Goal: Task Accomplishment & Management: Complete application form

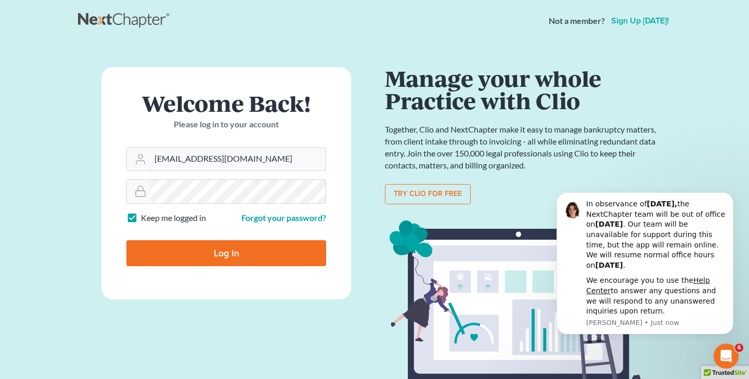
type input "[EMAIL_ADDRESS][DOMAIN_NAME]"
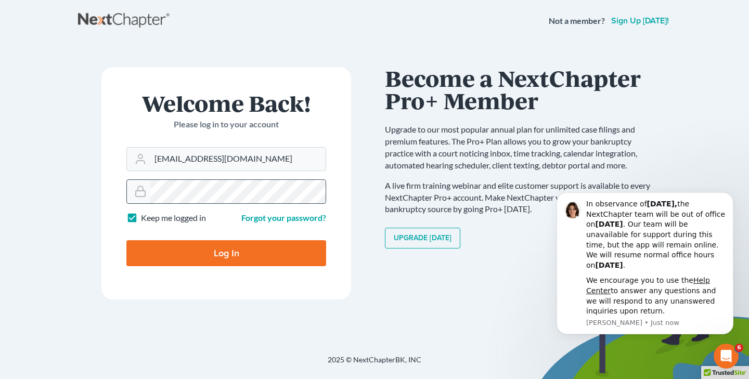
click at [226, 252] on input "Log In" at bounding box center [226, 253] width 200 height 26
type input "Thinking..."
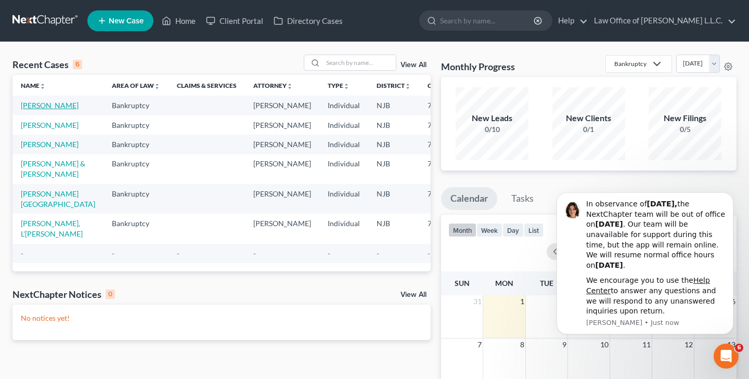
click at [47, 105] on link "[PERSON_NAME]" at bounding box center [50, 105] width 58 height 9
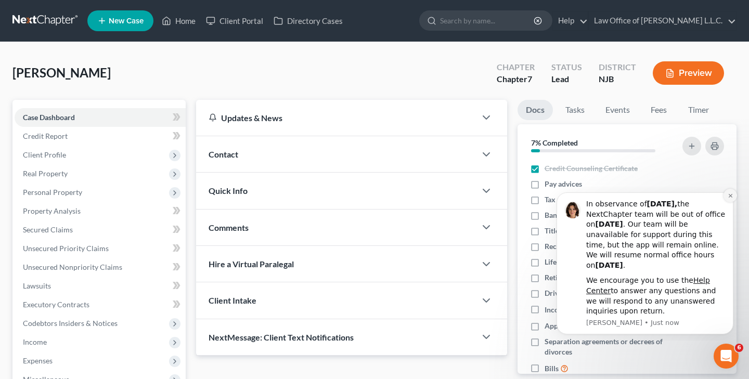
click at [730, 199] on icon "Dismiss notification" at bounding box center [731, 196] width 6 height 6
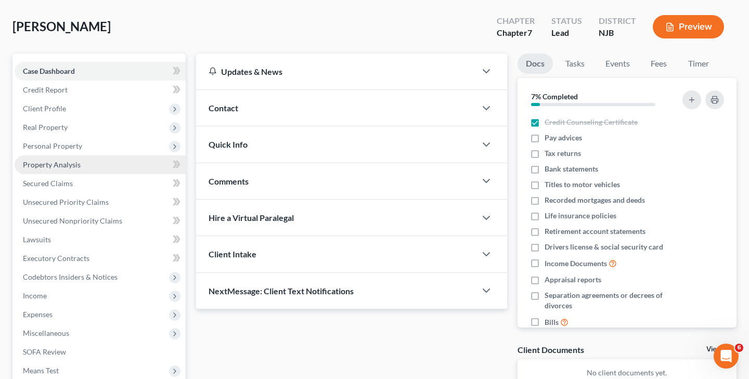
scroll to position [55, 0]
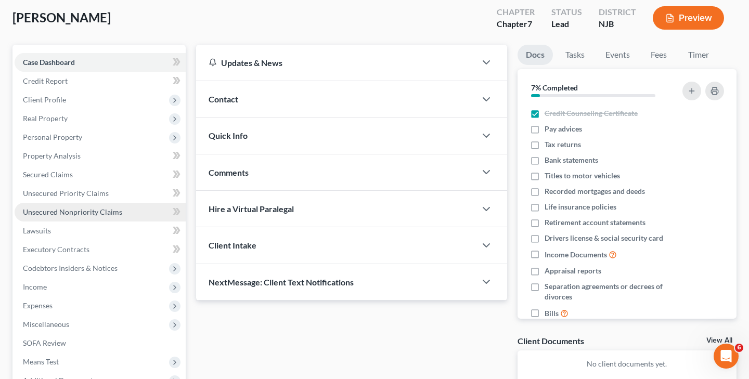
click at [121, 213] on link "Unsecured Nonpriority Claims" at bounding box center [100, 212] width 171 height 19
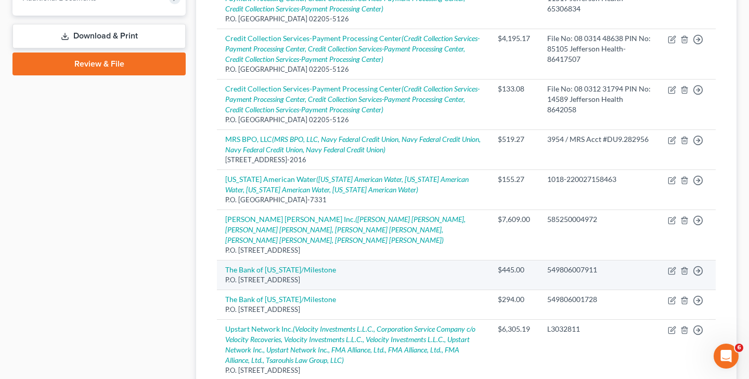
scroll to position [430, 0]
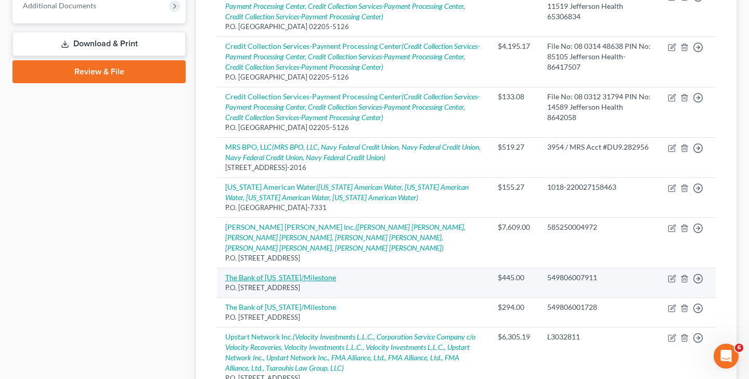
click at [323, 273] on link "The Bank of [US_STATE]/Milestone" at bounding box center [280, 277] width 111 height 9
select select "38"
select select "2"
select select "0"
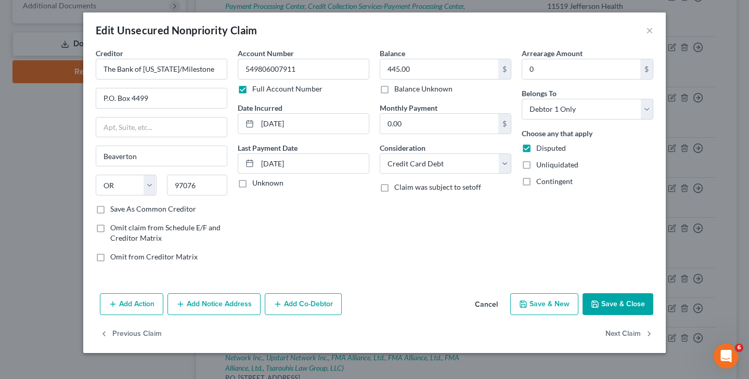
click at [231, 304] on button "Add Notice Address" at bounding box center [213, 304] width 93 height 22
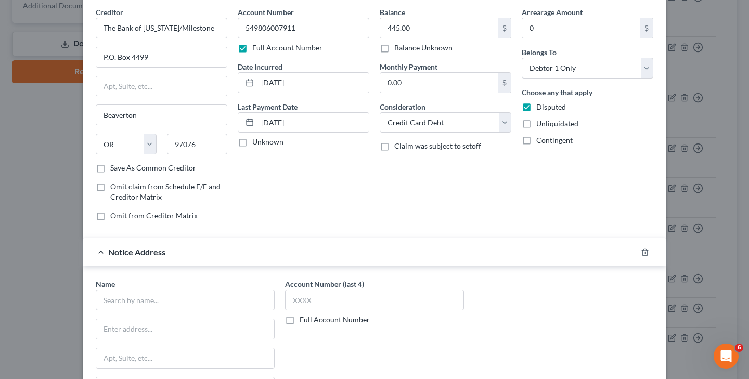
scroll to position [51, 0]
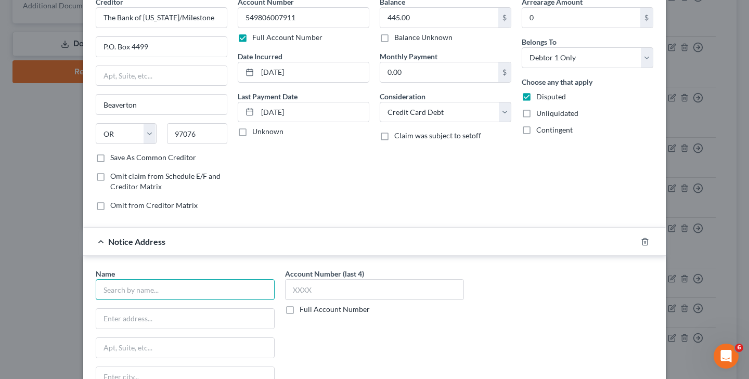
click at [191, 291] on input "text" at bounding box center [185, 289] width 179 height 21
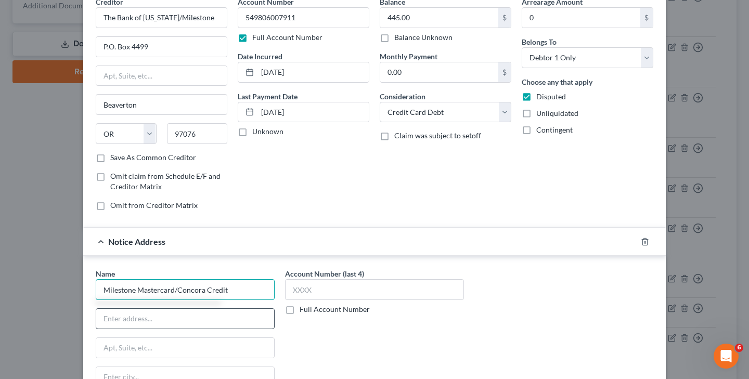
type input "Milestone Mastercard/Concora Credit"
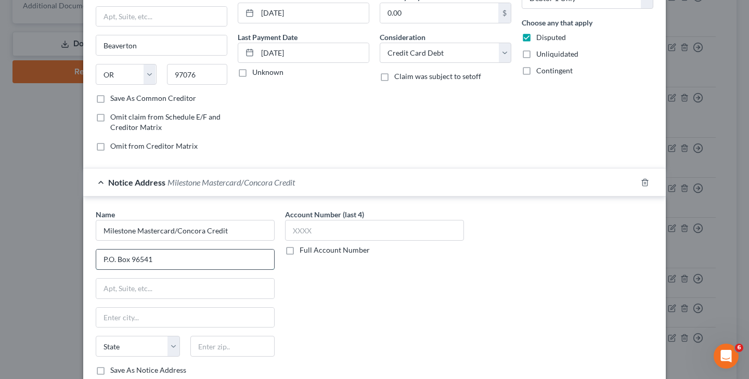
scroll to position [123, 0]
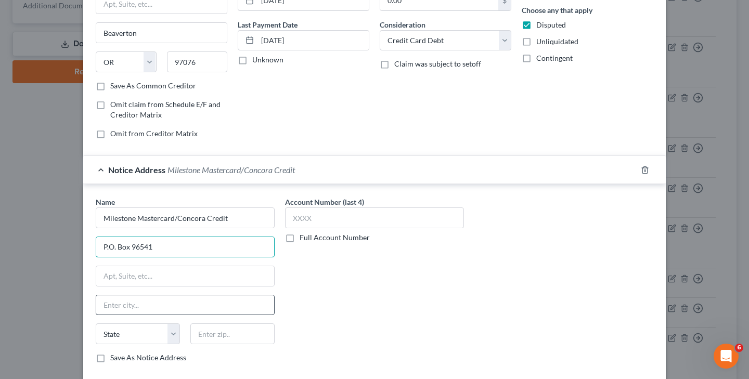
type input "P.O. Box 96541"
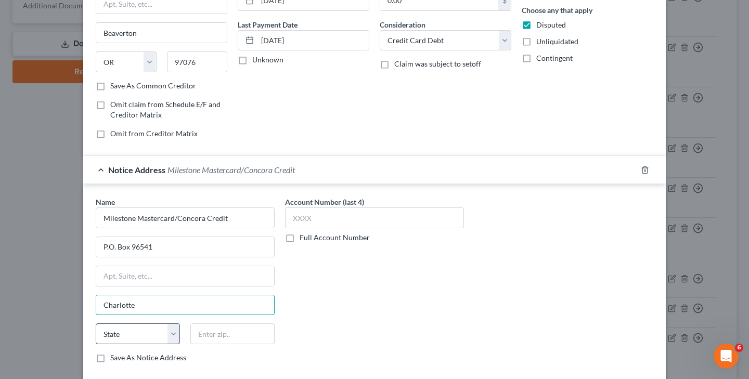
type input "Charlotte"
select select "28"
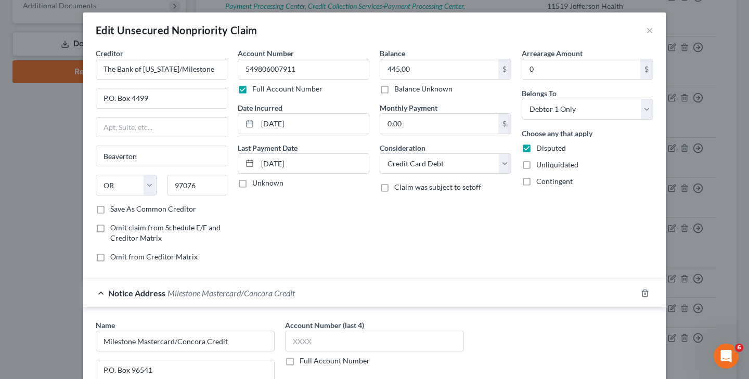
scroll to position [0, 0]
type input "28296-0541"
drag, startPoint x: 247, startPoint y: 70, endPoint x: 338, endPoint y: 61, distance: 91.5
drag, startPoint x: 247, startPoint y: 69, endPoint x: 311, endPoint y: 69, distance: 64.5
click at [311, 69] on input "549806007911" at bounding box center [304, 69] width 132 height 21
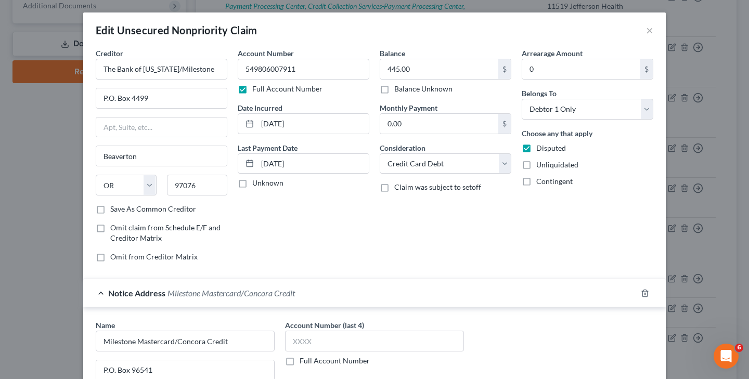
click at [300, 363] on label "Full Account Number" at bounding box center [335, 361] width 70 height 10
click at [304, 363] on input "Full Account Number" at bounding box center [307, 359] width 7 height 7
click at [309, 347] on input "text" at bounding box center [374, 341] width 179 height 21
paste input "549806007911"
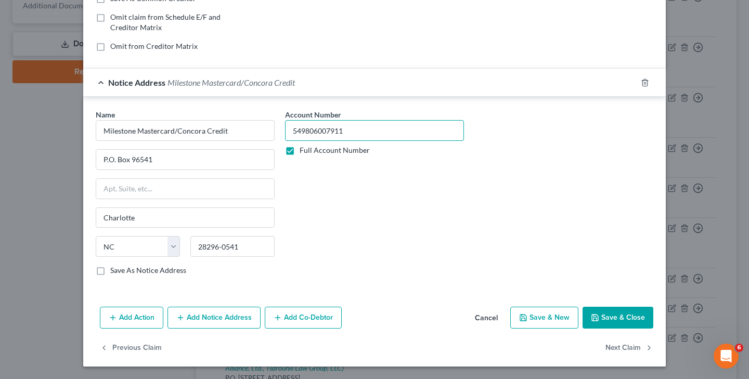
scroll to position [211, 0]
type input "549806007911"
click at [626, 318] on button "Save & Close" at bounding box center [618, 318] width 71 height 22
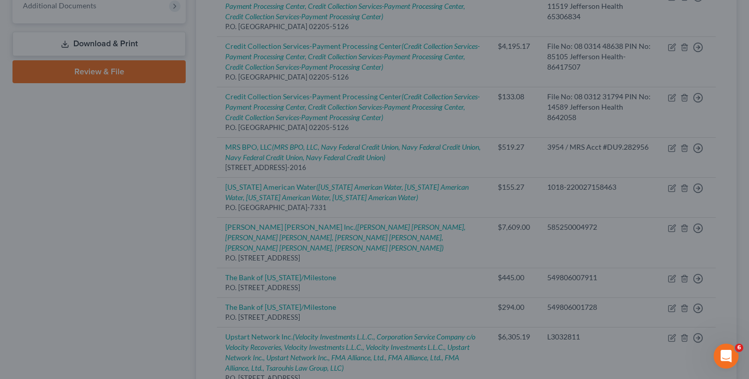
scroll to position [0, 0]
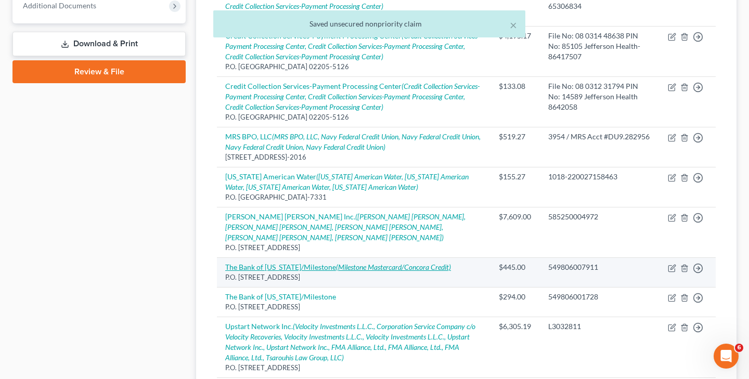
click at [321, 263] on link "The Bank of [US_STATE]/Milestone (Milestone Mastercard/Concora Credit)" at bounding box center [338, 267] width 226 height 9
select select "38"
select select "2"
select select "0"
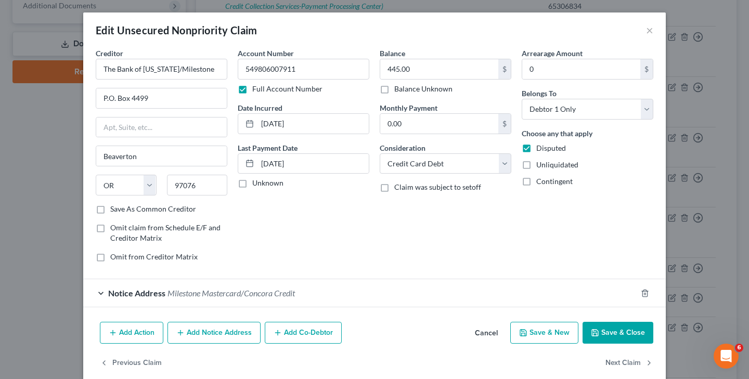
click at [214, 334] on button "Add Notice Address" at bounding box center [213, 333] width 93 height 22
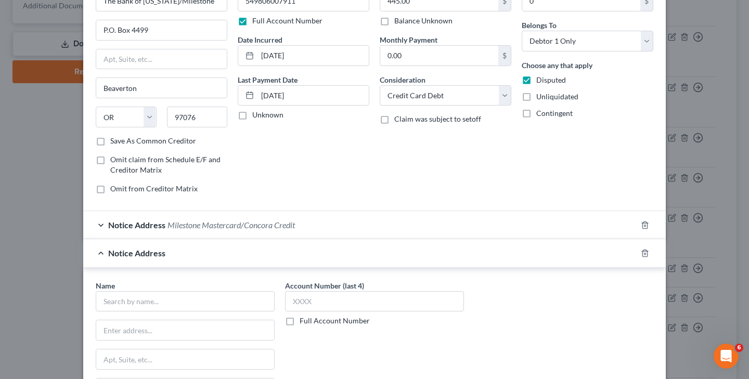
scroll to position [106, 0]
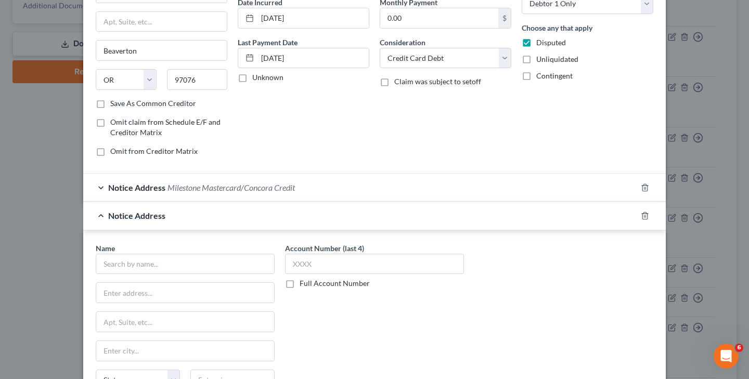
click at [271, 190] on span "Milestone Mastercard/Concora Credit" at bounding box center [230, 188] width 127 height 10
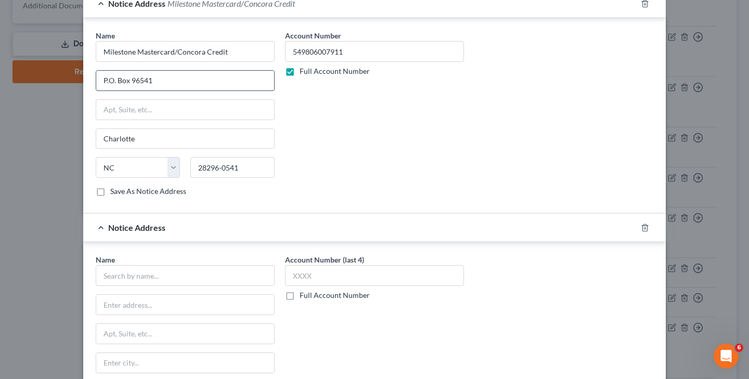
scroll to position [290, 0]
click at [168, 277] on input "text" at bounding box center [185, 275] width 179 height 21
type input "N"
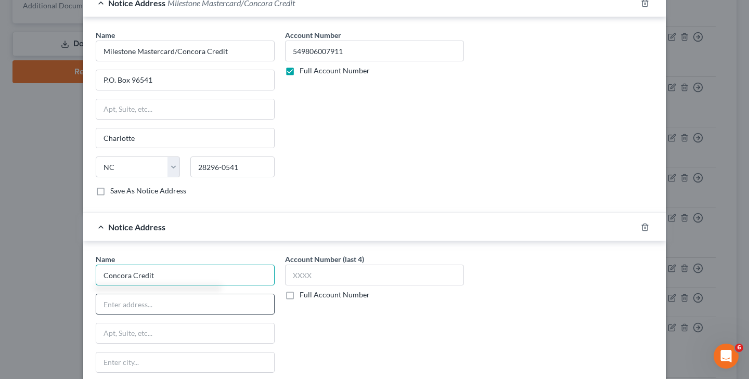
type input "Concora Credit"
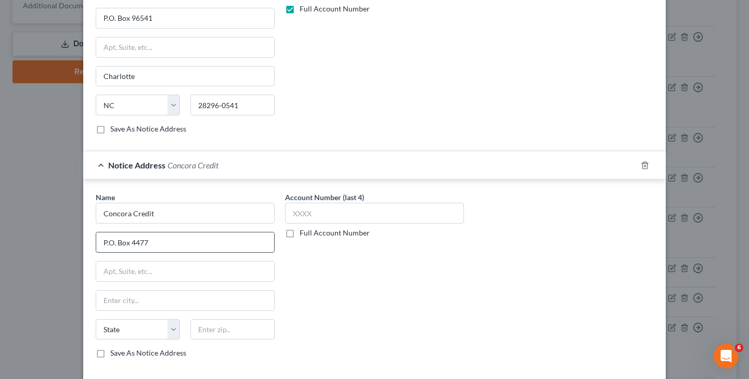
scroll to position [365, 0]
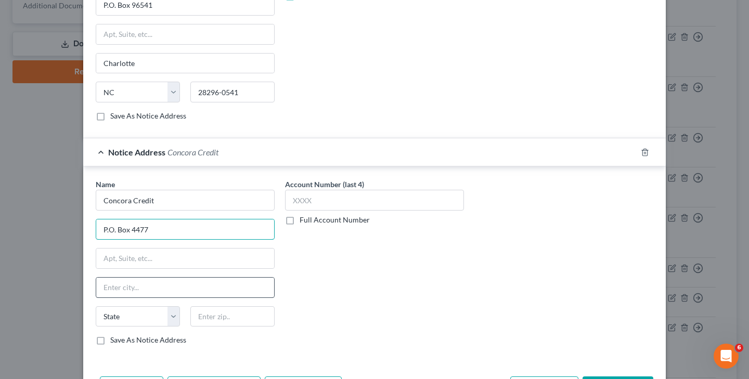
type input "P.O. Box 4477"
type input "Beaverton"
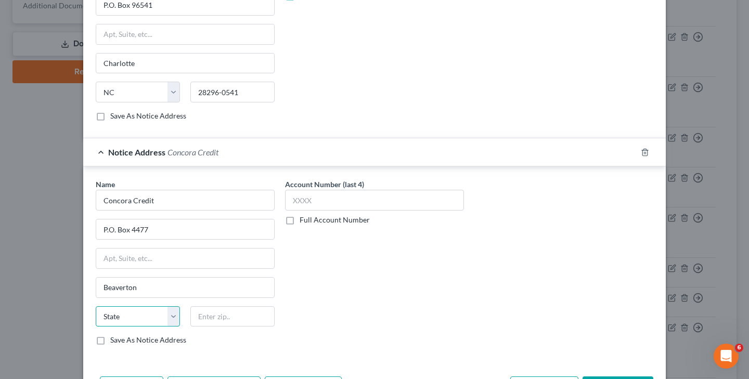
select select "38"
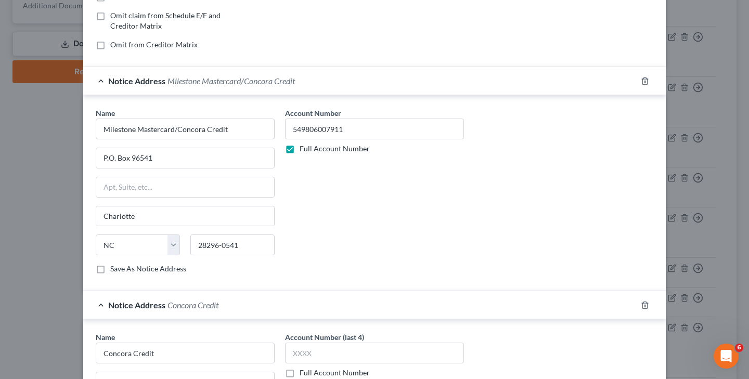
scroll to position [206, 0]
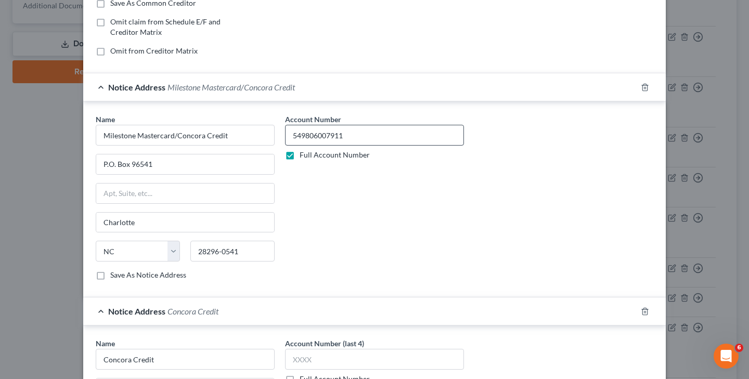
type input "97076-4477"
drag, startPoint x: 292, startPoint y: 135, endPoint x: 386, endPoint y: 136, distance: 94.2
click at [386, 136] on input "549806007911" at bounding box center [374, 135] width 179 height 21
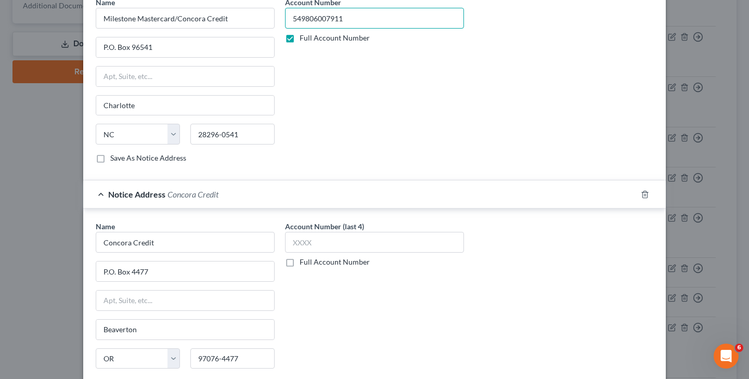
scroll to position [336, 0]
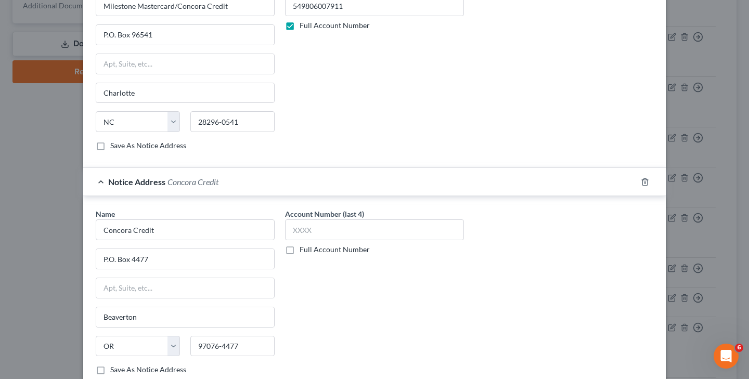
click at [300, 251] on label "Full Account Number" at bounding box center [335, 249] width 70 height 10
click at [304, 251] on input "Full Account Number" at bounding box center [307, 247] width 7 height 7
click at [328, 230] on input "text" at bounding box center [374, 230] width 179 height 21
paste input "549806007911"
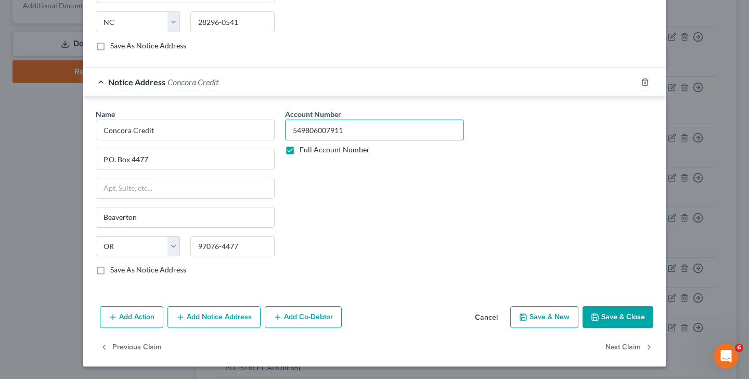
scroll to position [435, 0]
type input "549806007911"
click at [217, 320] on button "Add Notice Address" at bounding box center [213, 318] width 93 height 22
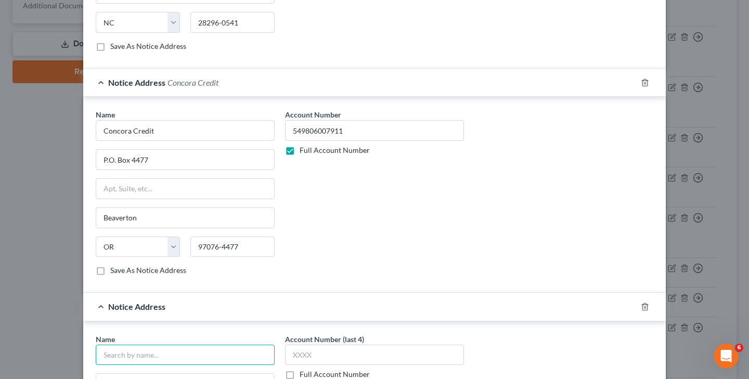
click at [191, 358] on input "text" at bounding box center [185, 355] width 179 height 21
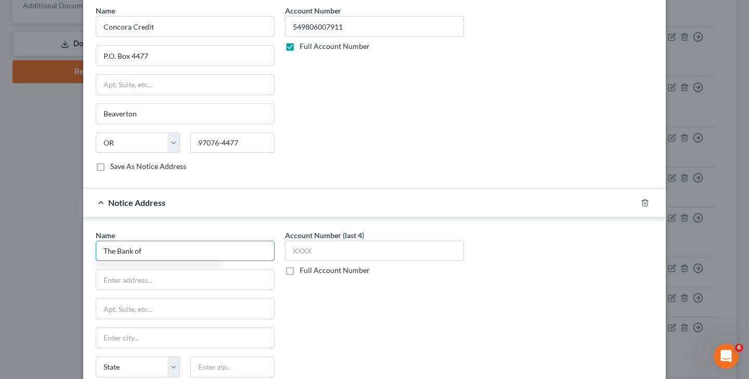
scroll to position [574, 0]
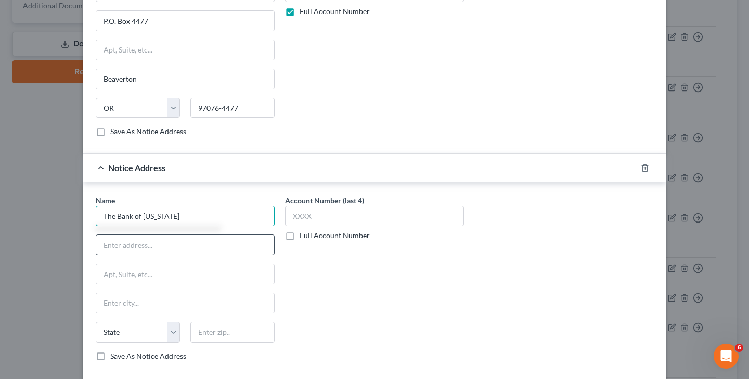
type input "The Bank of [US_STATE]"
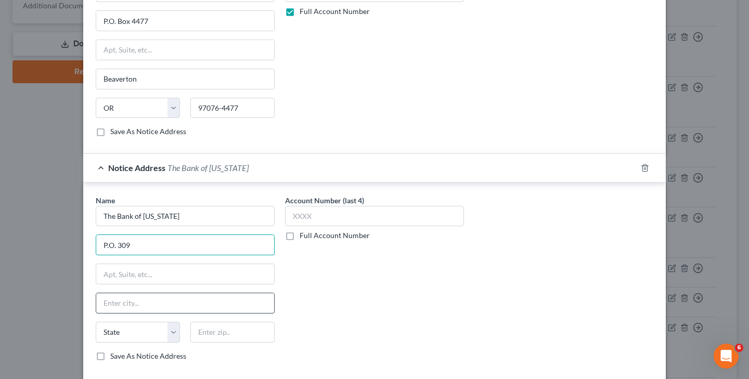
type input "P.O. 309"
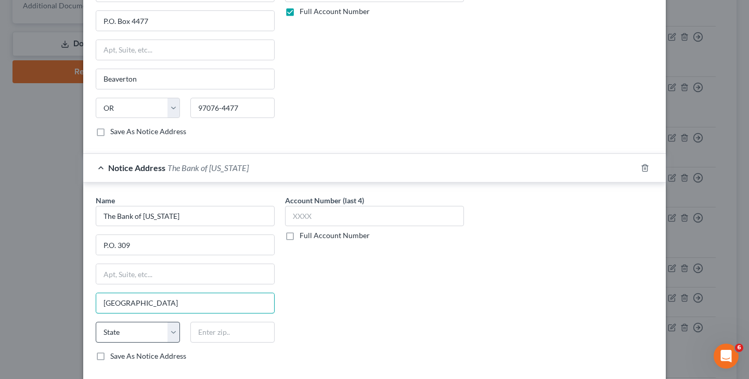
type input "[GEOGRAPHIC_DATA]"
select select "26"
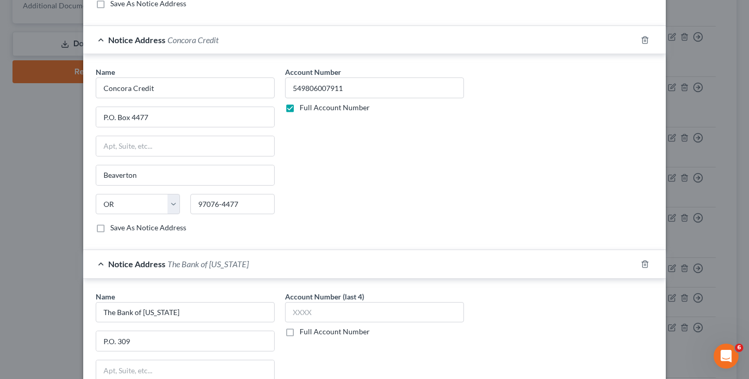
scroll to position [476, 0]
type input "63775-0309"
drag, startPoint x: 294, startPoint y: 90, endPoint x: 377, endPoint y: 86, distance: 83.3
click at [300, 334] on label "Full Account Number" at bounding box center [335, 333] width 70 height 10
click at [304, 334] on input "Full Account Number" at bounding box center [307, 331] width 7 height 7
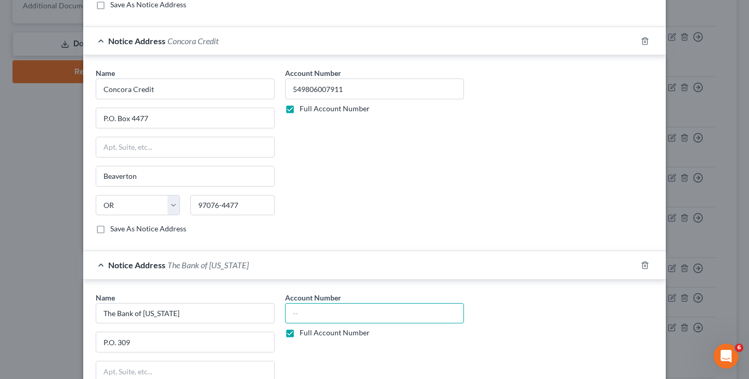
click at [307, 318] on input "text" at bounding box center [374, 313] width 179 height 21
paste input "549806007911"
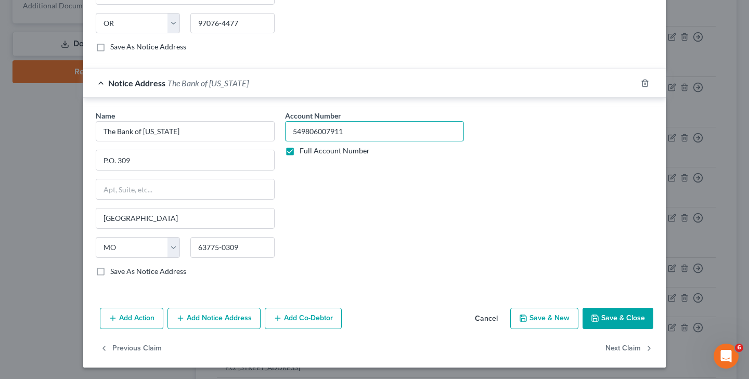
scroll to position [659, 0]
type input "549806007911"
click at [608, 319] on button "Save & Close" at bounding box center [618, 318] width 71 height 22
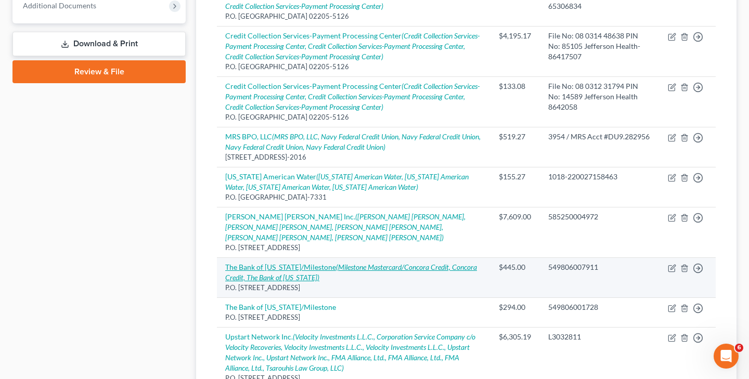
click at [433, 263] on icon "(Milestone Mastercard/Concora Credit, Concora Credit, The Bank of [US_STATE])" at bounding box center [351, 272] width 252 height 19
select select "38"
select select "2"
select select "0"
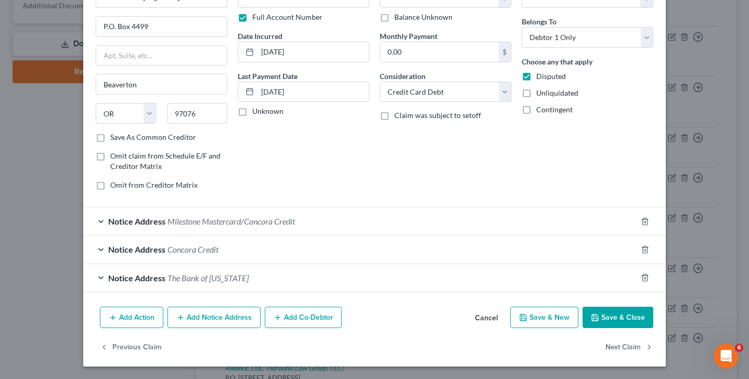
scroll to position [71, 0]
click at [239, 317] on button "Add Notice Address" at bounding box center [213, 318] width 93 height 22
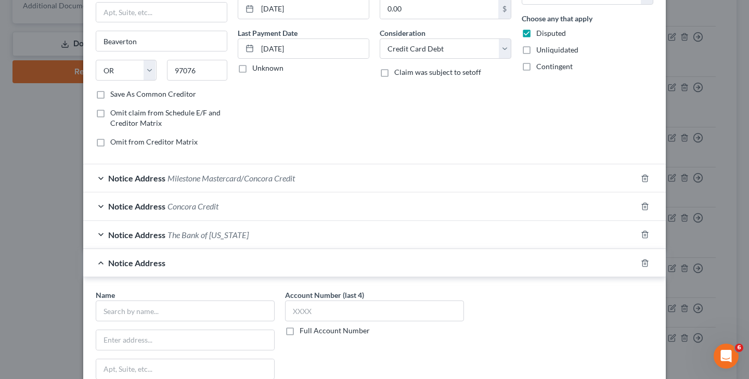
scroll to position [126, 0]
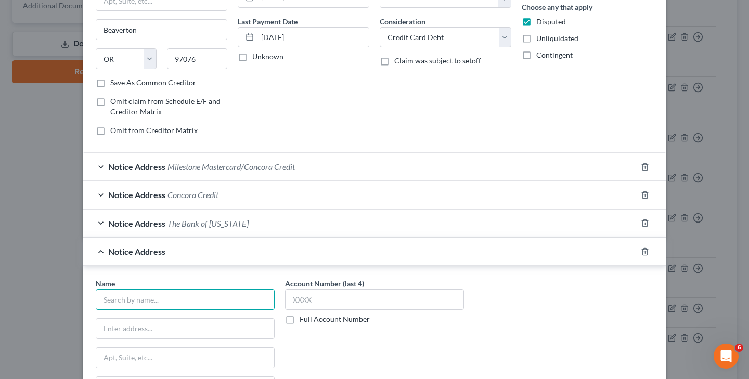
click at [243, 296] on input "text" at bounding box center [185, 299] width 179 height 21
type input "Genesis FS Card Services"
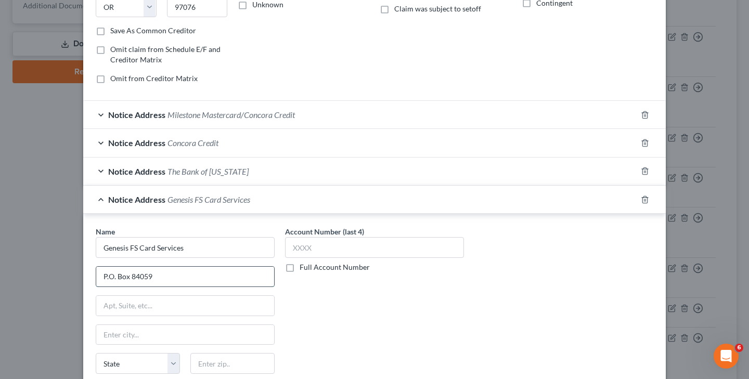
scroll to position [218, 0]
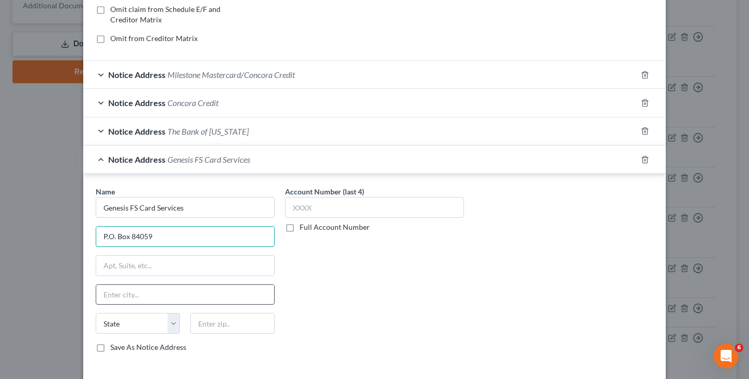
type input "P.O. Box 84059"
type input "Columbus"
select select "10"
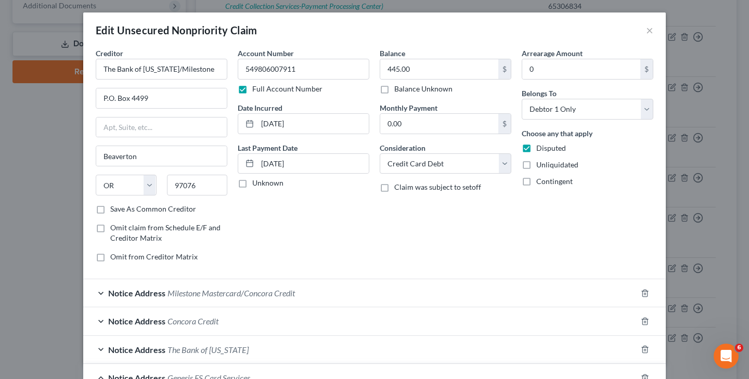
scroll to position [0, 0]
type input "31908-4059"
drag, startPoint x: 241, startPoint y: 70, endPoint x: 330, endPoint y: 67, distance: 89.5
click at [330, 67] on input "549806007911" at bounding box center [304, 69] width 132 height 21
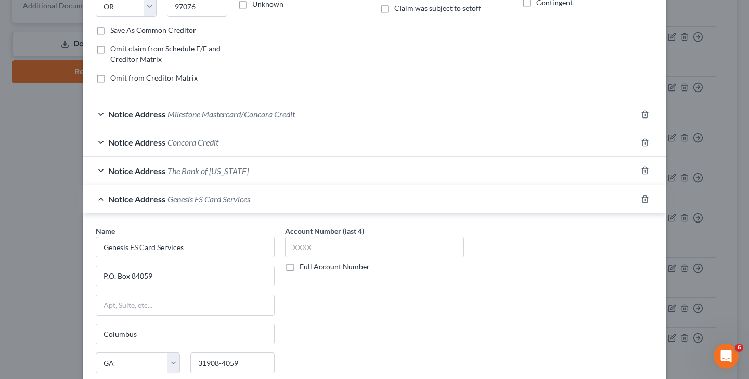
scroll to position [185, 0]
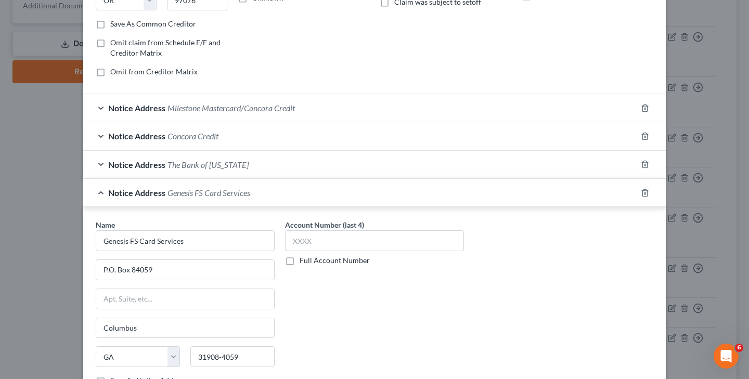
click at [300, 260] on label "Full Account Number" at bounding box center [335, 260] width 70 height 10
click at [304, 260] on input "Full Account Number" at bounding box center [307, 258] width 7 height 7
click at [320, 239] on input "text" at bounding box center [374, 240] width 179 height 21
paste input "549806007911"
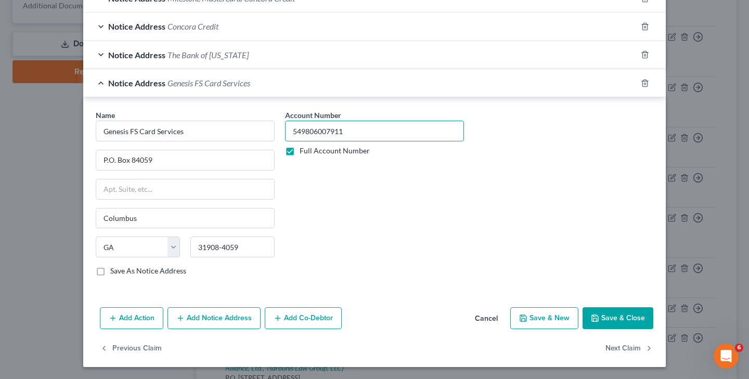
scroll to position [295, 0]
type input "549806007911"
click at [610, 314] on button "Save & Close" at bounding box center [618, 318] width 71 height 22
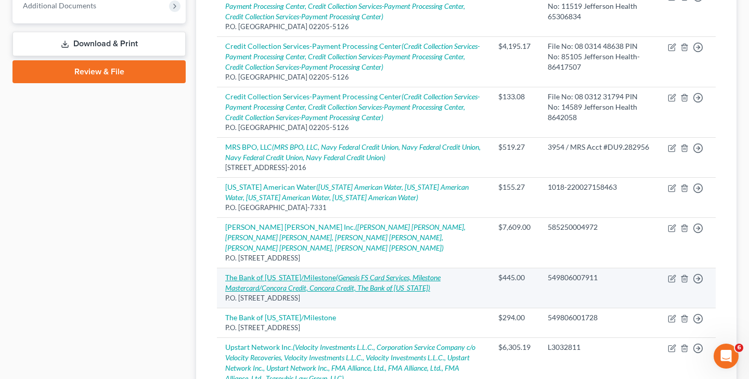
click at [360, 273] on icon "(Genesis FS Card Services, Milestone Mastercard/Concora Credit, Concora Credit,…" at bounding box center [332, 282] width 215 height 19
select select "38"
select select "2"
select select "0"
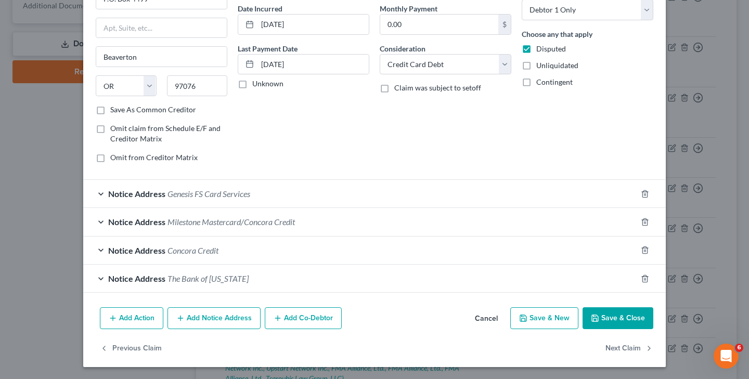
scroll to position [99, 0]
click at [198, 318] on button "Add Notice Address" at bounding box center [213, 318] width 93 height 22
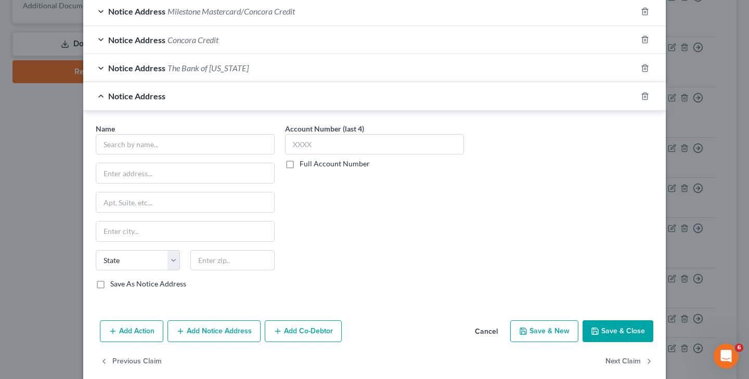
scroll to position [322, 0]
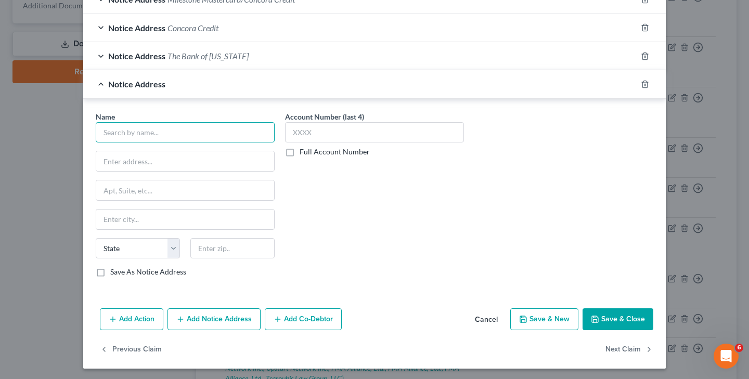
click at [217, 131] on input "text" at bounding box center [185, 132] width 179 height 21
type input "The Bank of [US_STATE]"
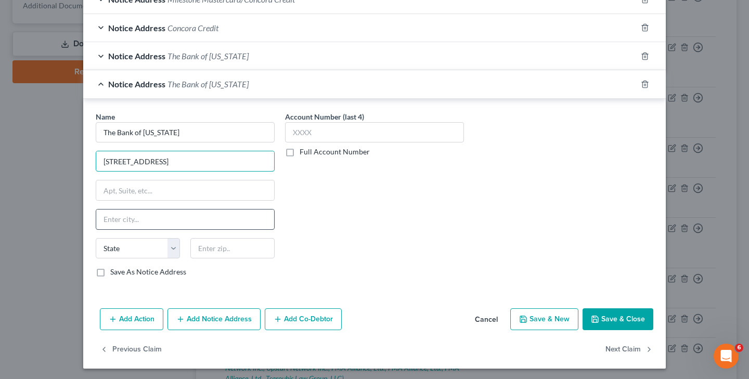
type input "[STREET_ADDRESS]"
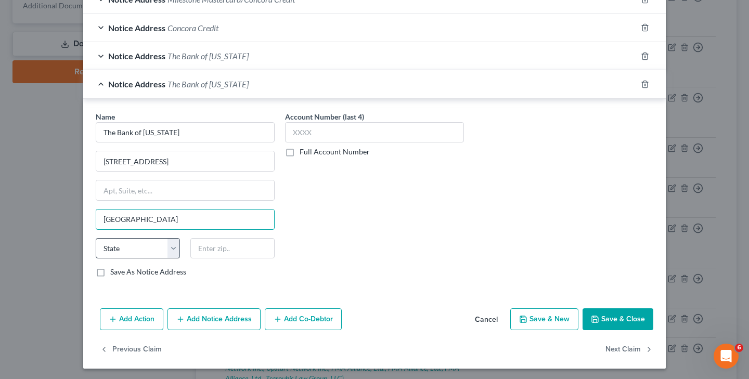
type input "[GEOGRAPHIC_DATA]"
select select "26"
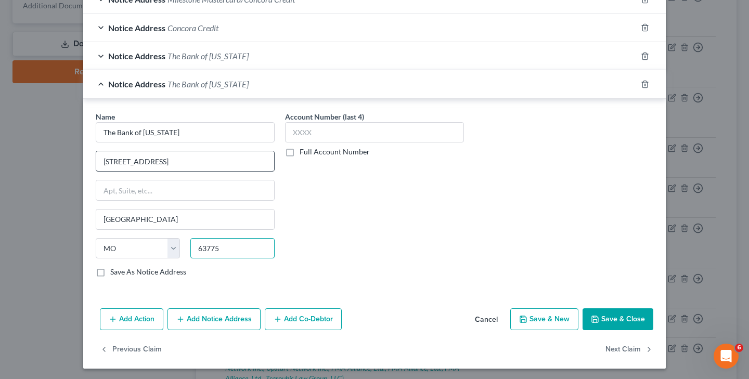
type input "63775"
click at [134, 163] on input "[STREET_ADDRESS]" at bounding box center [185, 161] width 178 height 20
click at [166, 163] on input "[STREET_ADDRESS]" at bounding box center [185, 161] width 178 height 20
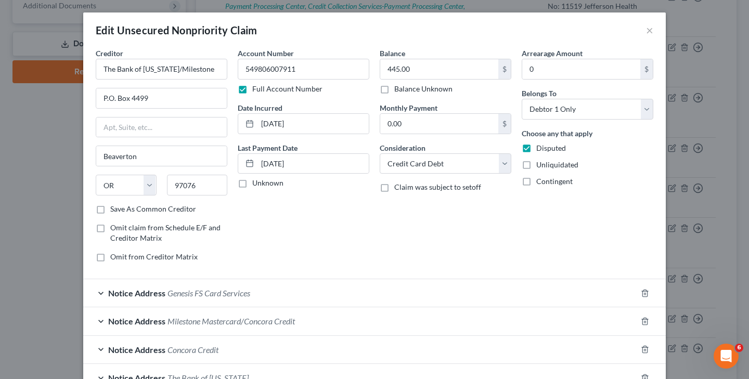
scroll to position [0, 0]
type input "[STREET_ADDRESS][PERSON_NAME]"
drag, startPoint x: 246, startPoint y: 71, endPoint x: 325, endPoint y: 69, distance: 79.1
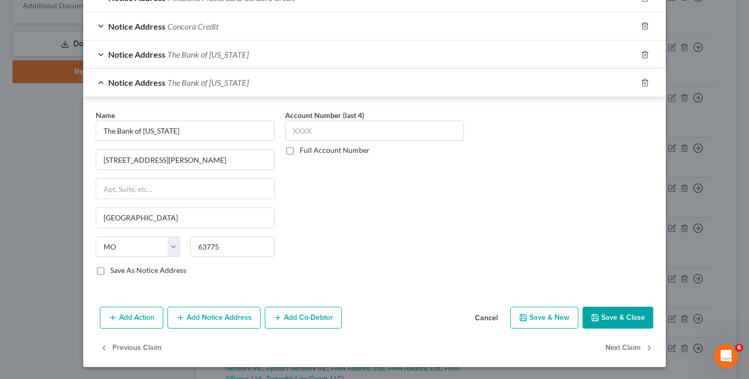
scroll to position [323, 0]
click at [300, 151] on label "Full Account Number" at bounding box center [335, 151] width 70 height 10
click at [304, 151] on input "Full Account Number" at bounding box center [307, 149] width 7 height 7
click at [311, 135] on input "text" at bounding box center [374, 131] width 179 height 21
paste input "549806007911"
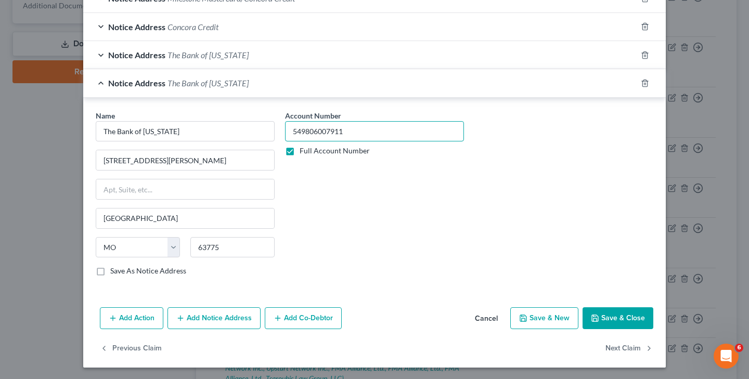
type input "549806007911"
click at [612, 319] on button "Save & Close" at bounding box center [618, 318] width 71 height 22
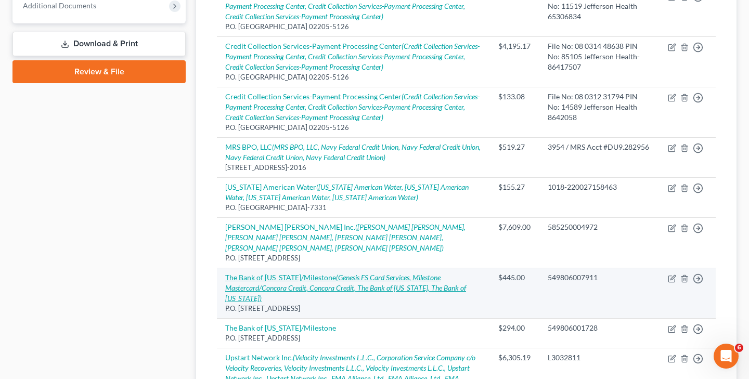
click at [400, 273] on icon "(Genesis FS Card Services, Milestone Mastercard/Concora Credit, Concora Credit,…" at bounding box center [345, 288] width 241 height 30
select select "38"
select select "2"
select select "0"
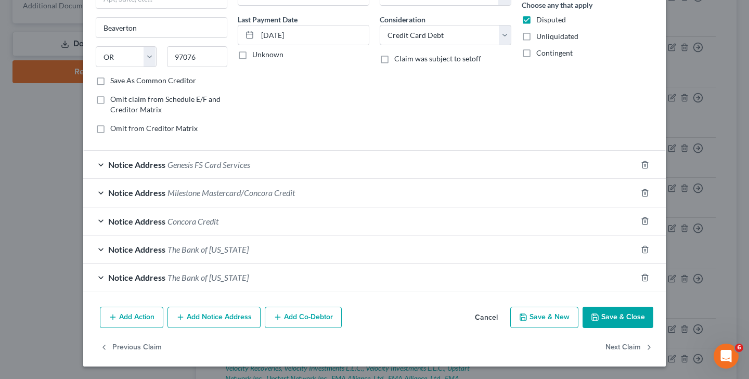
scroll to position [127, 0]
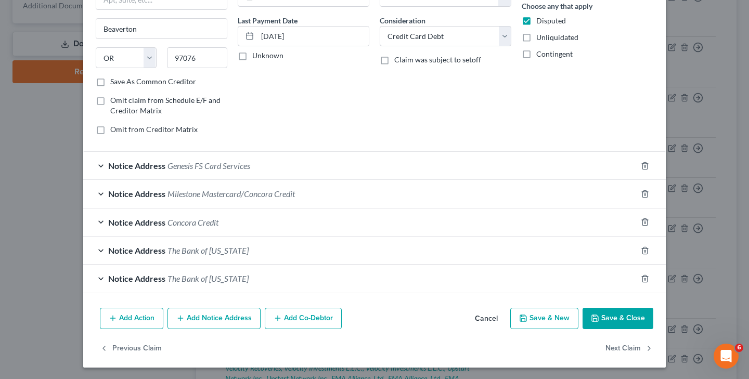
click at [186, 320] on button "Add Notice Address" at bounding box center [213, 319] width 93 height 22
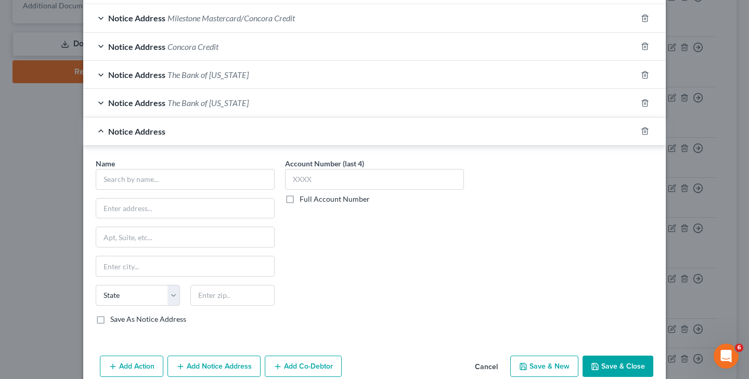
scroll to position [316, 0]
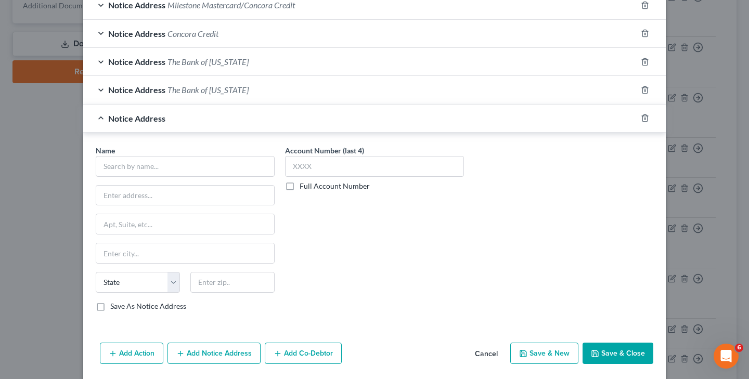
click at [300, 185] on label "Full Account Number" at bounding box center [335, 186] width 70 height 10
click at [304, 185] on input "Full Account Number" at bounding box center [307, 184] width 7 height 7
click at [311, 169] on input "text" at bounding box center [374, 166] width 179 height 21
paste input "549806007911"
type input "549806007911"
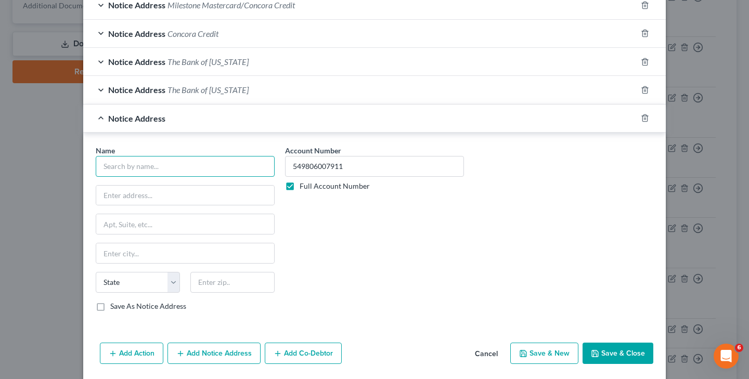
click at [158, 162] on input "text" at bounding box center [185, 166] width 179 height 21
type input "The Bank of [US_STATE]"
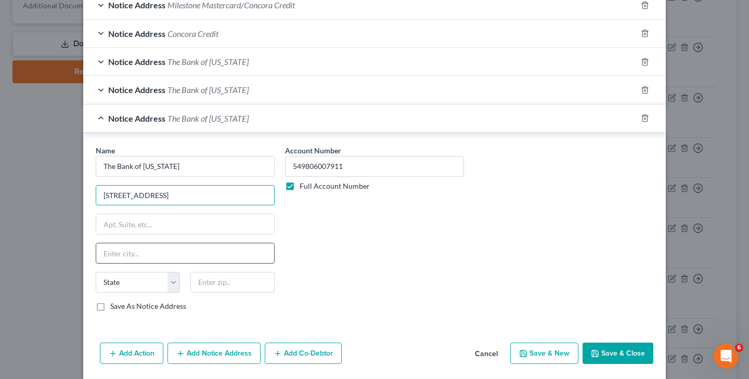
type input "[STREET_ADDRESS]"
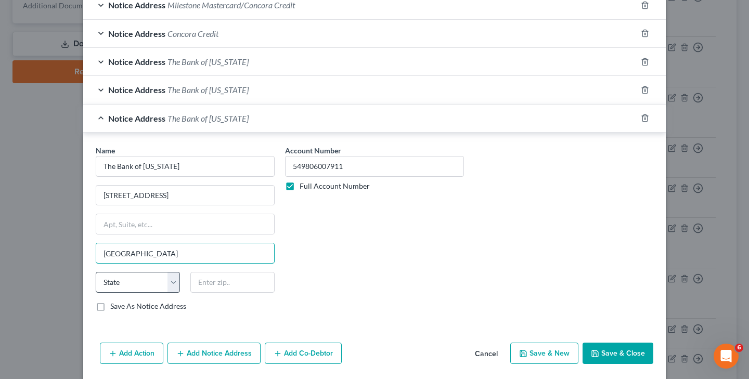
type input "[GEOGRAPHIC_DATA]"
select select "26"
type input "63775"
click at [595, 354] on polyline "button" at bounding box center [596, 355] width 4 height 3
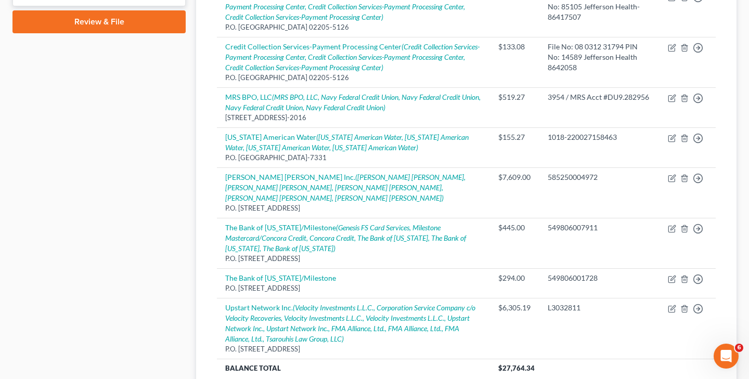
scroll to position [479, 0]
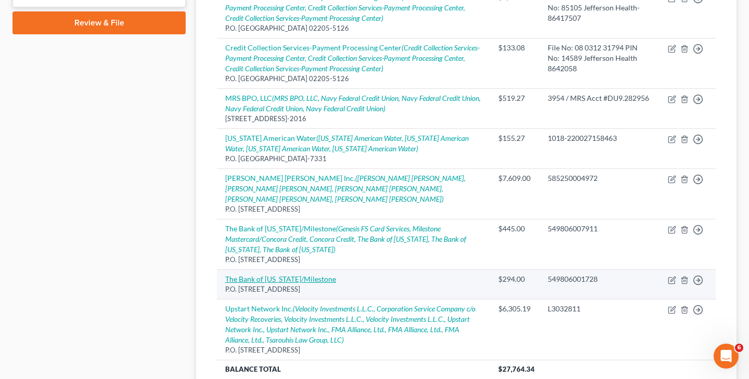
click at [310, 275] on link "The Bank of [US_STATE]/Milestone" at bounding box center [280, 279] width 111 height 9
select select "38"
select select "2"
select select "0"
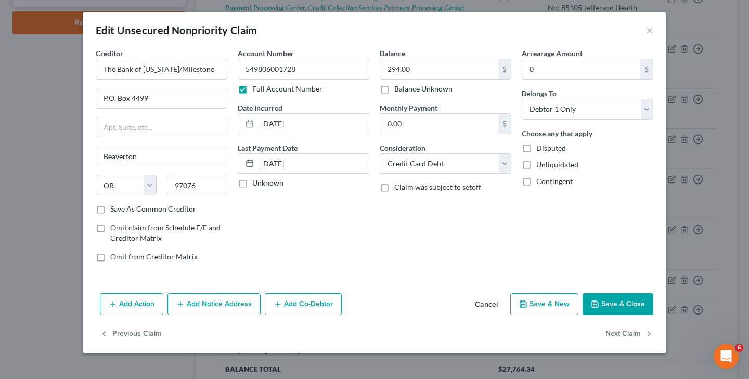
click at [607, 306] on button "Save & Close" at bounding box center [618, 304] width 71 height 22
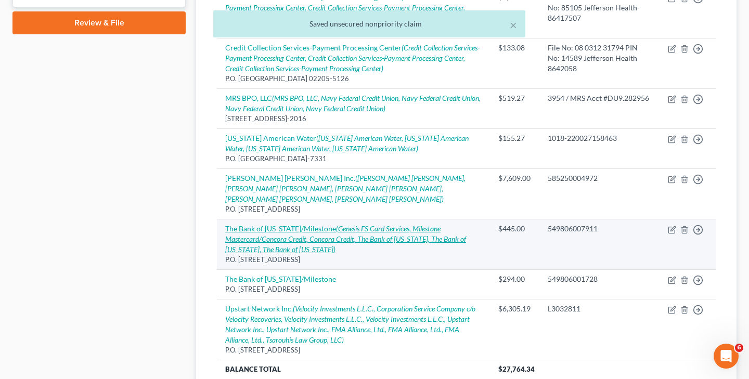
click at [317, 224] on icon "(Genesis FS Card Services, Milestone Mastercard/Concora Credit, Concora Credit,…" at bounding box center [345, 239] width 241 height 30
select select "38"
select select "2"
select select "0"
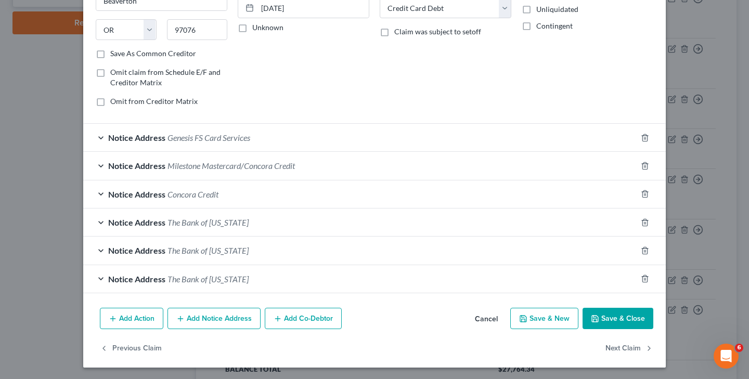
scroll to position [149, 0]
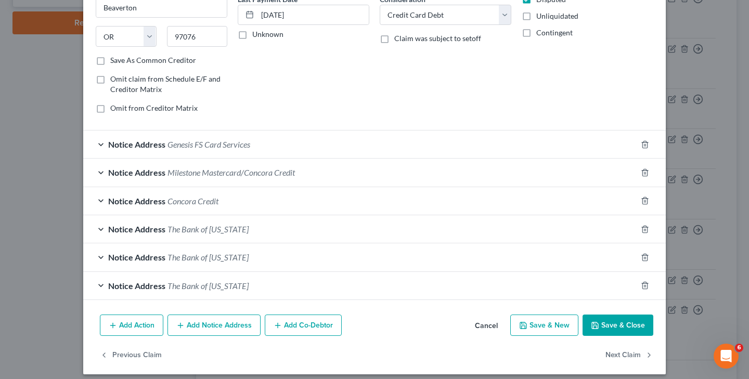
click at [228, 147] on span "Genesis FS Card Services" at bounding box center [208, 144] width 83 height 10
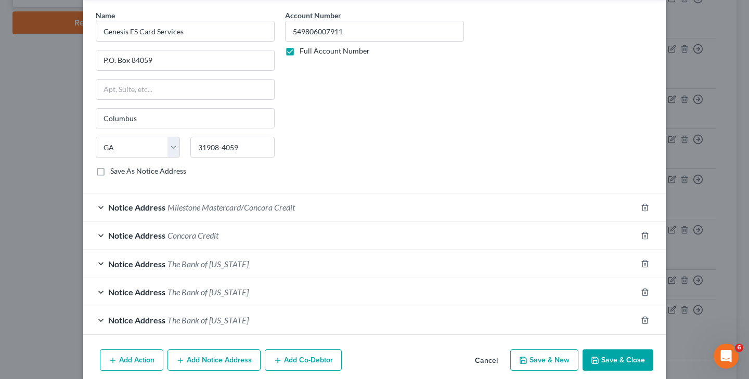
scroll to position [311, 0]
click at [251, 205] on span "Milestone Mastercard/Concora Credit" at bounding box center [230, 207] width 127 height 10
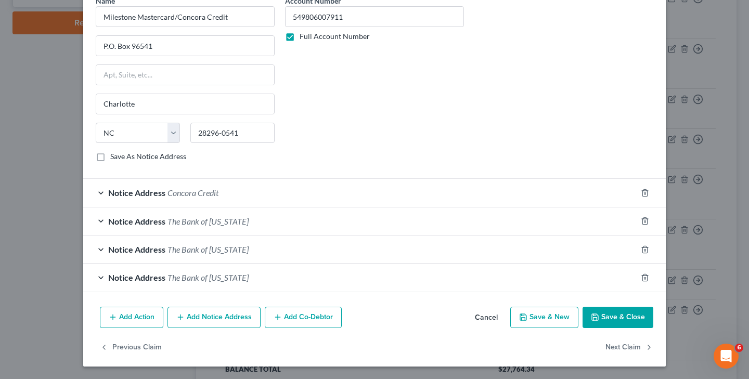
scroll to position [548, 0]
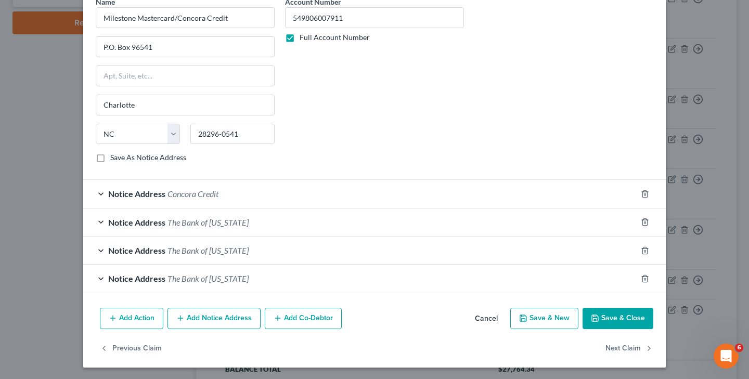
click at [208, 192] on span "Concora Credit" at bounding box center [192, 194] width 51 height 10
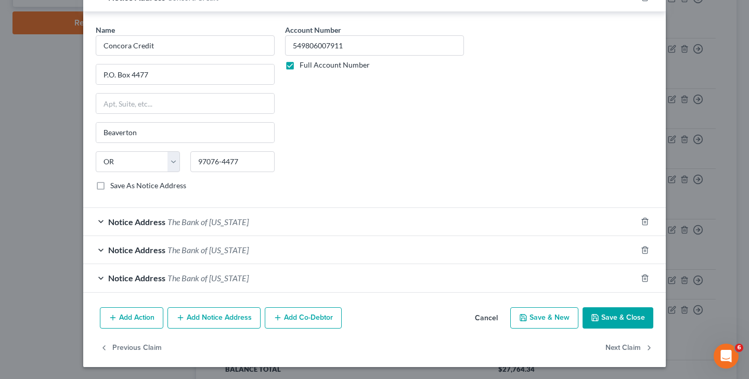
scroll to position [744, 0]
click at [235, 224] on span "The Bank of [US_STATE]" at bounding box center [207, 222] width 81 height 10
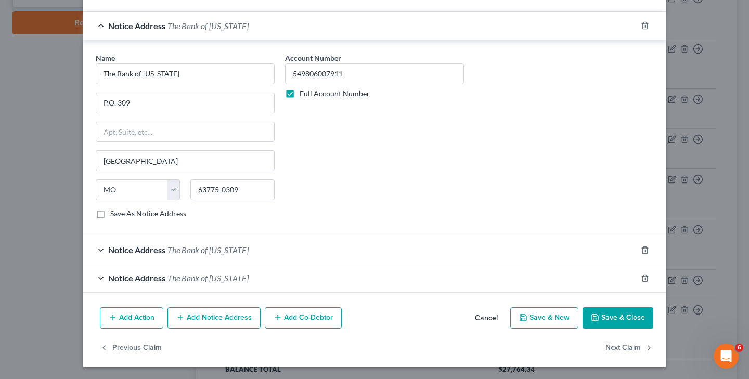
scroll to position [940, 0]
click at [221, 249] on span "The Bank of [US_STATE]" at bounding box center [207, 251] width 81 height 10
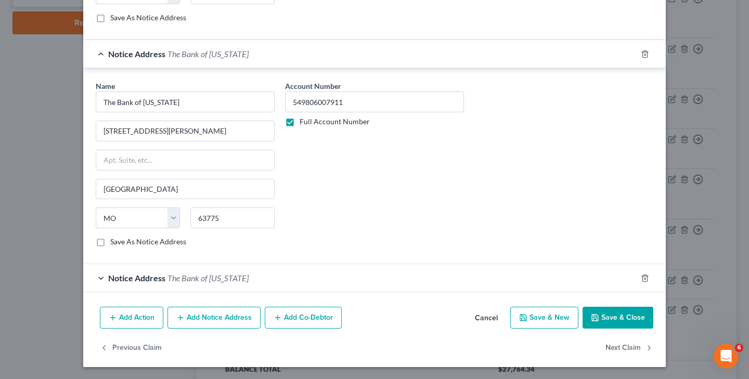
scroll to position [1136, 0]
click at [217, 282] on span "The Bank of [US_STATE]" at bounding box center [207, 279] width 81 height 10
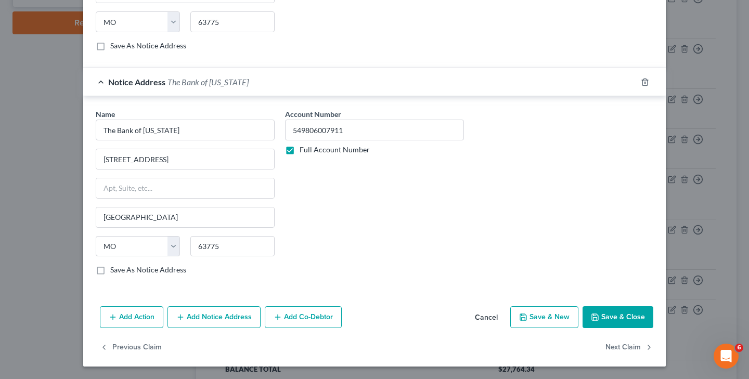
scroll to position [1332, 0]
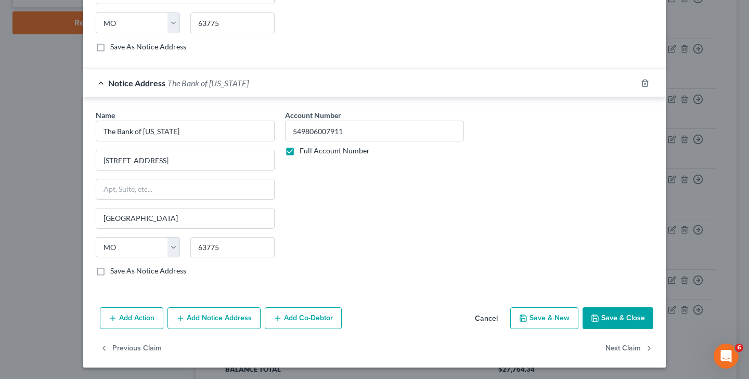
click at [629, 316] on button "Save & Close" at bounding box center [618, 318] width 71 height 22
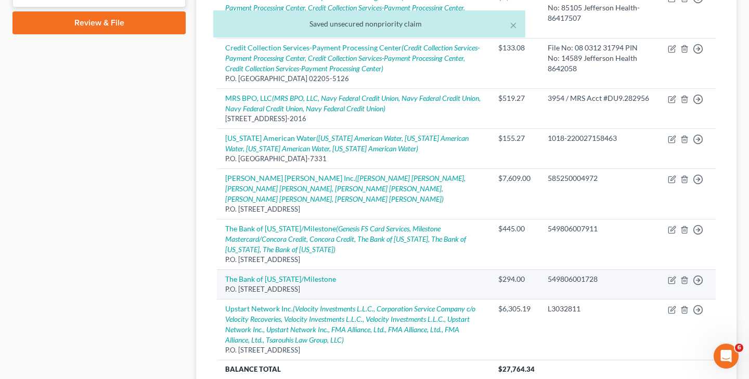
click at [328, 269] on td "The Bank of [US_STATE]/Milestone P.O. [STREET_ADDRESS]" at bounding box center [353, 284] width 273 height 30
click at [323, 275] on link "The Bank of [US_STATE]/Milestone" at bounding box center [280, 279] width 111 height 9
select select "38"
select select "2"
select select "0"
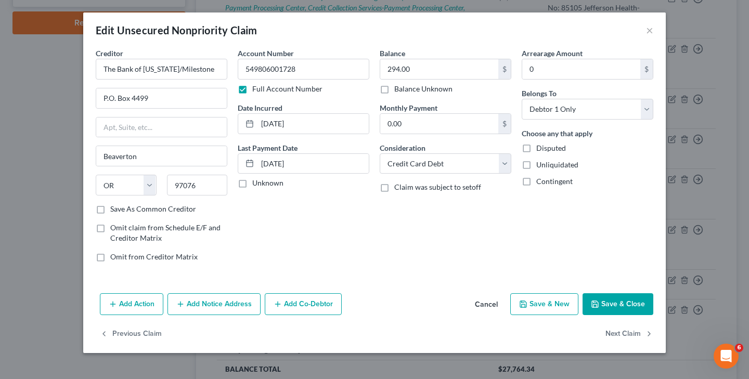
click at [223, 300] on button "Add Notice Address" at bounding box center [213, 304] width 93 height 22
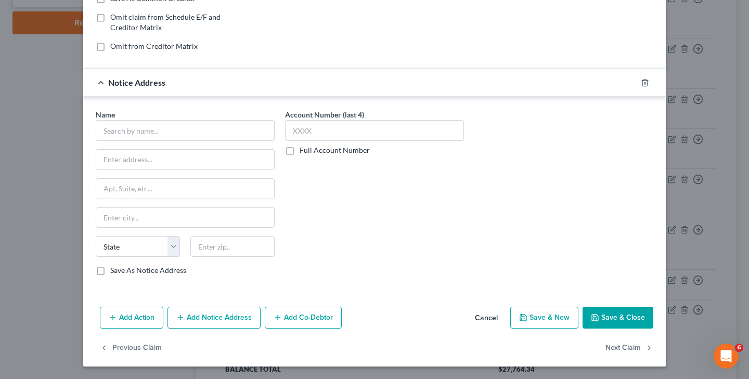
scroll to position [211, 0]
click at [180, 129] on input "text" at bounding box center [185, 130] width 179 height 21
type input "G"
click at [600, 314] on button "Save & Close" at bounding box center [618, 318] width 71 height 22
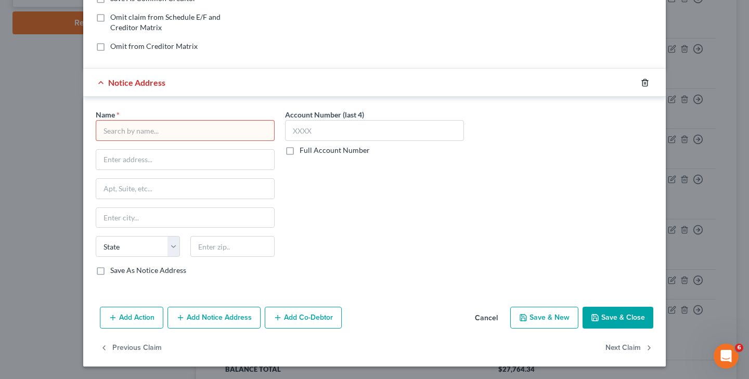
click at [647, 81] on polyline "button" at bounding box center [645, 81] width 6 height 0
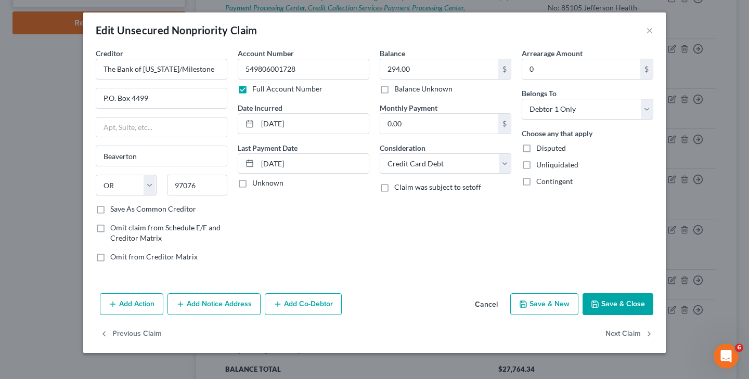
click at [592, 300] on icon "button" at bounding box center [595, 304] width 8 height 8
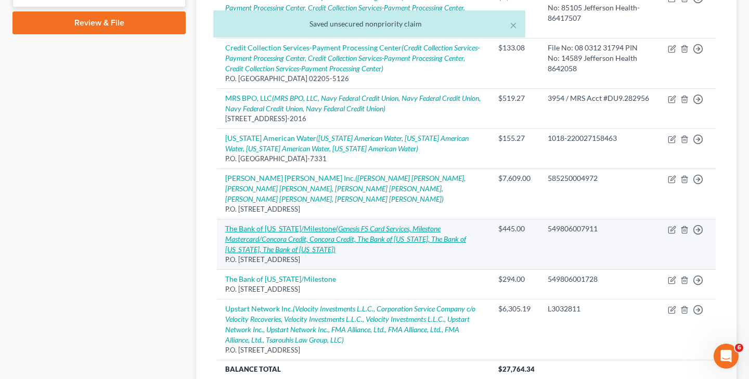
click at [346, 224] on icon "(Genesis FS Card Services, Milestone Mastercard/Concora Credit, Concora Credit,…" at bounding box center [345, 239] width 241 height 30
select select "38"
select select "2"
select select "0"
select select "10"
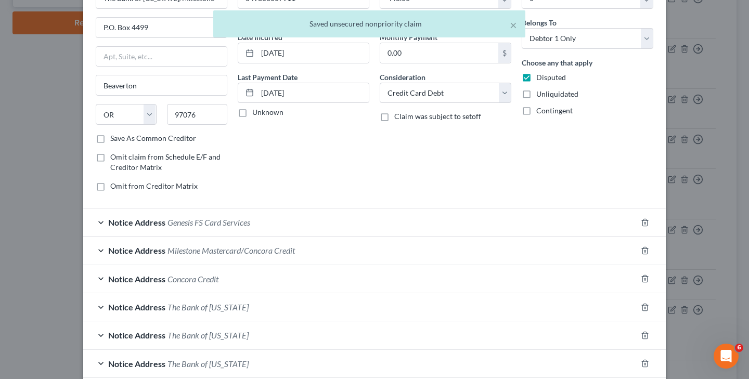
scroll to position [71, 0]
click at [247, 223] on span "Genesis FS Card Services" at bounding box center [208, 222] width 83 height 10
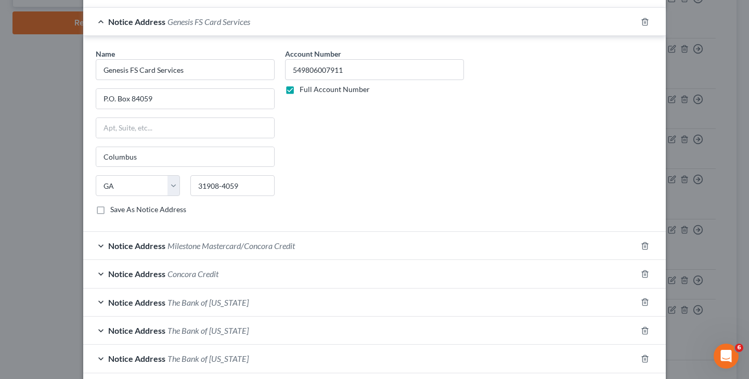
scroll to position [272, 0]
click at [110, 210] on label "Save As Notice Address" at bounding box center [148, 209] width 76 height 10
click at [114, 210] on input "Save As Notice Address" at bounding box center [117, 207] width 7 height 7
checkbox input "true"
click at [252, 244] on span "Milestone Mastercard/Concora Credit" at bounding box center [230, 245] width 127 height 10
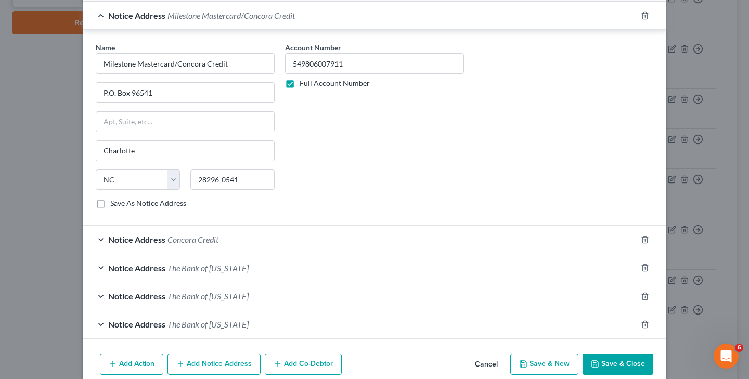
scroll to position [515, 0]
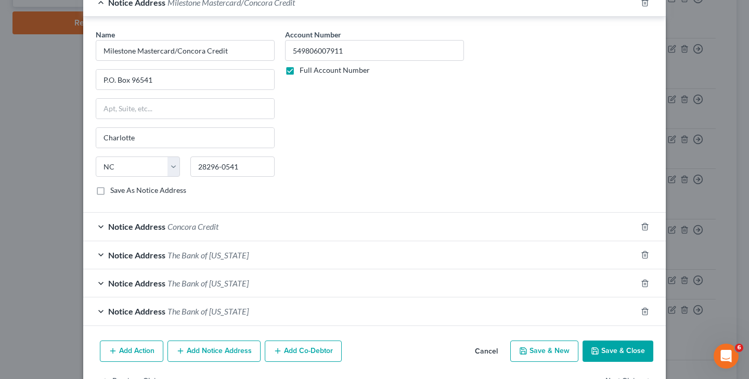
click at [110, 192] on label "Save As Notice Address" at bounding box center [148, 190] width 76 height 10
click at [114, 192] on input "Save As Notice Address" at bounding box center [117, 188] width 7 height 7
checkbox input "true"
click at [204, 228] on span "Concora Credit" at bounding box center [192, 227] width 51 height 10
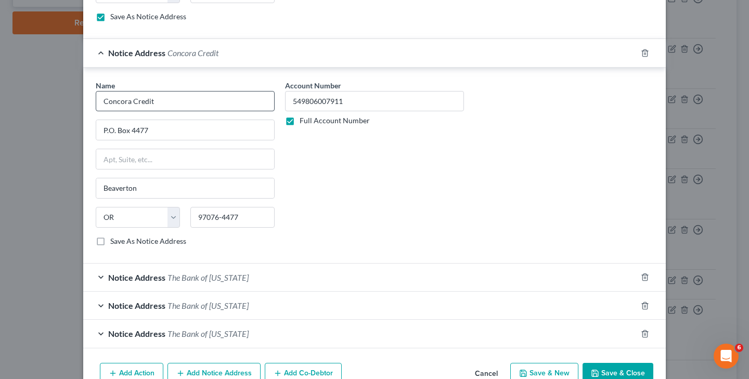
scroll to position [694, 0]
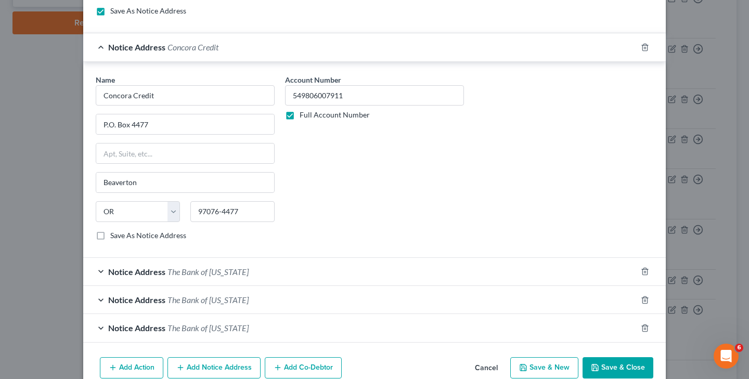
click at [110, 237] on label "Save As Notice Address" at bounding box center [148, 235] width 76 height 10
click at [114, 237] on input "Save As Notice Address" at bounding box center [117, 233] width 7 height 7
checkbox input "true"
click at [224, 269] on span "The Bank of [US_STATE]" at bounding box center [207, 272] width 81 height 10
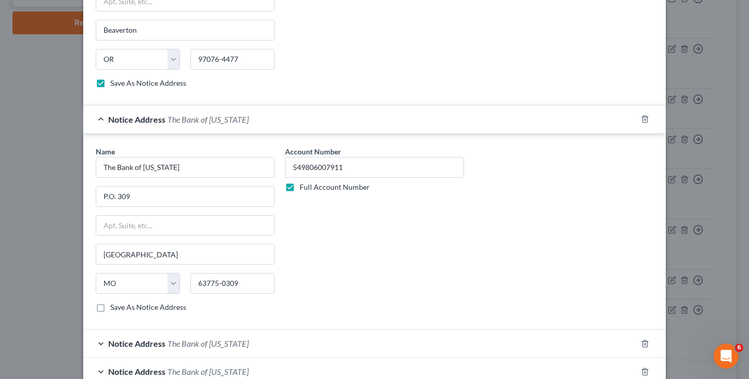
scroll to position [869, 0]
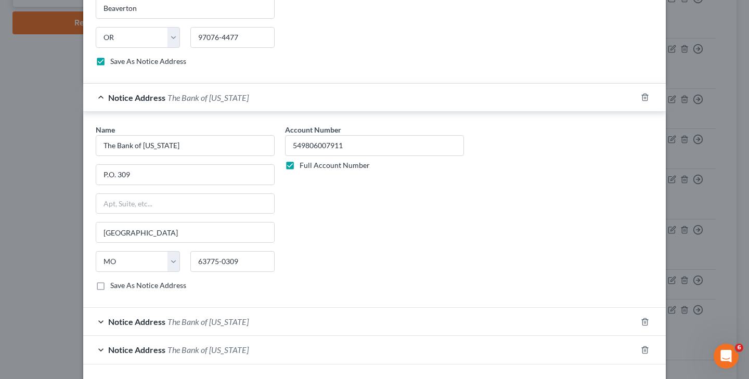
click at [110, 288] on label "Save As Notice Address" at bounding box center [148, 285] width 76 height 10
click at [114, 287] on input "Save As Notice Address" at bounding box center [117, 283] width 7 height 7
checkbox input "true"
click at [191, 326] on span "The Bank of [US_STATE]" at bounding box center [207, 322] width 81 height 10
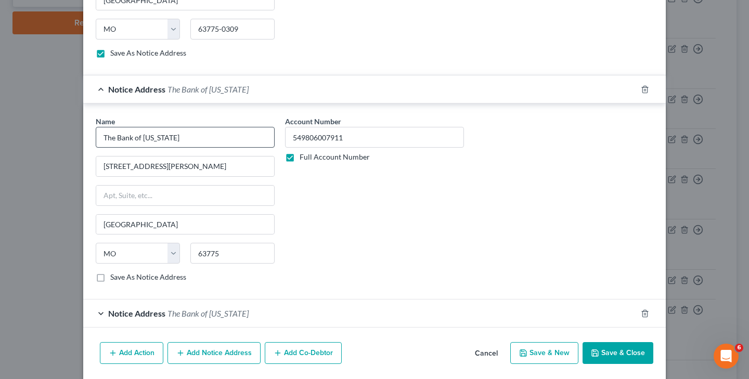
scroll to position [1107, 0]
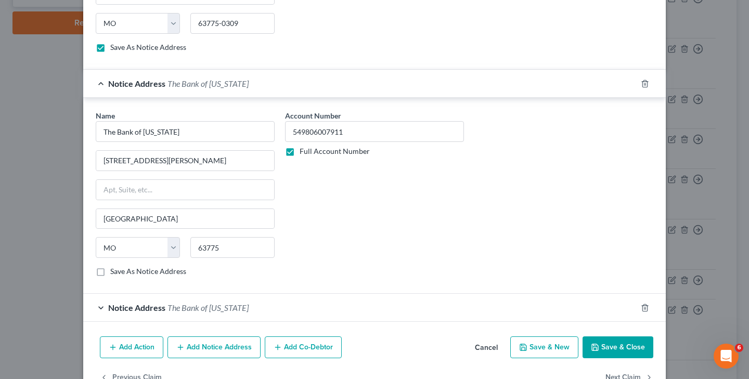
click at [110, 273] on label "Save As Notice Address" at bounding box center [148, 271] width 76 height 10
click at [114, 273] on input "Save As Notice Address" at bounding box center [117, 269] width 7 height 7
checkbox input "true"
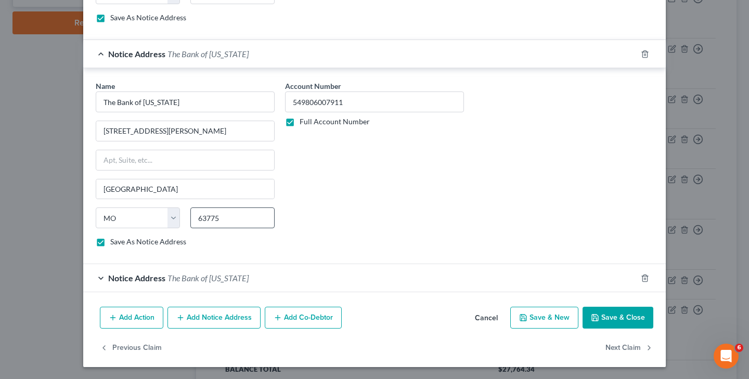
scroll to position [1136, 0]
click at [213, 280] on span "The Bank of [US_STATE]" at bounding box center [207, 279] width 81 height 10
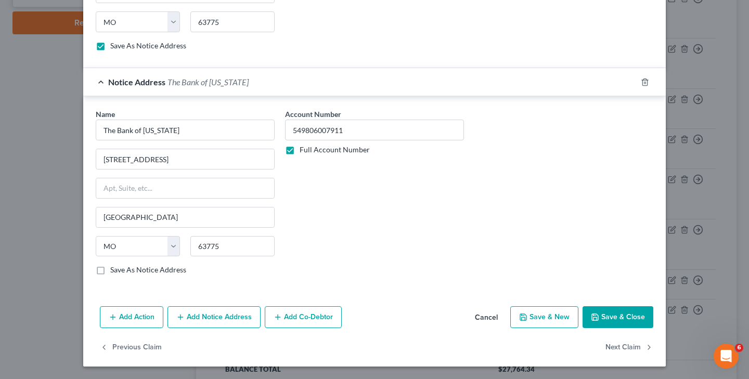
scroll to position [1332, 0]
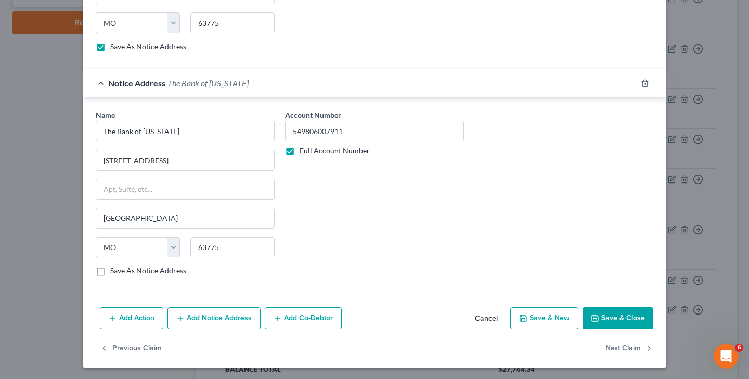
click at [110, 275] on label "Save As Notice Address" at bounding box center [148, 271] width 76 height 10
click at [114, 273] on input "Save As Notice Address" at bounding box center [117, 269] width 7 height 7
checkbox input "true"
click at [637, 315] on button "Save & Close" at bounding box center [618, 318] width 71 height 22
checkbox input "false"
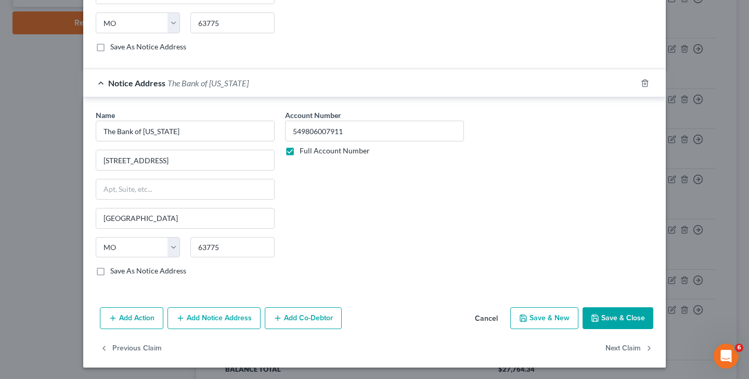
checkbox input "false"
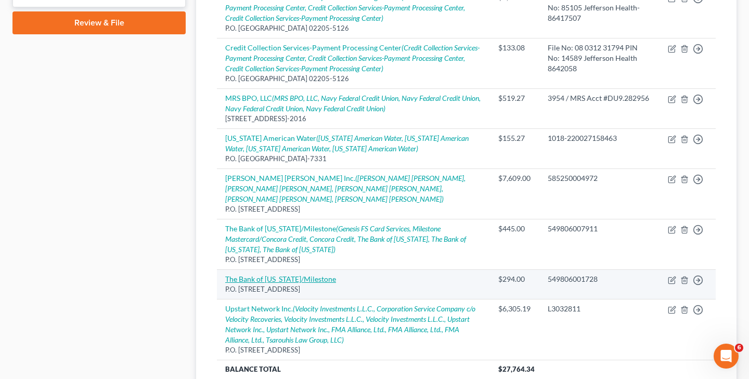
click at [282, 275] on link "The Bank of [US_STATE]/Milestone" at bounding box center [280, 279] width 111 height 9
select select "38"
select select "2"
select select "0"
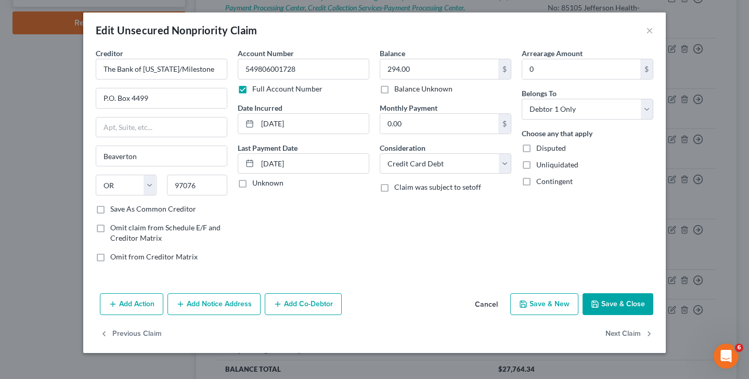
click at [227, 304] on button "Add Notice Address" at bounding box center [213, 304] width 93 height 22
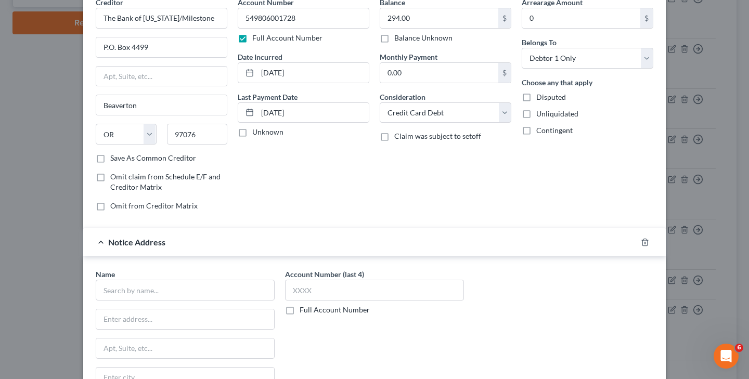
scroll to position [53, 0]
click at [188, 292] on input "text" at bounding box center [185, 288] width 179 height 21
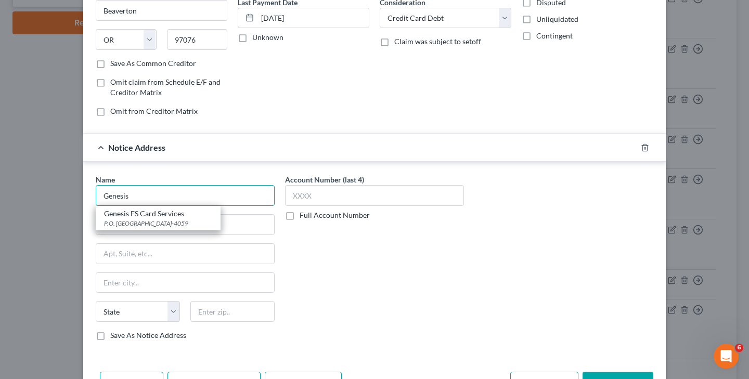
scroll to position [155, 0]
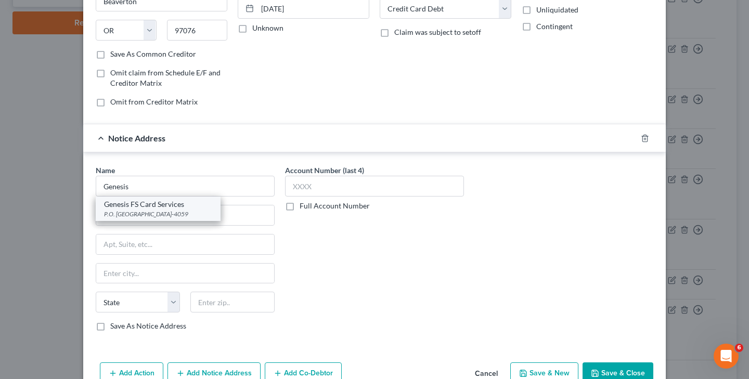
click at [191, 210] on div "P.O. [GEOGRAPHIC_DATA]-4059" at bounding box center [158, 214] width 108 height 9
type input "Genesis FS Card Services"
type input "P.O. Box 84059"
type input "Columbus"
select select "10"
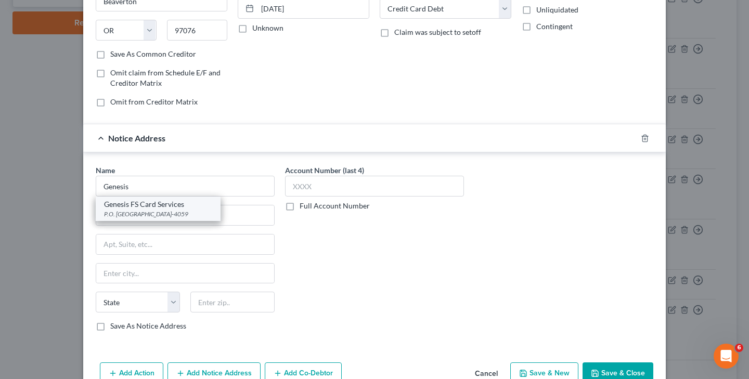
type input "31908-4059"
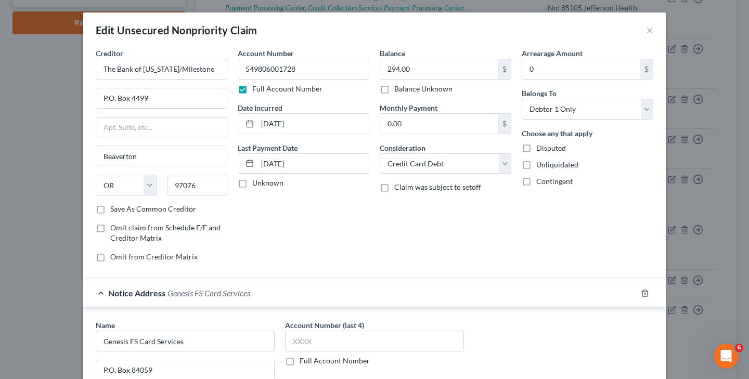
scroll to position [0, 0]
drag, startPoint x: 246, startPoint y: 69, endPoint x: 336, endPoint y: 68, distance: 90.0
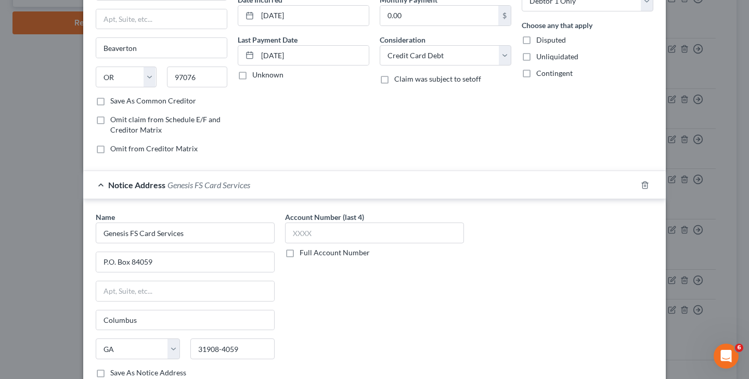
scroll to position [118, 0]
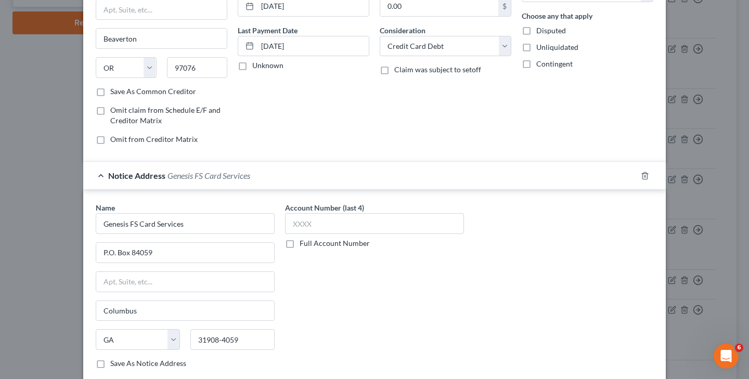
click at [300, 246] on label "Full Account Number" at bounding box center [335, 243] width 70 height 10
click at [304, 245] on input "Full Account Number" at bounding box center [307, 241] width 7 height 7
click at [321, 228] on input "text" at bounding box center [374, 223] width 179 height 21
paste input "549806001728"
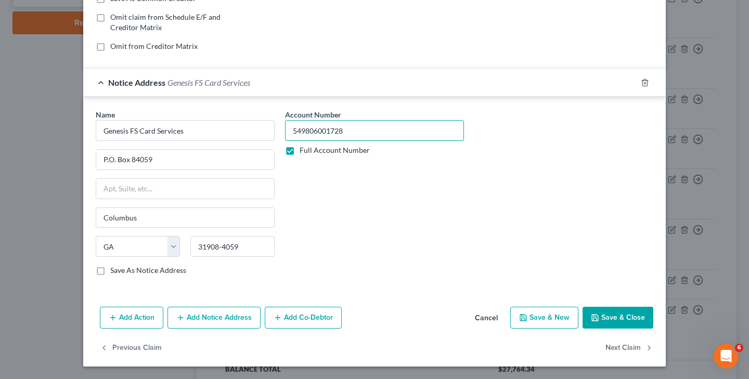
scroll to position [211, 0]
type input "549806001728"
click at [244, 319] on button "Add Notice Address" at bounding box center [213, 318] width 93 height 22
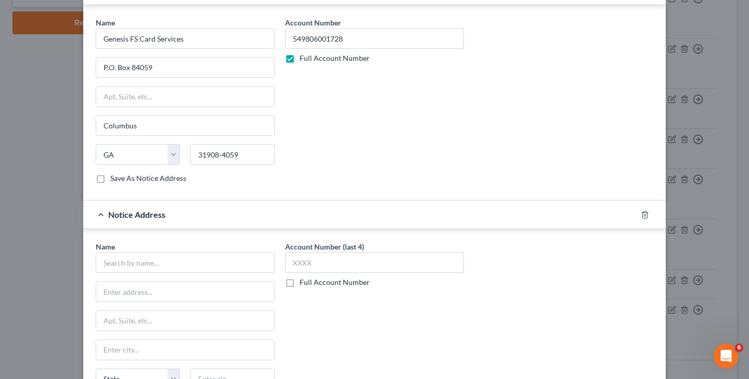
scroll to position [352, 0]
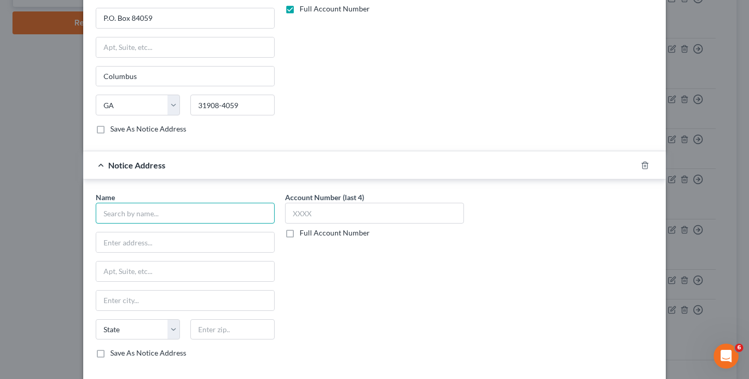
click at [176, 218] on input "text" at bounding box center [185, 213] width 179 height 21
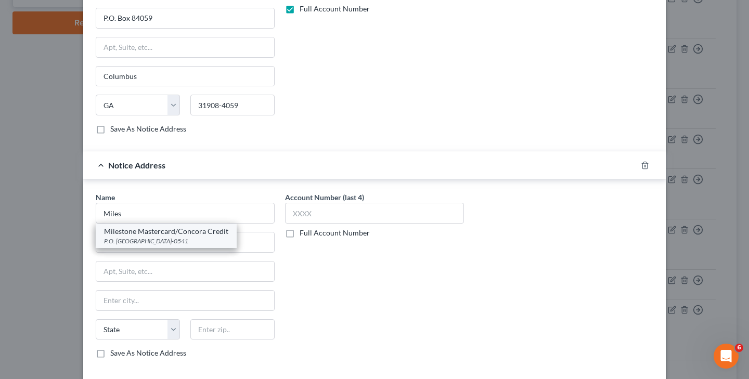
click at [150, 239] on div "P.O. [GEOGRAPHIC_DATA]-0541" at bounding box center [166, 241] width 124 height 9
type input "Milestone Mastercard/Concora Credit"
type input "P.O. Box 96541"
type input "Charlotte"
select select "28"
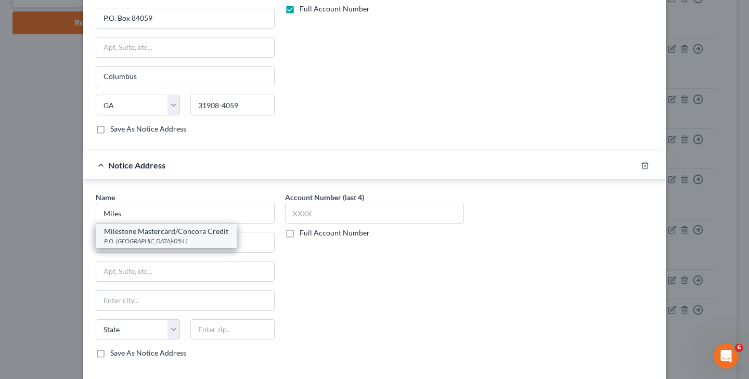
type input "28296-0541"
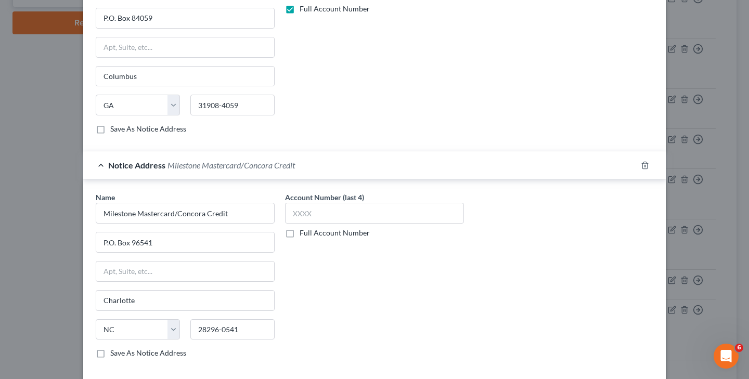
click at [300, 234] on label "Full Account Number" at bounding box center [335, 233] width 70 height 10
click at [304, 234] on input "Full Account Number" at bounding box center [307, 231] width 7 height 7
click at [323, 216] on input "text" at bounding box center [374, 213] width 179 height 21
paste input "549806001728"
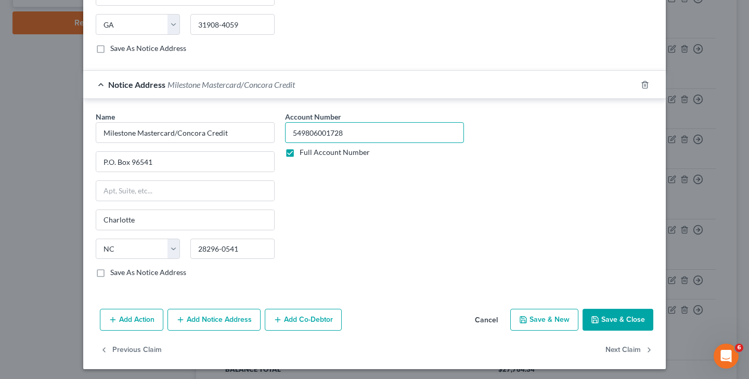
scroll to position [435, 0]
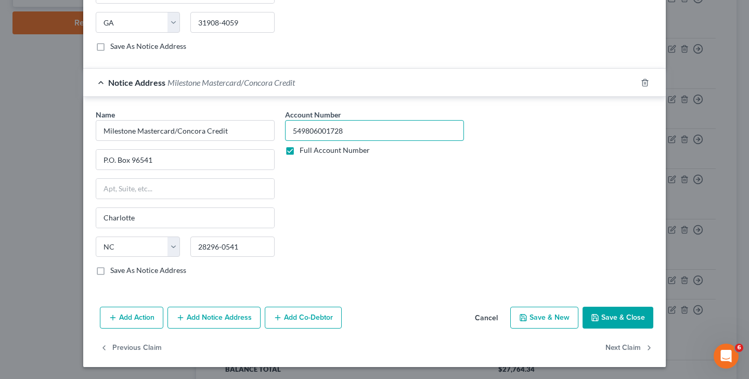
type input "549806001728"
click at [203, 319] on button "Add Notice Address" at bounding box center [213, 318] width 93 height 22
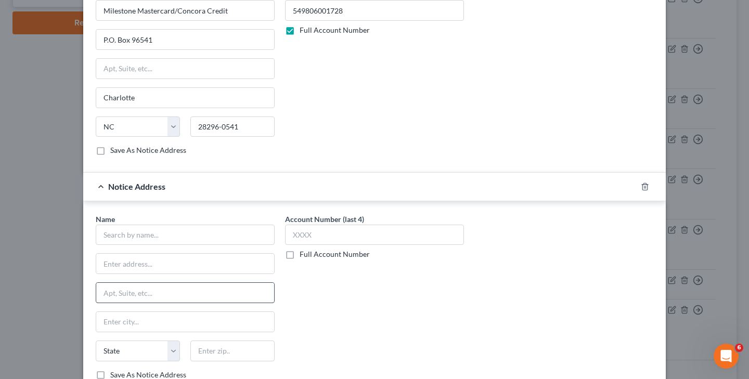
scroll to position [557, 0]
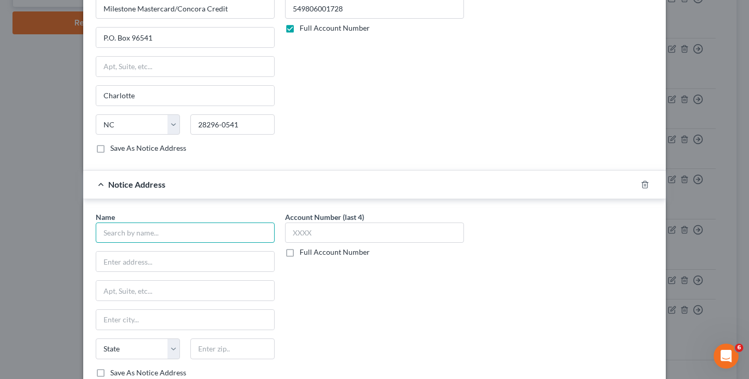
click at [218, 240] on input "text" at bounding box center [185, 233] width 179 height 21
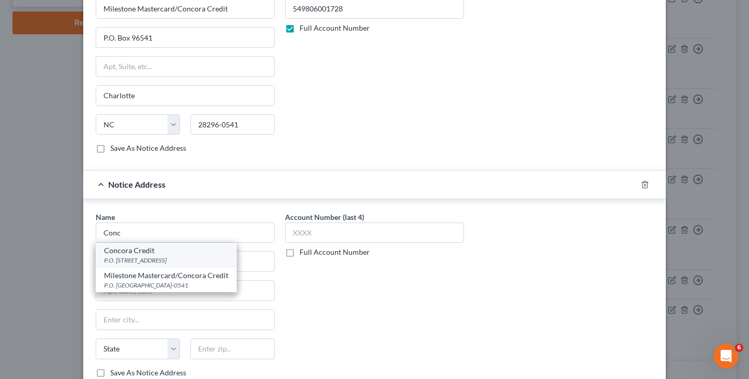
click at [183, 259] on div "P.O. [STREET_ADDRESS]" at bounding box center [166, 260] width 124 height 9
type input "Concora Credit"
type input "P.O. Box 4477"
type input "Beaverton"
select select "38"
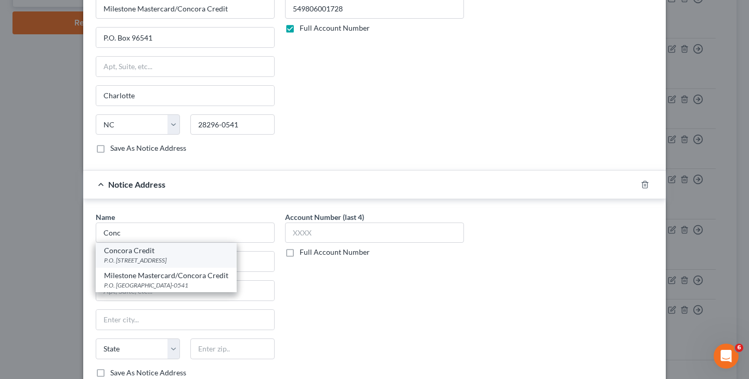
type input "97076-4477"
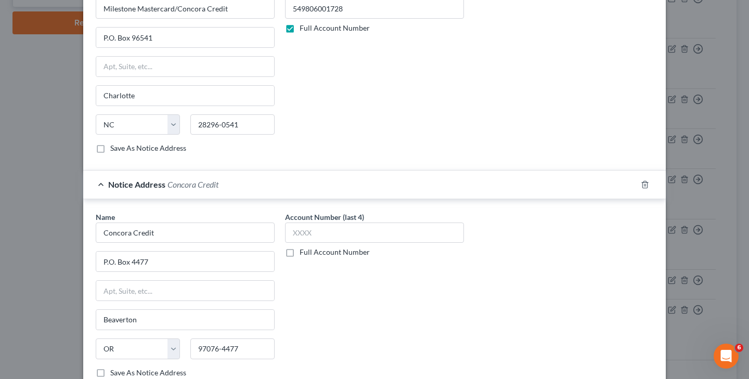
click at [300, 252] on label "Full Account Number" at bounding box center [335, 252] width 70 height 10
click at [304, 252] on input "Full Account Number" at bounding box center [307, 250] width 7 height 7
click at [308, 240] on input "text" at bounding box center [374, 233] width 179 height 21
paste input "549806001728"
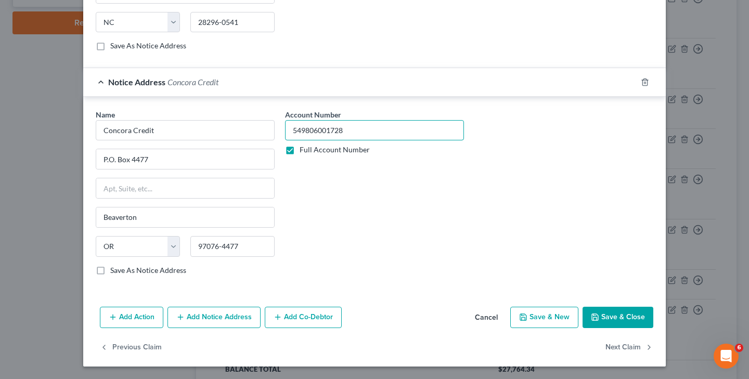
scroll to position [659, 0]
type input "549806001728"
click at [222, 316] on button "Add Notice Address" at bounding box center [213, 318] width 93 height 22
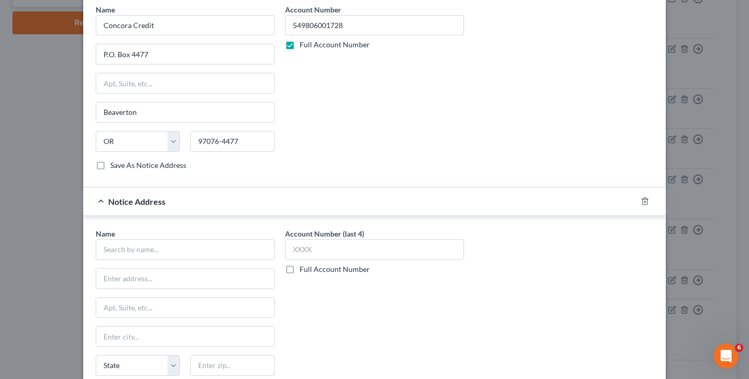
scroll to position [774, 0]
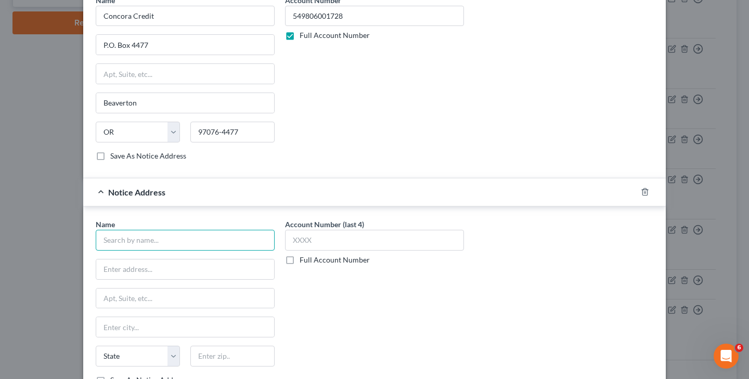
click at [235, 246] on input "text" at bounding box center [185, 240] width 179 height 21
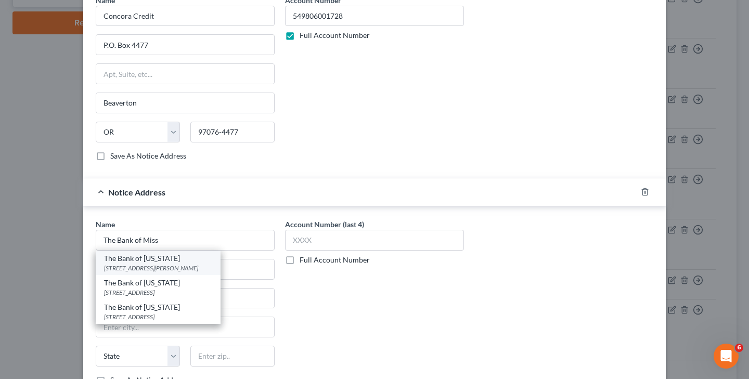
click at [188, 266] on div "[STREET_ADDRESS][PERSON_NAME]" at bounding box center [158, 268] width 108 height 9
type input "The Bank of [US_STATE]"
type input "[STREET_ADDRESS][PERSON_NAME]"
type input "[GEOGRAPHIC_DATA]"
select select "26"
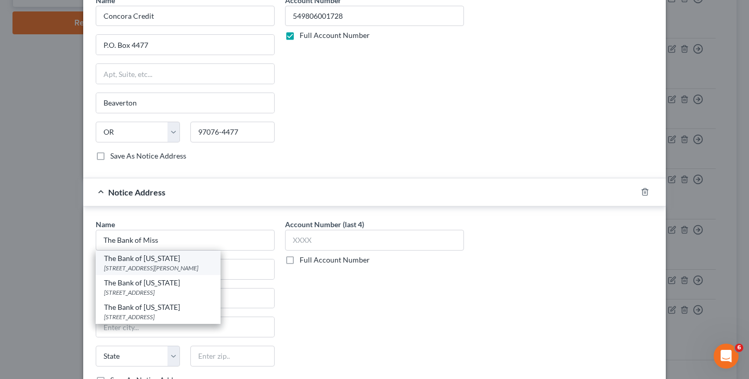
type input "63775"
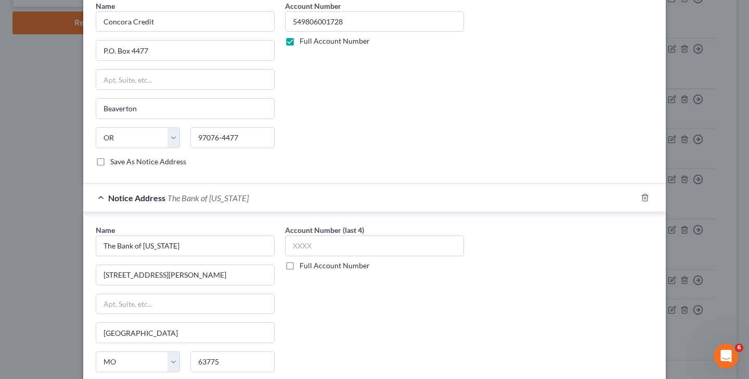
scroll to position [770, 0]
click at [300, 264] on label "Full Account Number" at bounding box center [335, 264] width 70 height 10
click at [304, 264] on input "Full Account Number" at bounding box center [307, 262] width 7 height 7
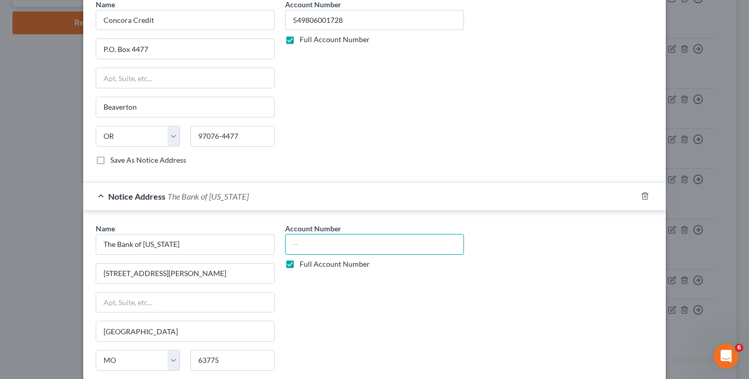
click at [314, 251] on input "text" at bounding box center [374, 244] width 179 height 21
paste input "549806001728"
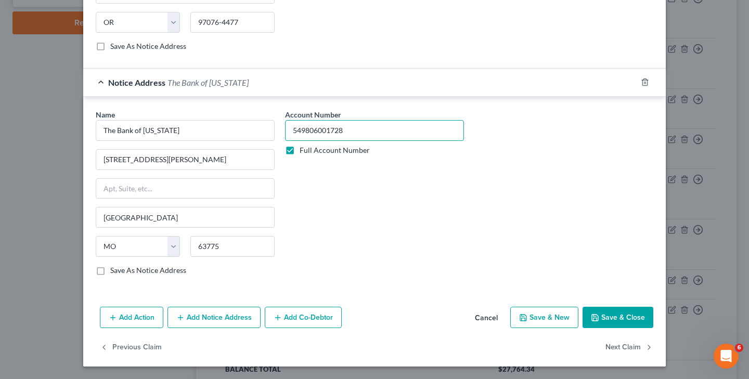
scroll to position [883, 0]
type input "549806001728"
click at [193, 324] on button "Add Notice Address" at bounding box center [213, 318] width 93 height 22
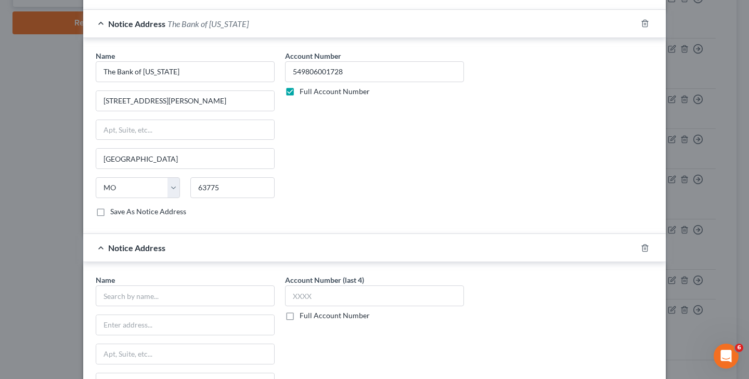
scroll to position [974, 0]
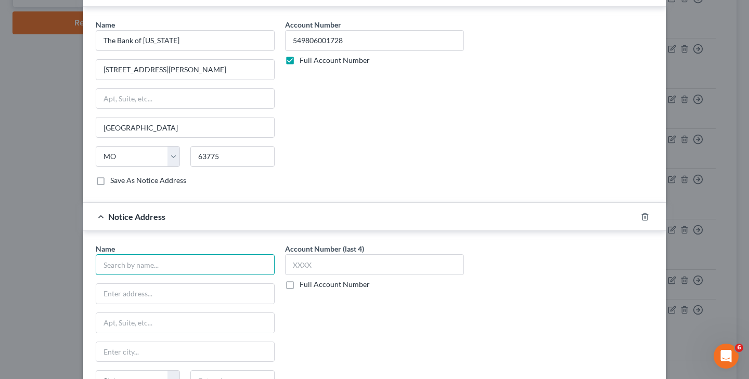
click at [214, 269] on input "text" at bounding box center [185, 264] width 179 height 21
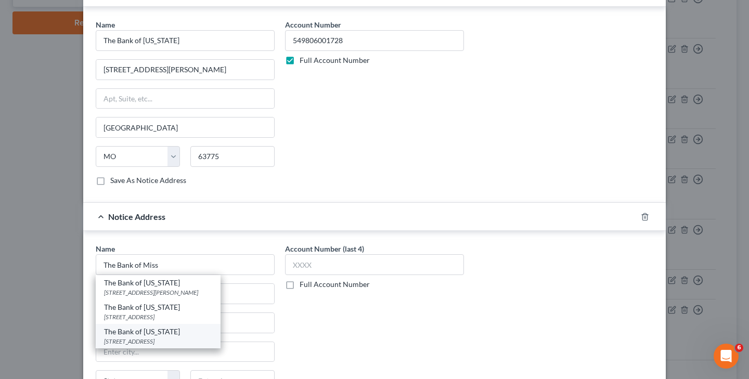
click at [177, 334] on div "The Bank of [US_STATE]" at bounding box center [158, 332] width 108 height 10
type input "The Bank of [US_STATE]"
type input "[STREET_ADDRESS]"
type input "[GEOGRAPHIC_DATA]"
select select "26"
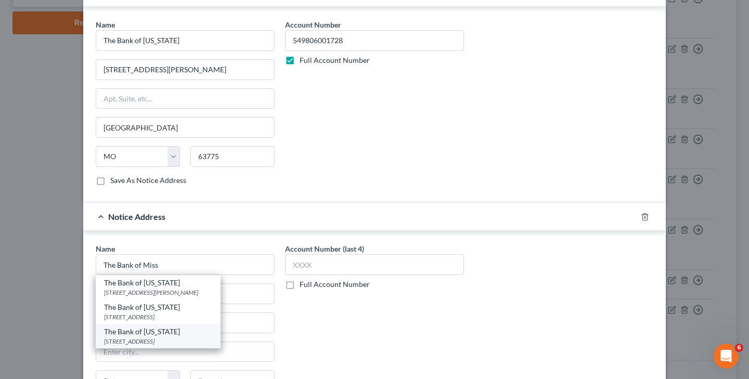
type input "63775"
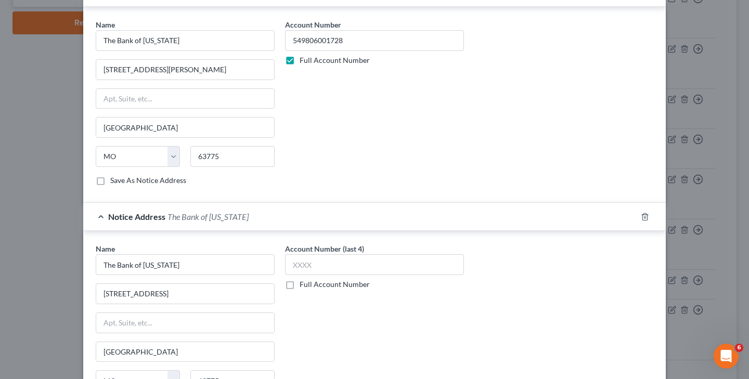
click at [300, 286] on label "Full Account Number" at bounding box center [335, 284] width 70 height 10
click at [304, 286] on input "Full Account Number" at bounding box center [307, 282] width 7 height 7
click at [322, 265] on input "text" at bounding box center [374, 264] width 179 height 21
paste input "549806001728"
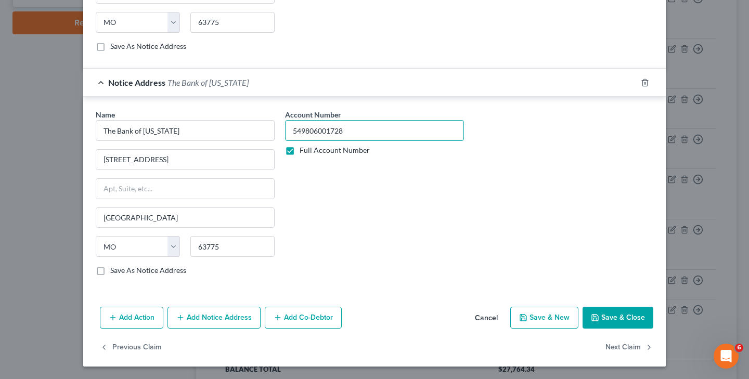
scroll to position [1107, 0]
type input "549806001728"
click at [241, 316] on button "Add Notice Address" at bounding box center [213, 318] width 93 height 22
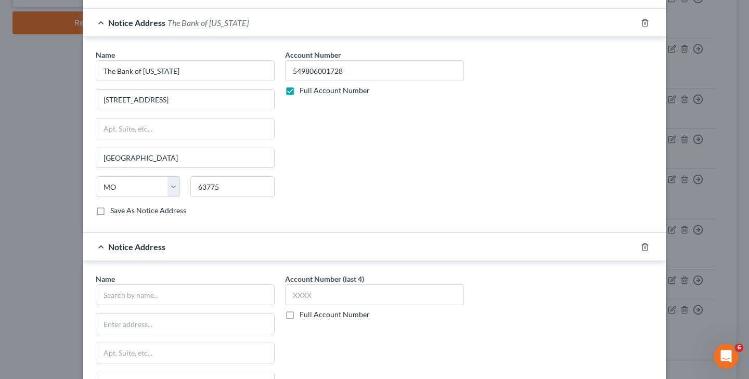
scroll to position [1182, 0]
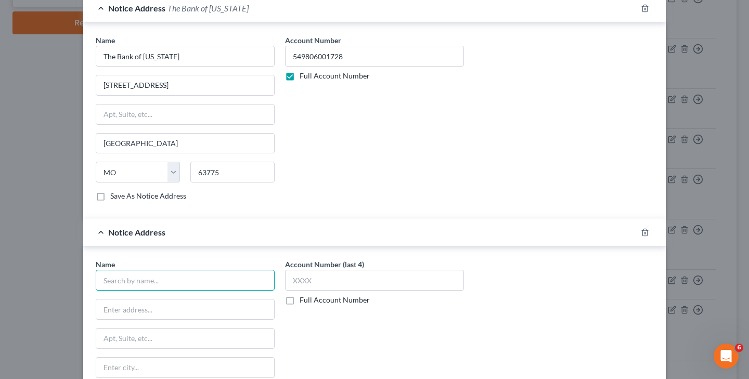
click at [174, 278] on input "text" at bounding box center [185, 280] width 179 height 21
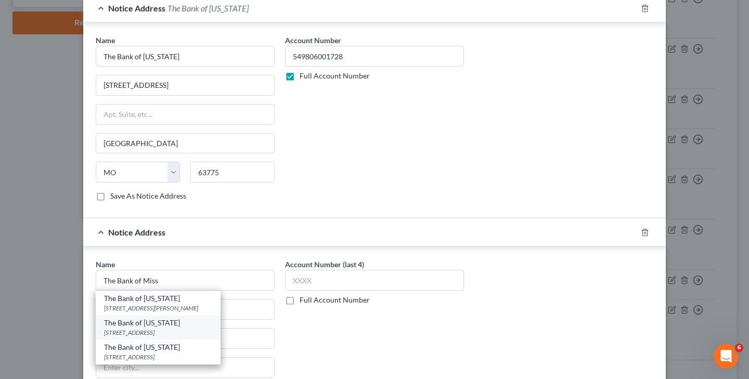
click at [166, 325] on div "The Bank of [US_STATE]" at bounding box center [158, 323] width 108 height 10
type input "The Bank of [US_STATE]"
type input "P.O. 309"
type input "[GEOGRAPHIC_DATA]"
select select "26"
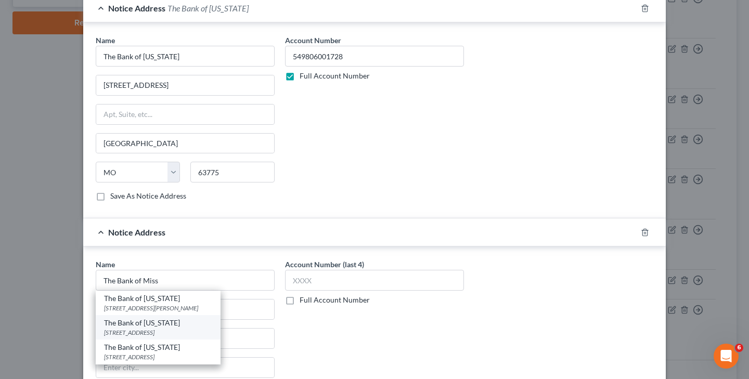
type input "63775-0309"
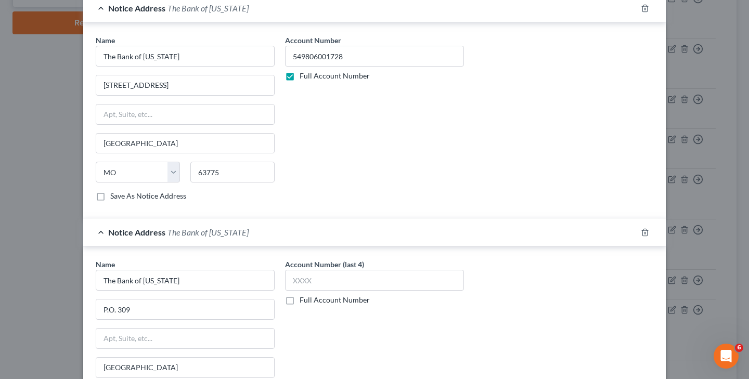
click at [300, 300] on label "Full Account Number" at bounding box center [335, 300] width 70 height 10
click at [304, 300] on input "Full Account Number" at bounding box center [307, 298] width 7 height 7
click at [318, 283] on input "text" at bounding box center [374, 280] width 179 height 21
paste input "549806001728"
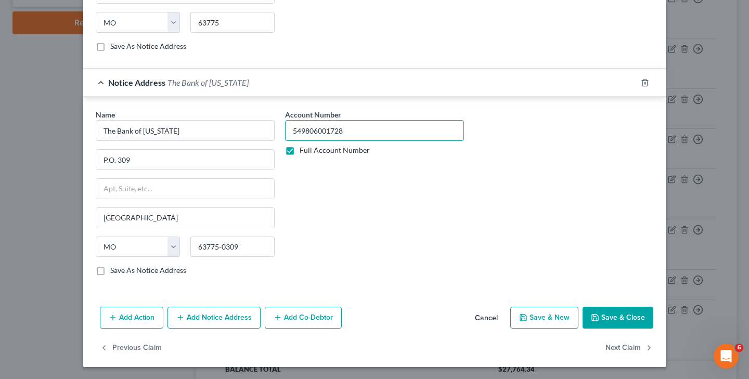
scroll to position [1332, 0]
type input "549806001728"
click at [618, 311] on button "Save & Close" at bounding box center [618, 318] width 71 height 22
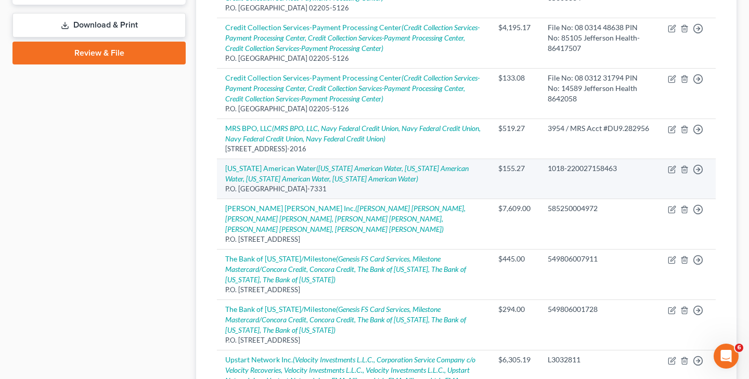
scroll to position [449, 0]
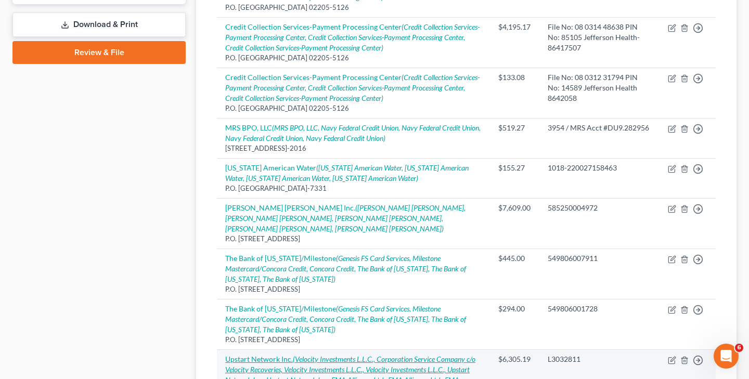
click at [472, 355] on icon "(Velocity Investments L.L.C., Corporation Service Company c/o Velocity Recoveri…" at bounding box center [350, 375] width 250 height 40
select select "4"
select select "1"
select select "0"
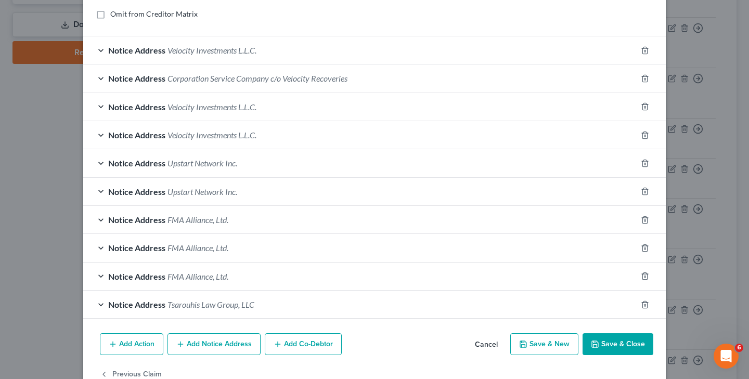
scroll to position [262, 0]
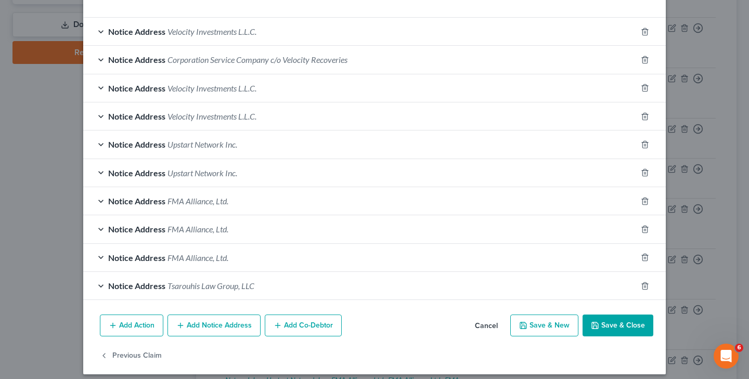
click at [199, 288] on span "Tsarouhis Law Group, LLC" at bounding box center [210, 286] width 87 height 10
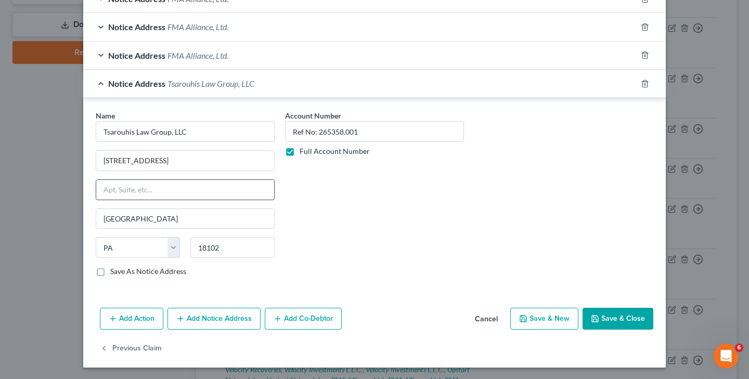
scroll to position [463, 0]
click at [239, 320] on button "Add Notice Address" at bounding box center [213, 319] width 93 height 22
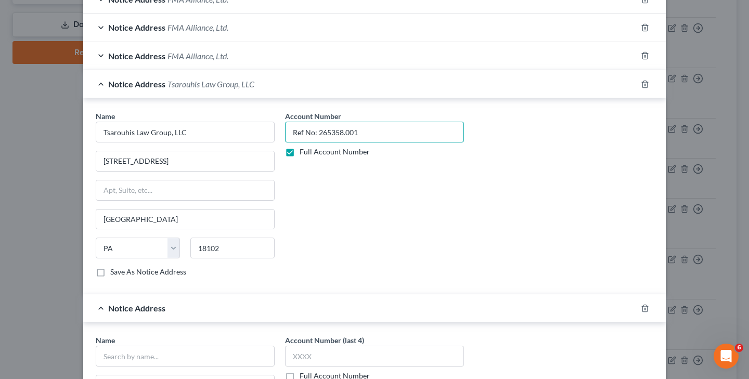
drag, startPoint x: 289, startPoint y: 133, endPoint x: 391, endPoint y: 134, distance: 102.0
click at [391, 134] on input "Ref No: 265358.001" at bounding box center [374, 132] width 179 height 21
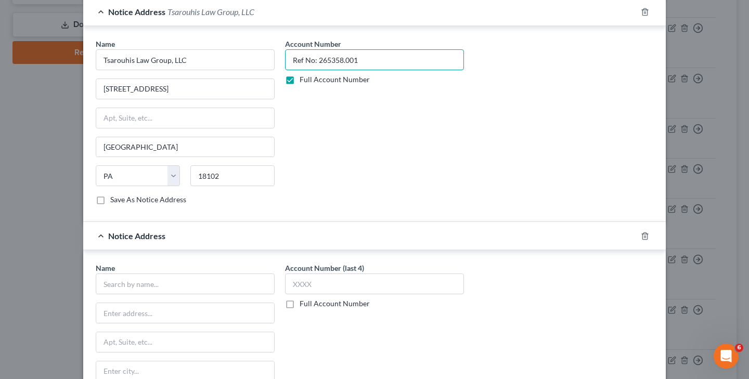
scroll to position [539, 0]
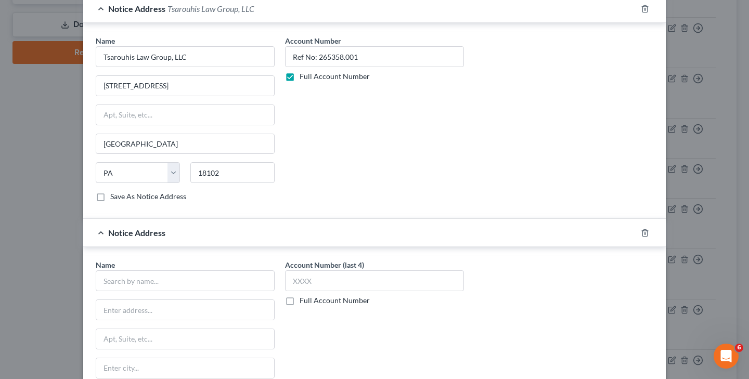
click at [300, 302] on label "Full Account Number" at bounding box center [335, 300] width 70 height 10
click at [304, 302] on input "Full Account Number" at bounding box center [307, 298] width 7 height 7
click at [312, 286] on input "text" at bounding box center [374, 280] width 179 height 21
paste input "Ref No: 265358.001"
type input "Ref No: 265358.001"
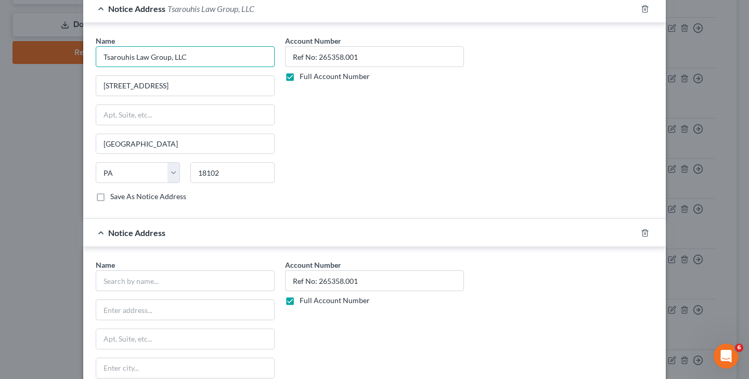
drag, startPoint x: 102, startPoint y: 56, endPoint x: 200, endPoint y: 55, distance: 97.8
click at [200, 55] on input "Tsarouhis Law Group, LLC" at bounding box center [185, 56] width 179 height 21
click at [171, 279] on input "text" at bounding box center [185, 280] width 179 height 21
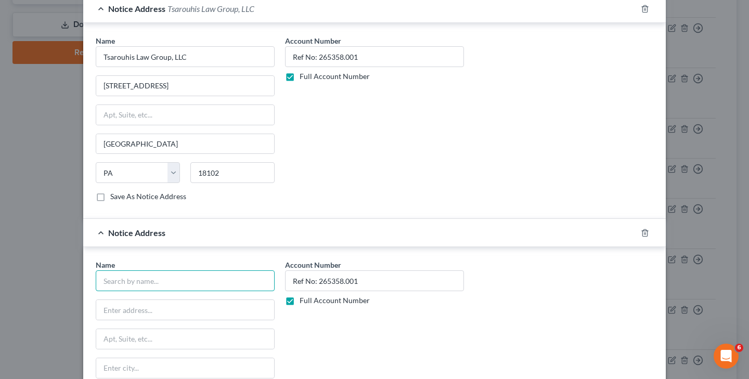
paste input "Tsarouhis Law Group, LLC"
type input "Tsarouhis Law Group, LLC"
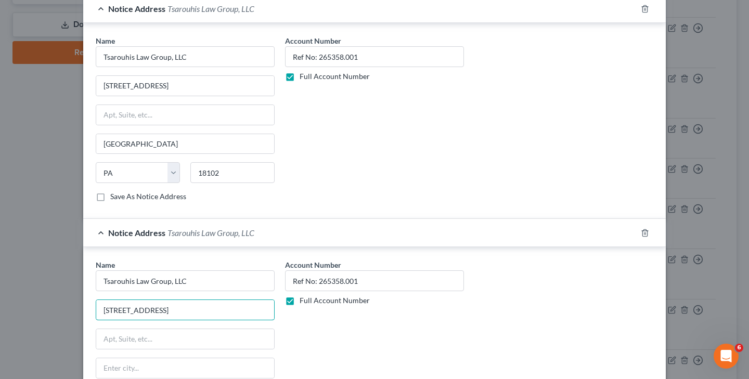
scroll to position [560, 0]
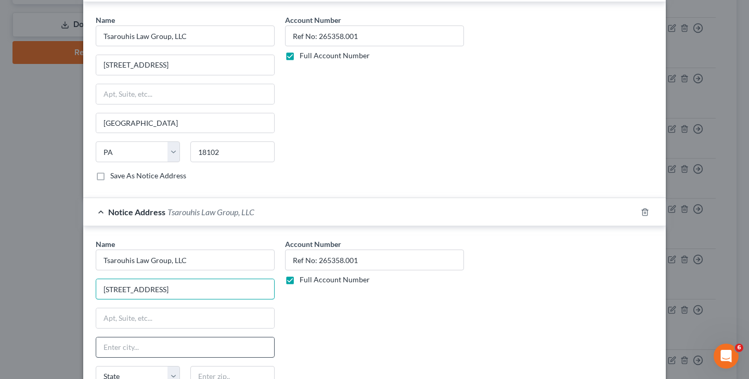
type input "[STREET_ADDRESS]"
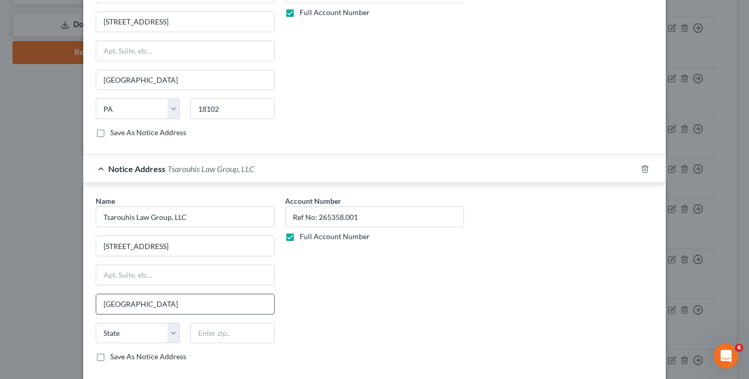
scroll to position [603, 0]
type input "[GEOGRAPHIC_DATA]"
select select "33"
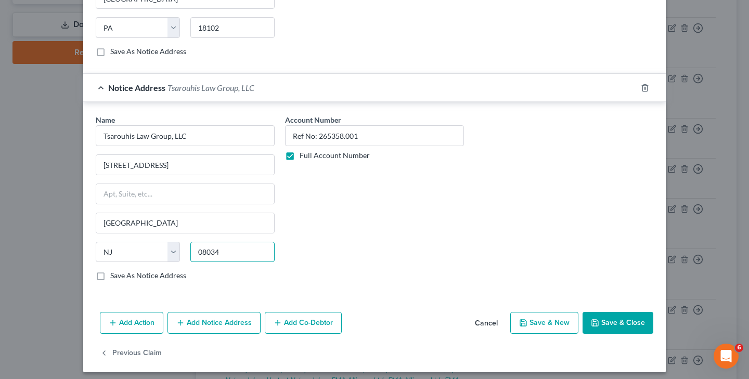
scroll to position [686, 0]
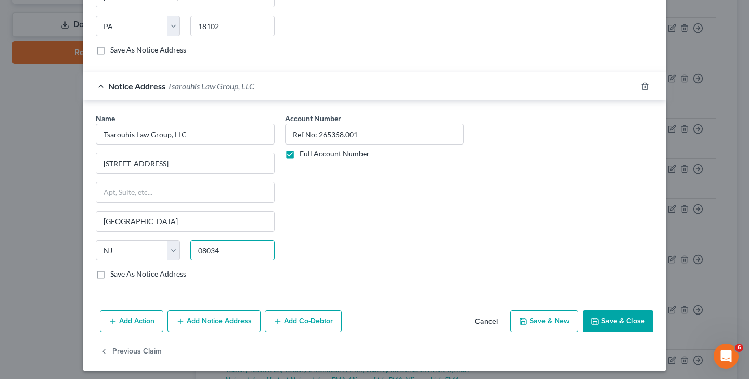
type input "08034"
click at [611, 324] on button "Save & Close" at bounding box center [618, 322] width 71 height 22
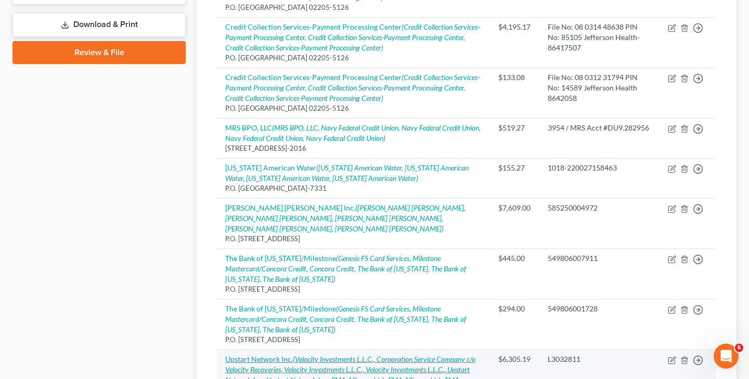
click at [344, 355] on icon "(Velocity Investments L.L.C., Corporation Service Company c/o Velocity Recoveri…" at bounding box center [350, 375] width 250 height 40
select select "4"
select select "1"
select select "0"
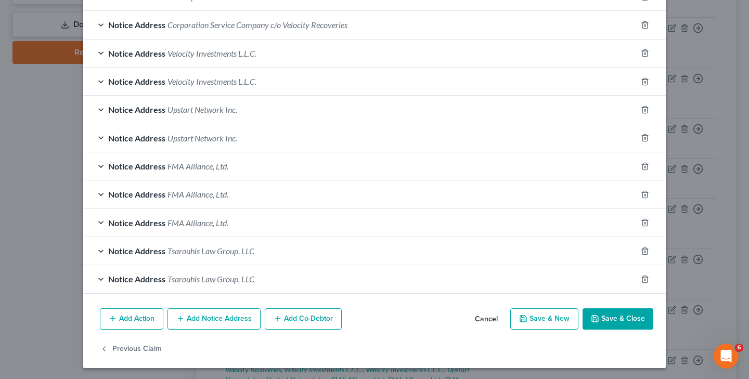
scroll to position [296, 0]
click at [251, 250] on span "Tsarouhis Law Group, LLC" at bounding box center [210, 252] width 87 height 10
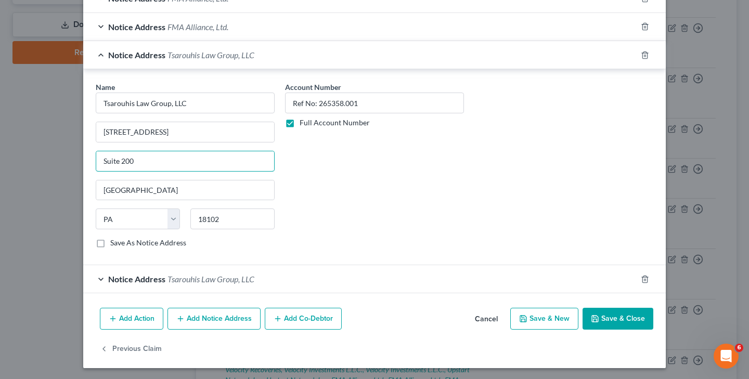
scroll to position [492, 0]
type input "Suite 200"
click at [627, 317] on button "Save & Close" at bounding box center [618, 319] width 71 height 22
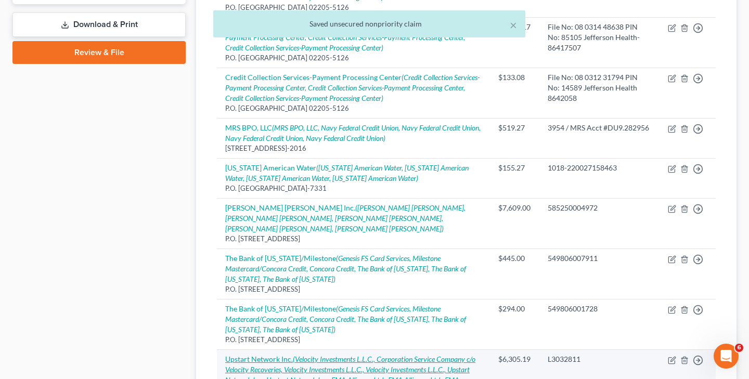
click at [341, 355] on icon "(Velocity Investments L.L.C., Corporation Service Company c/o Velocity Recoveri…" at bounding box center [350, 375] width 250 height 40
select select "4"
select select "1"
select select "0"
select select "39"
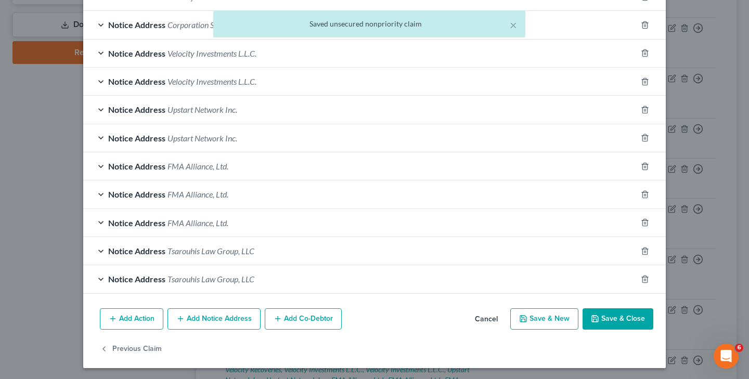
scroll to position [296, 0]
click at [242, 249] on span "Tsarouhis Law Group, LLC" at bounding box center [210, 252] width 87 height 10
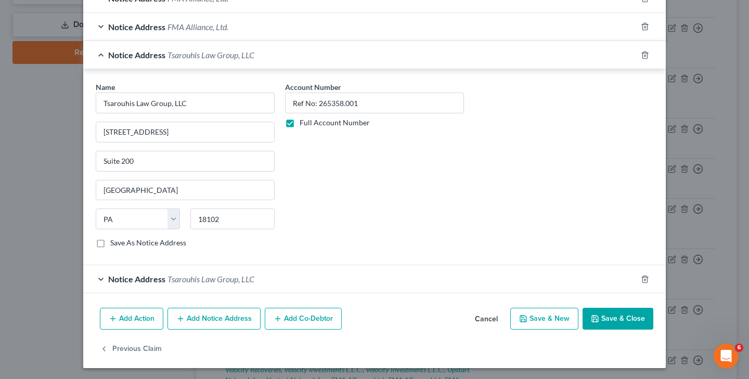
scroll to position [492, 0]
click at [232, 279] on span "Tsarouhis Law Group, LLC" at bounding box center [210, 280] width 87 height 10
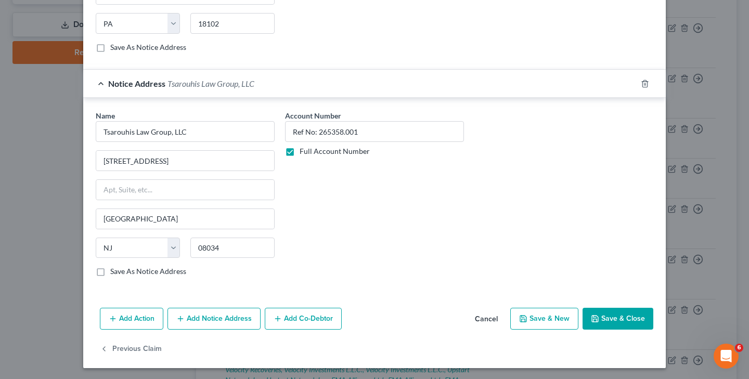
scroll to position [688, 0]
click at [203, 322] on button "Add Notice Address" at bounding box center [213, 319] width 93 height 22
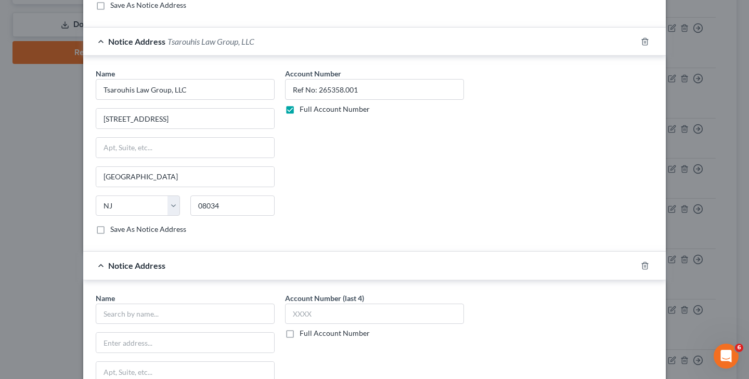
scroll to position [729, 0]
drag, startPoint x: 101, startPoint y: 90, endPoint x: 221, endPoint y: 92, distance: 120.2
click at [181, 311] on input "text" at bounding box center [185, 315] width 179 height 21
paste input "Tsarouhis Law Group, LLC"
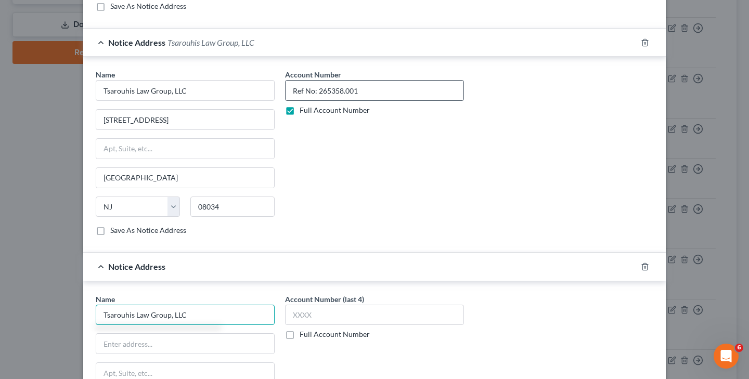
type input "Tsarouhis Law Group, LLC"
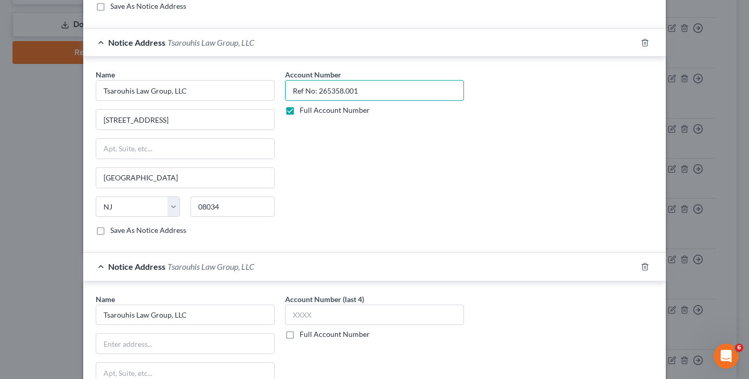
drag, startPoint x: 291, startPoint y: 87, endPoint x: 395, endPoint y: 86, distance: 104.0
click at [395, 86] on input "Ref No: 265358.001" at bounding box center [374, 90] width 179 height 21
click at [300, 333] on label "Full Account Number" at bounding box center [335, 334] width 70 height 10
click at [304, 333] on input "Full Account Number" at bounding box center [307, 332] width 7 height 7
click at [313, 318] on input "text" at bounding box center [374, 315] width 179 height 21
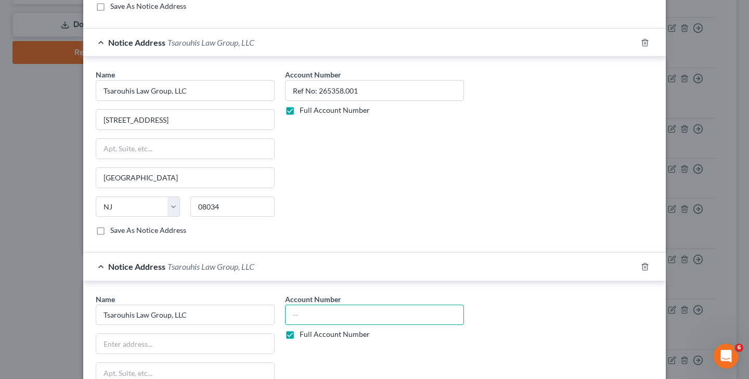
paste input "Ref No: 265358.001"
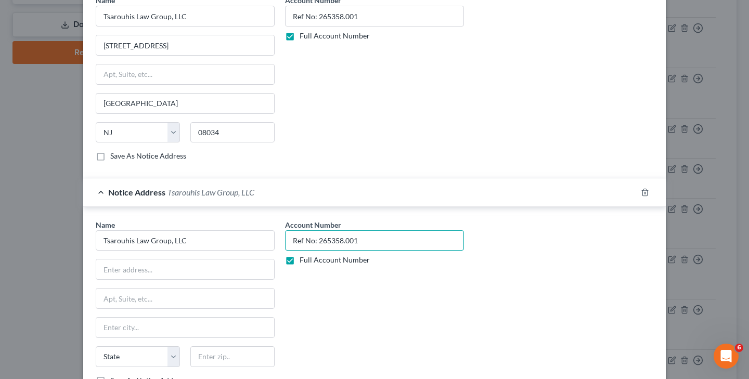
scroll to position [812, 0]
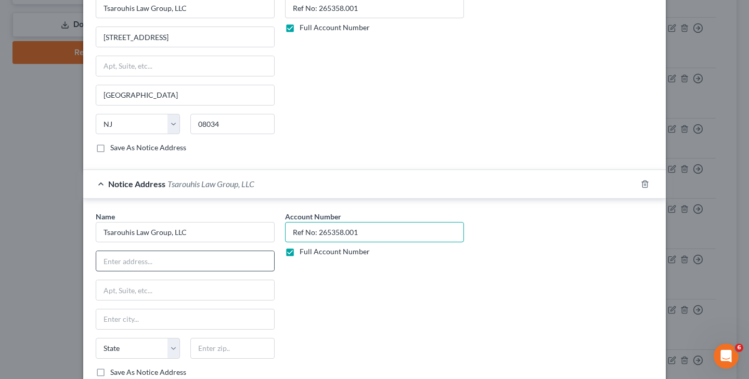
type input "Ref No: 265358.001"
type input "[STREET_ADDRESS]"
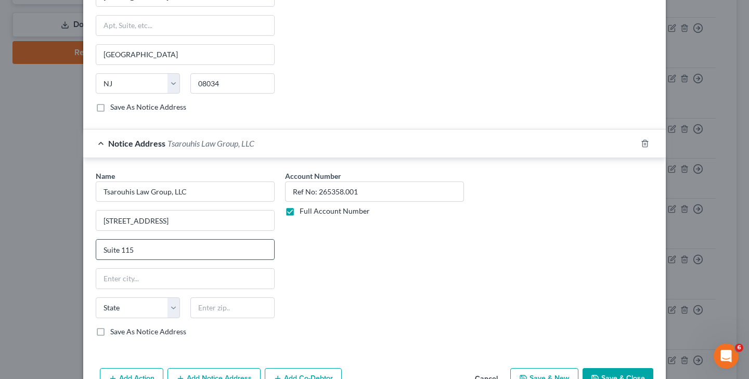
scroll to position [859, 0]
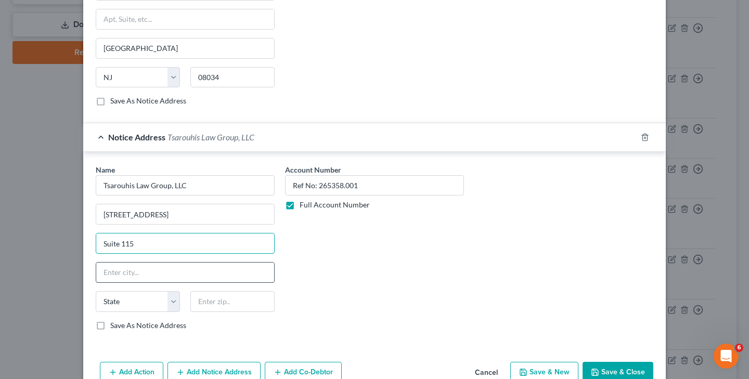
type input "Suite 115"
type input "Quakertown"
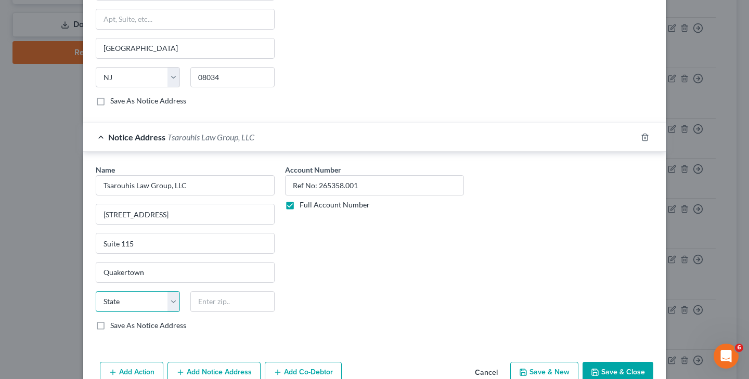
select select "39"
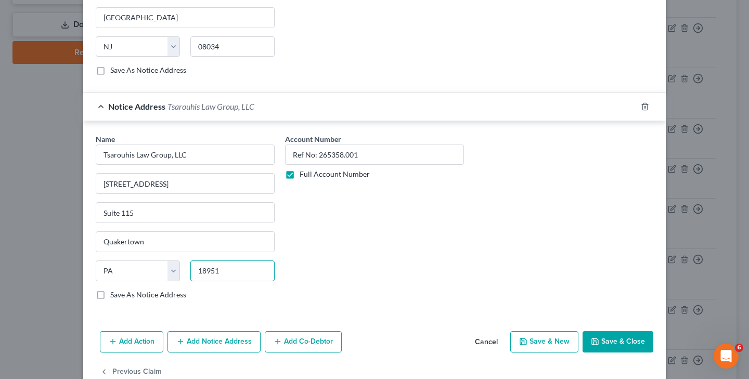
scroll to position [906, 0]
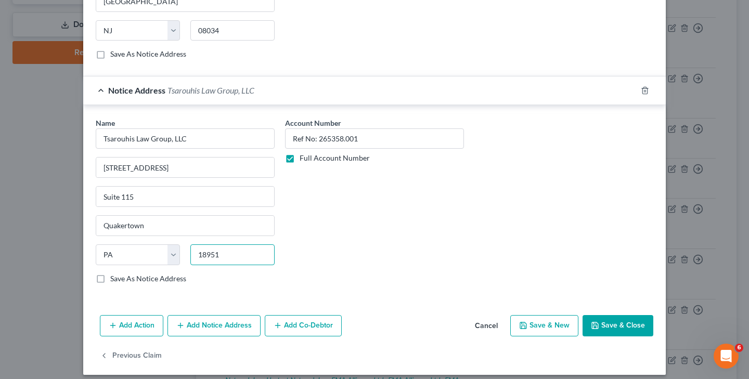
type input "18951"
click at [633, 321] on button "Save & Close" at bounding box center [618, 326] width 71 height 22
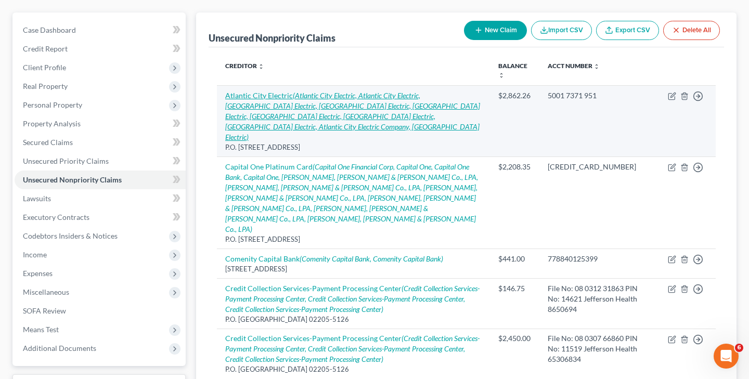
scroll to position [89, 0]
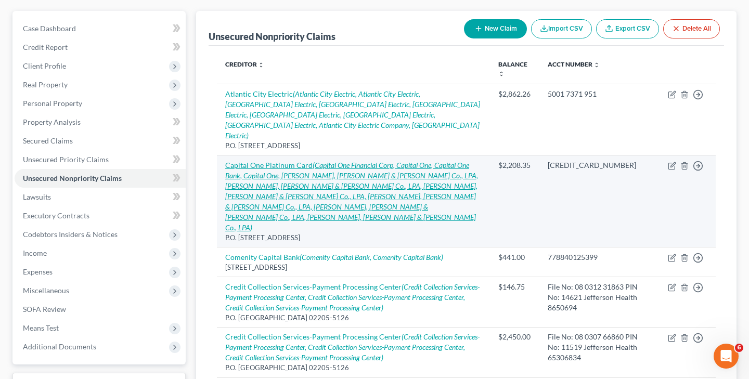
click at [314, 161] on icon "(Capital One Financial Corp, Capital One, Capital One Bank, Capital One, [PERSO…" at bounding box center [351, 196] width 253 height 71
select select "46"
select select "2"
select select "0"
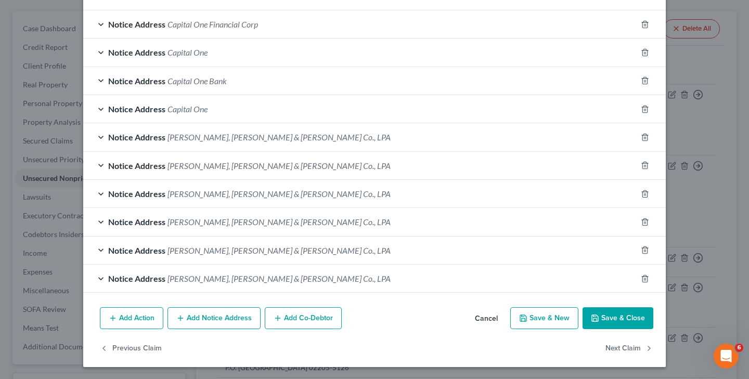
scroll to position [268, 0]
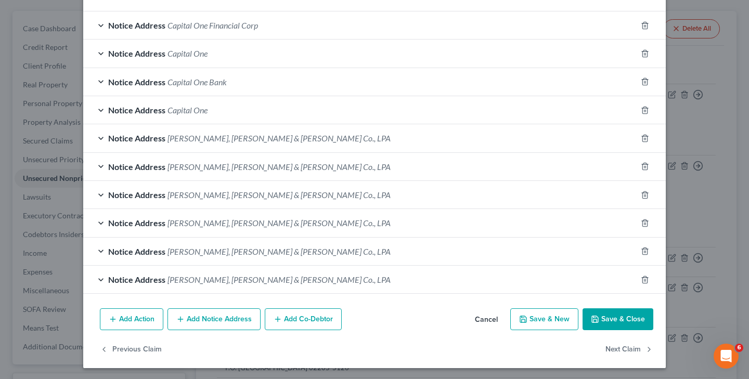
click at [617, 317] on button "Save & Close" at bounding box center [618, 319] width 71 height 22
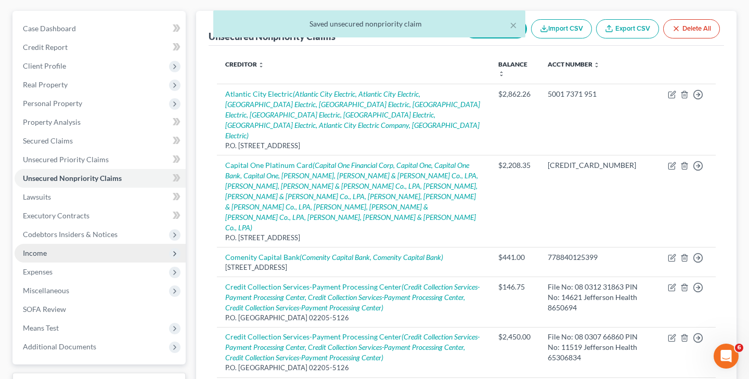
click at [61, 250] on span "Income" at bounding box center [100, 253] width 171 height 19
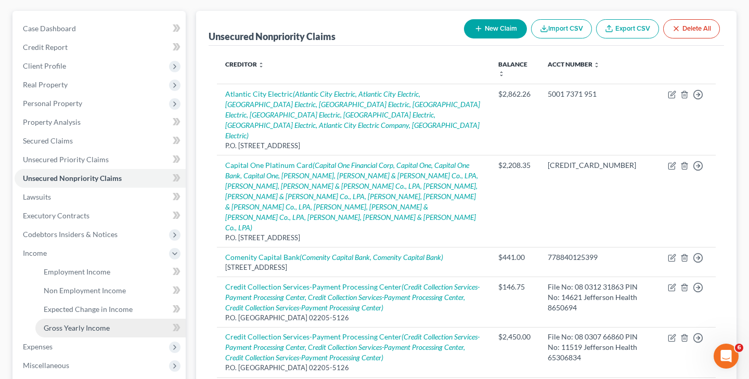
click at [115, 325] on link "Gross Yearly Income" at bounding box center [110, 328] width 150 height 19
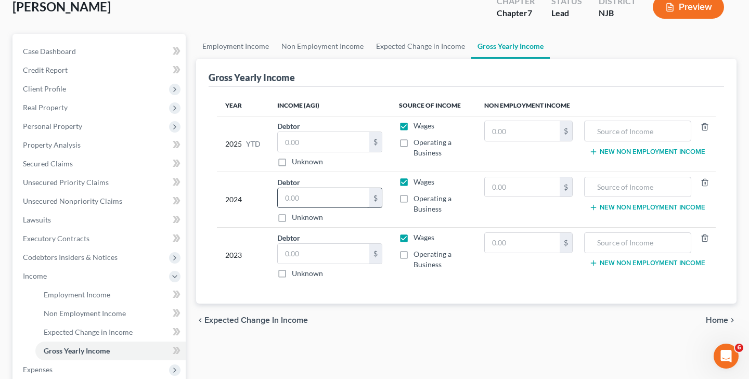
scroll to position [68, 0]
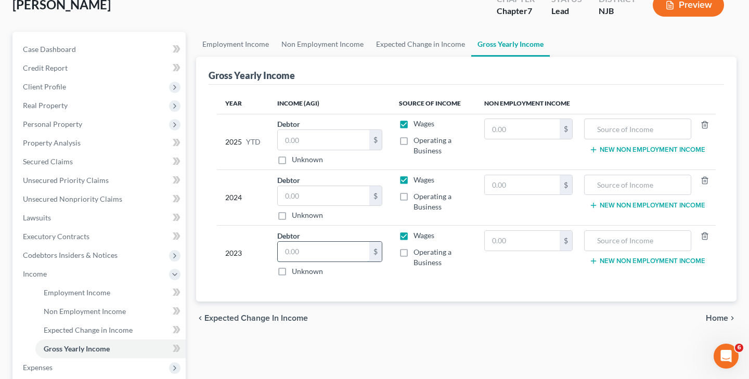
click at [339, 258] on input "text" at bounding box center [324, 252] width 92 height 20
type input "48,877.00"
click at [547, 244] on input "text" at bounding box center [522, 241] width 75 height 20
click at [42, 124] on span "Personal Property" at bounding box center [52, 124] width 59 height 9
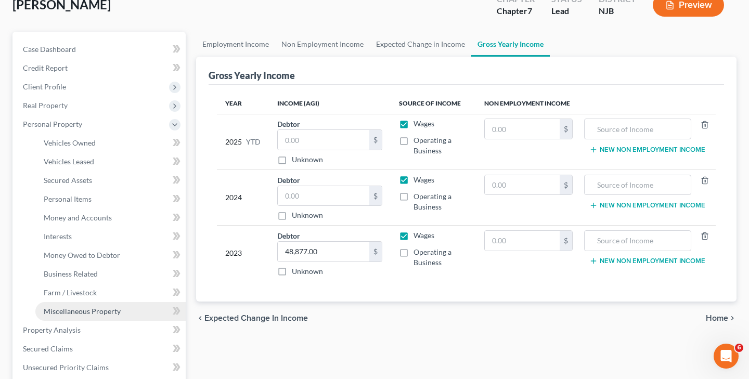
click at [94, 306] on link "Miscellaneous Property" at bounding box center [110, 311] width 150 height 19
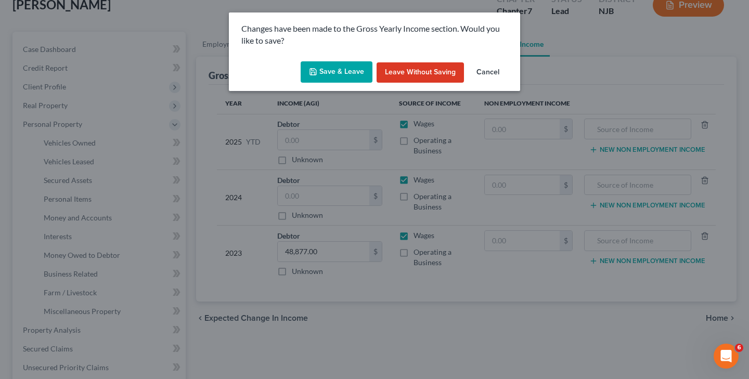
click at [351, 69] on button "Save & Leave" at bounding box center [337, 72] width 72 height 22
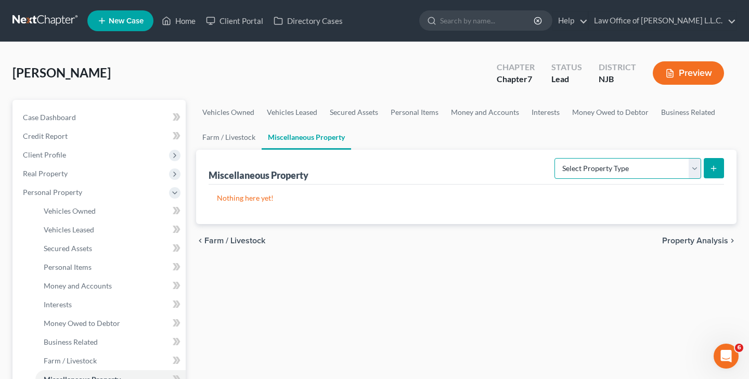
select select "not_yet_listed"
click at [708, 169] on button "submit" at bounding box center [714, 168] width 20 height 20
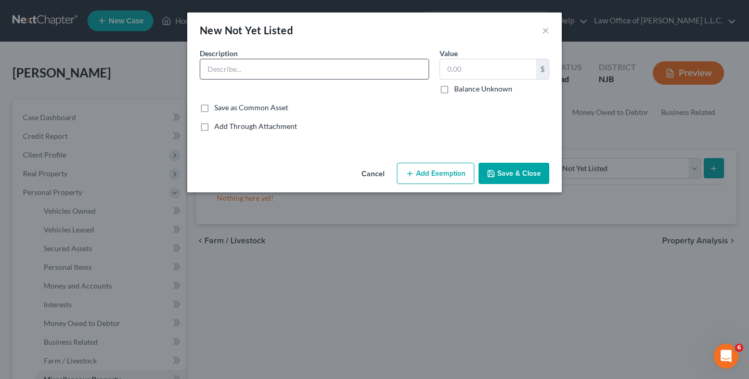
click at [252, 75] on input "text" at bounding box center [314, 69] width 228 height 20
type input "2023 Federal Income Tax Return (Tax Year [DATE])"
click at [476, 72] on input "text" at bounding box center [488, 69] width 96 height 20
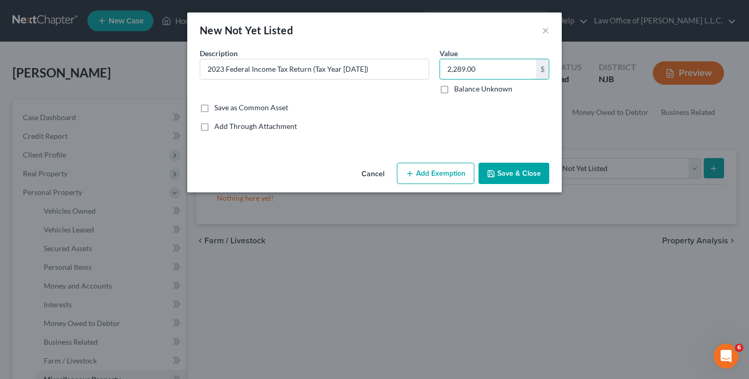
type input "2,289.00"
click at [529, 178] on button "Save & Close" at bounding box center [514, 174] width 71 height 22
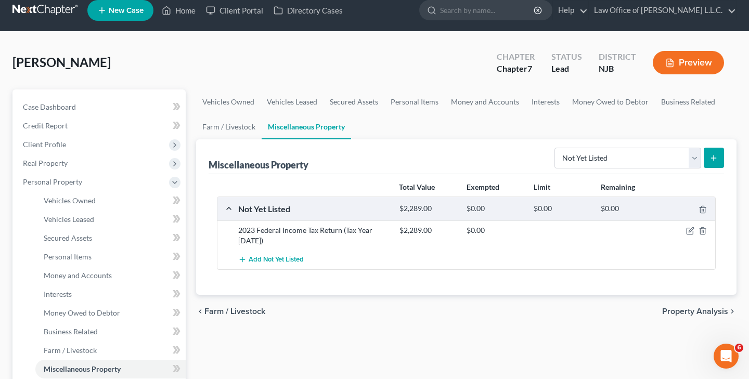
scroll to position [1, 0]
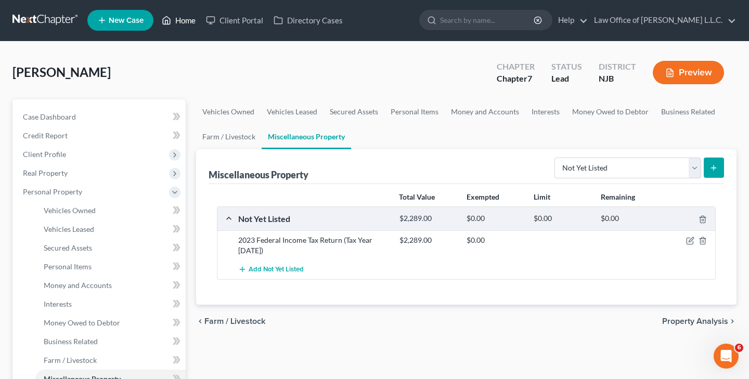
click at [173, 22] on link "Home" at bounding box center [179, 20] width 44 height 19
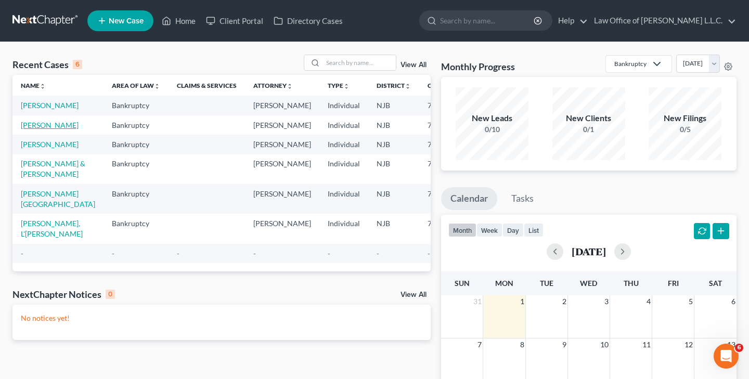
click at [36, 130] on link "[PERSON_NAME]" at bounding box center [50, 125] width 58 height 9
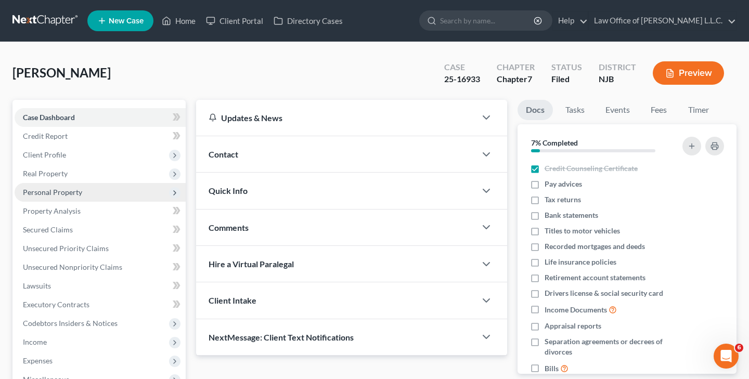
click at [75, 197] on span "Personal Property" at bounding box center [100, 192] width 171 height 19
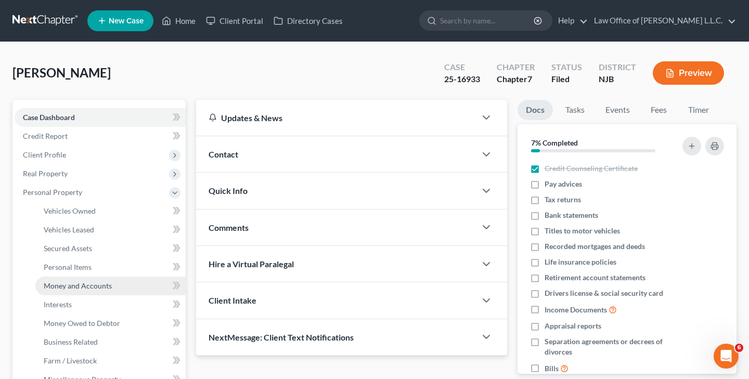
click at [107, 287] on span "Money and Accounts" at bounding box center [78, 285] width 68 height 9
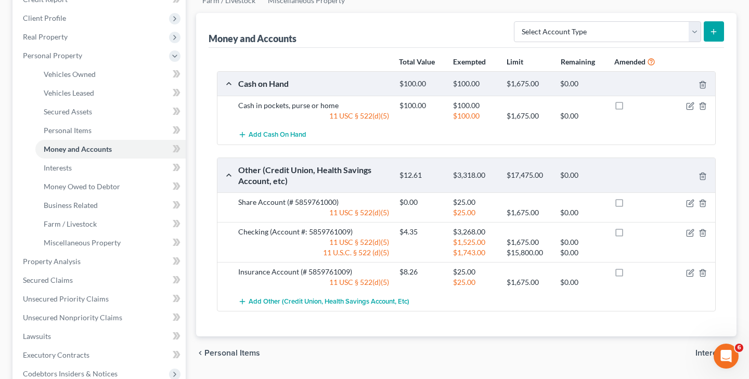
scroll to position [134, 0]
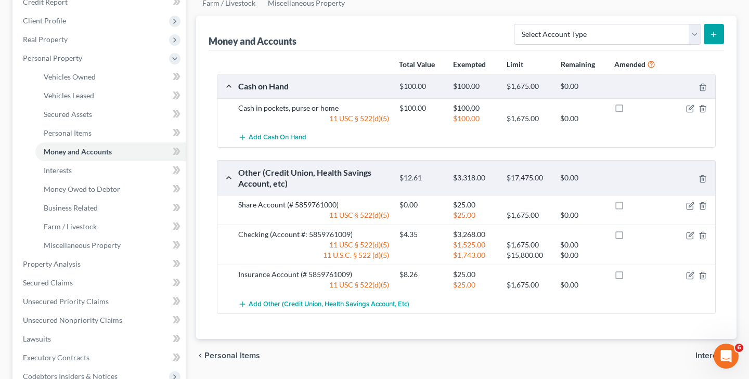
click at [712, 40] on button "submit" at bounding box center [714, 34] width 20 height 20
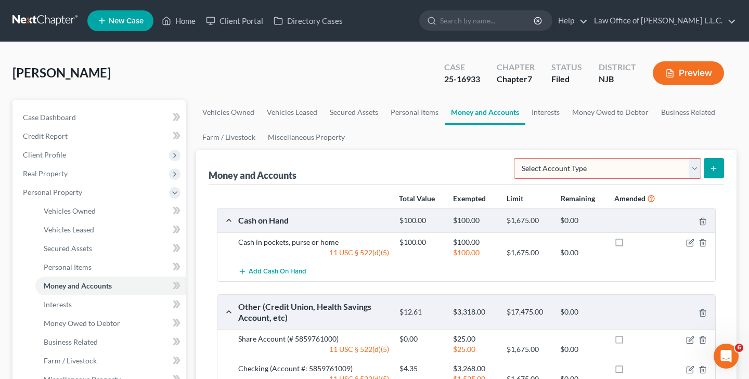
scroll to position [0, 0]
click at [170, 24] on icon at bounding box center [166, 21] width 9 height 12
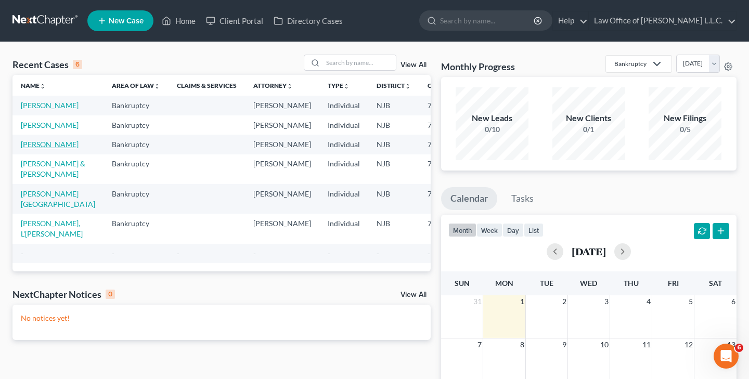
click at [43, 149] on link "[PERSON_NAME]" at bounding box center [50, 144] width 58 height 9
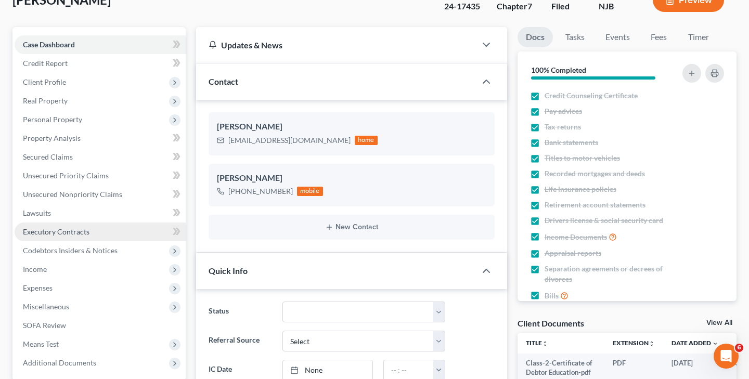
scroll to position [73, 0]
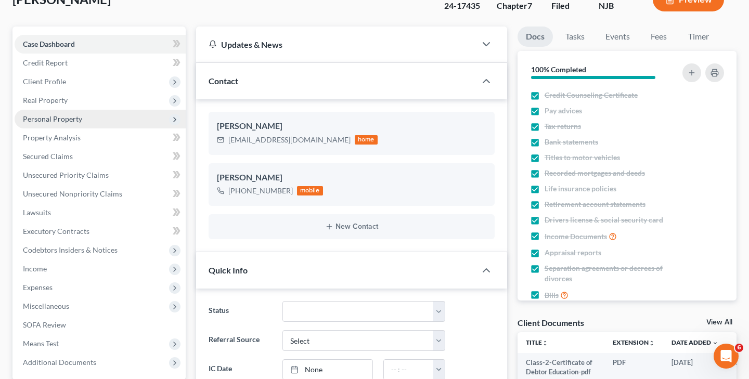
click at [74, 123] on span "Personal Property" at bounding box center [52, 118] width 59 height 9
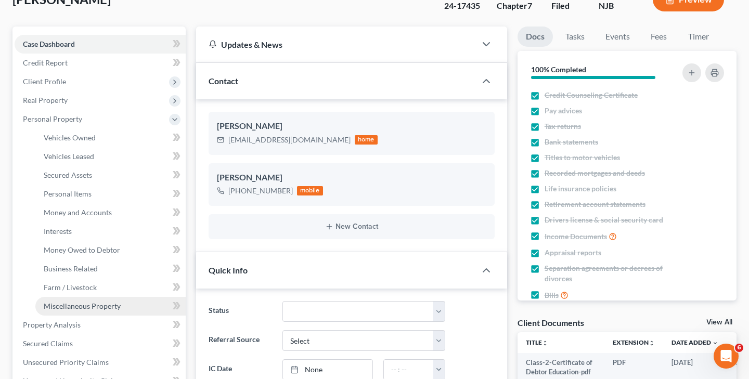
click at [104, 304] on span "Miscellaneous Property" at bounding box center [82, 306] width 77 height 9
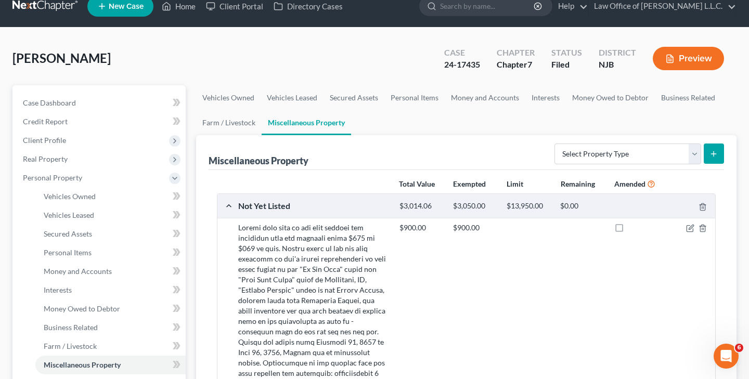
scroll to position [10, 0]
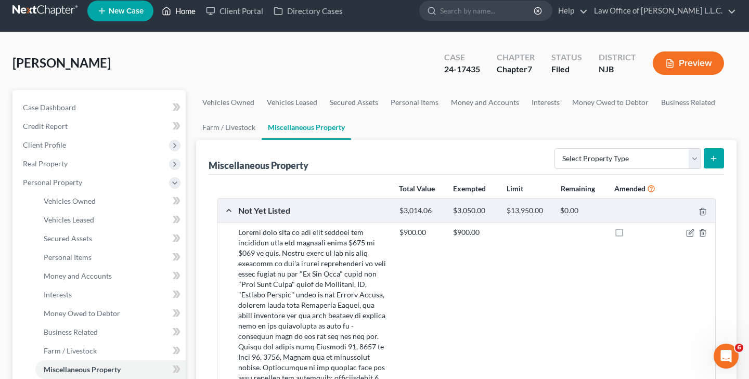
click at [187, 14] on link "Home" at bounding box center [179, 11] width 44 height 19
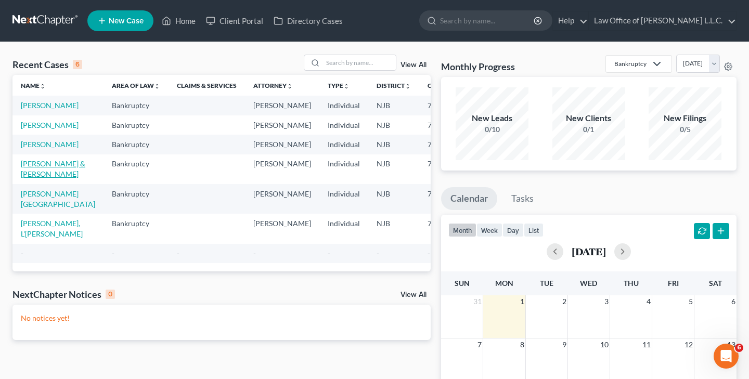
click at [42, 178] on link "[PERSON_NAME] & [PERSON_NAME]" at bounding box center [53, 168] width 65 height 19
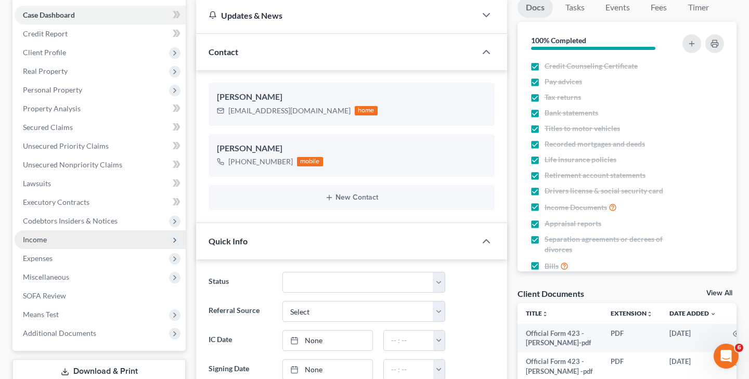
scroll to position [104, 0]
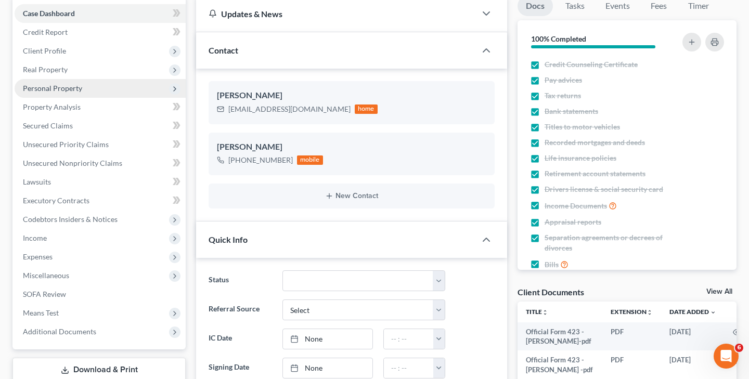
click at [84, 89] on span "Personal Property" at bounding box center [100, 88] width 171 height 19
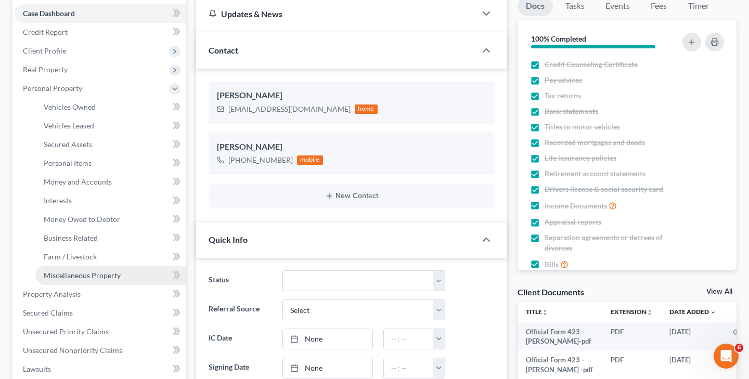
click at [89, 274] on span "Miscellaneous Property" at bounding box center [82, 275] width 77 height 9
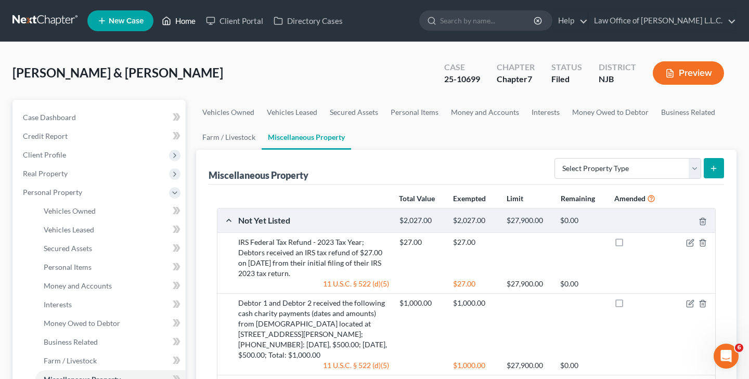
click at [183, 19] on link "Home" at bounding box center [179, 20] width 44 height 19
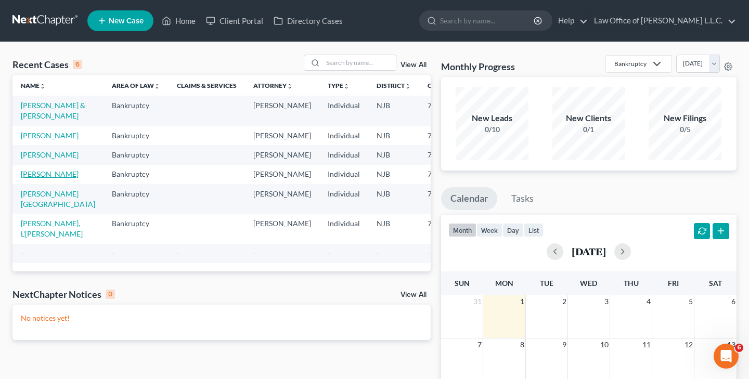
click at [33, 178] on link "[PERSON_NAME]" at bounding box center [50, 174] width 58 height 9
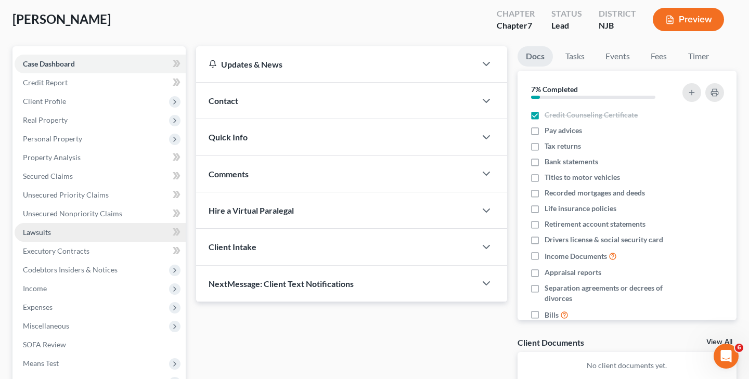
scroll to position [51, 0]
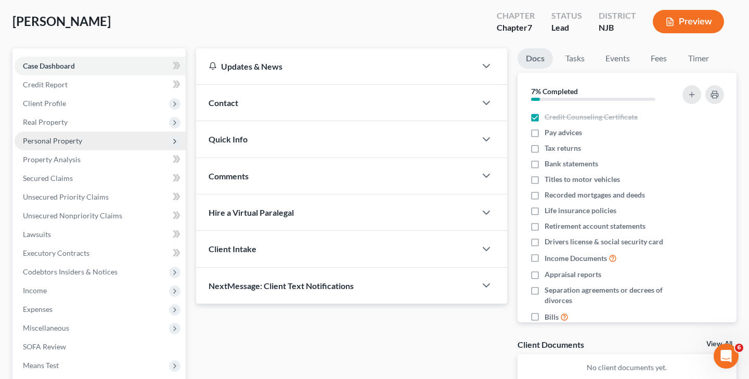
click at [87, 144] on span "Personal Property" at bounding box center [100, 141] width 171 height 19
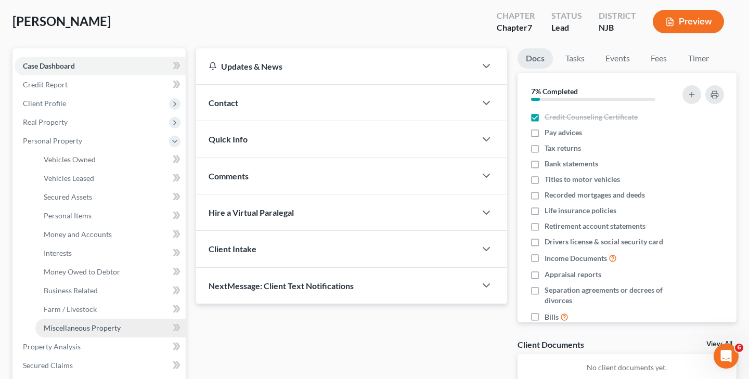
click at [100, 324] on span "Miscellaneous Property" at bounding box center [82, 328] width 77 height 9
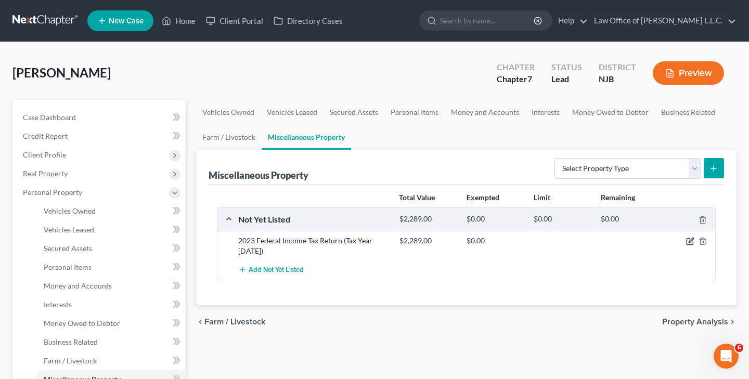
click at [688, 241] on icon "button" at bounding box center [690, 241] width 8 height 8
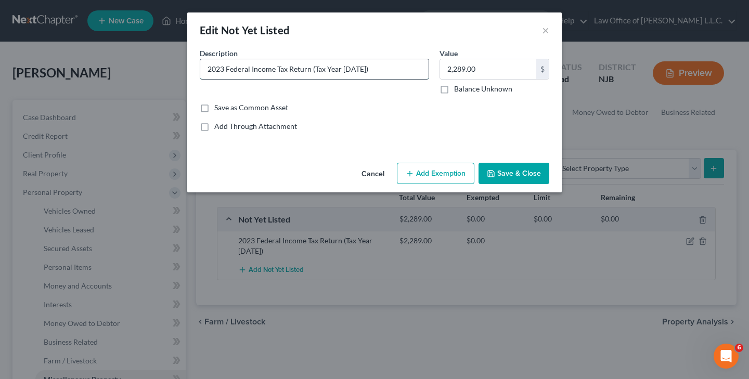
click at [227, 71] on input "2023 Federal Income Tax Return (Tax Year [DATE])" at bounding box center [314, 69] width 228 height 20
type input "2023 IRS Federal Income Tax Return (Tax Year [DATE])"
click at [518, 173] on button "Save & Close" at bounding box center [514, 174] width 71 height 22
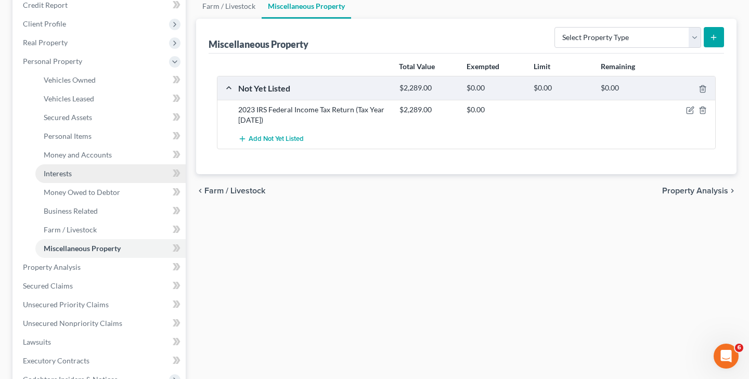
scroll to position [141, 0]
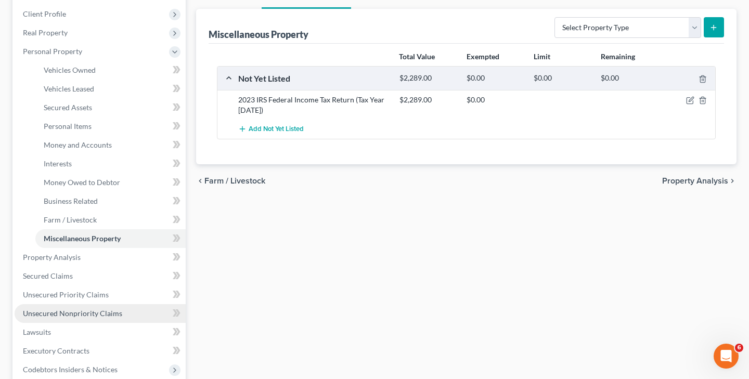
click at [84, 317] on span "Unsecured Nonpriority Claims" at bounding box center [72, 313] width 99 height 9
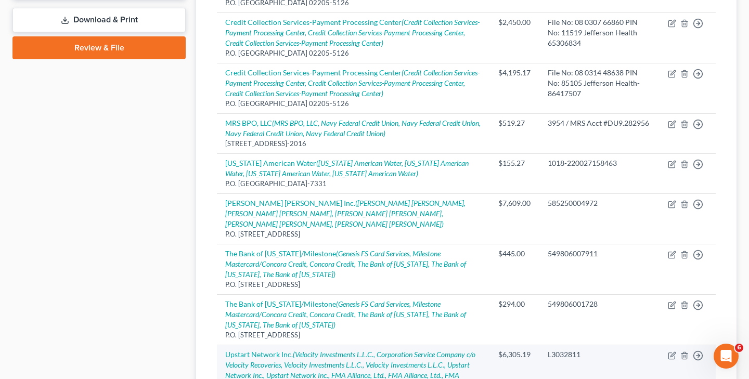
scroll to position [450, 0]
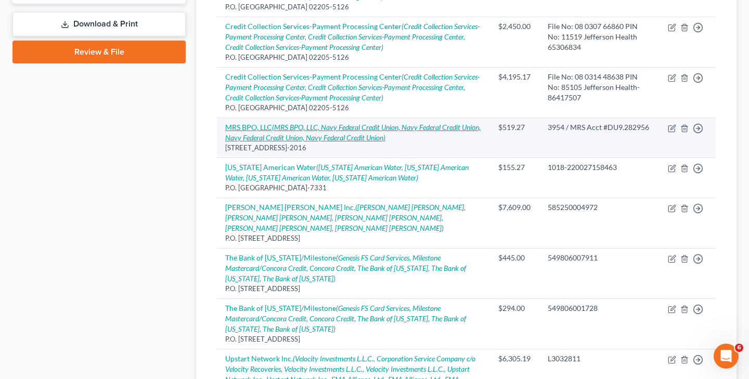
click at [380, 123] on icon "(MRS BPO, LLC, Navy Federal Credit Union, Navy Federal Credit Union, Navy Feder…" at bounding box center [352, 132] width 255 height 19
select select "33"
select select "1"
select select "0"
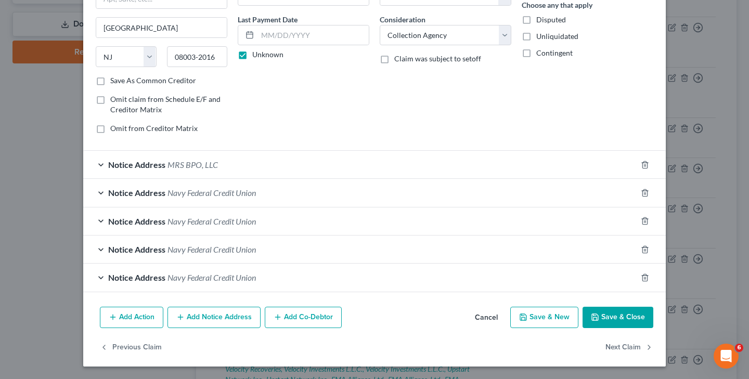
scroll to position [127, 0]
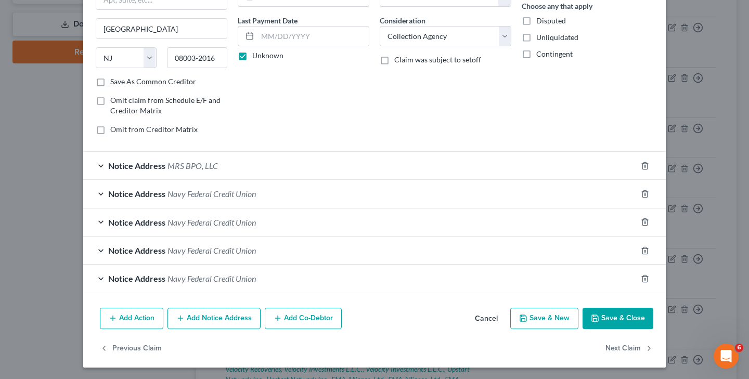
click at [611, 313] on button "Save & Close" at bounding box center [618, 319] width 71 height 22
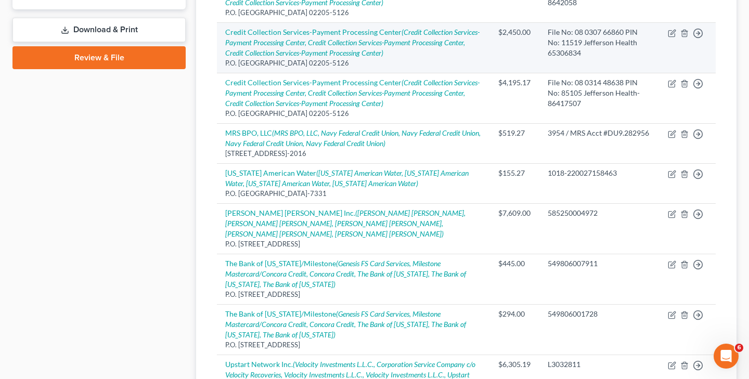
scroll to position [450, 0]
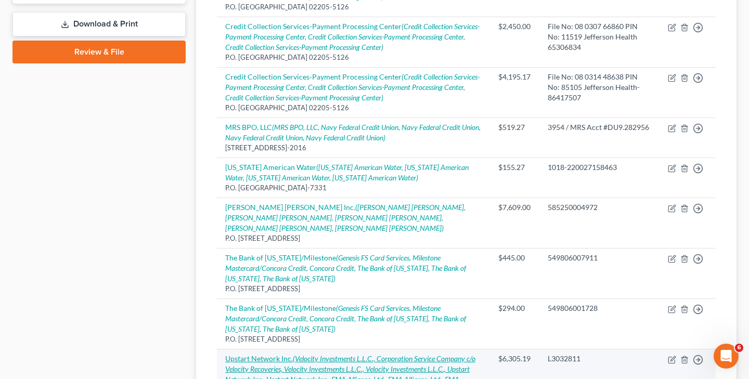
click at [384, 354] on icon "(Velocity Investments L.L.C., Corporation Service Company c/o Velocity Recoveri…" at bounding box center [350, 379] width 250 height 50
select select "4"
select select "1"
select select "0"
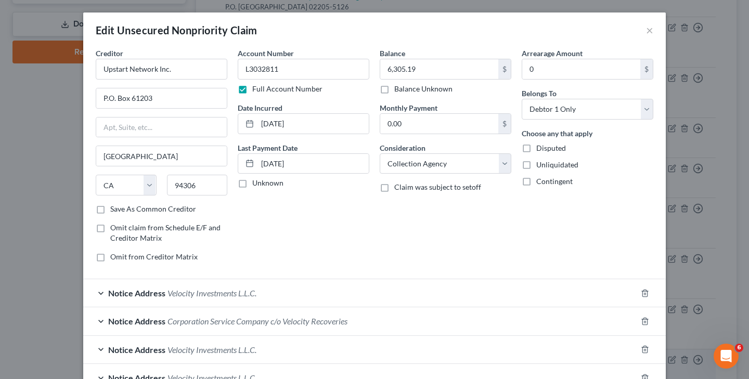
click at [384, 270] on div "Balance 6,305.19 $ Balance Unknown Balance Undetermined 6,305.19 $ Balance Unkn…" at bounding box center [446, 159] width 142 height 223
click at [312, 242] on div "Account Number L3032811 Full Account Number Date Incurred [DATE] Last Payment D…" at bounding box center [304, 159] width 142 height 223
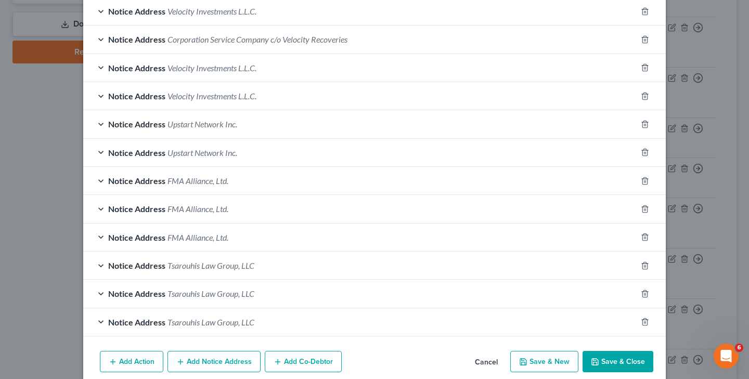
scroll to position [283, 0]
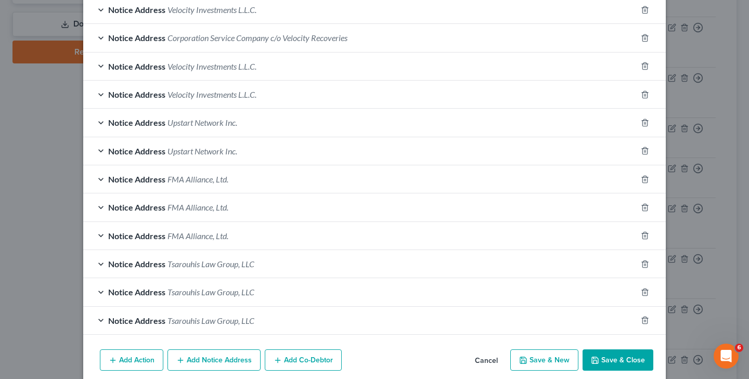
click at [210, 204] on span "FMA Alliance, Ltd." at bounding box center [197, 207] width 61 height 10
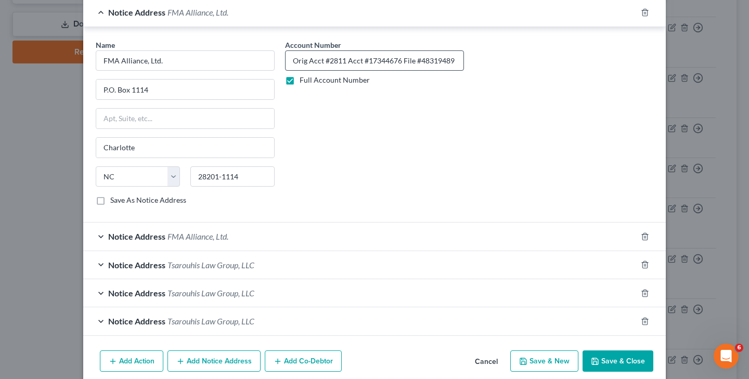
scroll to position [493, 0]
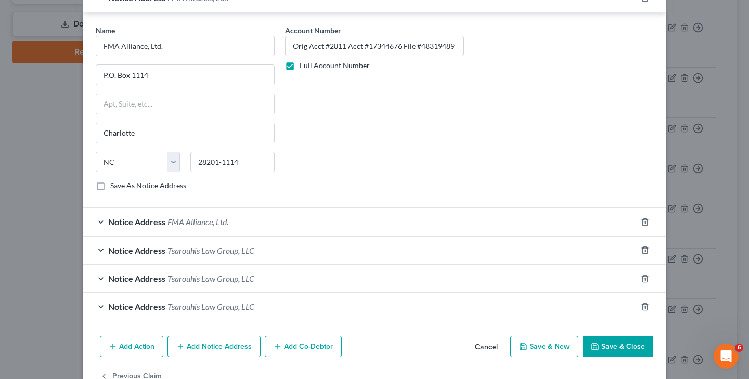
click at [209, 220] on span "FMA Alliance, Ltd." at bounding box center [197, 222] width 61 height 10
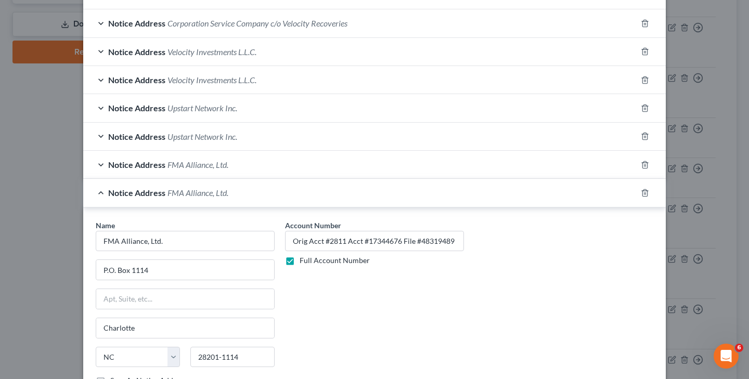
scroll to position [276, 0]
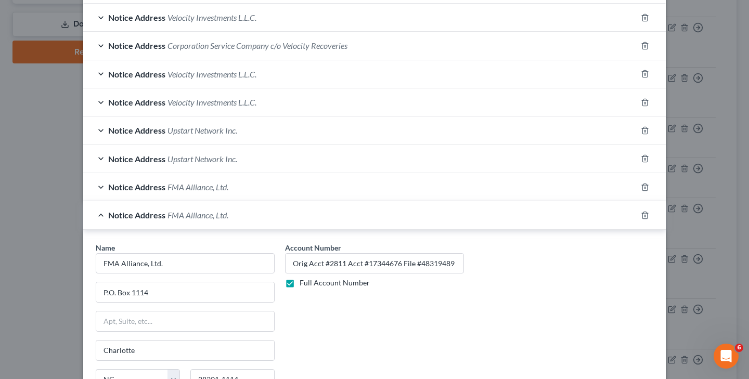
click at [203, 187] on span "FMA Alliance, Ltd." at bounding box center [197, 187] width 61 height 10
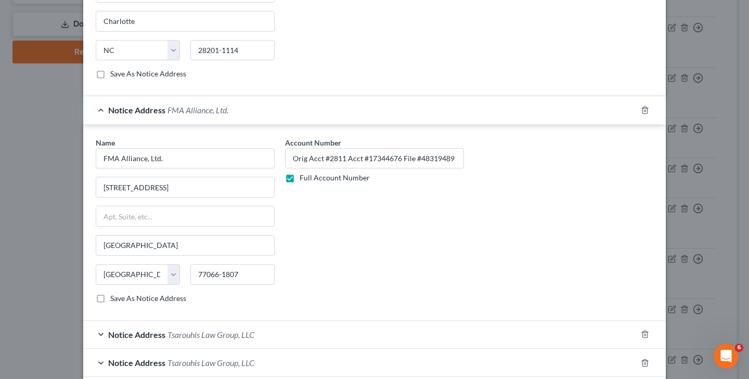
scroll to position [912, 0]
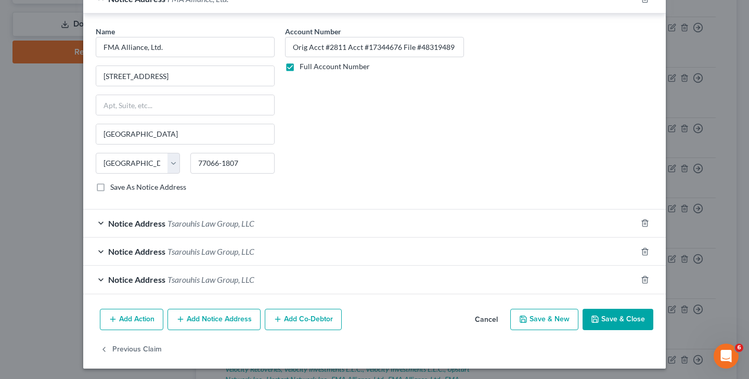
click at [608, 314] on button "Save & Close" at bounding box center [618, 320] width 71 height 22
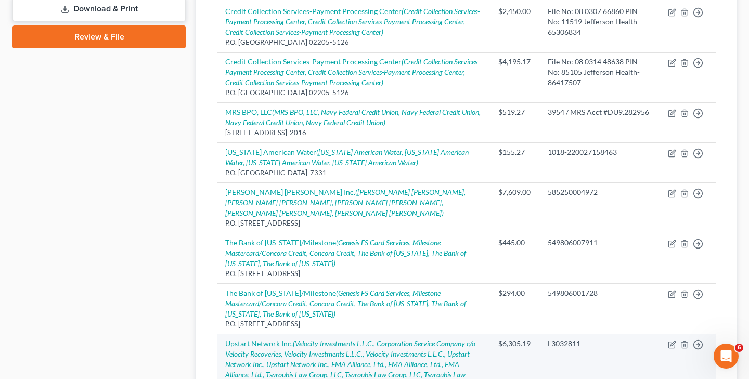
scroll to position [468, 0]
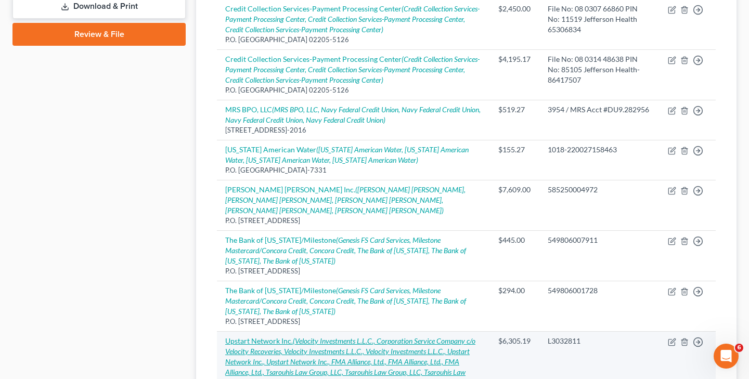
click at [375, 337] on icon "(Velocity Investments L.L.C., Corporation Service Company c/o Velocity Recoveri…" at bounding box center [350, 362] width 250 height 50
select select "4"
select select "1"
select select "0"
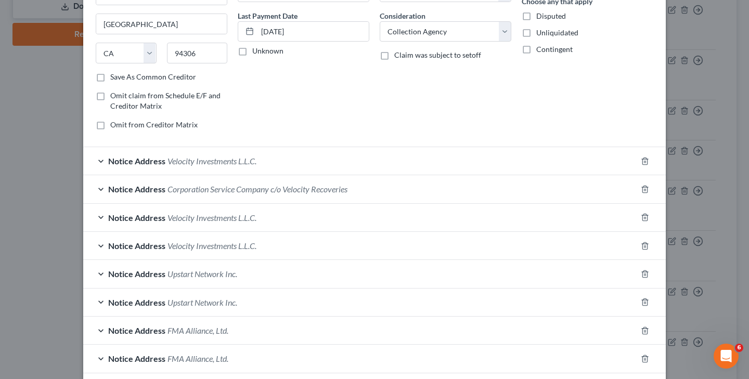
scroll to position [148, 0]
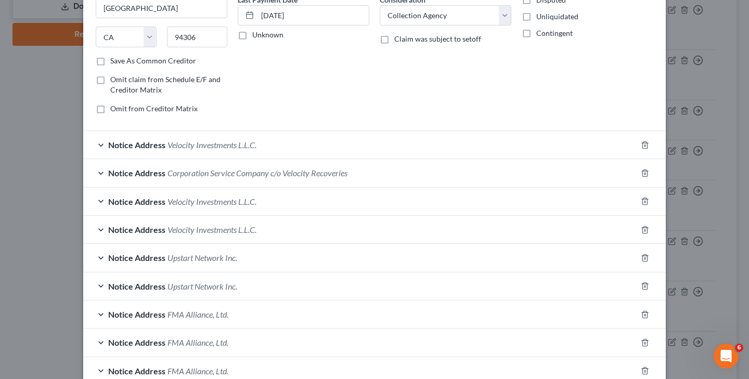
click at [211, 254] on span "Upstart Network Inc." at bounding box center [202, 258] width 70 height 10
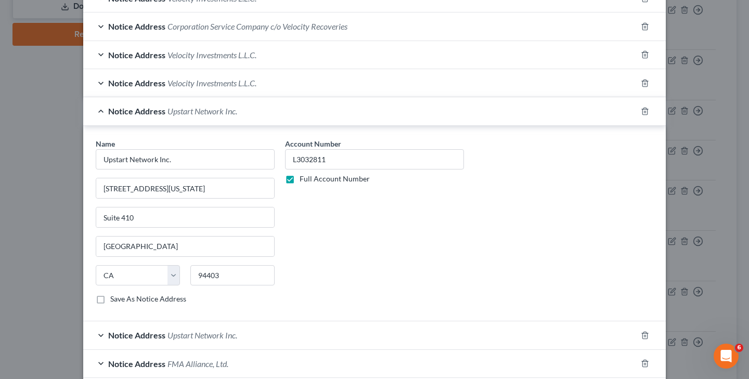
scroll to position [312, 0]
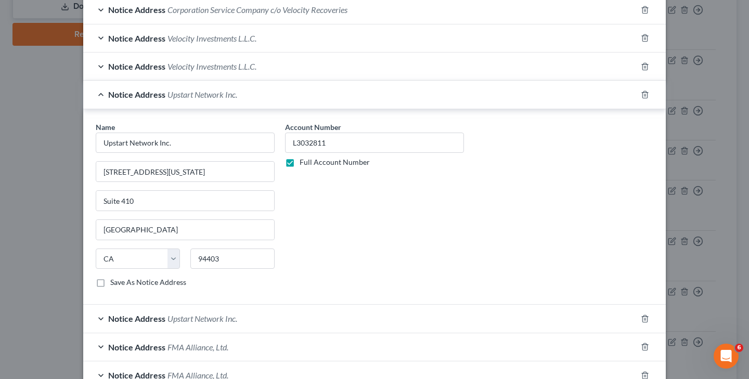
click at [223, 314] on span "Upstart Network Inc." at bounding box center [202, 319] width 70 height 10
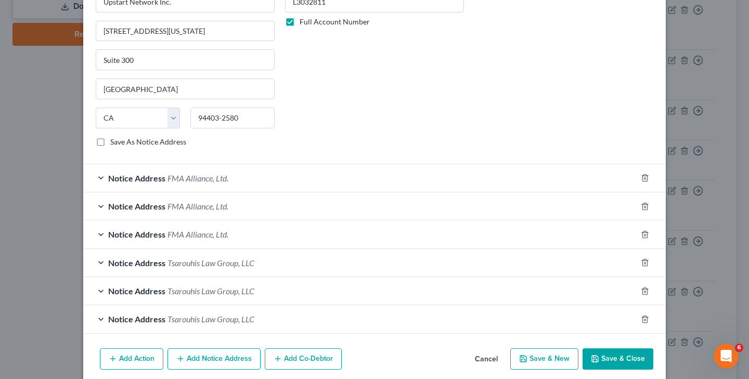
scroll to position [695, 0]
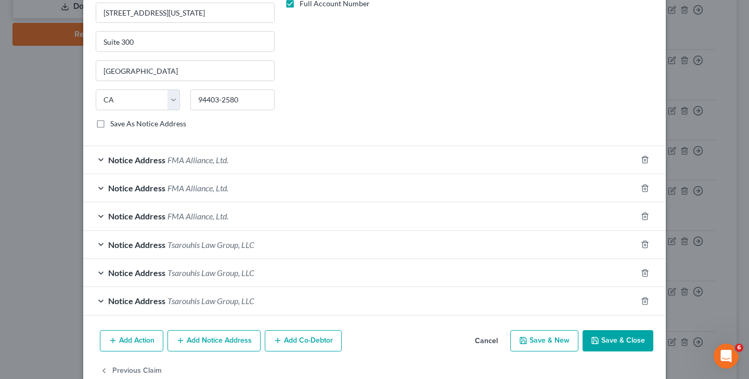
click at [592, 337] on icon "button" at bounding box center [595, 341] width 8 height 8
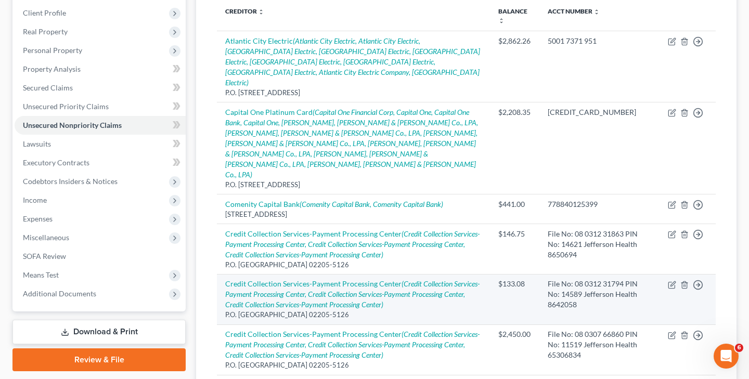
scroll to position [135, 0]
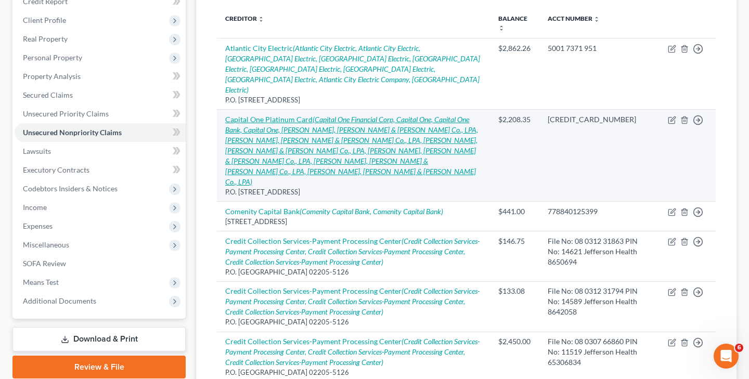
click at [399, 115] on icon "(Capital One Financial Corp, Capital One, Capital One Bank, Capital One, [PERSO…" at bounding box center [351, 150] width 253 height 71
select select "46"
select select "2"
select select "0"
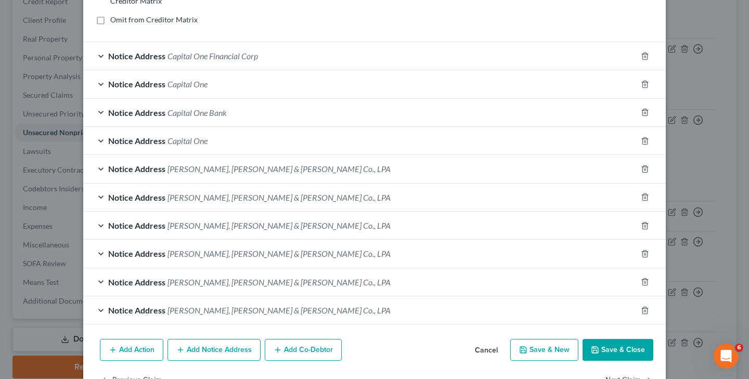
scroll to position [268, 0]
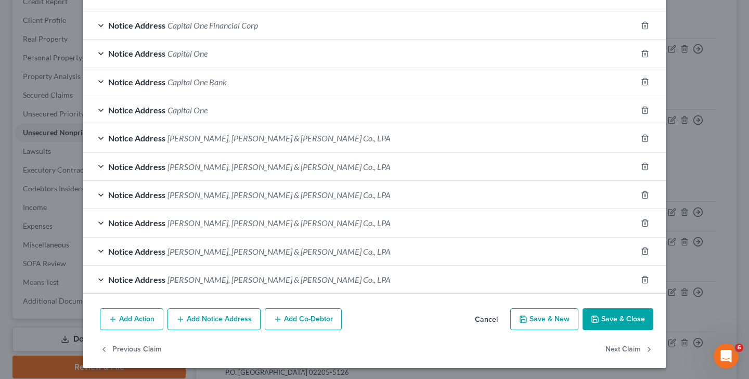
click at [608, 315] on button "Save & Close" at bounding box center [618, 319] width 71 height 22
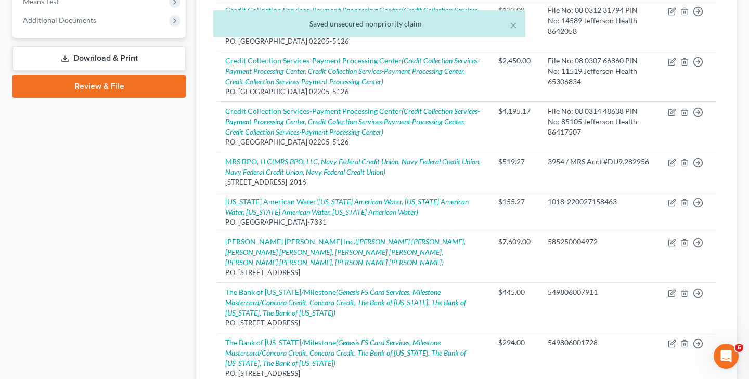
scroll to position [412, 0]
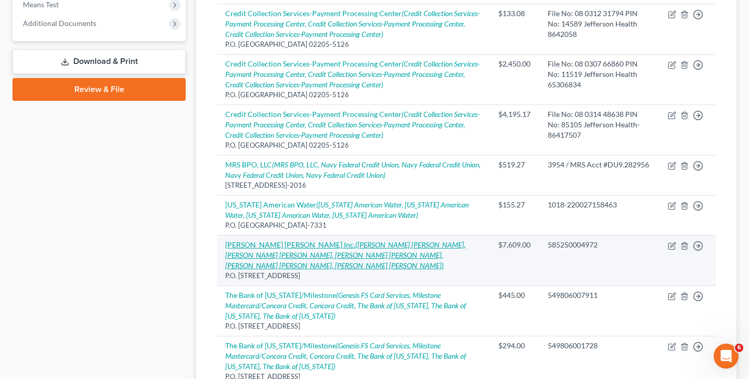
click at [414, 240] on icon "([PERSON_NAME] [PERSON_NAME], [PERSON_NAME] [PERSON_NAME], [PERSON_NAME] [PERSO…" at bounding box center [345, 255] width 240 height 30
select select "7"
select select "17"
select select "0"
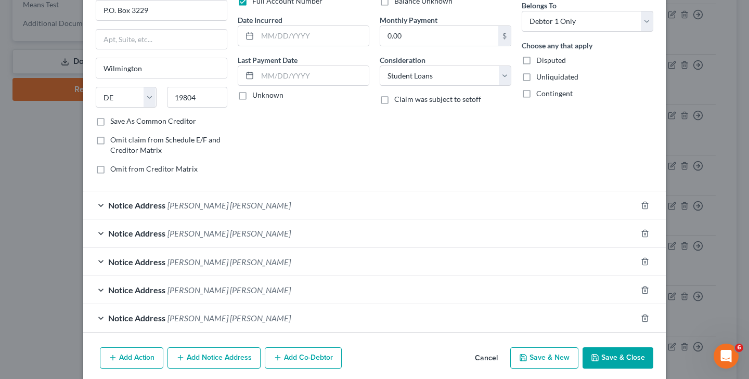
scroll to position [127, 0]
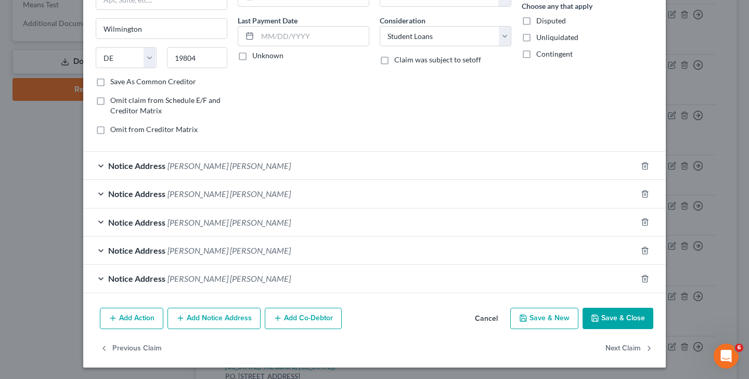
click at [610, 316] on button "Save & Close" at bounding box center [618, 319] width 71 height 22
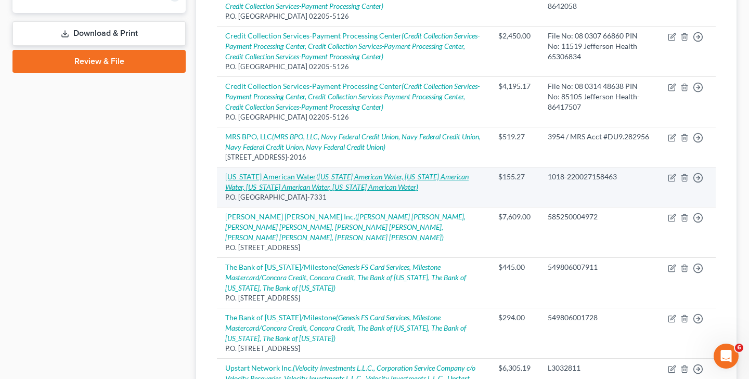
scroll to position [442, 0]
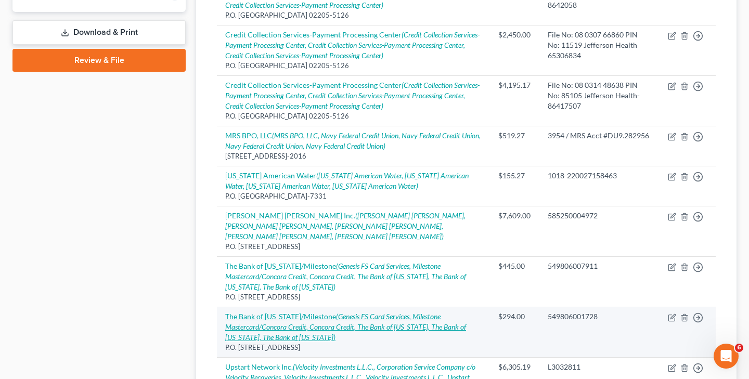
click at [348, 312] on icon "(Genesis FS Card Services, Milestone Mastercard/Concora Credit, Concora Credit,…" at bounding box center [345, 327] width 241 height 30
select select "38"
select select "2"
select select "0"
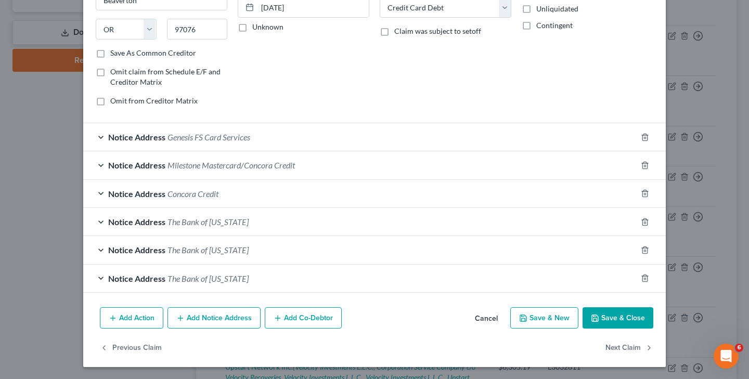
scroll to position [156, 0]
click at [637, 317] on button "Save & Close" at bounding box center [618, 319] width 71 height 22
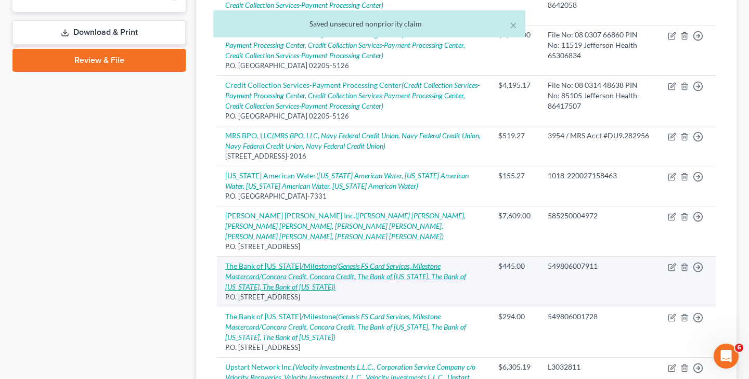
click at [359, 262] on icon "(Genesis FS Card Services, Milestone Mastercard/Concora Credit, Concora Credit,…" at bounding box center [345, 277] width 241 height 30
select select "38"
select select "2"
select select "0"
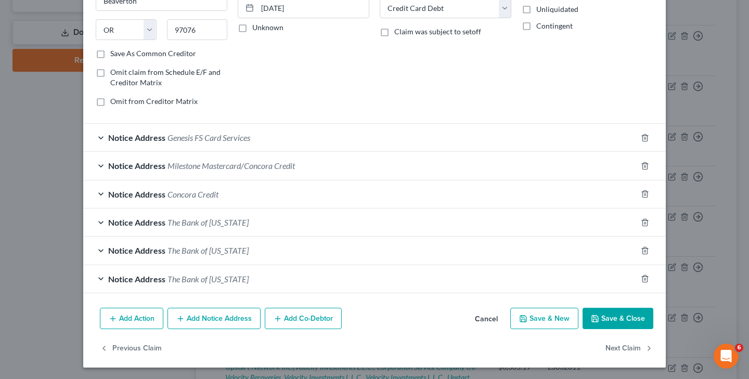
click at [609, 314] on button "Save & Close" at bounding box center [618, 319] width 71 height 22
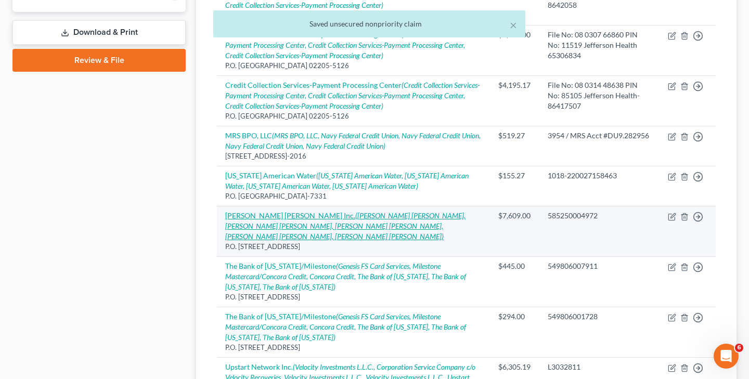
click at [382, 211] on icon "([PERSON_NAME] [PERSON_NAME], [PERSON_NAME] [PERSON_NAME], [PERSON_NAME] [PERSO…" at bounding box center [345, 226] width 240 height 30
select select "7"
select select "17"
select select "0"
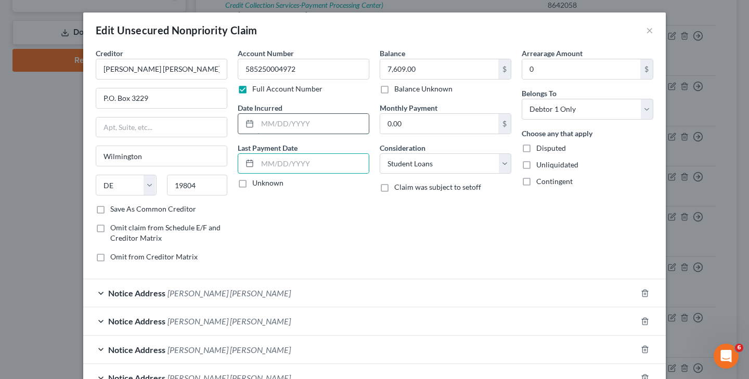
click at [265, 126] on input "text" at bounding box center [312, 124] width 111 height 20
type input "[DATE]"
click at [263, 163] on input "text" at bounding box center [312, 164] width 111 height 20
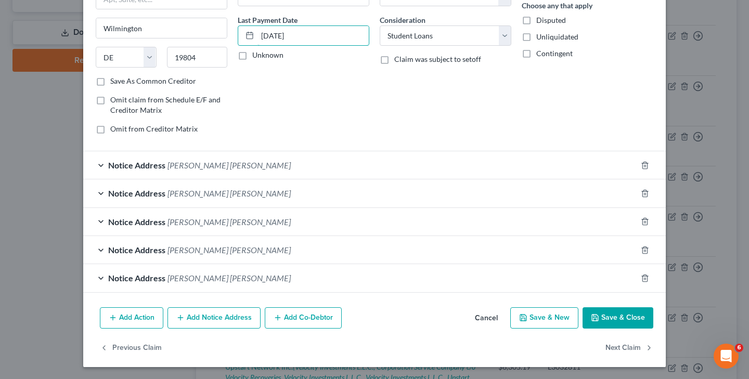
scroll to position [127, 0]
type input "[DATE]"
click at [623, 319] on button "Save & Close" at bounding box center [618, 319] width 71 height 22
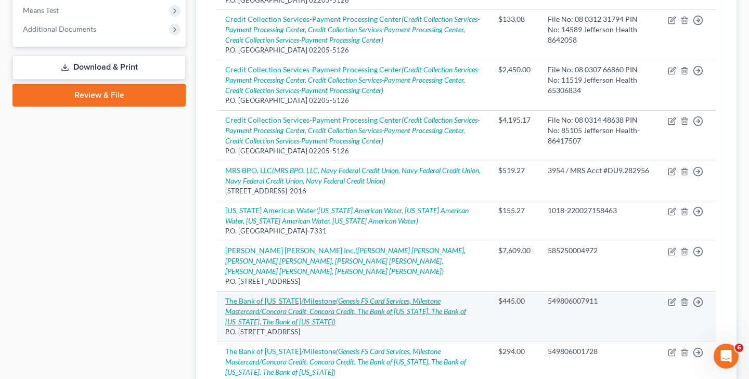
scroll to position [426, 0]
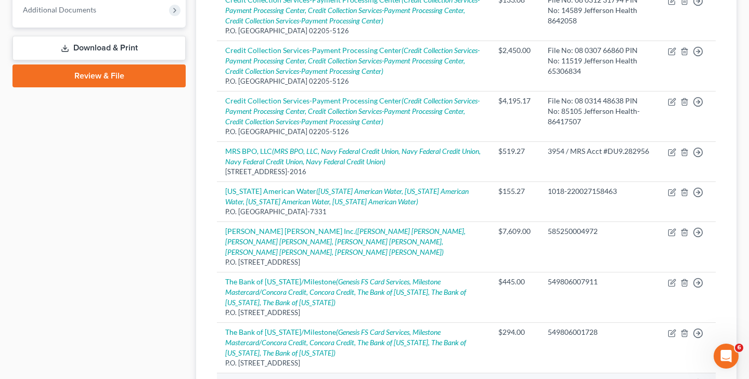
select select "4"
select select "1"
select select "0"
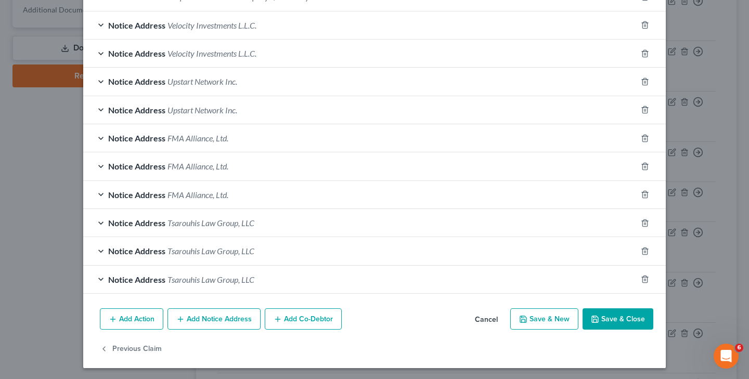
scroll to position [324, 0]
click at [636, 314] on button "Save & Close" at bounding box center [618, 320] width 71 height 22
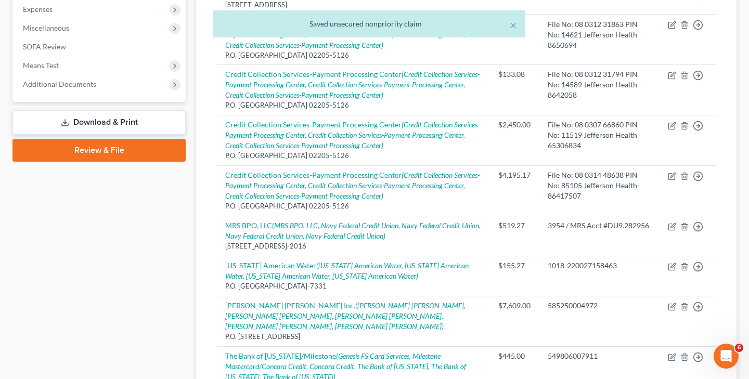
scroll to position [347, 0]
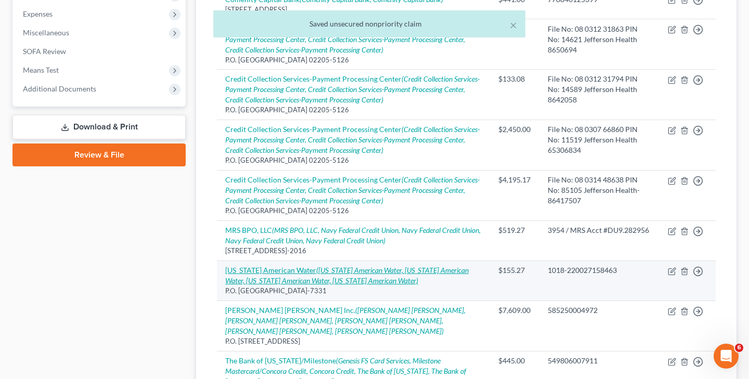
click at [347, 266] on icon "([US_STATE] American Water, [US_STATE] American Water, [US_STATE] American Wate…" at bounding box center [346, 275] width 243 height 19
select select "39"
select select "20"
select select "0"
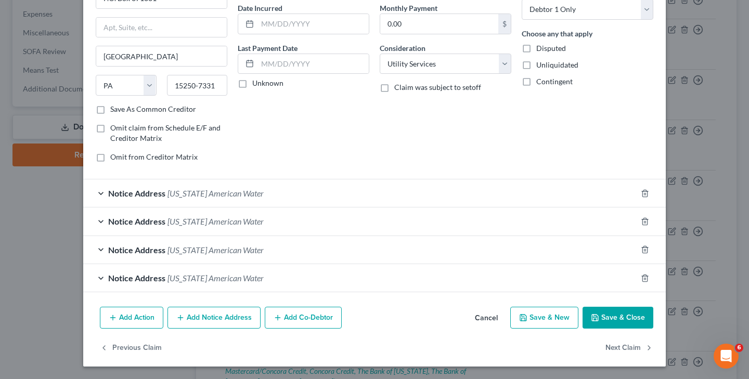
scroll to position [99, 0]
click at [625, 319] on button "Save & Close" at bounding box center [618, 318] width 71 height 22
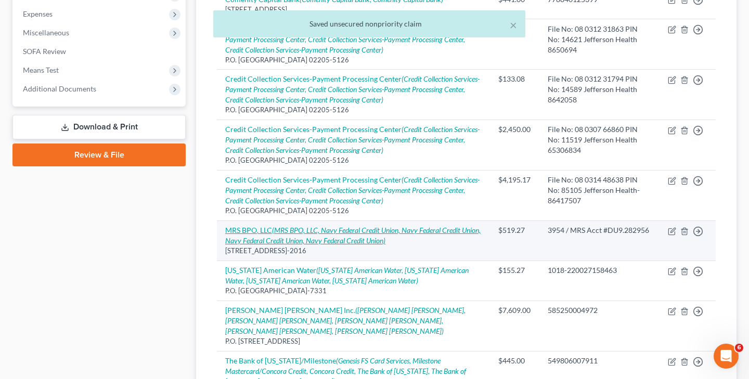
click at [385, 226] on icon "(MRS BPO, LLC, Navy Federal Credit Union, Navy Federal Credit Union, Navy Feder…" at bounding box center [352, 235] width 255 height 19
select select "33"
select select "1"
select select "0"
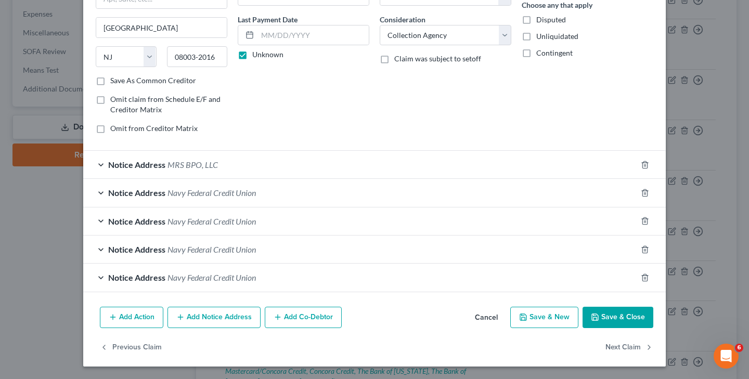
scroll to position [127, 0]
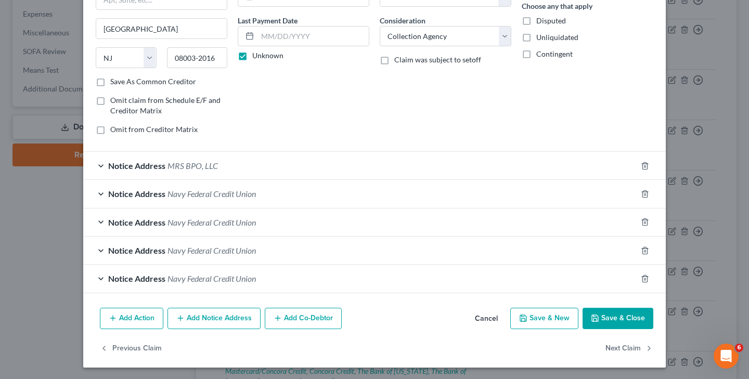
click at [616, 322] on button "Save & Close" at bounding box center [618, 319] width 71 height 22
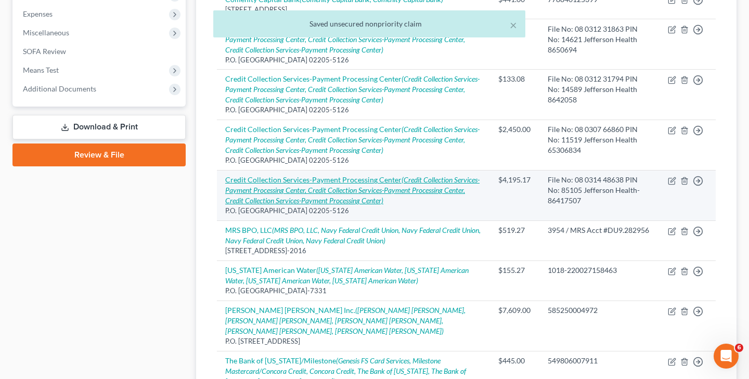
click at [344, 175] on icon "(Credit Collection Services-Payment Processing Center, Credit Collection Servic…" at bounding box center [352, 190] width 254 height 30
select select "22"
select select "1"
select select "0"
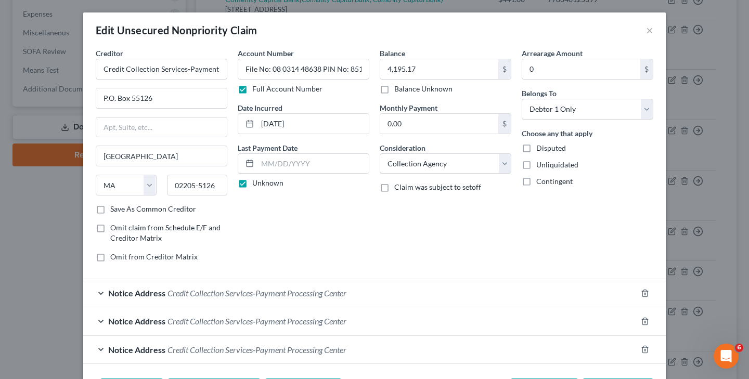
scroll to position [71, 0]
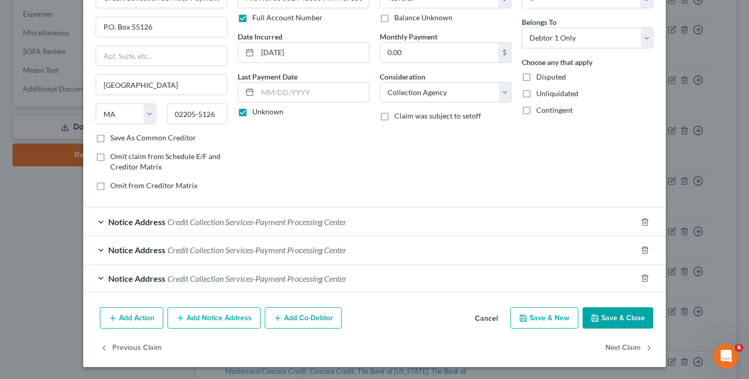
click at [639, 320] on button "Save & Close" at bounding box center [618, 318] width 71 height 22
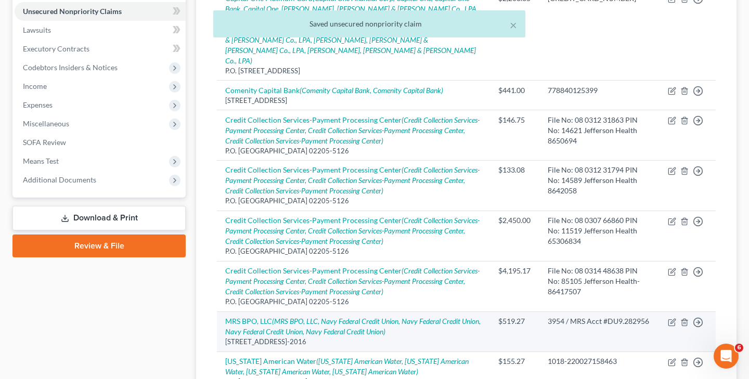
scroll to position [255, 0]
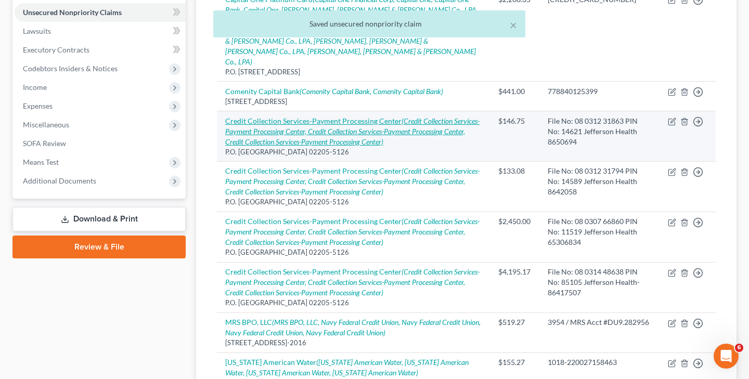
click at [320, 117] on icon "(Credit Collection Services-Payment Processing Center, Credit Collection Servic…" at bounding box center [352, 132] width 254 height 30
select select "22"
select select "1"
select select "0"
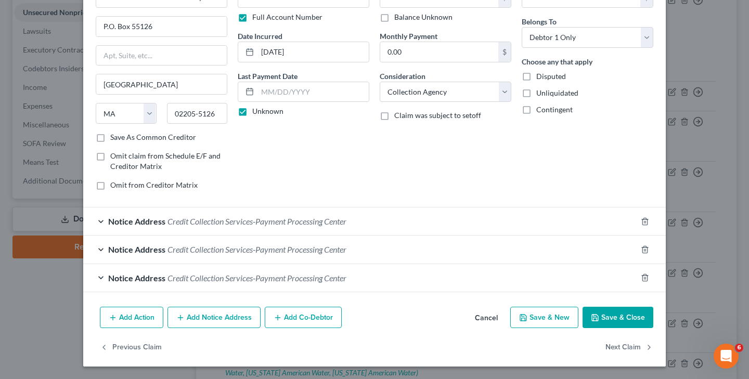
scroll to position [71, 0]
click at [629, 321] on button "Save & Close" at bounding box center [618, 318] width 71 height 22
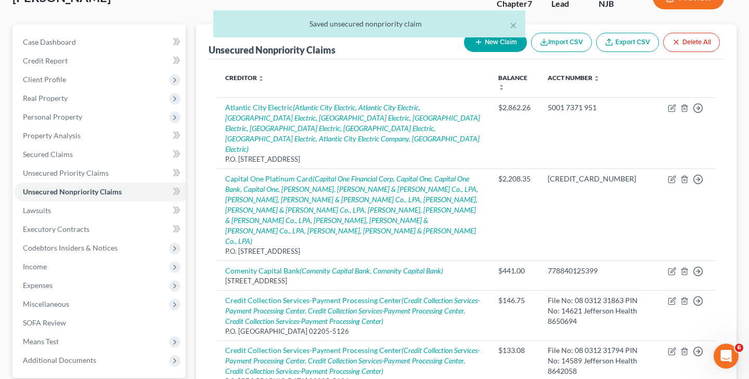
scroll to position [74, 0]
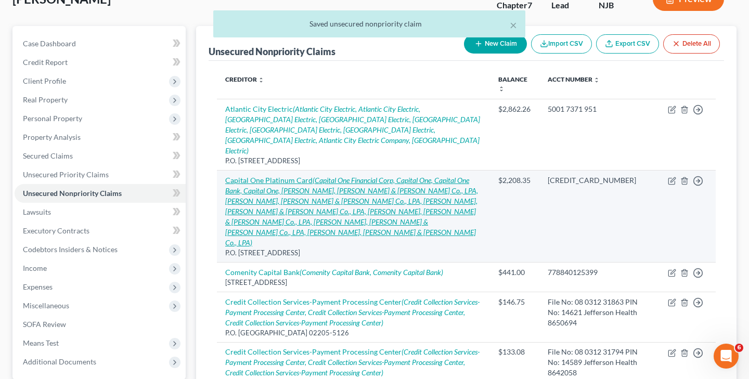
click at [375, 179] on icon "(Capital One Financial Corp, Capital One, Capital One Bank, Capital One, [PERSO…" at bounding box center [351, 211] width 253 height 71
select select "46"
select select "2"
select select "0"
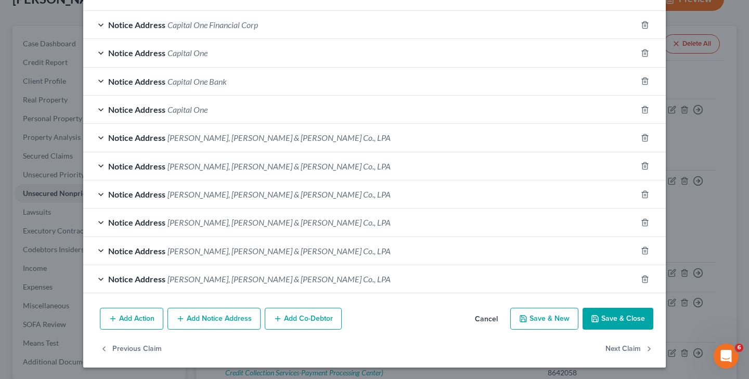
scroll to position [268, 0]
click at [621, 316] on button "Save & Close" at bounding box center [618, 319] width 71 height 22
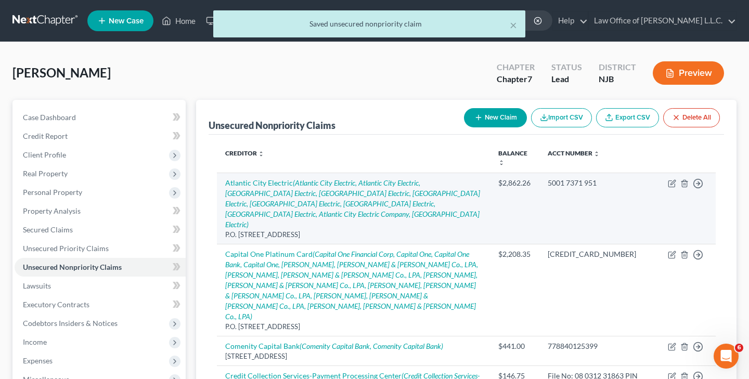
scroll to position [0, 0]
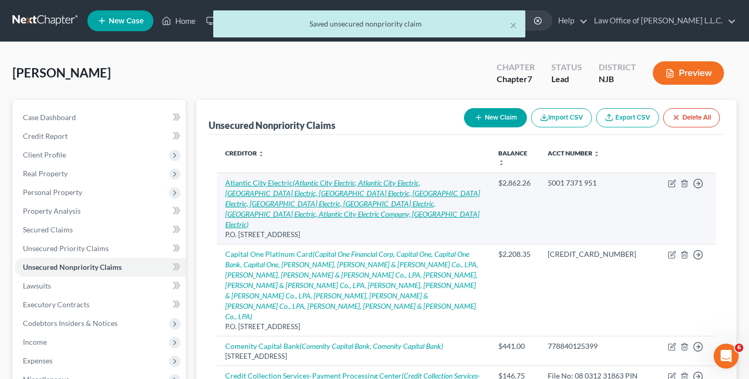
click at [341, 181] on icon "(Atlantic City Electric, Atlantic City Electric, [GEOGRAPHIC_DATA] Electric, [G…" at bounding box center [352, 203] width 255 height 50
select select "39"
select select "20"
select select "0"
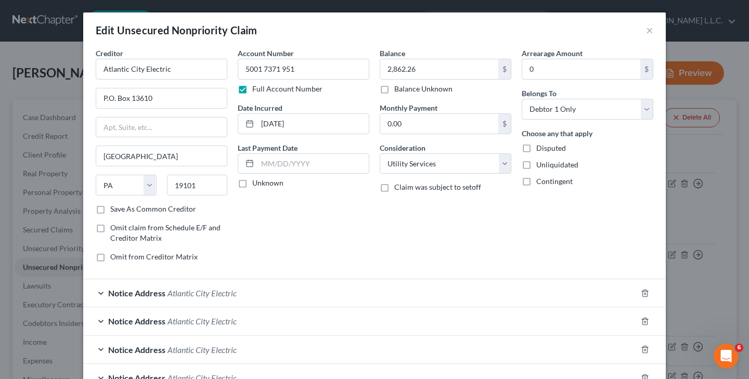
click at [252, 185] on label "Unknown" at bounding box center [267, 183] width 31 height 10
click at [256, 185] on input "Unknown" at bounding box center [259, 181] width 7 height 7
checkbox input "true"
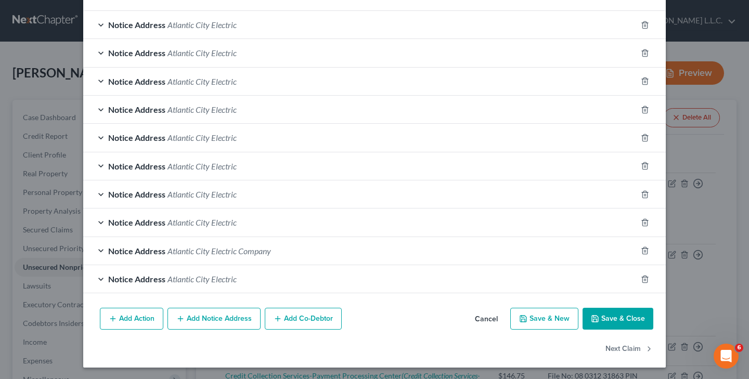
scroll to position [268, 0]
click at [610, 317] on button "Save & Close" at bounding box center [618, 319] width 71 height 22
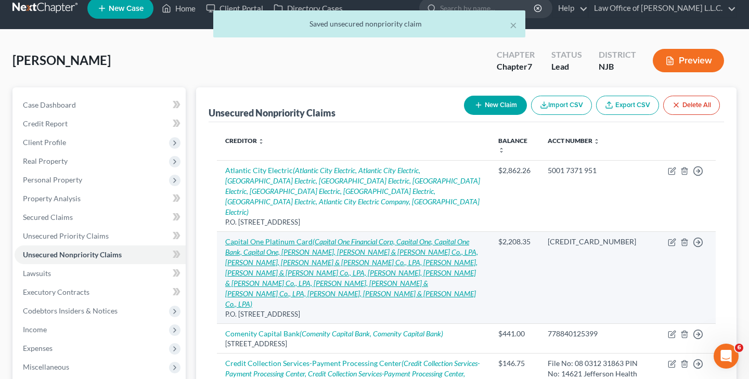
scroll to position [18, 0]
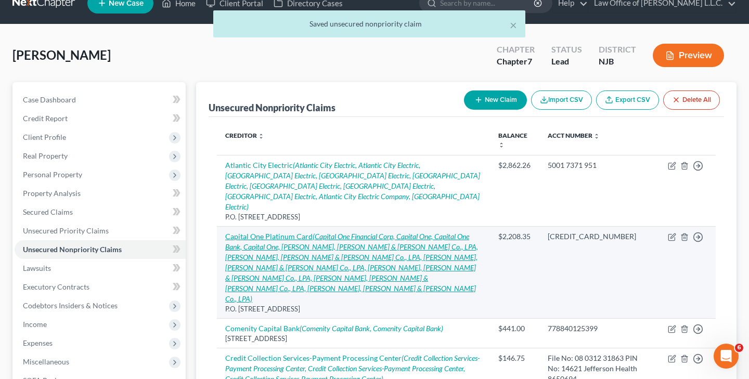
click at [376, 232] on icon "(Capital One Financial Corp, Capital One, Capital One Bank, Capital One, [PERSO…" at bounding box center [351, 267] width 253 height 71
select select "46"
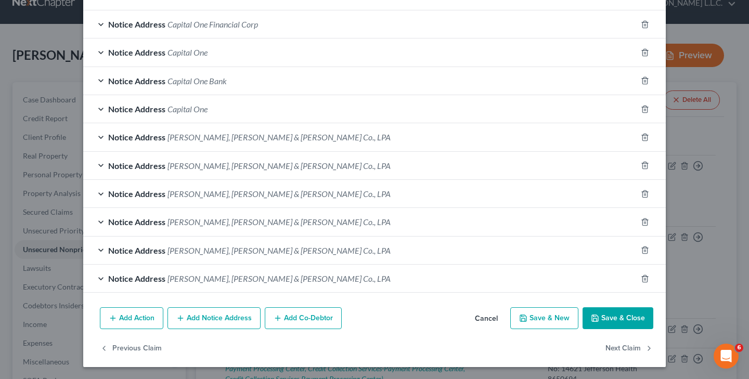
scroll to position [268, 0]
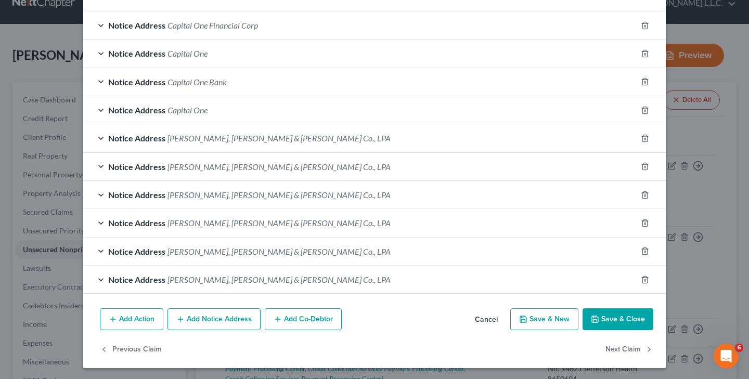
click at [632, 325] on button "Save & Close" at bounding box center [618, 319] width 71 height 22
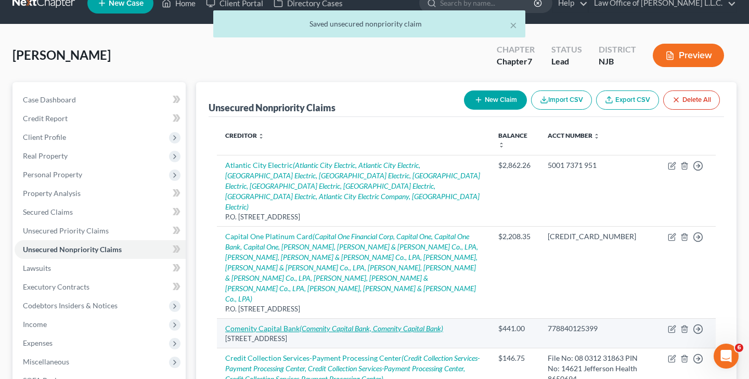
click at [359, 324] on icon "(Comenity Capital Bank, Comenity Capital Bank)" at bounding box center [372, 328] width 144 height 9
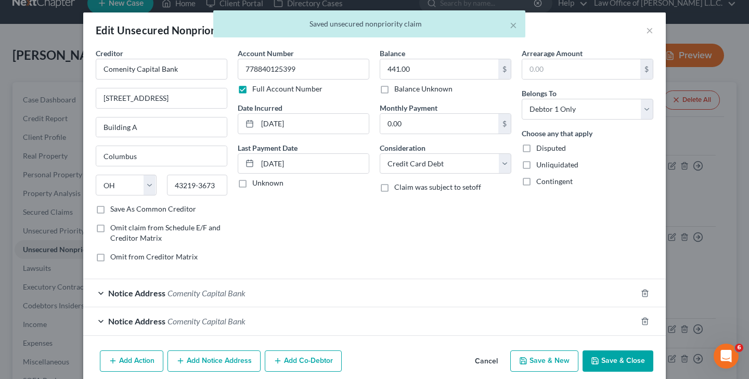
click at [625, 359] on button "Save & Close" at bounding box center [618, 362] width 71 height 22
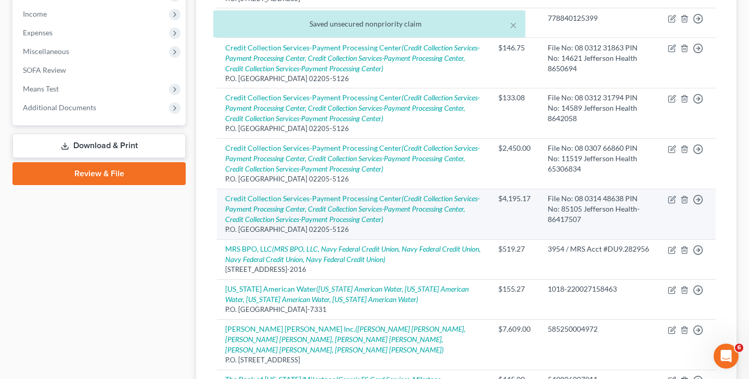
scroll to position [329, 0]
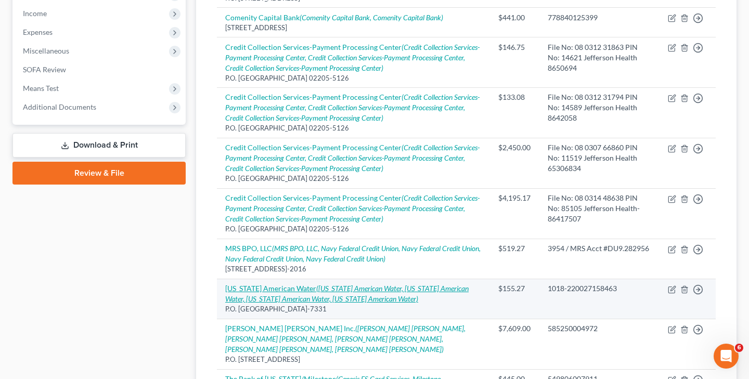
click at [388, 284] on icon "([US_STATE] American Water, [US_STATE] American Water, [US_STATE] American Wate…" at bounding box center [346, 293] width 243 height 19
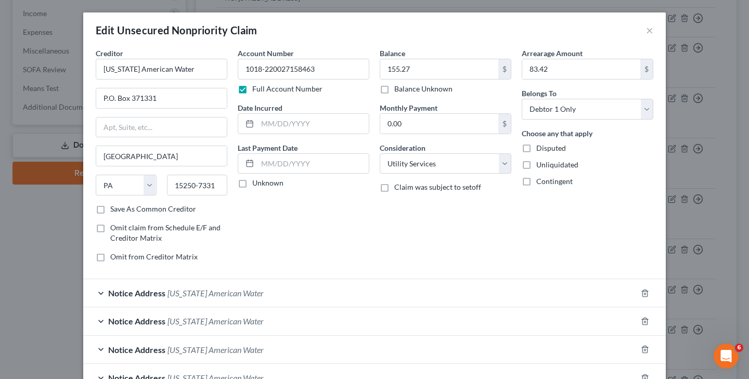
click at [252, 186] on label "Unknown" at bounding box center [267, 183] width 31 height 10
click at [256, 185] on input "Unknown" at bounding box center [259, 181] width 7 height 7
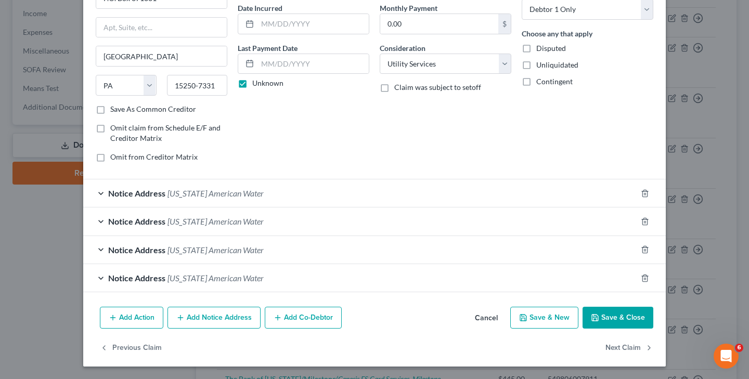
scroll to position [99, 0]
click at [610, 320] on button "Save & Close" at bounding box center [618, 318] width 71 height 22
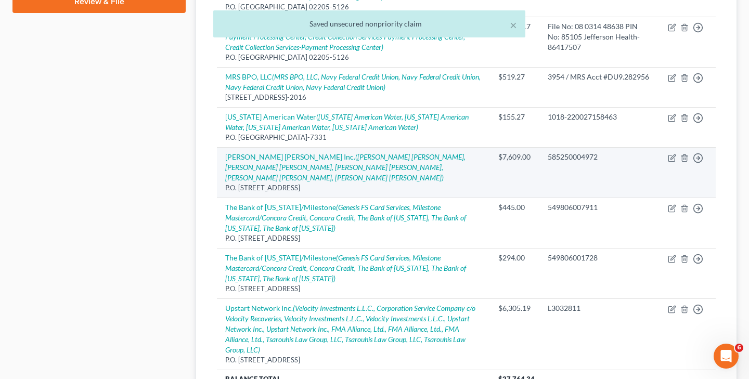
scroll to position [500, 0]
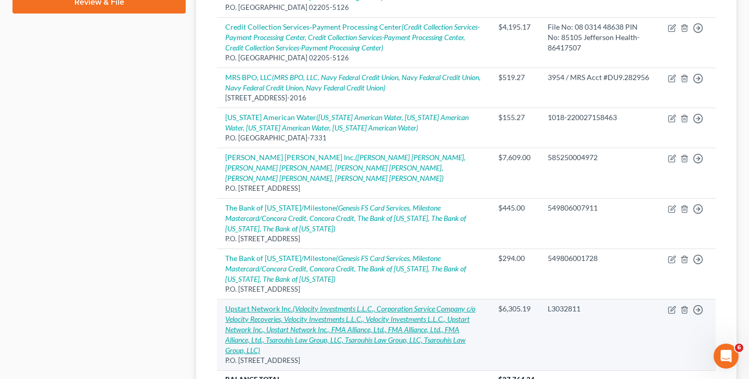
click at [412, 304] on icon "(Velocity Investments L.L.C., Corporation Service Company c/o Velocity Recoveri…" at bounding box center [350, 329] width 250 height 50
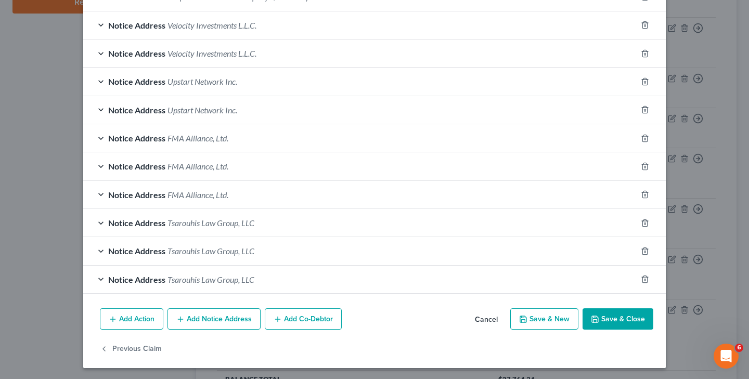
scroll to position [324, 0]
click at [626, 323] on button "Save & Close" at bounding box center [618, 320] width 71 height 22
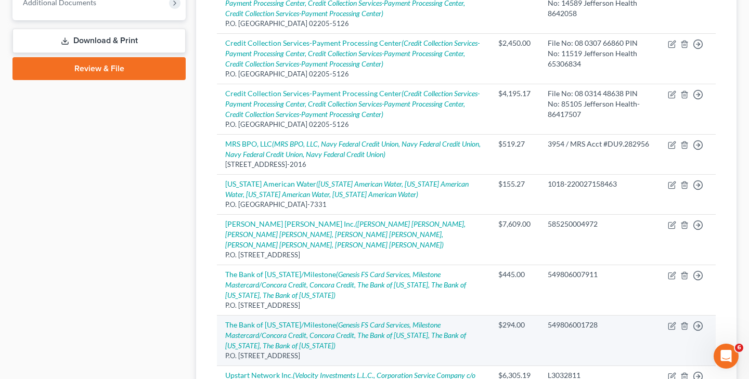
scroll to position [437, 0]
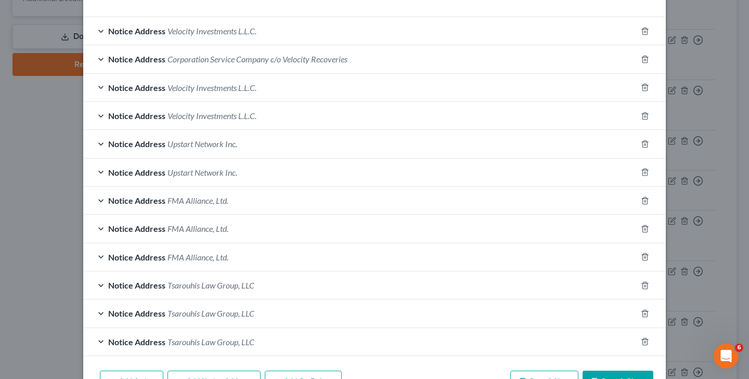
scroll to position [266, 0]
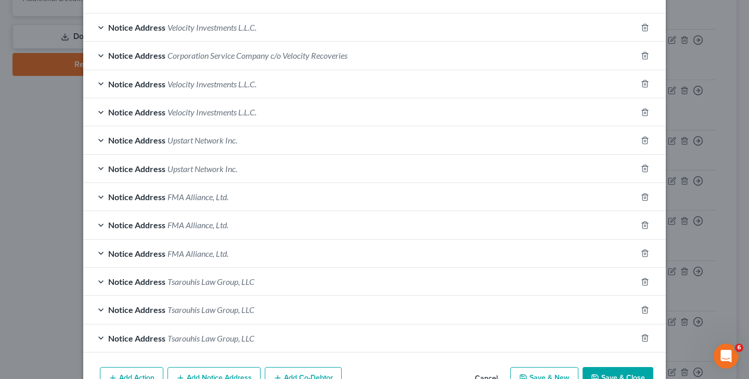
click at [236, 143] on span "Upstart Network Inc." at bounding box center [202, 140] width 70 height 10
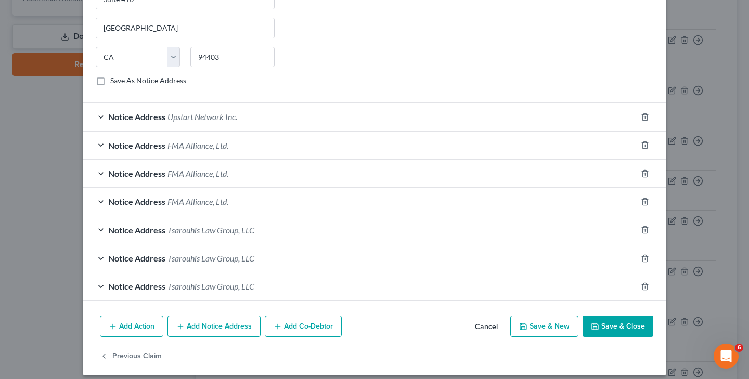
scroll to position [513, 0]
click at [215, 118] on span "Upstart Network Inc." at bounding box center [202, 117] width 70 height 10
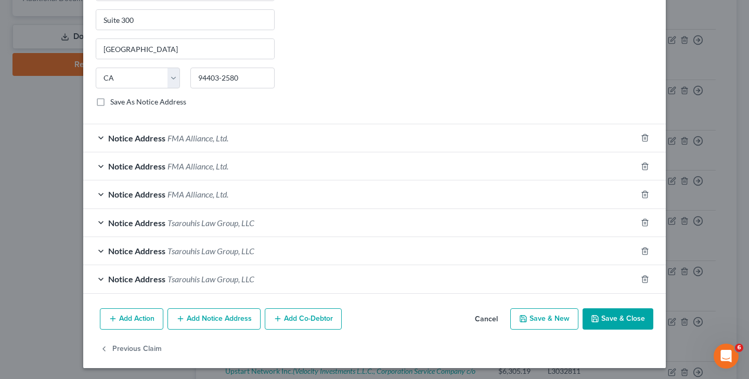
scroll to position [716, 0]
click at [231, 315] on button "Add Notice Address" at bounding box center [213, 320] width 93 height 22
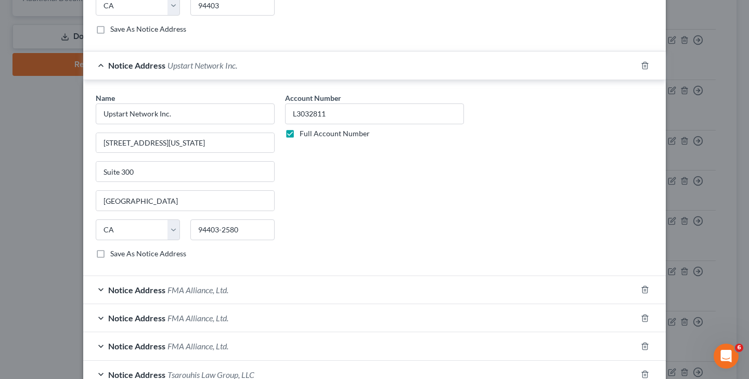
scroll to position [564, 0]
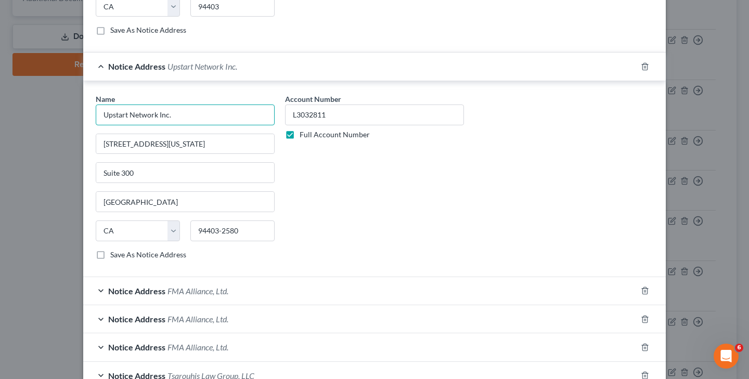
drag, startPoint x: 103, startPoint y: 113, endPoint x: 221, endPoint y: 113, distance: 117.6
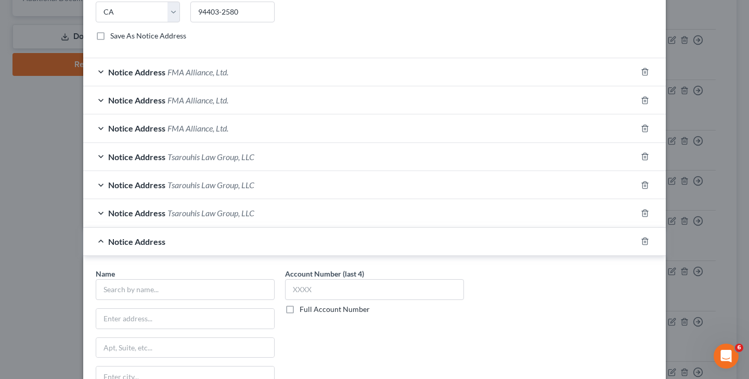
scroll to position [791, 0]
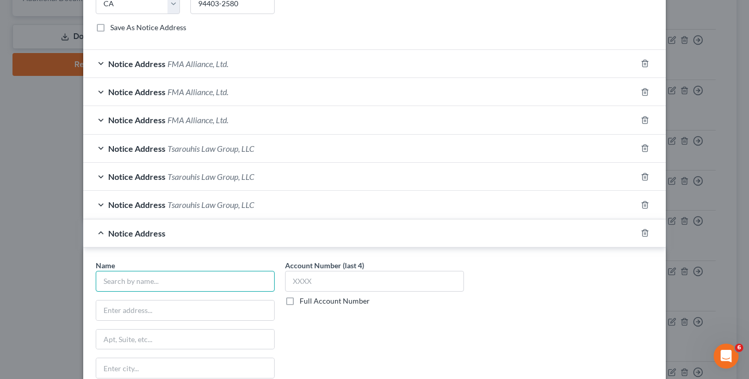
click at [209, 281] on input "text" at bounding box center [185, 281] width 179 height 21
paste input "Upstart Network Inc."
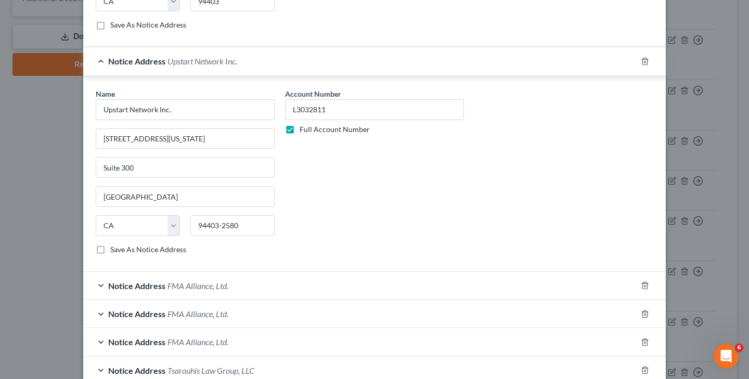
scroll to position [563, 0]
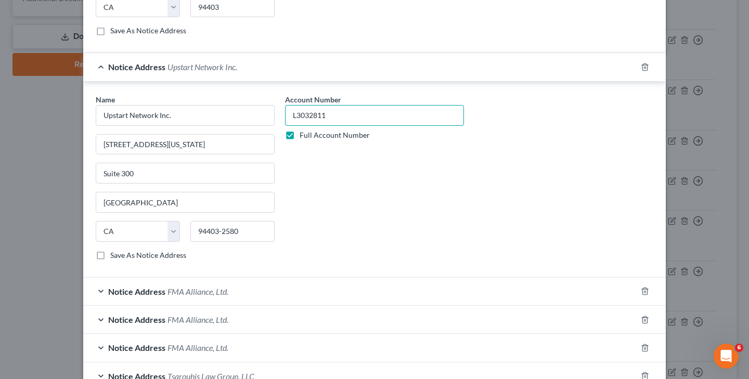
drag, startPoint x: 291, startPoint y: 115, endPoint x: 351, endPoint y: 113, distance: 60.4
click at [351, 113] on input "L3032811" at bounding box center [374, 115] width 179 height 21
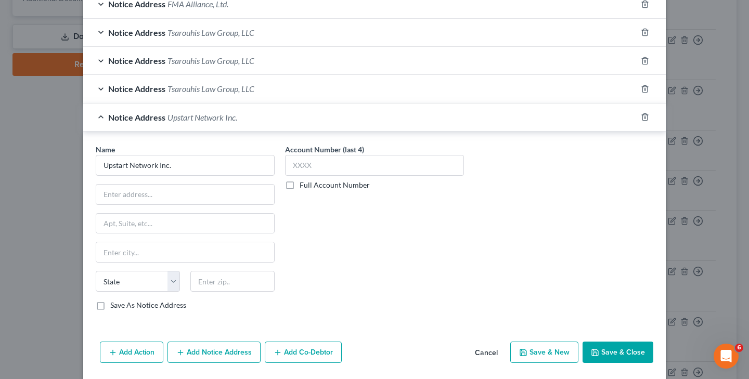
scroll to position [913, 0]
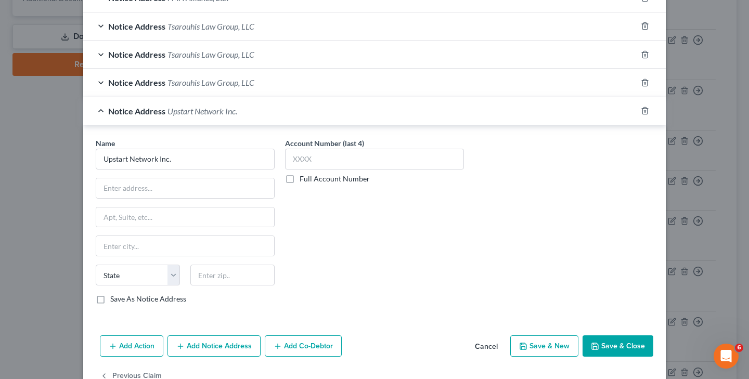
click at [300, 178] on label "Full Account Number" at bounding box center [335, 179] width 70 height 10
click at [304, 178] on input "Full Account Number" at bounding box center [307, 177] width 7 height 7
click at [306, 162] on input "text" at bounding box center [374, 159] width 179 height 21
paste input "L3032811"
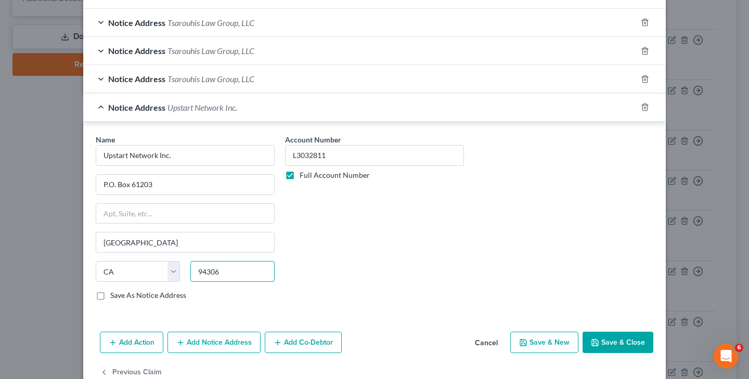
scroll to position [934, 0]
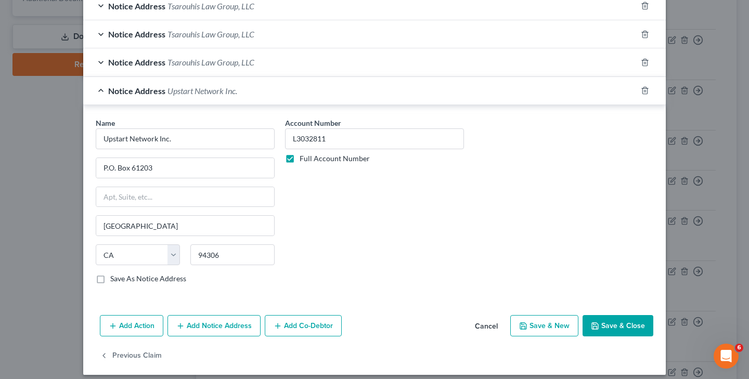
click at [597, 322] on icon "button" at bounding box center [595, 326] width 8 height 8
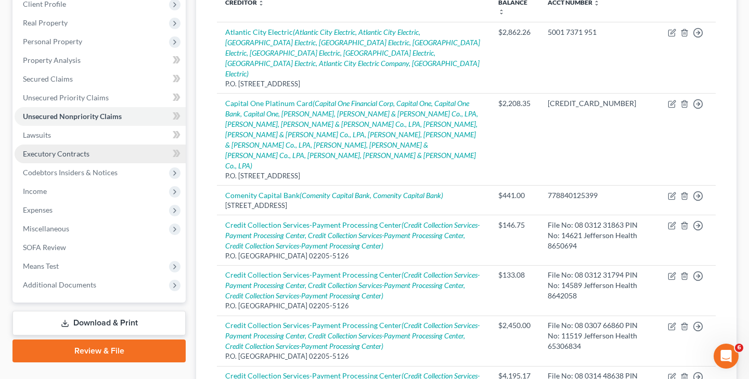
scroll to position [149, 0]
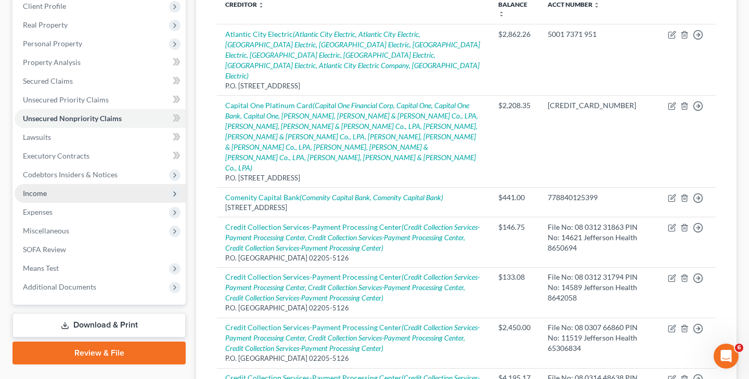
click at [74, 199] on span "Income" at bounding box center [100, 193] width 171 height 19
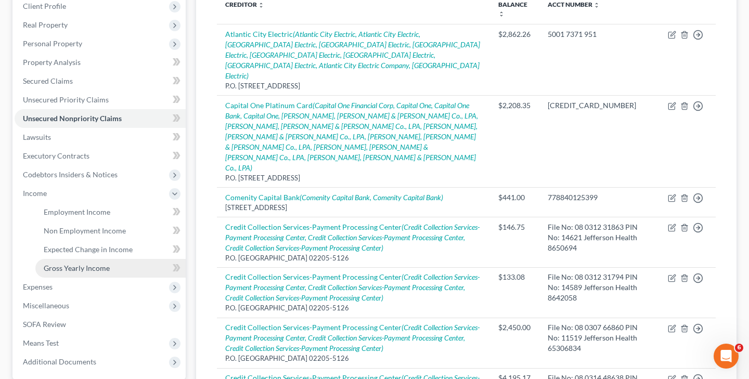
click at [113, 268] on link "Gross Yearly Income" at bounding box center [110, 268] width 150 height 19
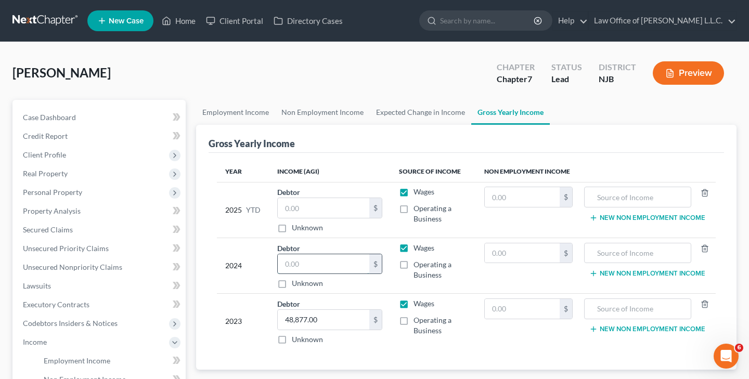
click at [307, 267] on input "text" at bounding box center [324, 264] width 92 height 20
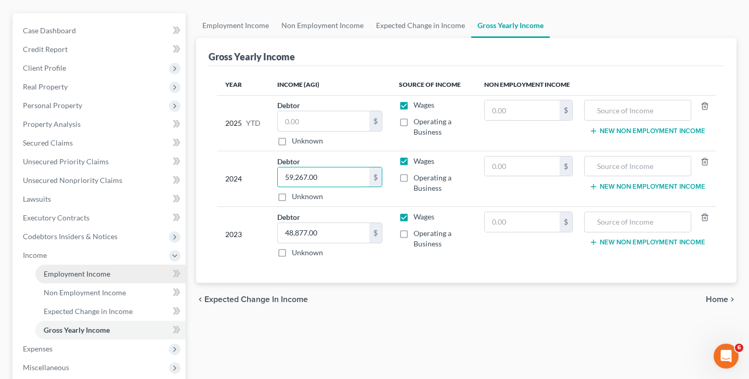
scroll to position [94, 0]
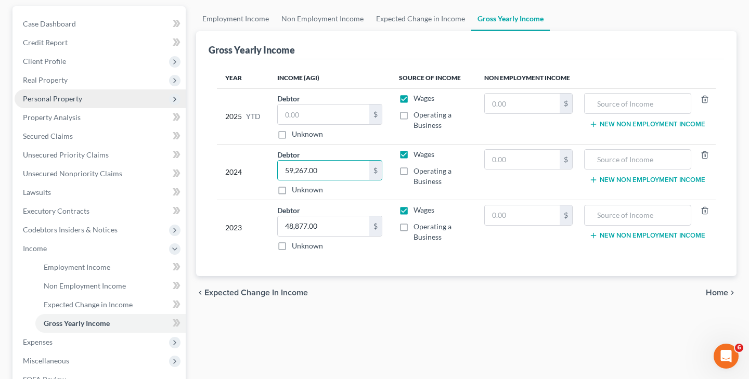
click at [79, 100] on span "Personal Property" at bounding box center [52, 98] width 59 height 9
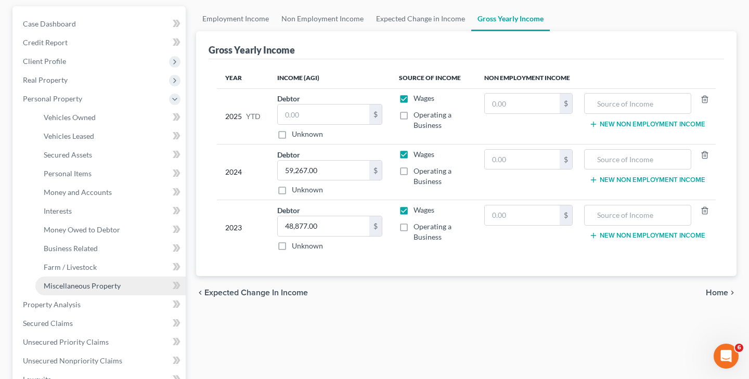
click at [103, 286] on span "Miscellaneous Property" at bounding box center [82, 285] width 77 height 9
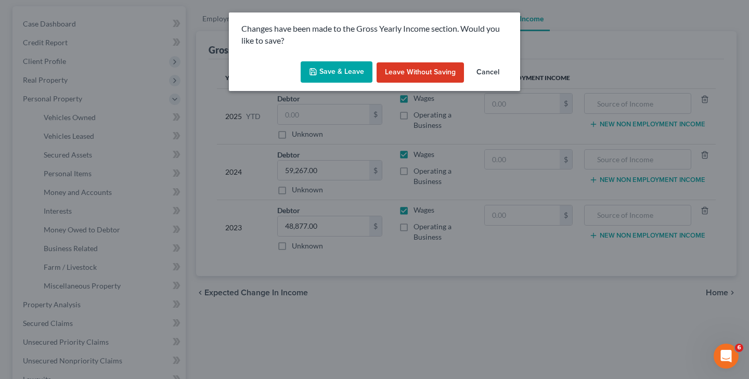
click at [353, 70] on button "Save & Leave" at bounding box center [337, 72] width 72 height 22
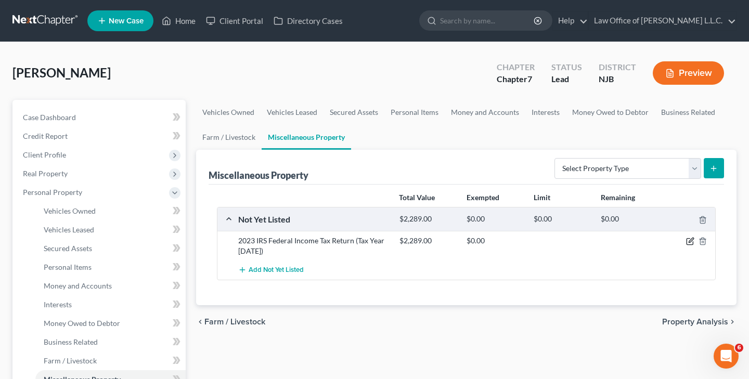
click at [691, 243] on icon "button" at bounding box center [690, 241] width 8 height 8
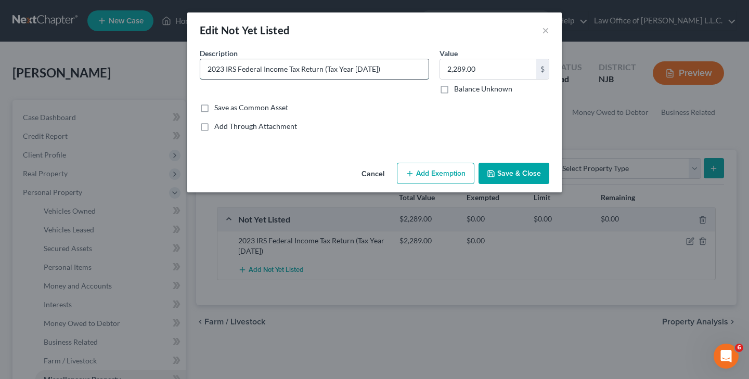
drag, startPoint x: 207, startPoint y: 69, endPoint x: 400, endPoint y: 72, distance: 193.5
click at [400, 72] on input "2023 IRS Federal Income Tax Return (Tax Year [DATE])" at bounding box center [314, 69] width 228 height 20
click at [509, 174] on button "Save & Close" at bounding box center [514, 174] width 71 height 22
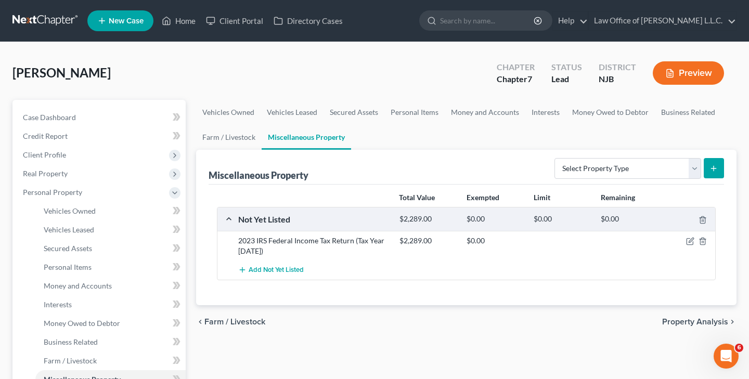
click at [720, 170] on button "submit" at bounding box center [714, 168] width 20 height 20
click at [713, 174] on button "submit" at bounding box center [714, 168] width 20 height 20
click at [270, 273] on span "Add Not Yet Listed" at bounding box center [276, 270] width 55 height 8
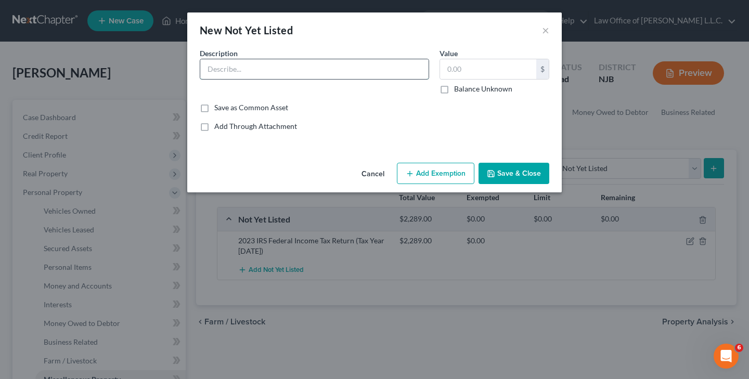
click at [290, 76] on input "text" at bounding box center [314, 69] width 228 height 20
paste input "2023 IRS Federal Income Tax Return (Tax Year [DATE])"
click at [224, 70] on input "2023 IRS Federal Income Tax Return (Tax Year [DATE])" at bounding box center [314, 69] width 228 height 20
click at [371, 71] on input "2024 IRS Federal Income Tax Return (Tax Year [DATE])" at bounding box center [314, 69] width 228 height 20
click at [458, 72] on input "text" at bounding box center [488, 69] width 96 height 20
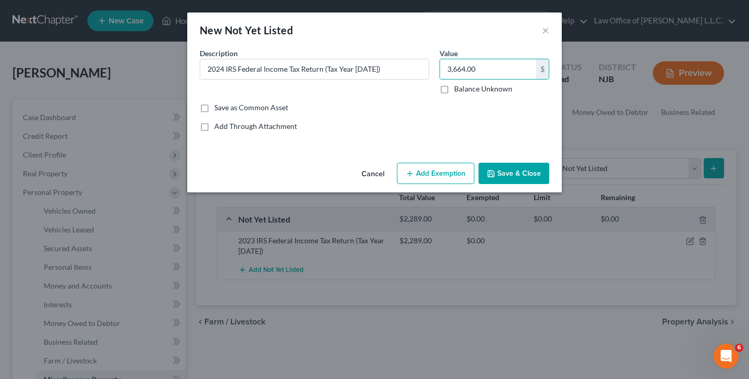
click at [516, 175] on button "Save & Close" at bounding box center [514, 174] width 71 height 22
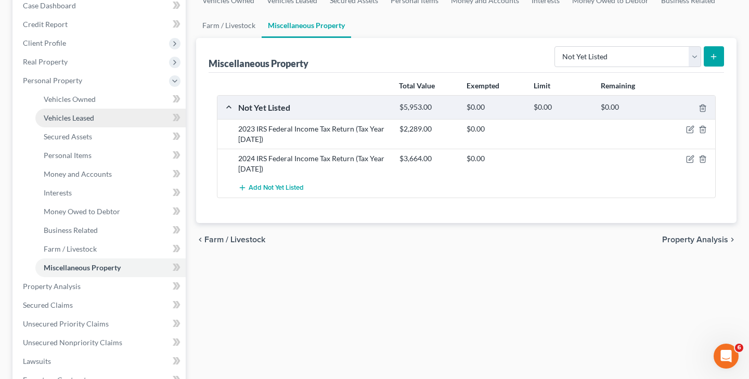
scroll to position [134, 0]
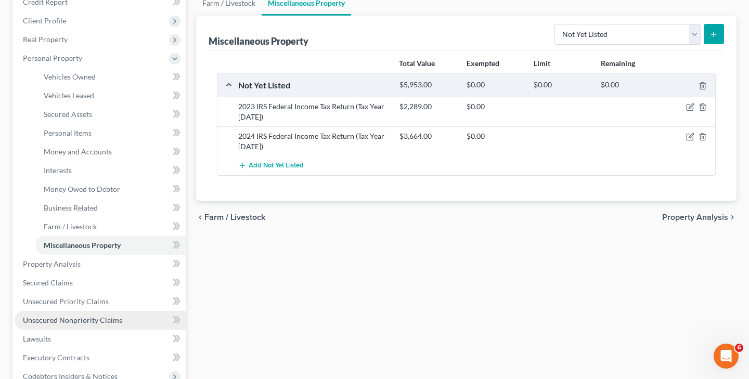
click at [85, 320] on span "Unsecured Nonpriority Claims" at bounding box center [72, 320] width 99 height 9
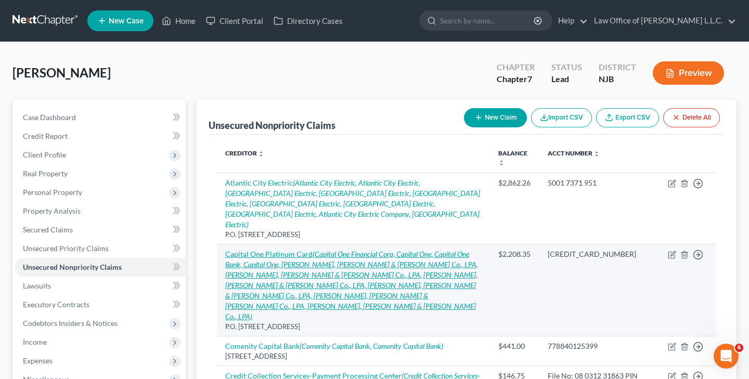
click at [334, 250] on icon "(Capital One Financial Corp, Capital One, Capital One Bank, Capital One, [PERSO…" at bounding box center [351, 285] width 253 height 71
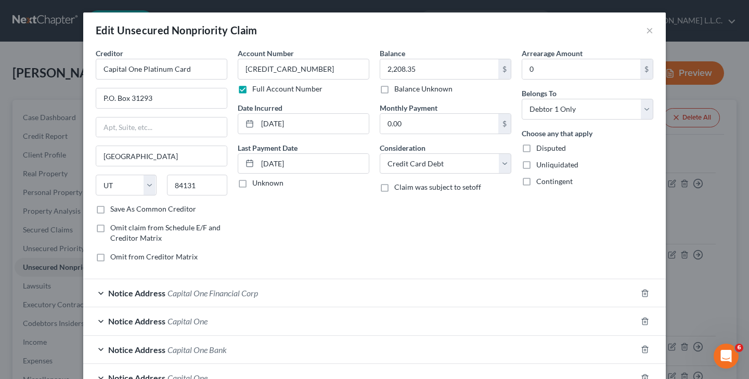
click at [234, 295] on span "Capital One Financial Corp" at bounding box center [212, 293] width 91 height 10
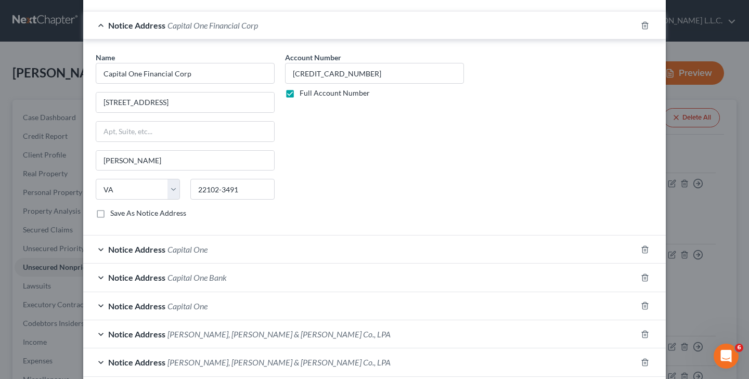
scroll to position [268, 0]
click at [210, 248] on div "Notice Address Capital One" at bounding box center [359, 250] width 553 height 28
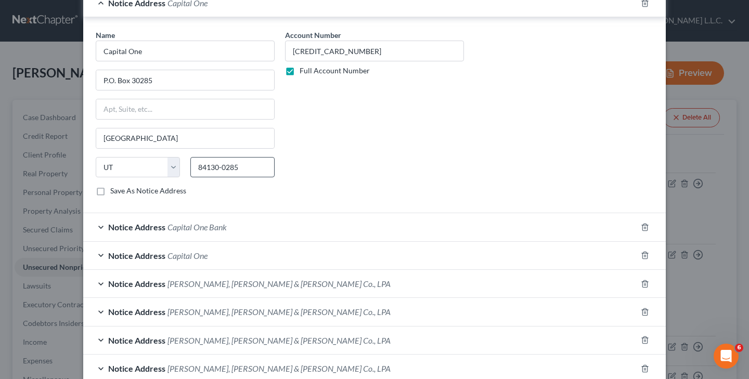
scroll to position [522, 0]
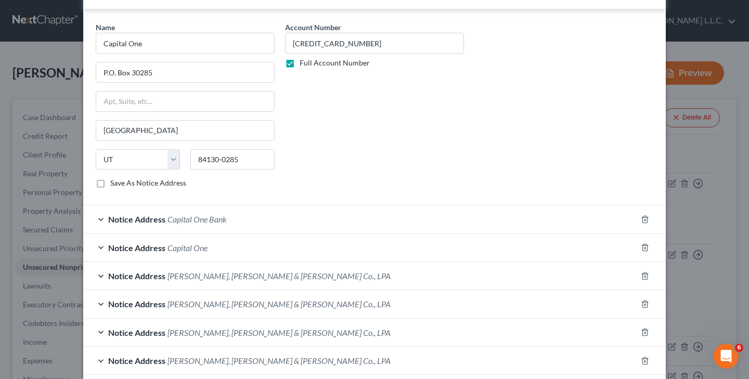
click at [202, 221] on span "Capital One Bank" at bounding box center [196, 219] width 59 height 10
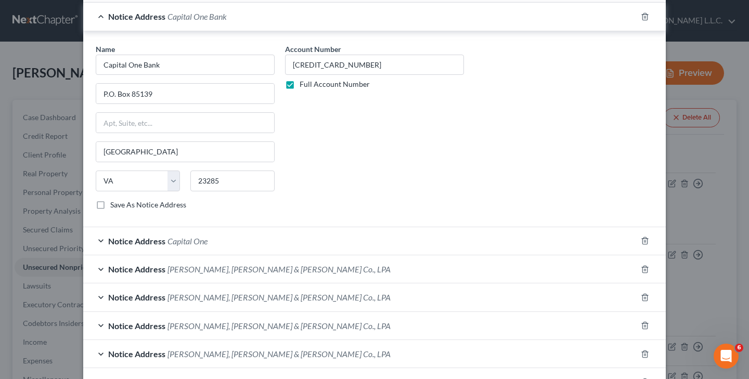
scroll to position [729, 0]
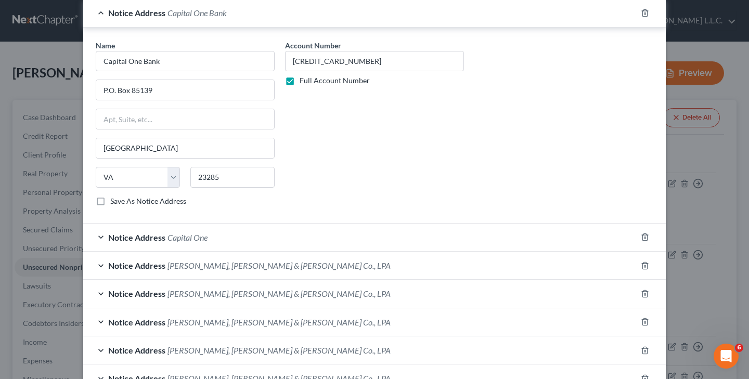
click at [197, 237] on span "Capital One" at bounding box center [187, 238] width 40 height 10
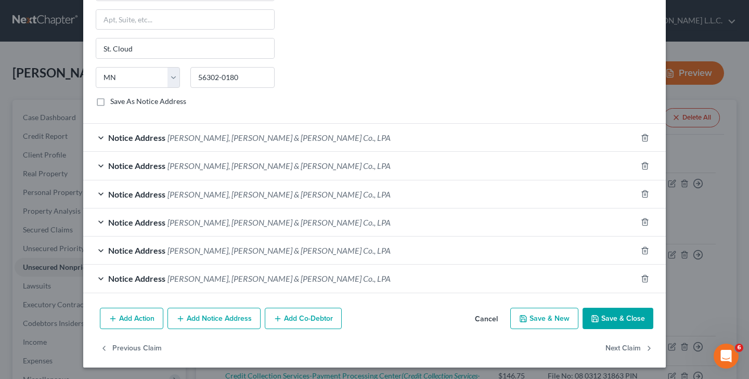
scroll to position [1052, 0]
click at [229, 316] on button "Add Notice Address" at bounding box center [213, 319] width 93 height 22
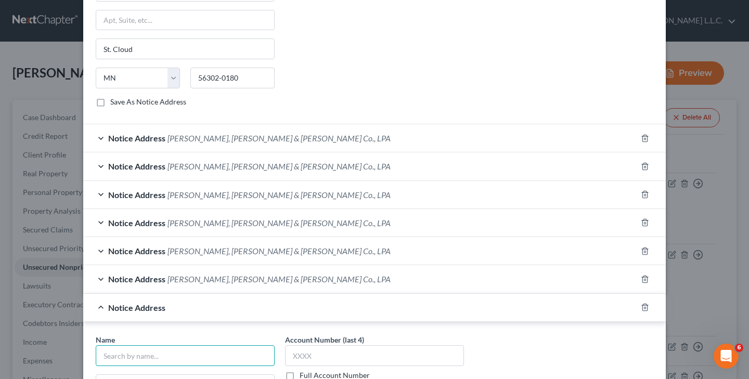
click at [177, 357] on input "text" at bounding box center [185, 355] width 179 height 21
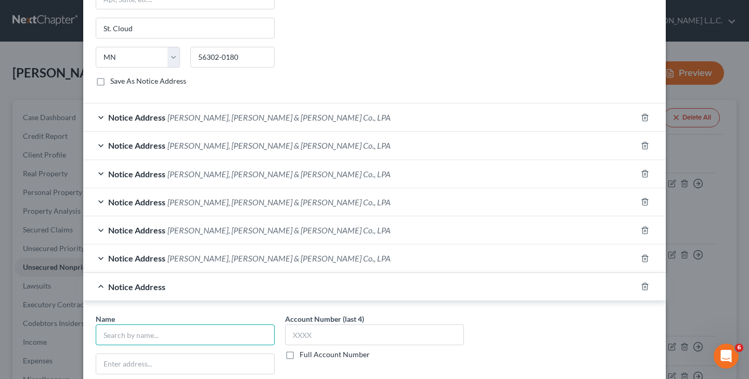
scroll to position [1074, 0]
click at [300, 355] on label "Full Account Number" at bounding box center [335, 354] width 70 height 10
click at [304, 355] on input "Full Account Number" at bounding box center [307, 352] width 7 height 7
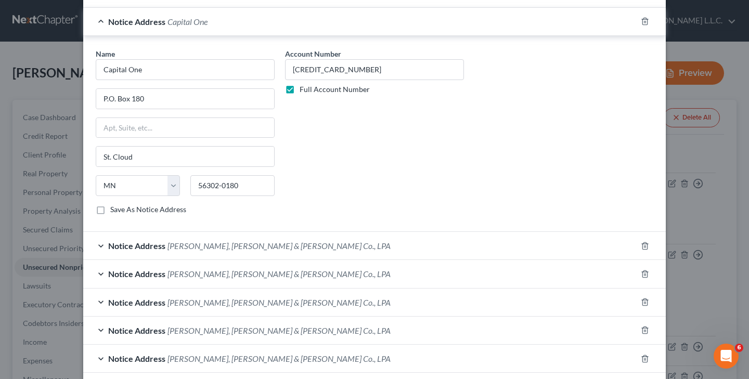
scroll to position [943, 0]
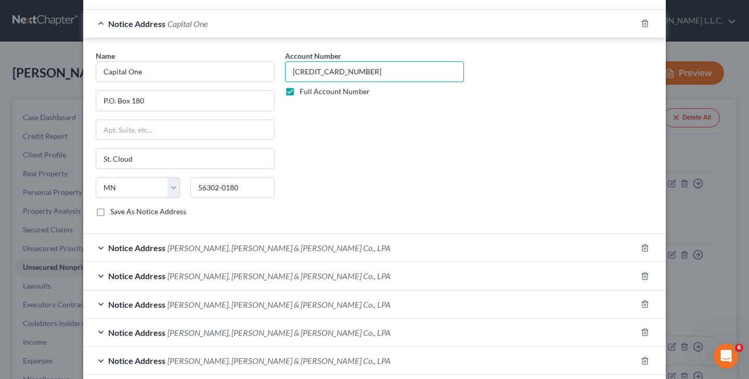
drag, startPoint x: 294, startPoint y: 70, endPoint x: 380, endPoint y: 68, distance: 86.4
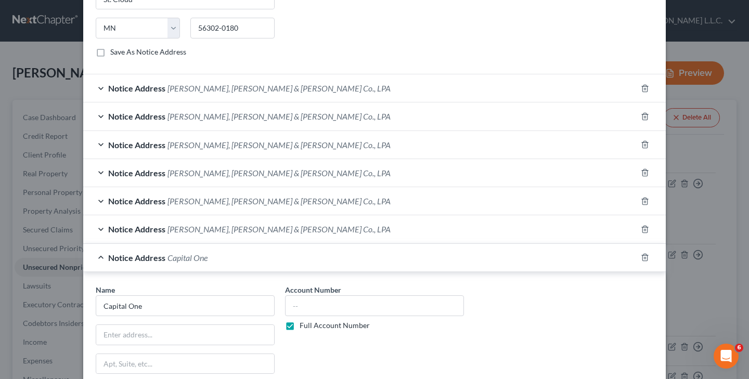
scroll to position [1121, 0]
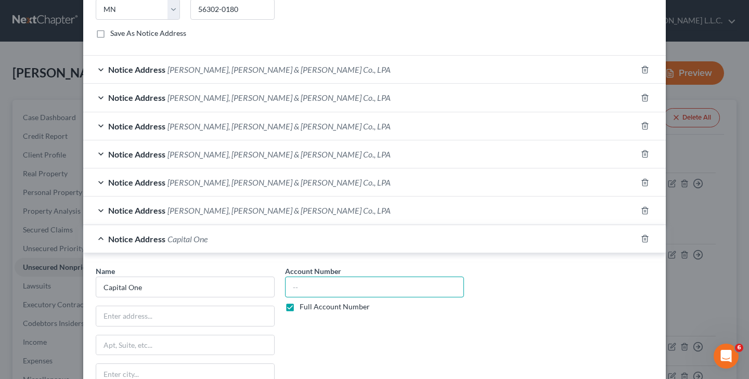
click at [364, 281] on input "text" at bounding box center [374, 287] width 179 height 21
paste input "[CREDIT_CARD_NUMBER]"
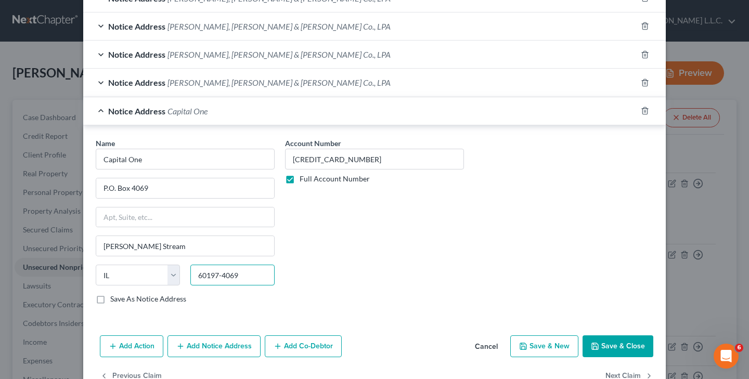
scroll to position [1254, 0]
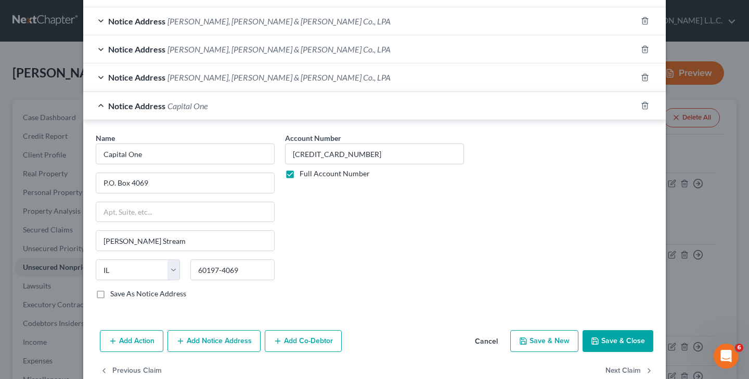
click at [618, 343] on button "Save & Close" at bounding box center [618, 341] width 71 height 22
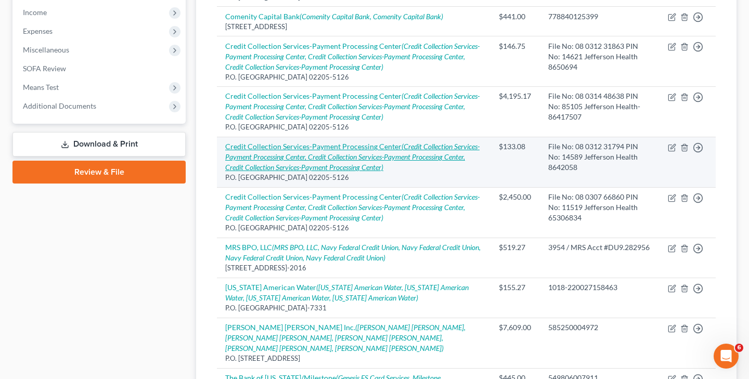
scroll to position [333, 0]
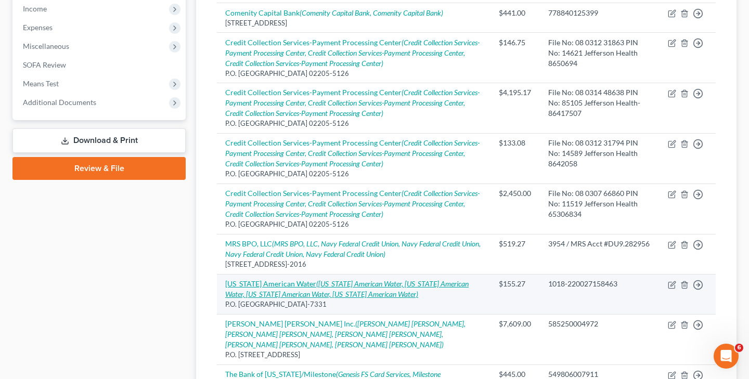
click at [399, 279] on icon "([US_STATE] American Water, [US_STATE] American Water, [US_STATE] American Wate…" at bounding box center [346, 288] width 243 height 19
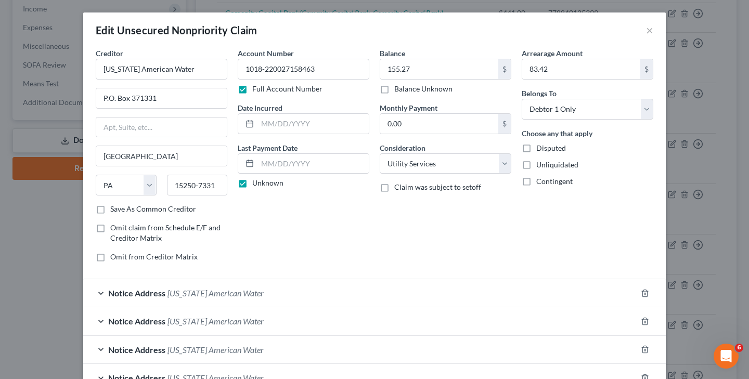
click at [232, 294] on span "[US_STATE] American Water" at bounding box center [215, 293] width 96 height 10
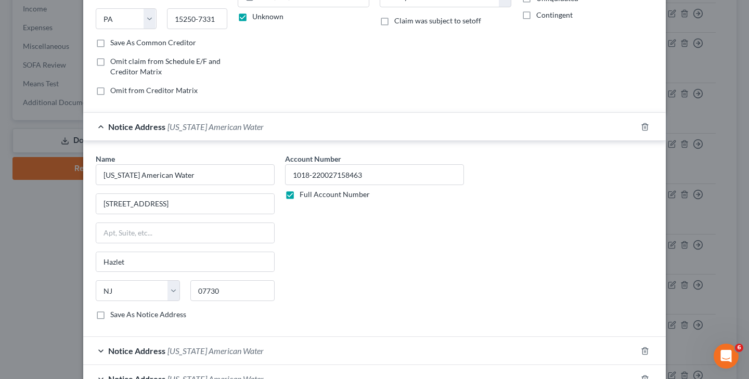
scroll to position [194, 0]
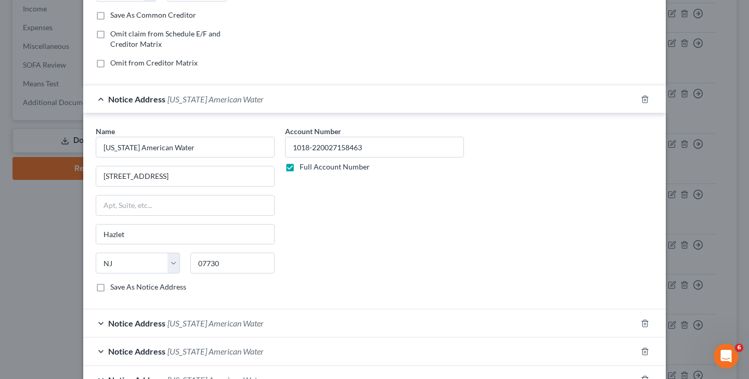
click at [259, 323] on span "[US_STATE] American Water" at bounding box center [215, 323] width 96 height 10
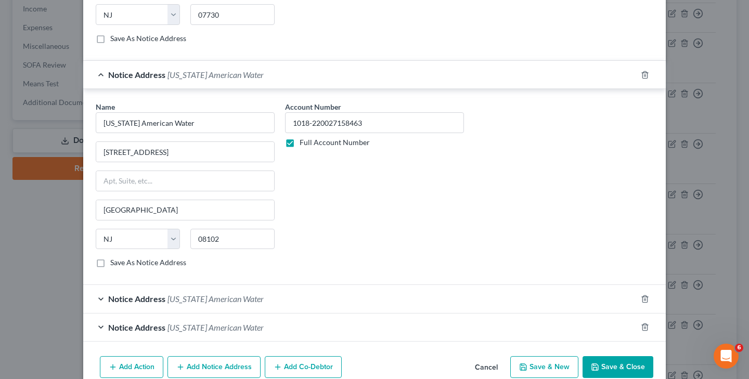
scroll to position [446, 0]
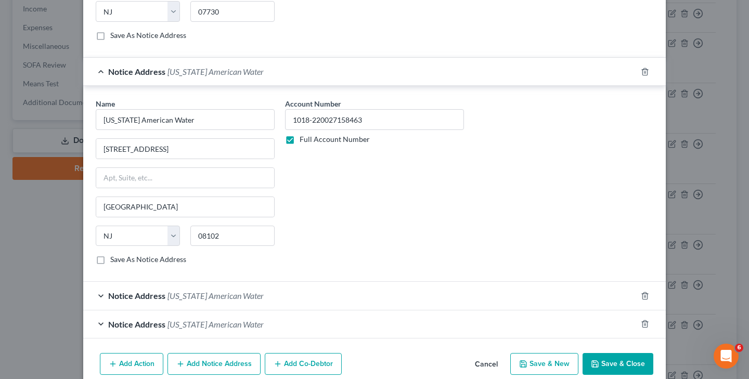
click at [258, 295] on span "[US_STATE] American Water" at bounding box center [215, 296] width 96 height 10
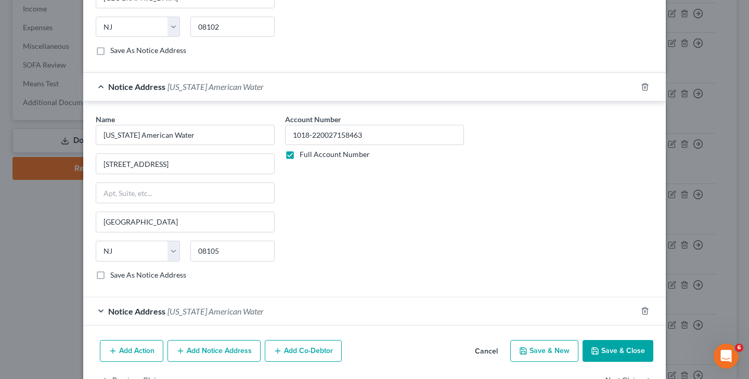
scroll to position [665, 0]
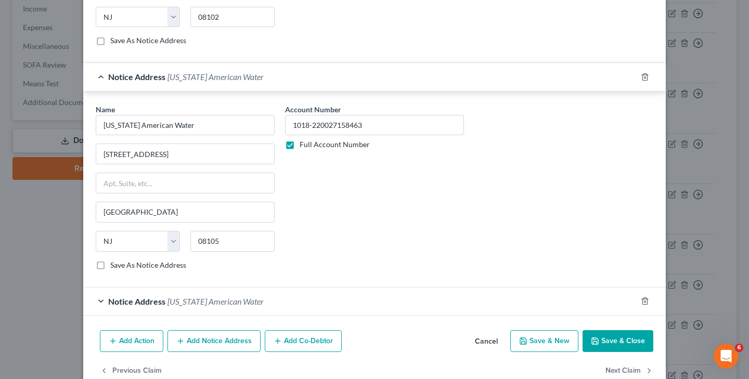
click at [240, 303] on span "[US_STATE] American Water" at bounding box center [215, 301] width 96 height 10
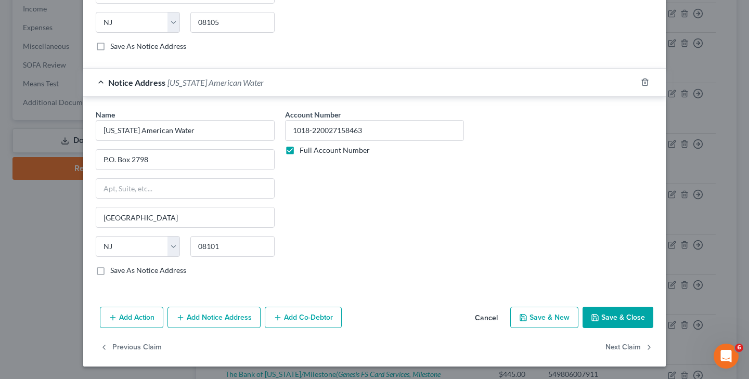
scroll to position [883, 0]
drag, startPoint x: 293, startPoint y: 128, endPoint x: 407, endPoint y: 131, distance: 113.9
click at [245, 316] on button "Add Notice Address" at bounding box center [213, 318] width 93 height 22
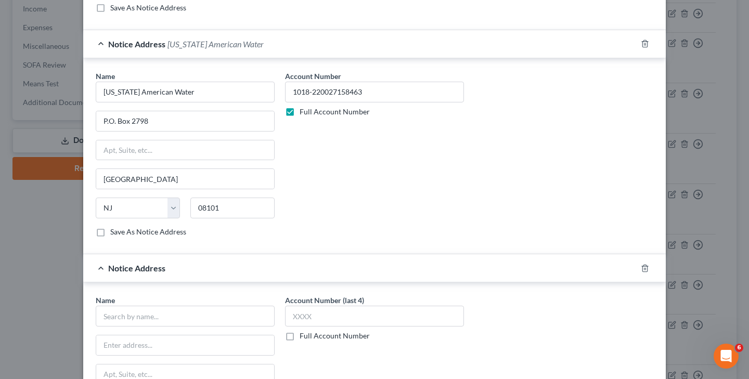
scroll to position [930, 0]
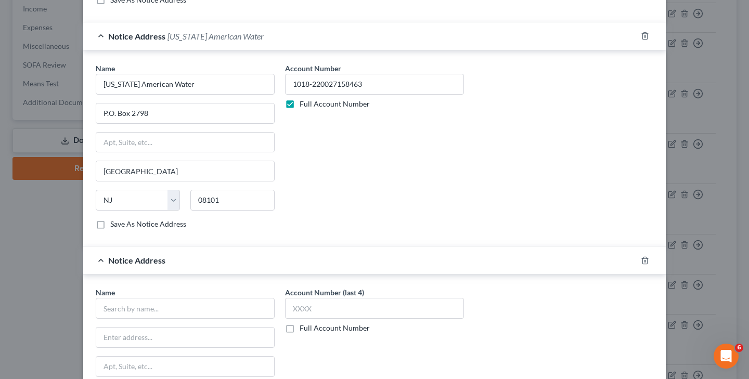
click at [300, 330] on label "Full Account Number" at bounding box center [335, 328] width 70 height 10
click at [304, 330] on input "Full Account Number" at bounding box center [307, 326] width 7 height 7
click at [311, 314] on input "text" at bounding box center [374, 308] width 179 height 21
paste input "1018-220027158463"
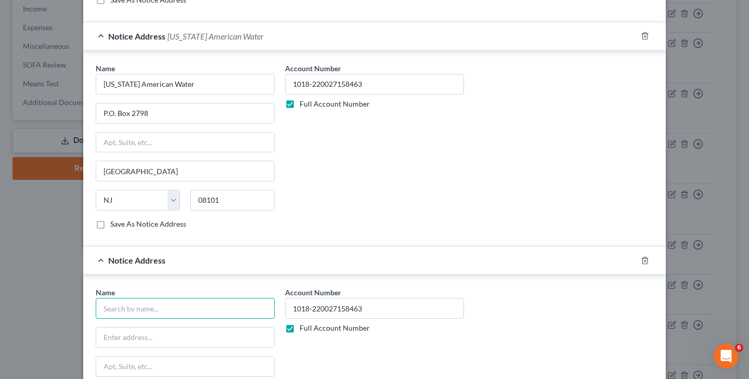
click at [221, 311] on input "text" at bounding box center [185, 308] width 179 height 21
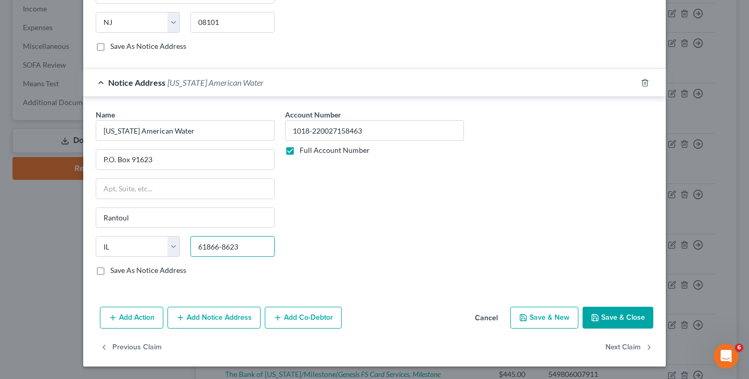
scroll to position [1107, 0]
click at [618, 319] on button "Save & Close" at bounding box center [618, 318] width 71 height 22
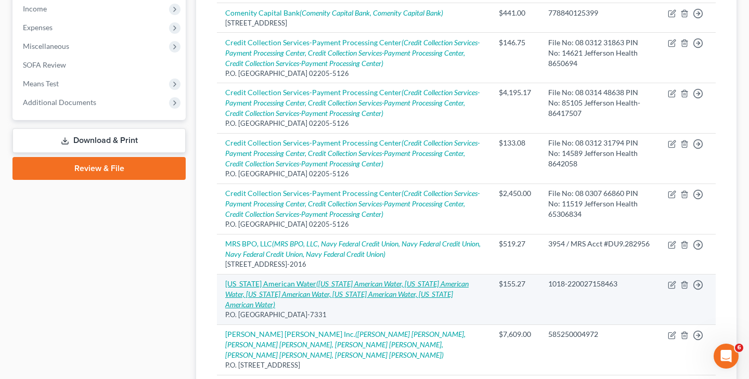
click at [459, 279] on icon "([US_STATE] American Water, [US_STATE] American Water, [US_STATE] American Wate…" at bounding box center [346, 294] width 243 height 30
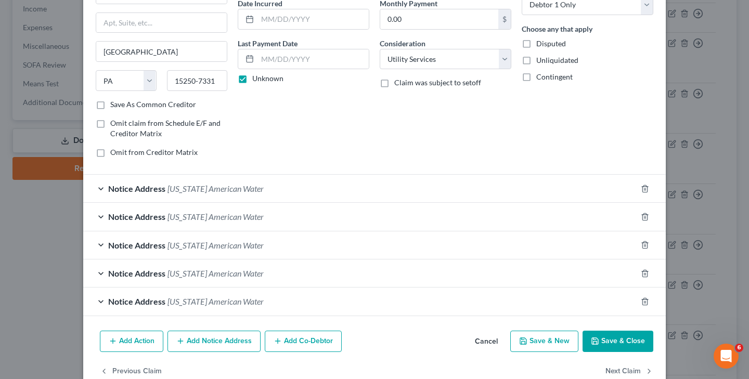
scroll to position [121, 0]
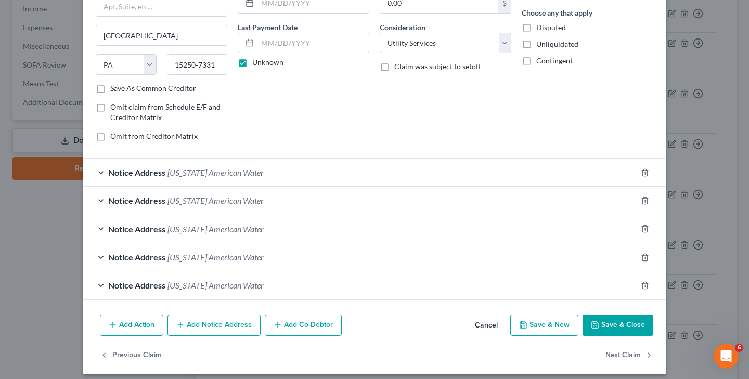
click at [607, 326] on button "Save & Close" at bounding box center [618, 326] width 71 height 22
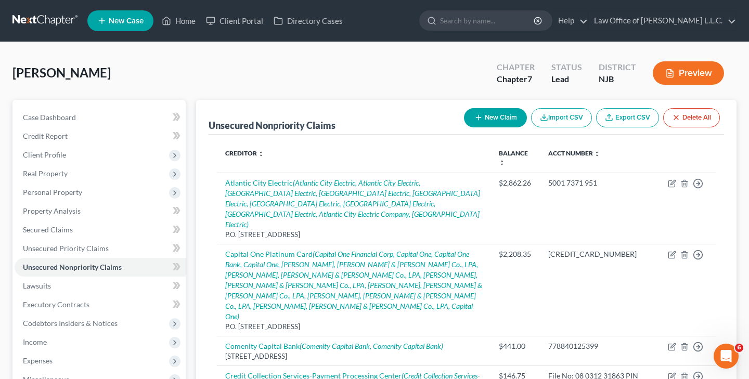
scroll to position [0, 0]
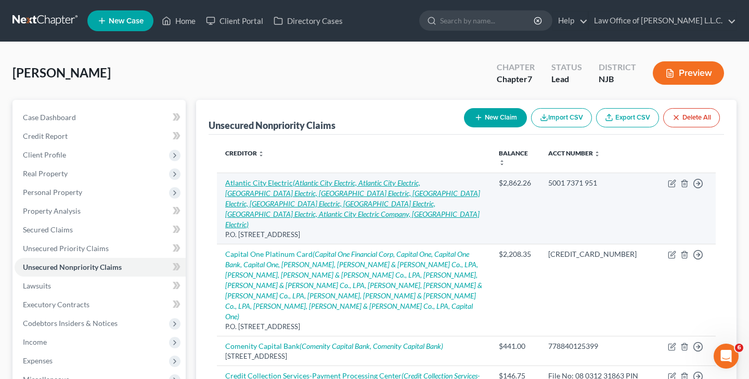
click at [330, 189] on icon "(Atlantic City Electric, Atlantic City Electric, [GEOGRAPHIC_DATA] Electric, [G…" at bounding box center [352, 203] width 255 height 50
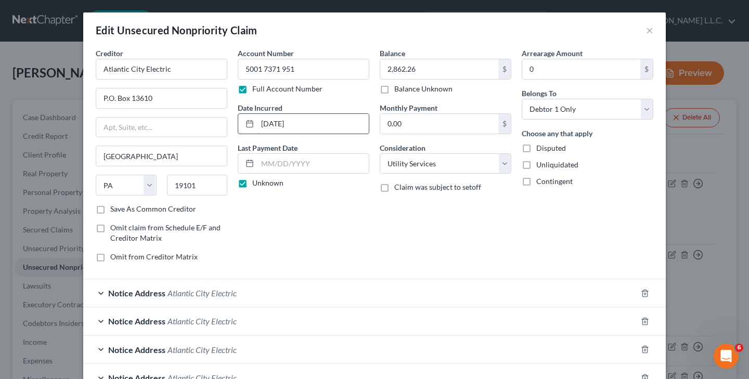
click at [304, 118] on input "[DATE]" at bounding box center [312, 124] width 111 height 20
click at [323, 128] on input "[DATE]" at bounding box center [312, 124] width 111 height 20
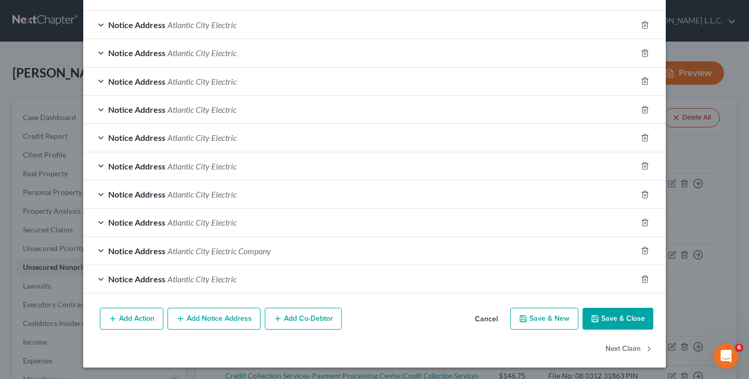
scroll to position [268, 0]
click at [605, 315] on button "Save & Close" at bounding box center [618, 319] width 71 height 22
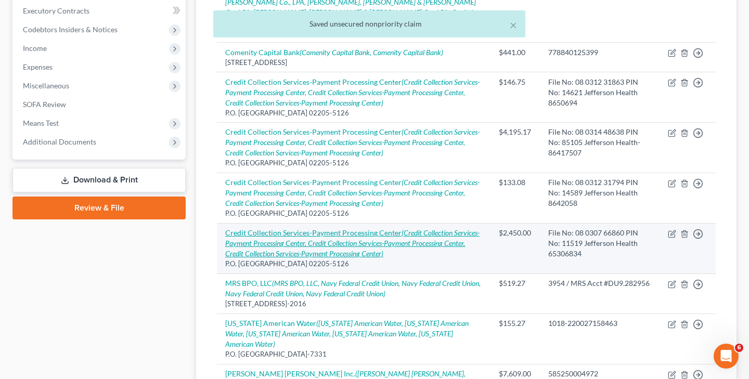
scroll to position [303, 0]
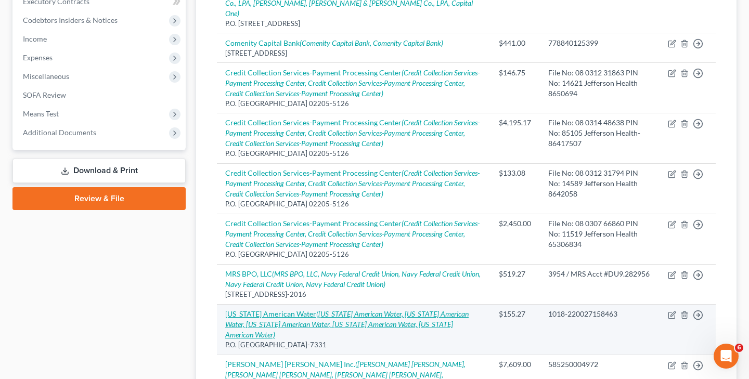
click at [329, 309] on icon "([US_STATE] American Water, [US_STATE] American Water, [US_STATE] American Wate…" at bounding box center [346, 324] width 243 height 30
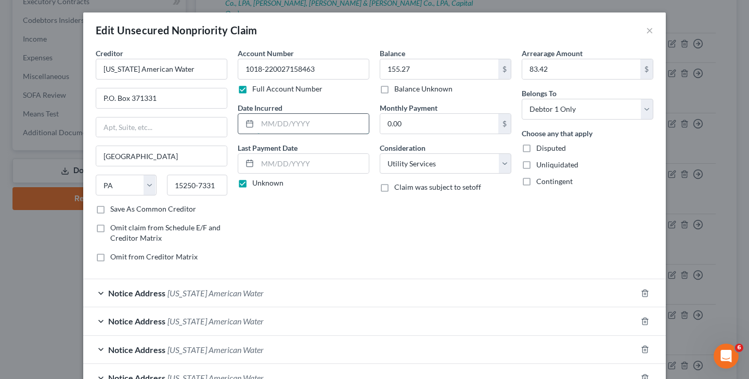
click at [267, 123] on input "text" at bounding box center [312, 124] width 111 height 20
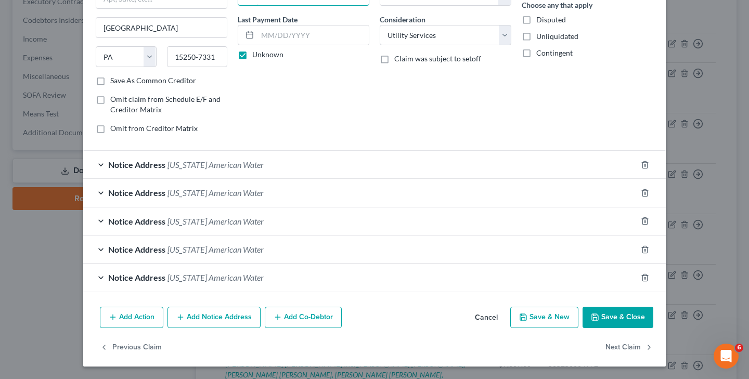
scroll to position [127, 0]
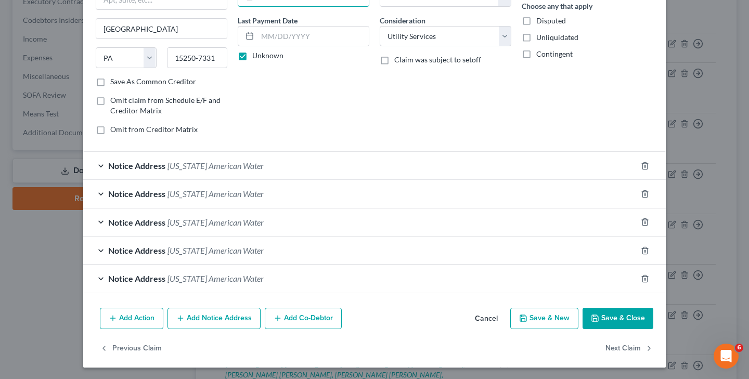
click at [598, 318] on icon "button" at bounding box center [595, 318] width 6 height 6
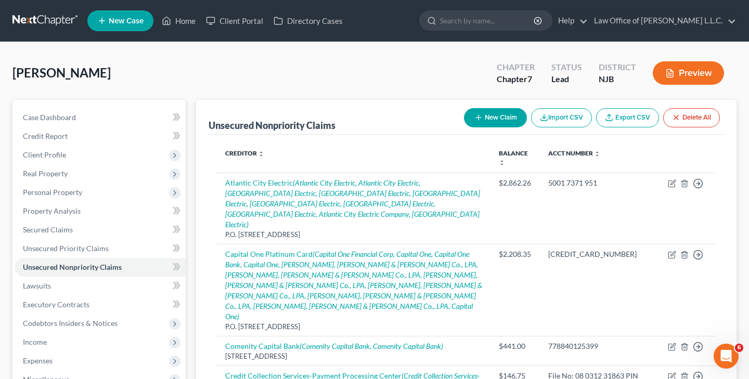
scroll to position [0, 0]
click at [496, 118] on button "New Claim" at bounding box center [495, 117] width 63 height 19
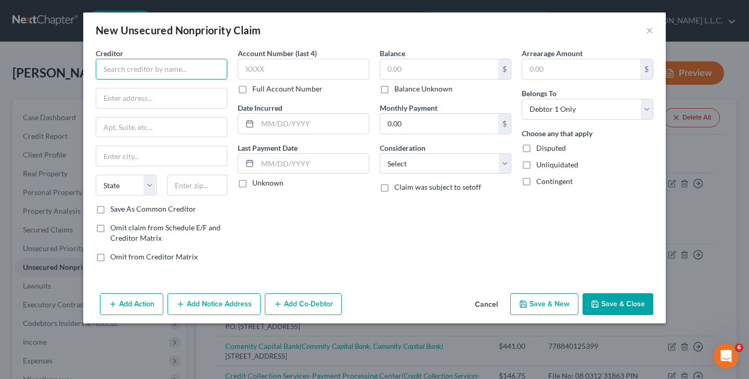
click at [196, 69] on input "text" at bounding box center [162, 69] width 132 height 21
click at [252, 91] on label "Full Account Number" at bounding box center [287, 89] width 70 height 10
click at [256, 91] on input "Full Account Number" at bounding box center [259, 87] width 7 height 7
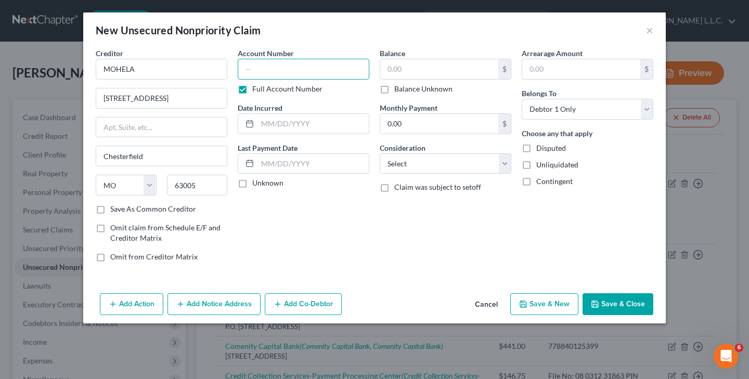
click at [255, 76] on input "text" at bounding box center [304, 69] width 132 height 21
click at [419, 123] on input "0.00" at bounding box center [439, 124] width 118 height 20
click at [493, 69] on input "text" at bounding box center [439, 69] width 118 height 20
click at [252, 184] on label "Unknown" at bounding box center [267, 183] width 31 height 10
click at [256, 184] on input "Unknown" at bounding box center [259, 181] width 7 height 7
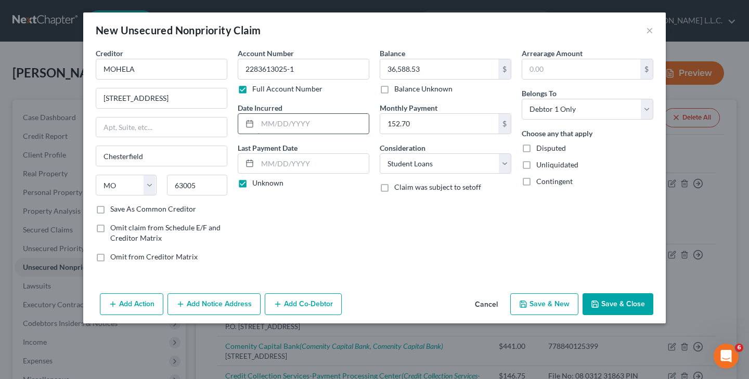
click at [260, 126] on input "text" at bounding box center [312, 124] width 111 height 20
click at [612, 304] on button "Save & Close" at bounding box center [618, 304] width 71 height 22
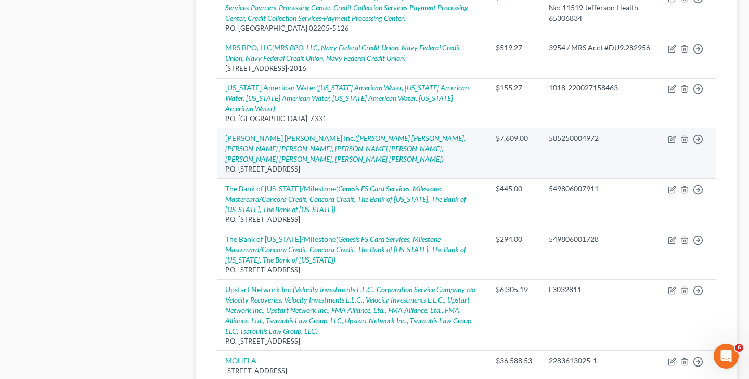
scroll to position [520, 0]
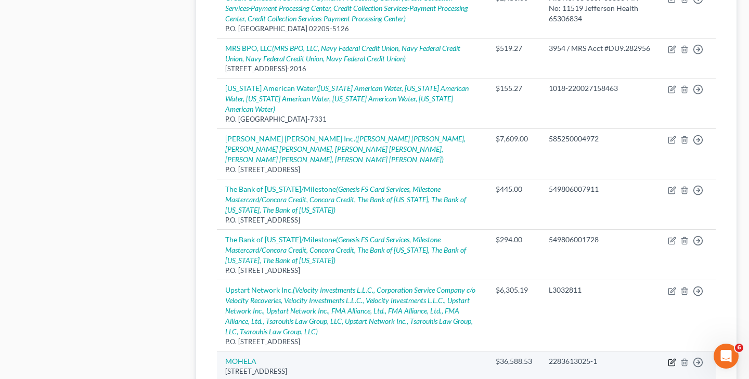
click at [670, 358] on icon "button" at bounding box center [672, 362] width 8 height 8
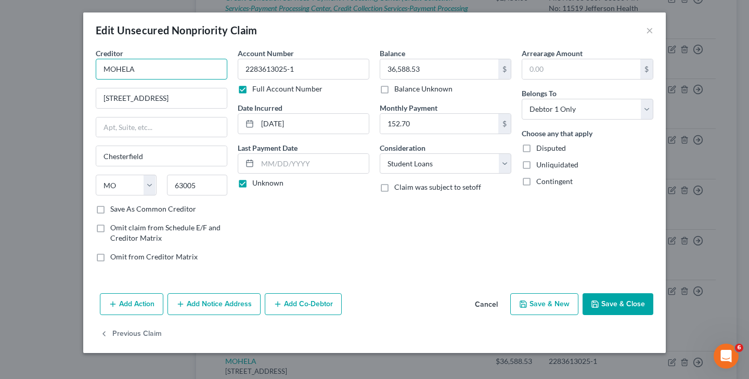
click at [171, 68] on input "MOHELA" at bounding box center [162, 69] width 132 height 21
click at [108, 71] on input "MOHELA" at bounding box center [162, 69] width 132 height 21
drag, startPoint x: 221, startPoint y: 69, endPoint x: 81, endPoint y: 62, distance: 139.6
click at [81, 62] on div "Edit Unsecured Nonpriority Claim × Creditor * [US_STATE] Higher Education Loan …" at bounding box center [374, 189] width 749 height 379
click at [622, 304] on button "Save & Close" at bounding box center [618, 304] width 71 height 22
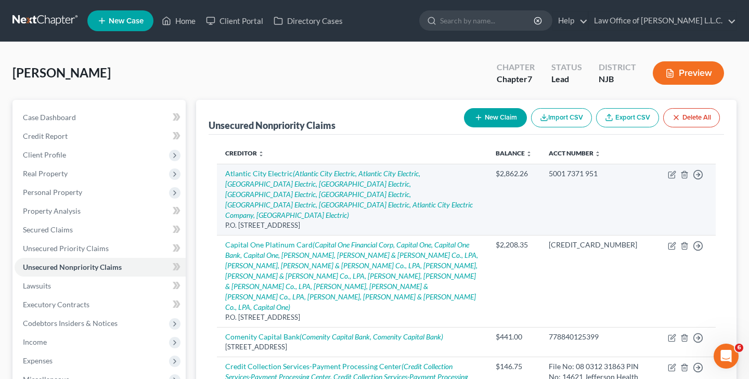
scroll to position [0, 0]
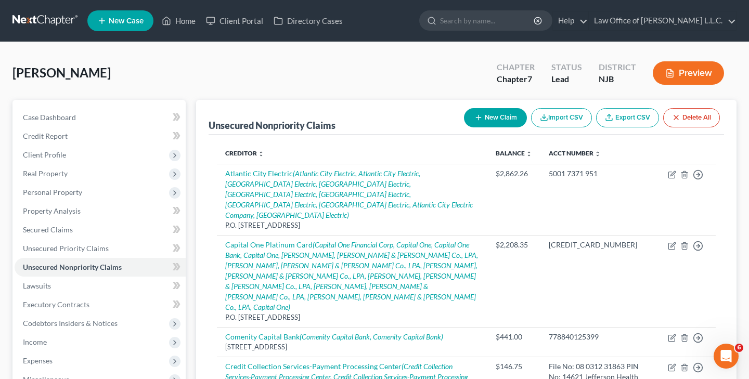
click at [504, 118] on button "New Claim" at bounding box center [495, 117] width 63 height 19
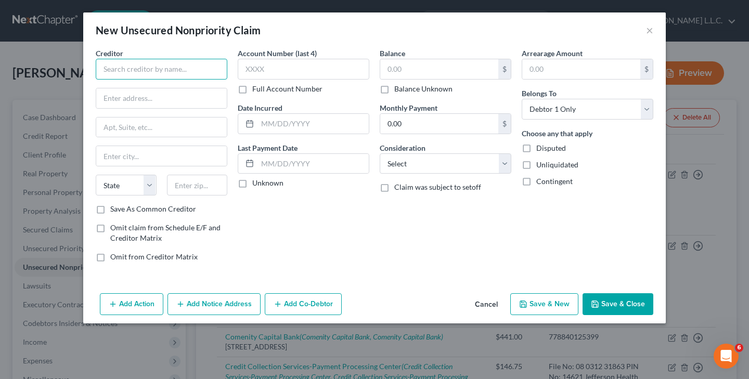
click at [201, 73] on input "text" at bounding box center [162, 69] width 132 height 21
paste input "[US_STATE] Higher Education Loan MOHELA"
click at [252, 88] on label "Full Account Number" at bounding box center [287, 89] width 70 height 10
click at [256, 88] on input "Full Account Number" at bounding box center [259, 87] width 7 height 7
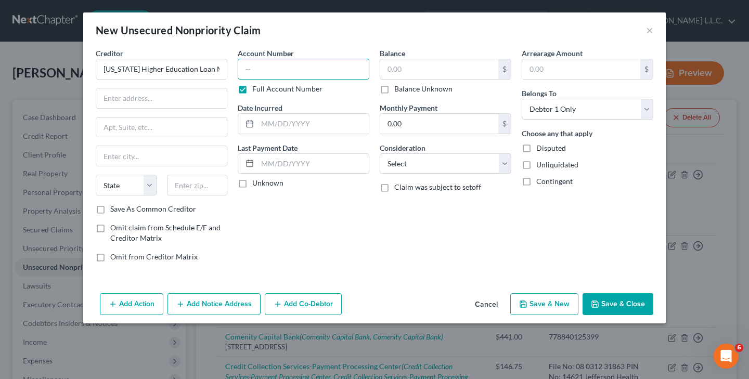
click at [269, 76] on input "text" at bounding box center [304, 69] width 132 height 21
click at [384, 74] on input "text" at bounding box center [439, 69] width 118 height 20
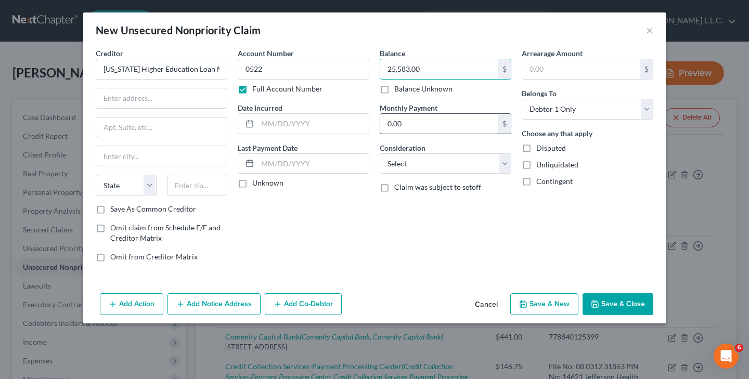
click at [489, 123] on input "0.00" at bounding box center [439, 124] width 118 height 20
click at [265, 123] on input "text" at bounding box center [312, 124] width 111 height 20
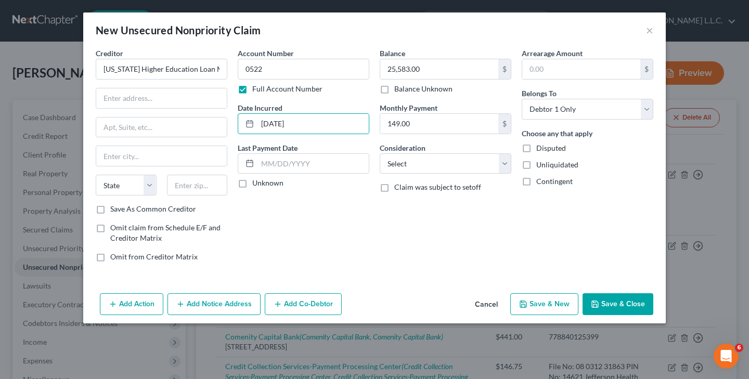
click at [252, 186] on label "Unknown" at bounding box center [267, 183] width 31 height 10
click at [256, 185] on input "Unknown" at bounding box center [259, 181] width 7 height 7
click at [613, 305] on button "Save & Close" at bounding box center [618, 304] width 71 height 22
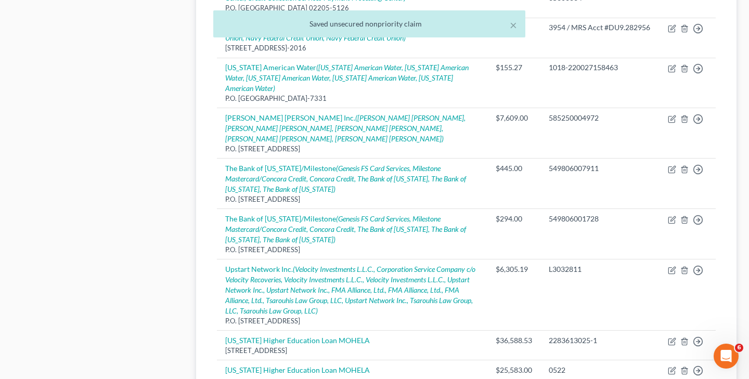
scroll to position [540, 0]
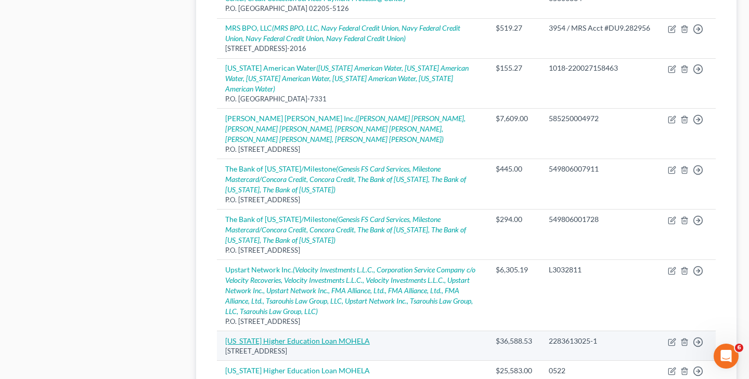
click at [291, 337] on link "[US_STATE] Higher Education Loan MOHELA" at bounding box center [297, 341] width 145 height 9
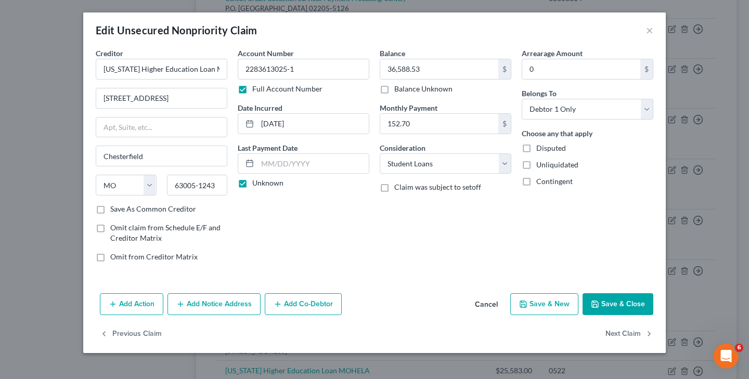
click at [110, 212] on label "Save As Common Creditor" at bounding box center [153, 209] width 86 height 10
click at [114, 211] on input "Save As Common Creditor" at bounding box center [117, 207] width 7 height 7
click at [628, 301] on button "Save & Close" at bounding box center [618, 304] width 71 height 22
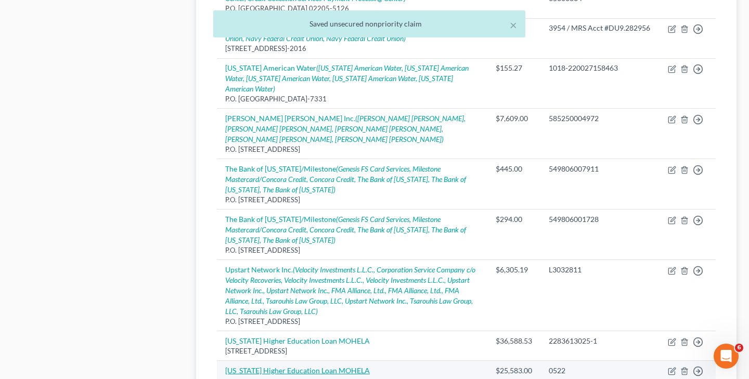
click at [301, 366] on link "[US_STATE] Higher Education Loan MOHELA" at bounding box center [297, 370] width 145 height 9
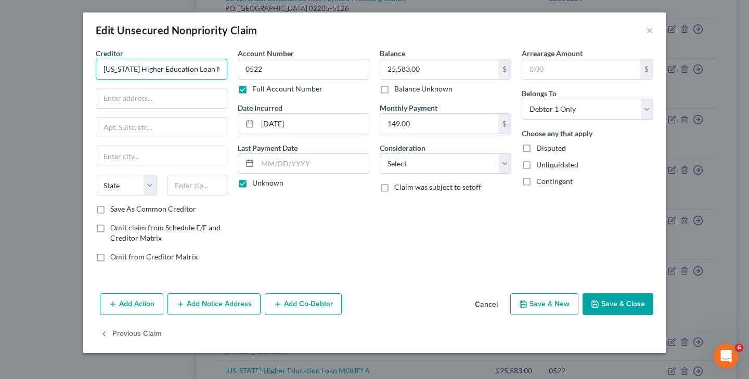
click at [220, 71] on input "[US_STATE] Higher Education Loan MOHELA" at bounding box center [162, 69] width 132 height 21
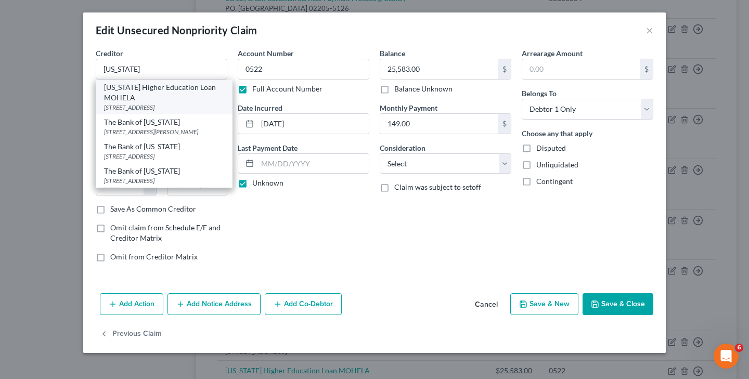
click at [188, 96] on div "[US_STATE] Higher Education Loan MOHELA" at bounding box center [164, 92] width 120 height 21
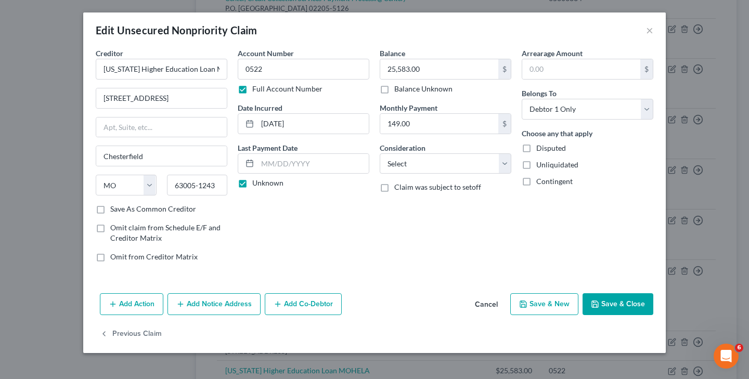
click at [612, 307] on button "Save & Close" at bounding box center [618, 304] width 71 height 22
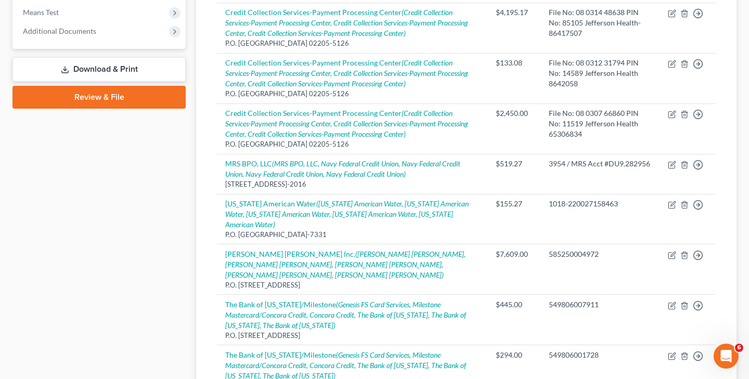
scroll to position [394, 0]
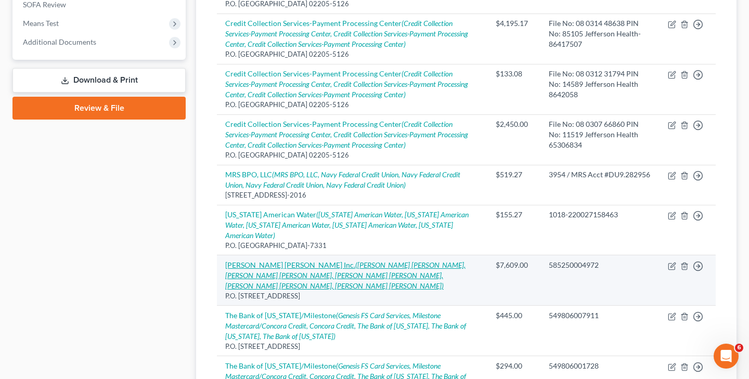
click at [436, 261] on icon "([PERSON_NAME] [PERSON_NAME], [PERSON_NAME] [PERSON_NAME], [PERSON_NAME] [PERSO…" at bounding box center [345, 276] width 240 height 30
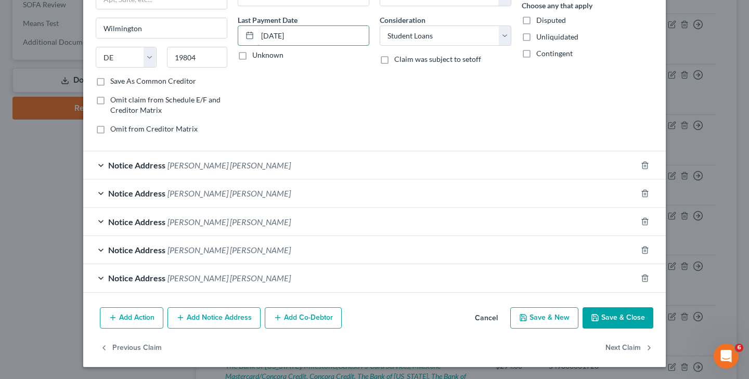
scroll to position [127, 0]
click at [622, 318] on button "Save & Close" at bounding box center [618, 319] width 71 height 22
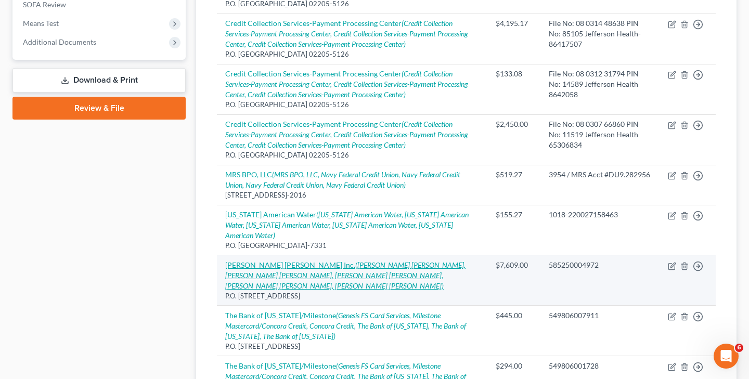
click at [427, 261] on icon "([PERSON_NAME] [PERSON_NAME], [PERSON_NAME] [PERSON_NAME], [PERSON_NAME] [PERSO…" at bounding box center [345, 276] width 240 height 30
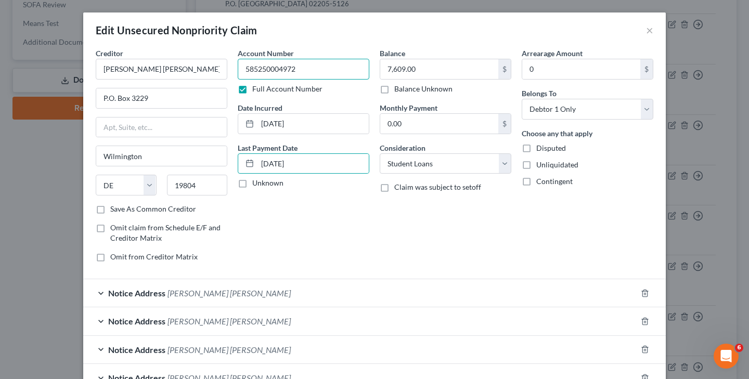
click at [326, 65] on input "585250004972" at bounding box center [304, 69] width 132 height 21
click at [303, 70] on input "585250004972 / 1399" at bounding box center [304, 69] width 132 height 21
drag, startPoint x: 298, startPoint y: 70, endPoint x: 318, endPoint y: 70, distance: 20.3
click at [318, 70] on input "585250004972 /1399" at bounding box center [304, 69] width 132 height 21
click at [192, 296] on span "[PERSON_NAME] [PERSON_NAME]" at bounding box center [228, 293] width 123 height 10
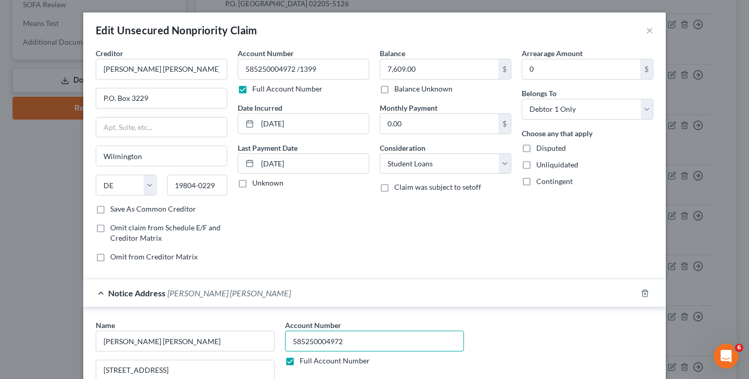
click at [347, 339] on input "585250004972" at bounding box center [374, 341] width 179 height 21
paste input "/1399"
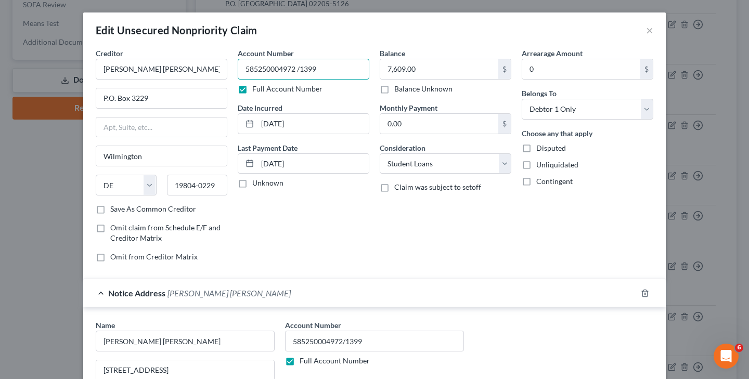
click at [298, 70] on input "585250004972 /1399" at bounding box center [304, 69] width 132 height 21
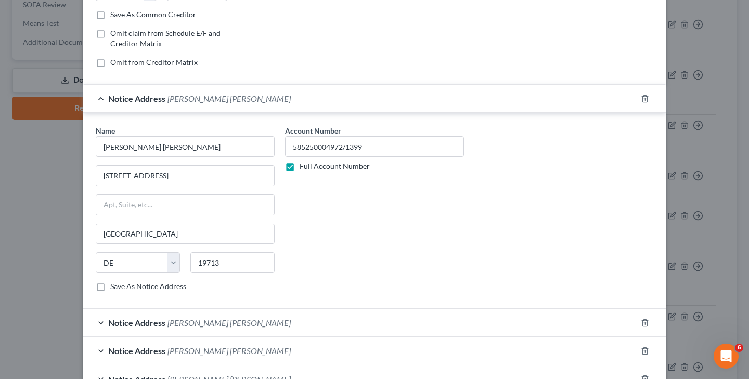
scroll to position [204, 0]
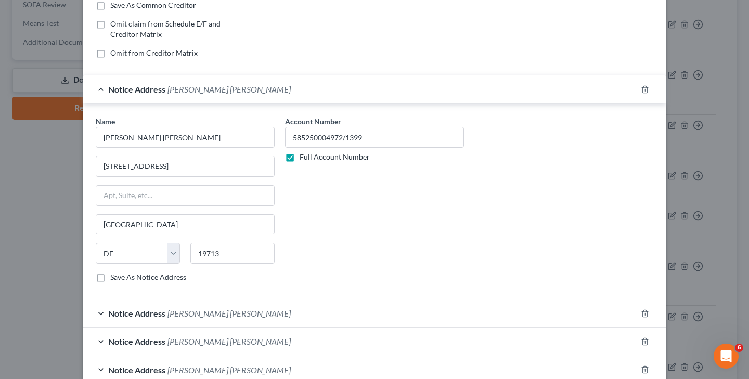
click at [196, 317] on span "[PERSON_NAME] [PERSON_NAME]" at bounding box center [228, 313] width 123 height 10
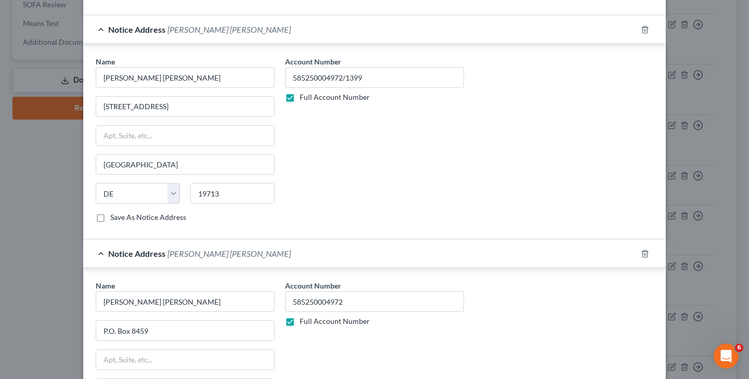
scroll to position [291, 0]
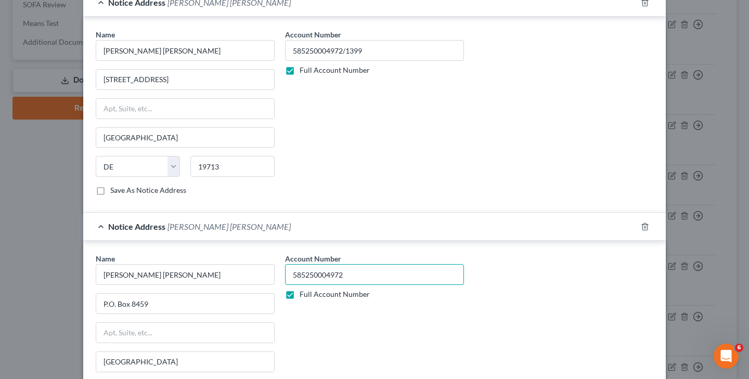
click at [347, 276] on input "585250004972" at bounding box center [374, 274] width 179 height 21
paste input "/1399"
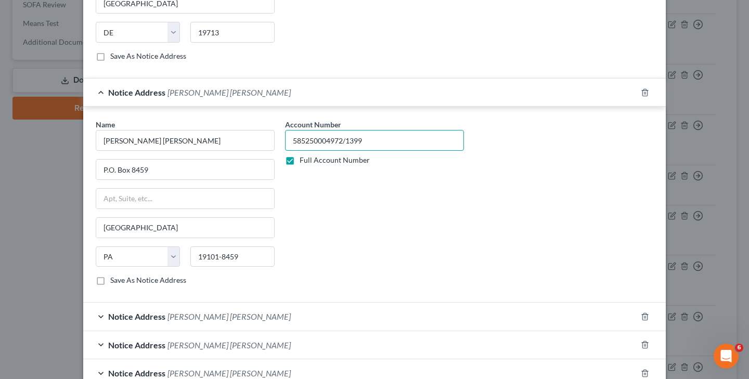
scroll to position [427, 0]
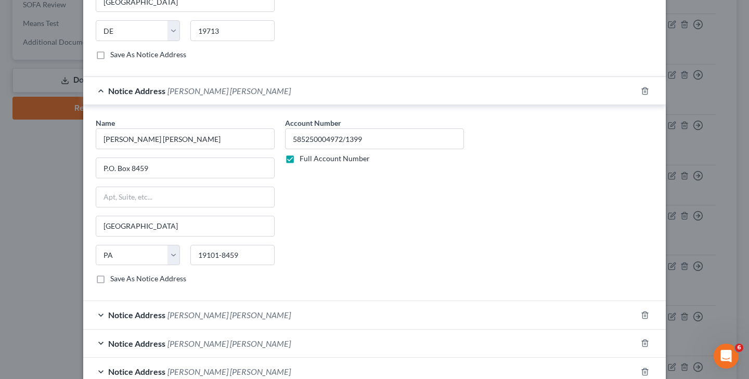
click at [189, 317] on span "[PERSON_NAME] [PERSON_NAME]" at bounding box center [228, 315] width 123 height 10
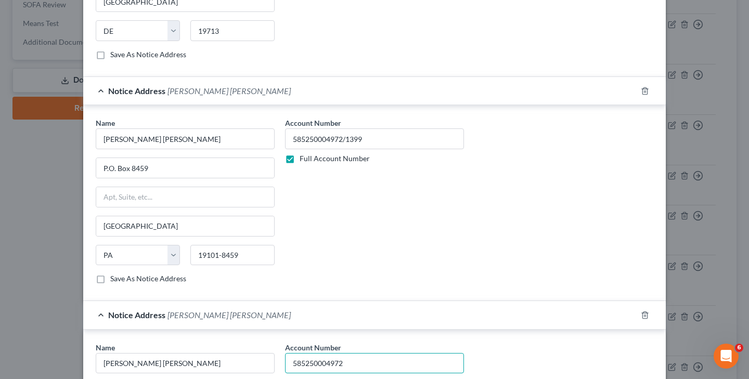
click at [346, 362] on input "585250004972" at bounding box center [374, 363] width 179 height 21
paste input "/1399"
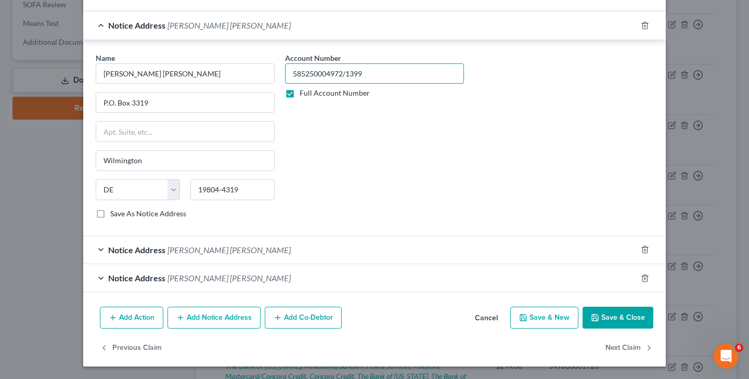
scroll to position [716, 0]
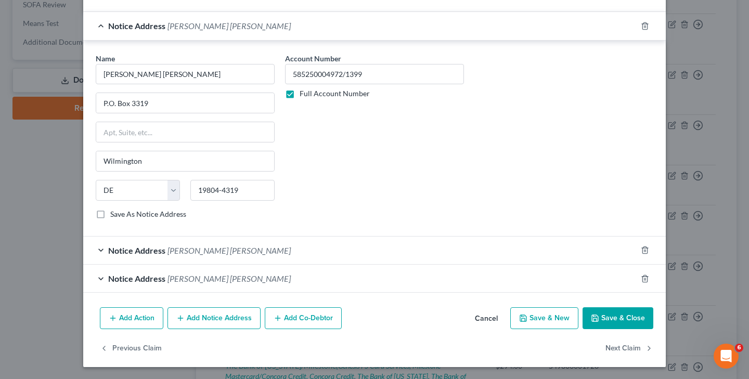
click at [196, 253] on span "[PERSON_NAME] [PERSON_NAME]" at bounding box center [228, 251] width 123 height 10
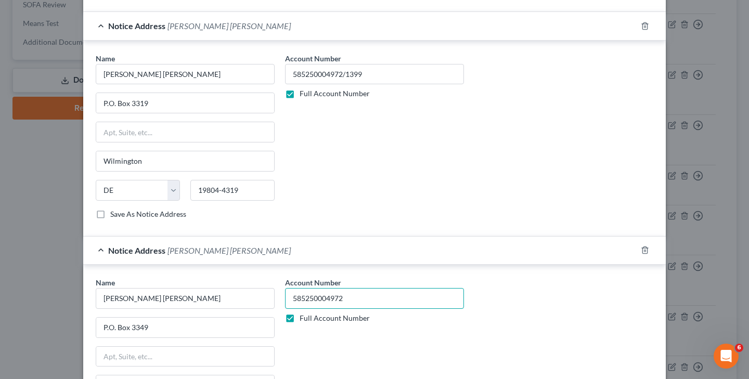
click at [347, 300] on input "585250004972" at bounding box center [374, 298] width 179 height 21
paste input "/1399"
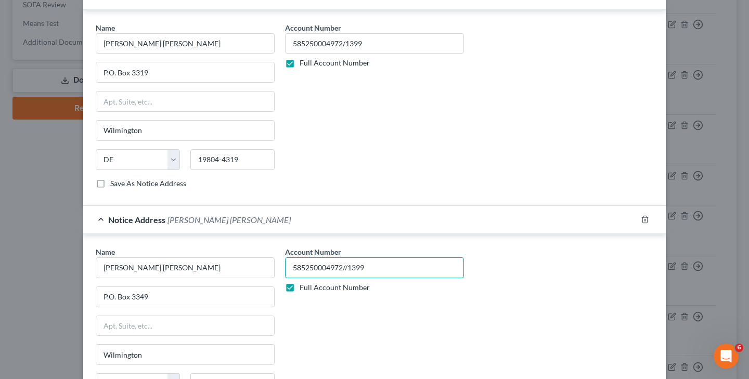
scroll to position [750, 0]
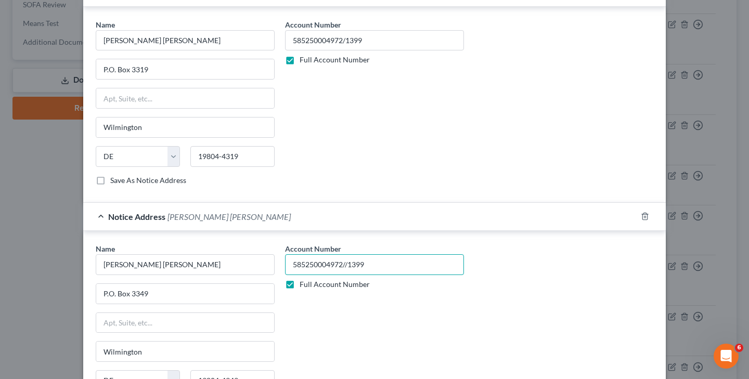
click at [347, 265] on input "585250004972//1399" at bounding box center [374, 264] width 179 height 21
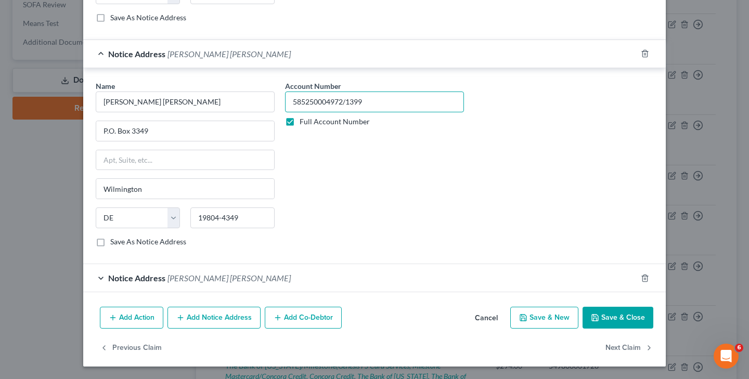
scroll to position [912, 0]
click at [184, 277] on span "[PERSON_NAME] [PERSON_NAME]" at bounding box center [228, 279] width 123 height 10
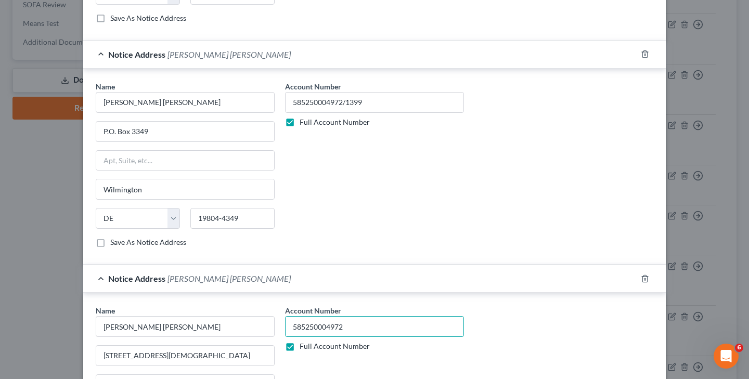
click at [362, 328] on input "585250004972" at bounding box center [374, 326] width 179 height 21
paste input "/1399"
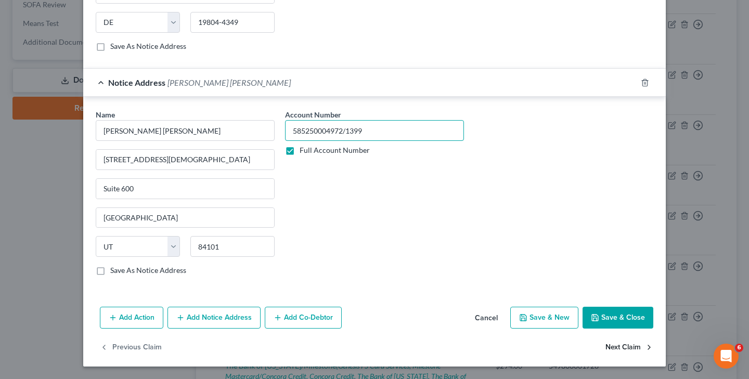
scroll to position [1107, 0]
click at [626, 315] on button "Save & Close" at bounding box center [618, 318] width 71 height 22
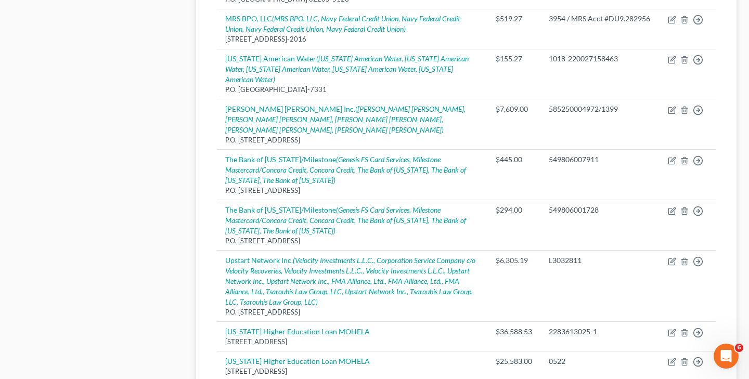
scroll to position [549, 0]
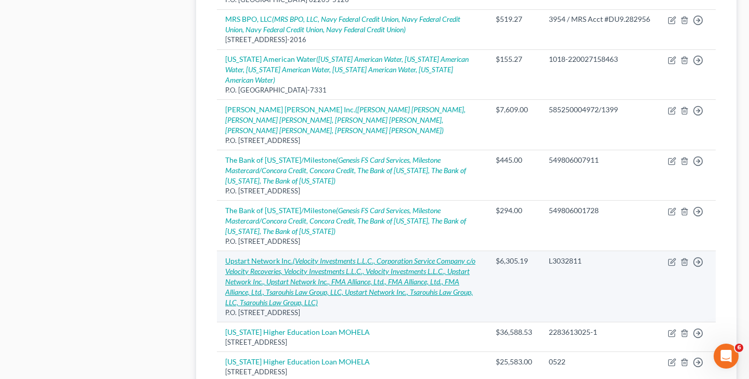
click at [328, 256] on icon "(Velocity Investments L.L.C., Corporation Service Company c/o Velocity Recoveri…" at bounding box center [350, 281] width 250 height 50
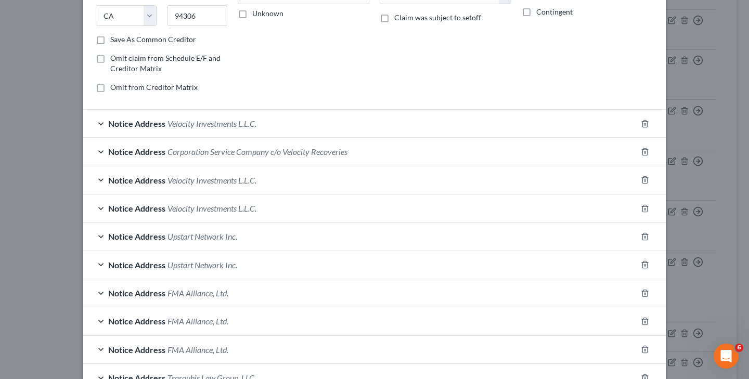
scroll to position [171, 0]
click at [228, 235] on span "Upstart Network Inc." at bounding box center [202, 235] width 70 height 10
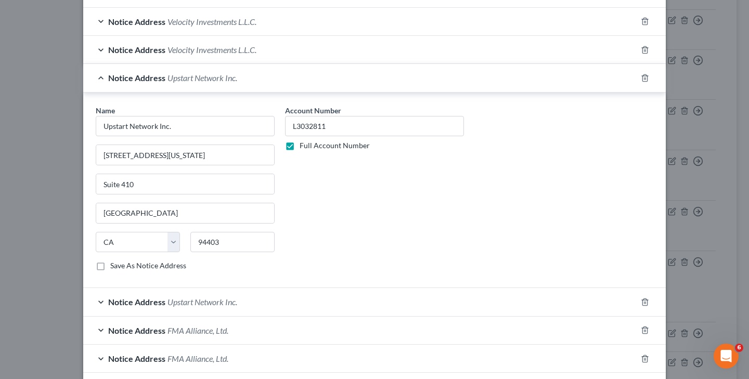
scroll to position [328, 0]
click at [207, 302] on span "Upstart Network Inc." at bounding box center [202, 302] width 70 height 10
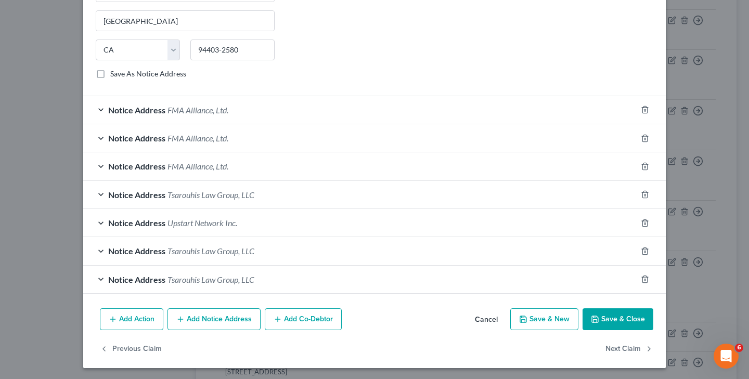
scroll to position [744, 0]
click at [226, 218] on span "Upstart Network Inc." at bounding box center [202, 223] width 70 height 10
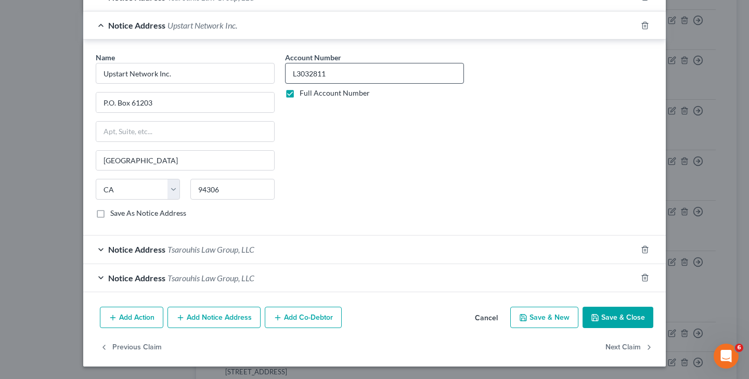
scroll to position [940, 0]
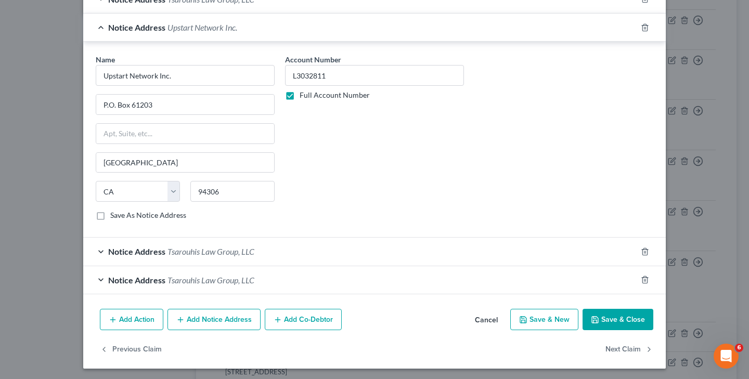
click at [237, 318] on button "Add Notice Address" at bounding box center [213, 320] width 93 height 22
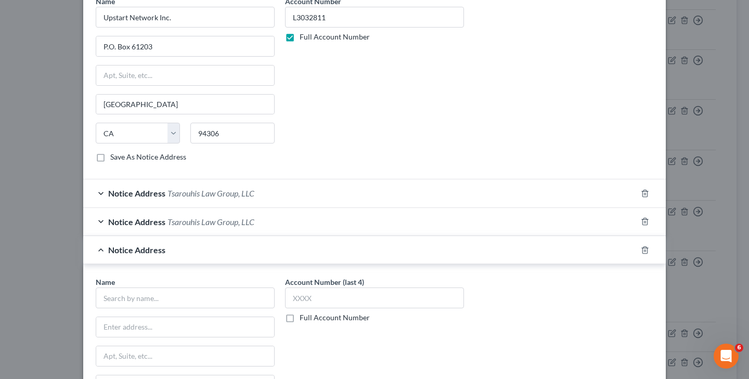
scroll to position [1024, 0]
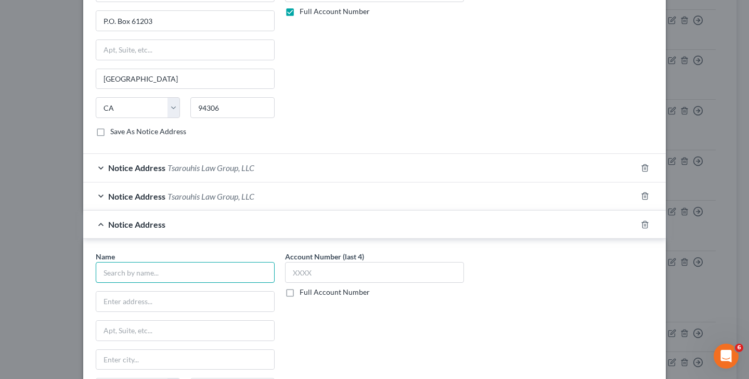
click at [223, 273] on input "text" at bounding box center [185, 272] width 179 height 21
click at [300, 292] on label "Full Account Number" at bounding box center [335, 292] width 70 height 10
click at [304, 292] on input "Full Account Number" at bounding box center [307, 290] width 7 height 7
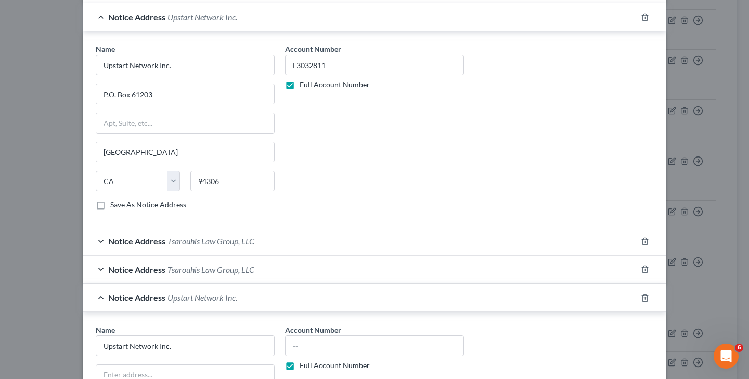
scroll to position [951, 0]
drag, startPoint x: 293, startPoint y: 64, endPoint x: 367, endPoint y: 72, distance: 73.8
click at [367, 72] on input "L3032811" at bounding box center [374, 65] width 179 height 21
click at [333, 346] on input "text" at bounding box center [374, 346] width 179 height 21
paste input "L3032811"
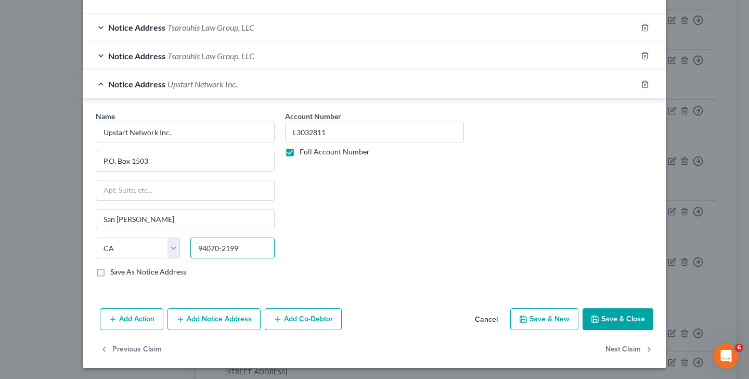
scroll to position [1164, 0]
click at [618, 321] on button "Save & Close" at bounding box center [618, 320] width 71 height 22
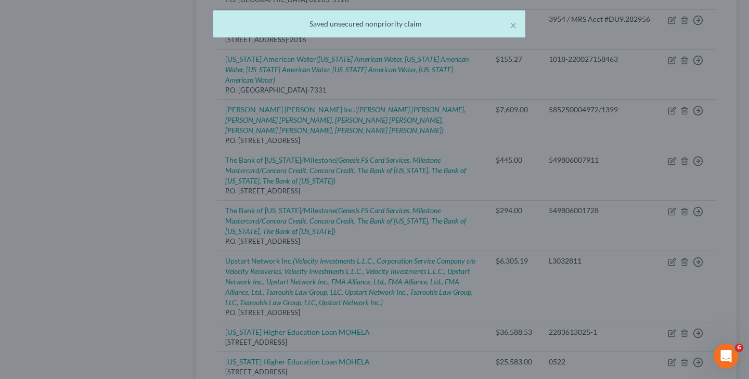
scroll to position [0, 0]
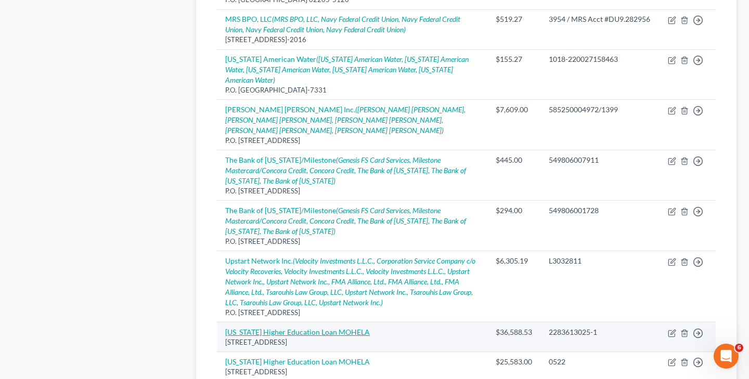
click at [318, 328] on link "[US_STATE] Higher Education Loan MOHELA" at bounding box center [297, 332] width 145 height 9
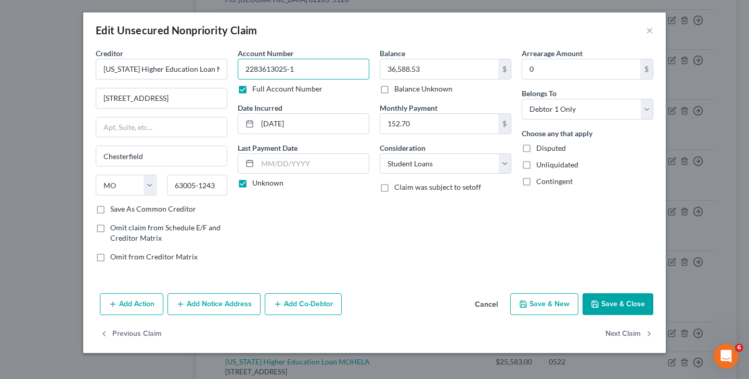
drag, startPoint x: 246, startPoint y: 70, endPoint x: 338, endPoint y: 72, distance: 92.1
click at [225, 303] on button "Add Notice Address" at bounding box center [213, 304] width 93 height 22
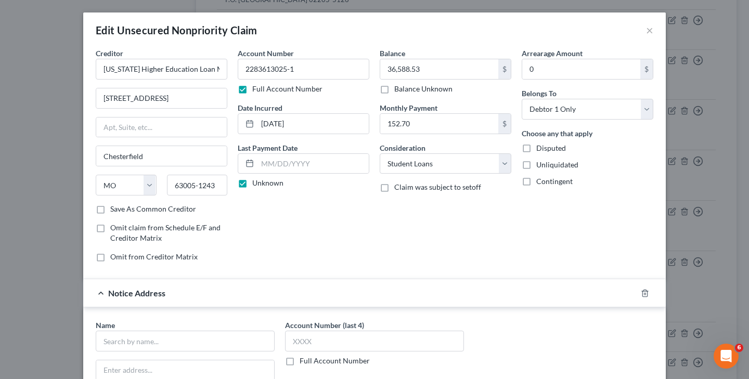
click at [300, 361] on label "Full Account Number" at bounding box center [335, 361] width 70 height 10
click at [304, 361] on input "Full Account Number" at bounding box center [307, 359] width 7 height 7
click at [316, 344] on input "text" at bounding box center [374, 341] width 179 height 21
paste input "2283613025-1"
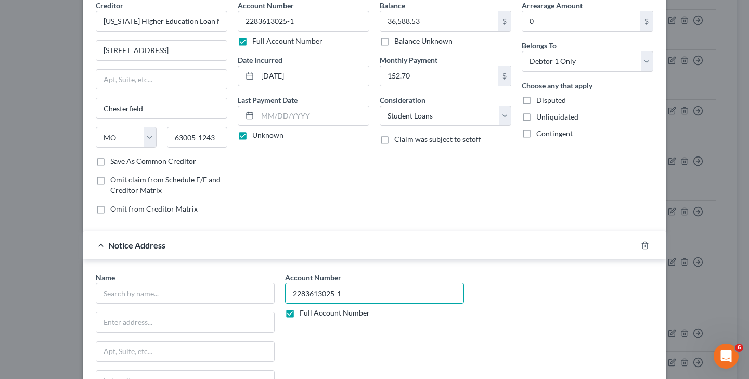
scroll to position [50, 0]
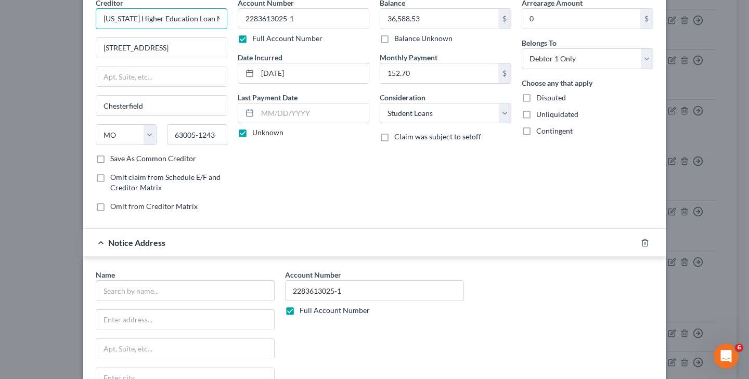
drag, startPoint x: 104, startPoint y: 19, endPoint x: 244, endPoint y: 34, distance: 140.7
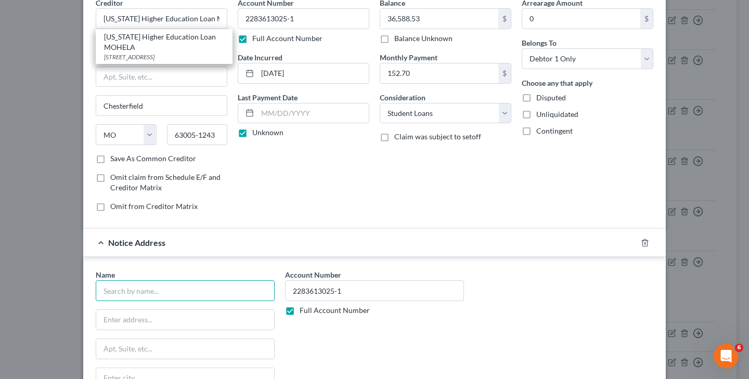
click at [166, 290] on input "text" at bounding box center [185, 290] width 179 height 21
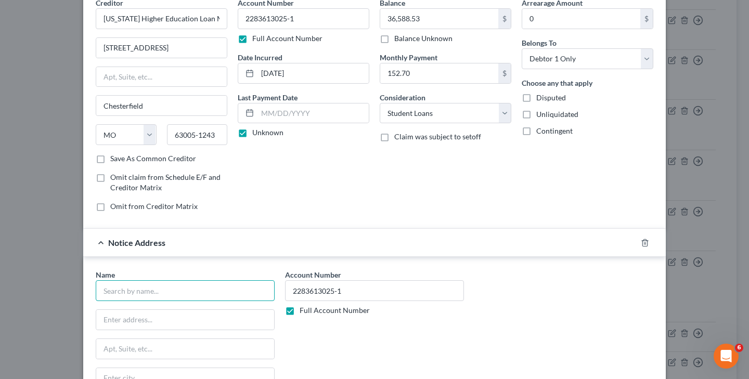
paste input "[US_STATE] Higher Education Loan MOHELA"
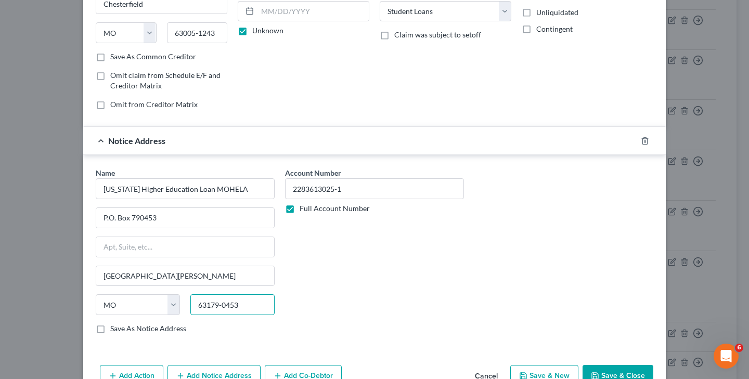
scroll to position [158, 0]
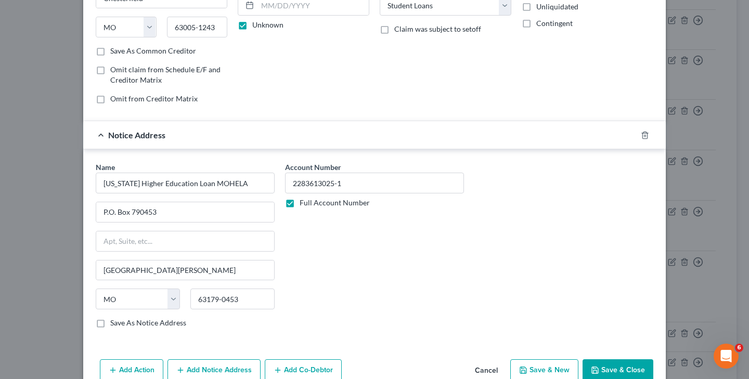
click at [617, 367] on button "Save & Close" at bounding box center [618, 370] width 71 height 22
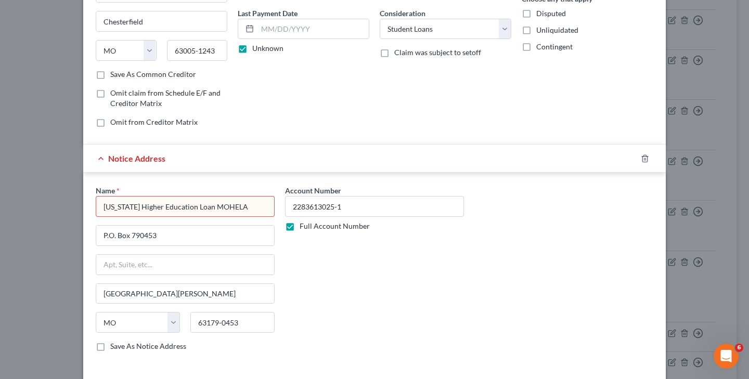
scroll to position [185, 0]
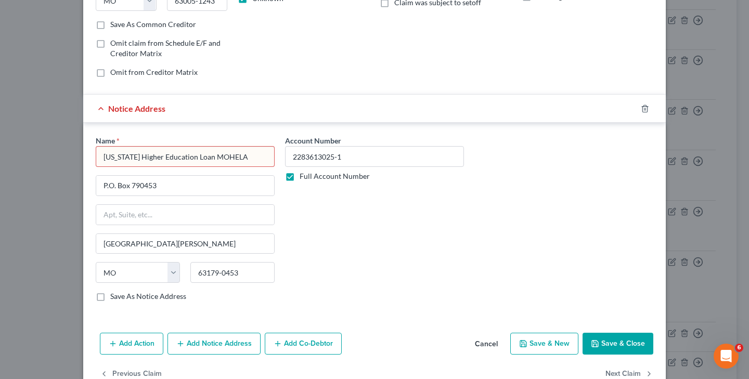
click at [626, 344] on button "Save & Close" at bounding box center [618, 344] width 71 height 22
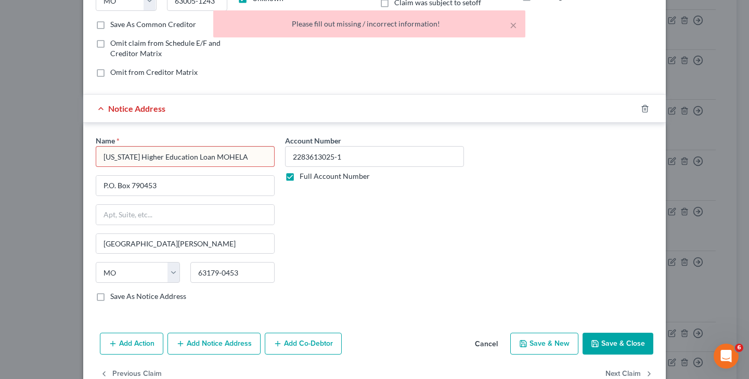
click at [242, 154] on input "[US_STATE] Higher Education Loan MOHELA" at bounding box center [185, 156] width 179 height 21
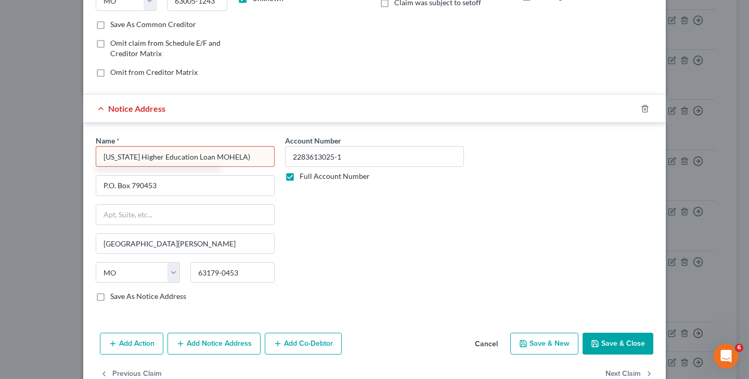
click at [208, 158] on input "[US_STATE] Higher Education Loan MOHELA)" at bounding box center [185, 156] width 179 height 21
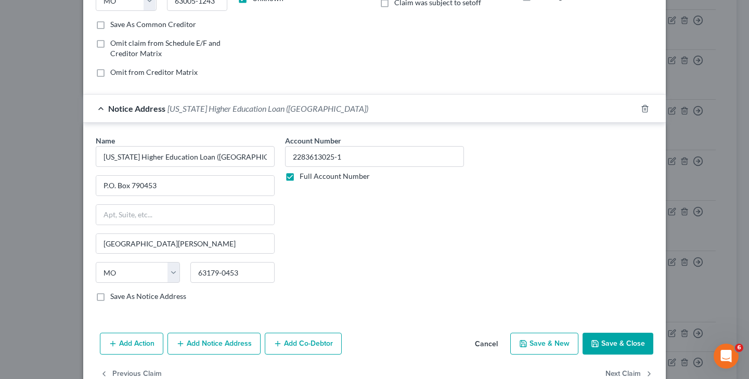
click at [632, 337] on button "Save & Close" at bounding box center [618, 344] width 71 height 22
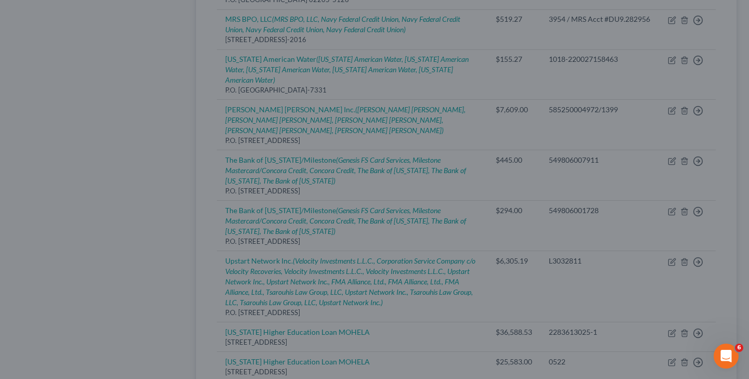
scroll to position [0, 0]
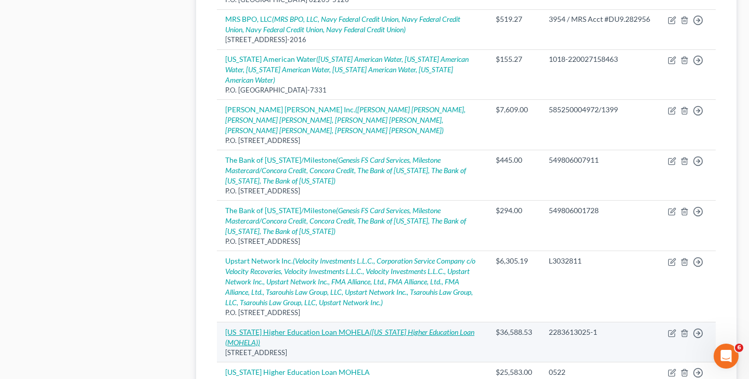
click at [371, 328] on icon "([US_STATE] Higher Education Loan (MOHELA))" at bounding box center [349, 337] width 249 height 19
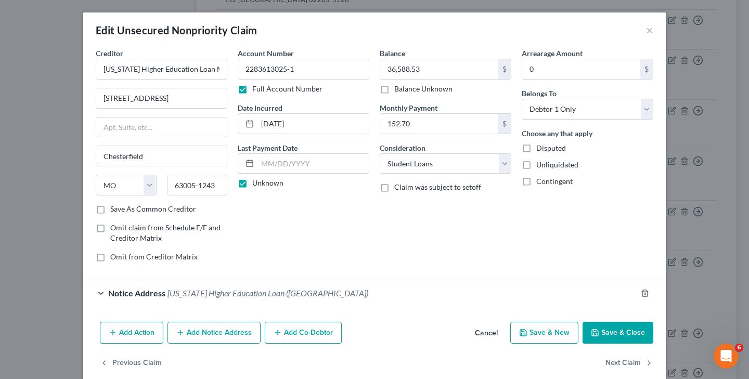
click at [296, 292] on span "[US_STATE] Higher Education Loan ([GEOGRAPHIC_DATA])" at bounding box center [267, 293] width 201 height 10
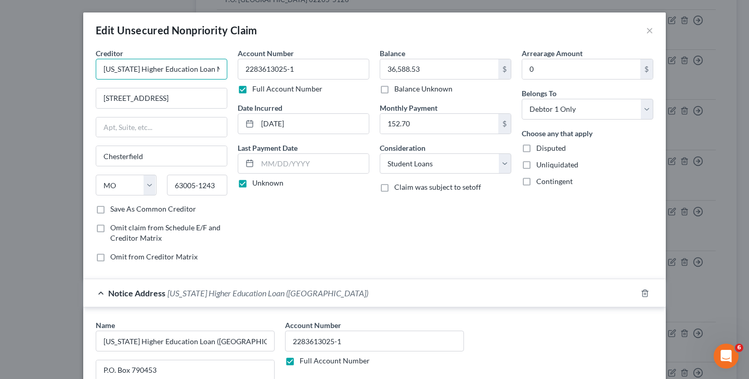
click at [215, 73] on input "[US_STATE] Higher Education Loan MOHELA" at bounding box center [162, 69] width 132 height 21
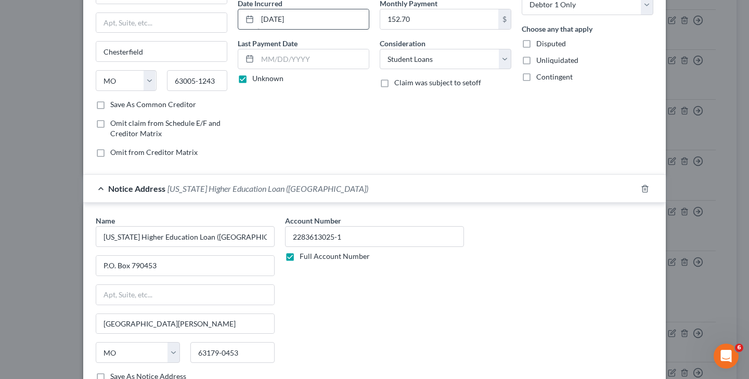
scroll to position [197, 0]
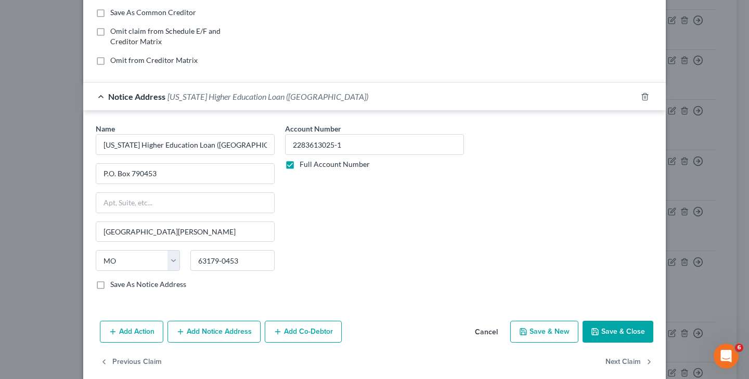
click at [609, 326] on button "Save & Close" at bounding box center [618, 332] width 71 height 22
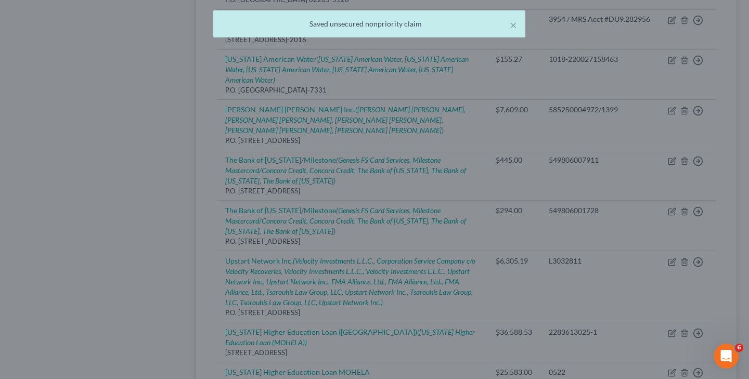
scroll to position [0, 0]
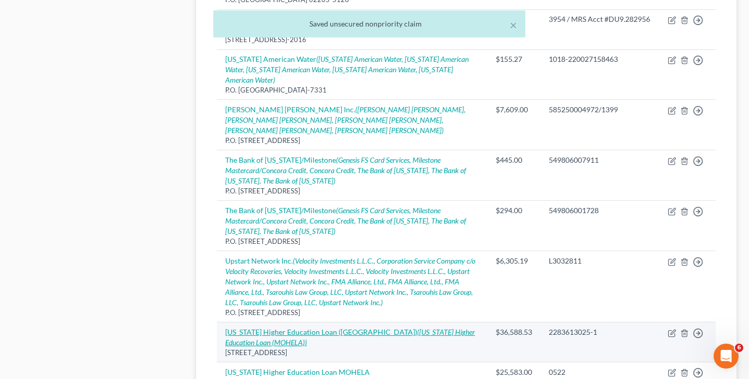
click at [345, 328] on link "[US_STATE] Higher Education Loan ([GEOGRAPHIC_DATA]) ([US_STATE] Higher Educati…" at bounding box center [350, 337] width 250 height 19
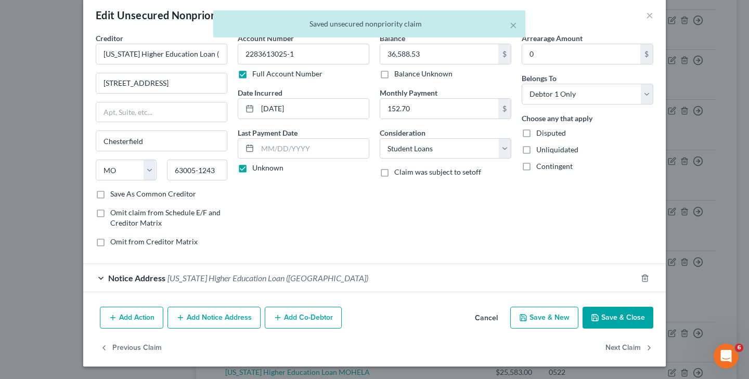
scroll to position [15, 0]
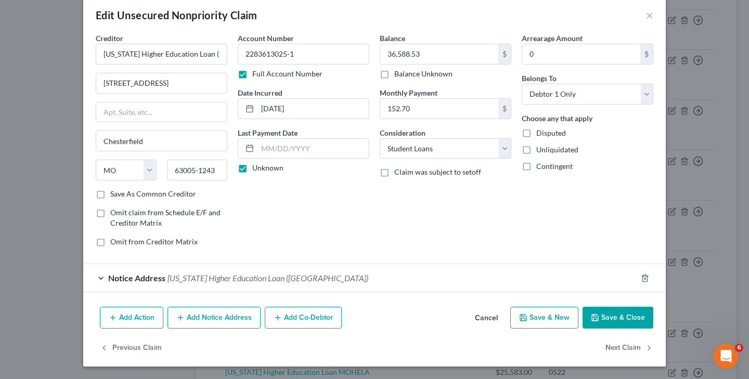
click at [241, 319] on button "Add Notice Address" at bounding box center [213, 318] width 93 height 22
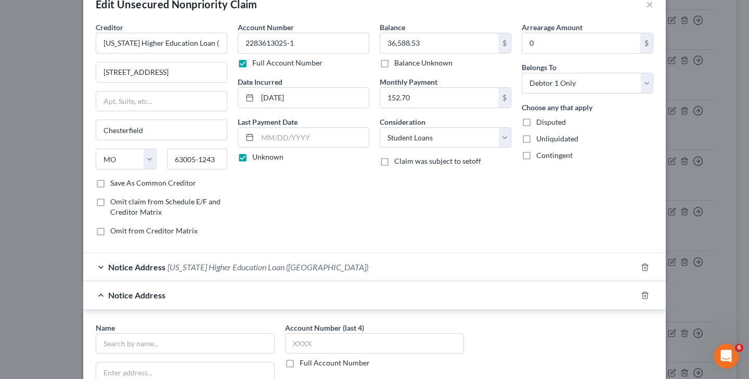
scroll to position [22, 0]
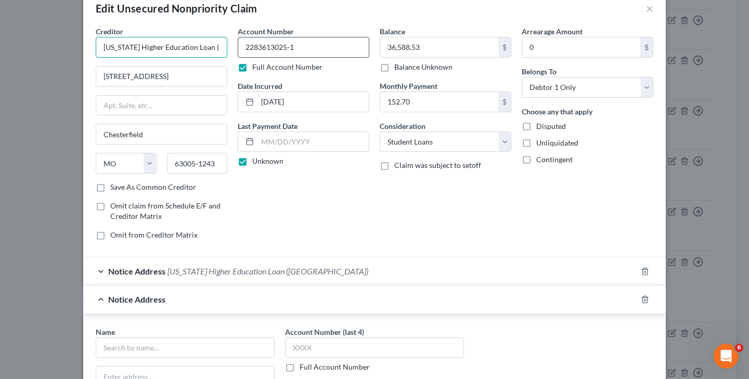
drag, startPoint x: 105, startPoint y: 46, endPoint x: 255, endPoint y: 56, distance: 151.1
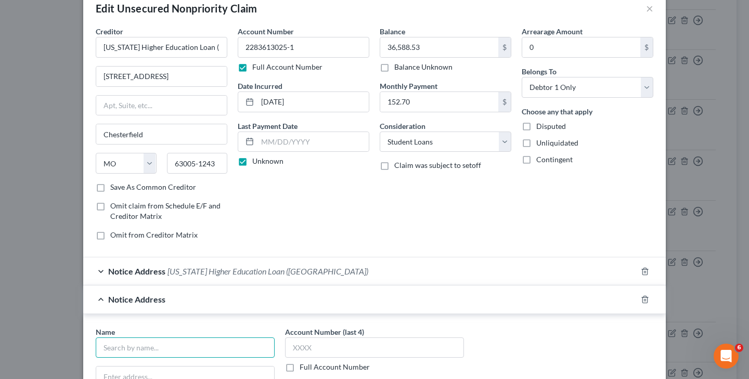
click at [236, 348] on input "text" at bounding box center [185, 348] width 179 height 21
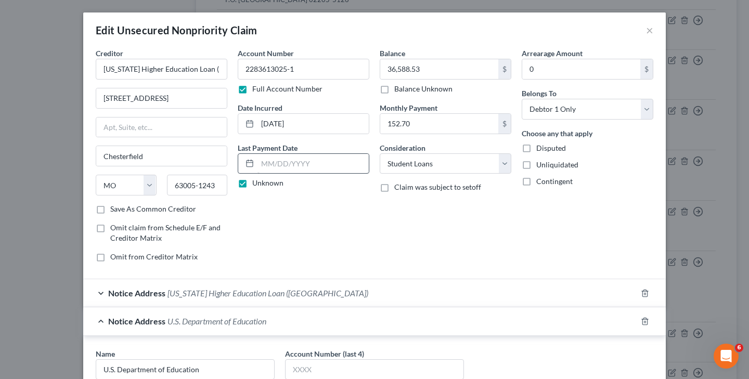
scroll to position [0, 0]
drag, startPoint x: 248, startPoint y: 70, endPoint x: 360, endPoint y: 63, distance: 112.5
click at [360, 63] on input "2283613025-1" at bounding box center [304, 69] width 132 height 21
drag, startPoint x: 244, startPoint y: 69, endPoint x: 324, endPoint y: 68, distance: 79.6
click at [324, 68] on input "2283613025-1" at bounding box center [304, 69] width 132 height 21
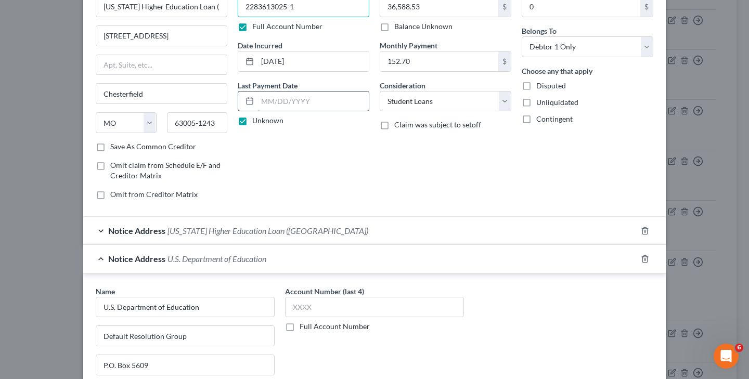
scroll to position [71, 0]
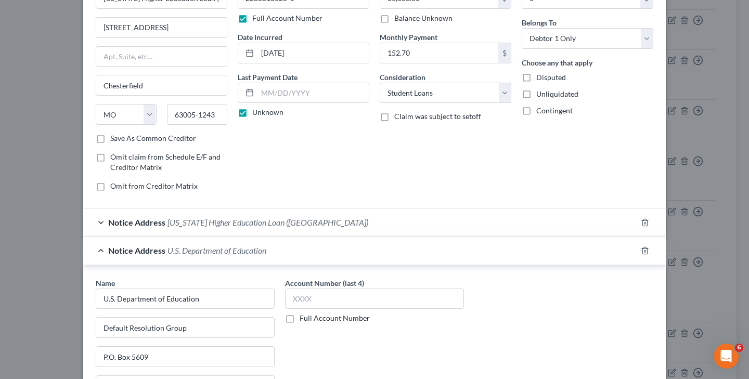
click at [300, 320] on label "Full Account Number" at bounding box center [335, 318] width 70 height 10
click at [304, 320] on input "Full Account Number" at bounding box center [307, 316] width 7 height 7
click at [313, 304] on input "text" at bounding box center [374, 299] width 179 height 21
paste input "2283613025-1"
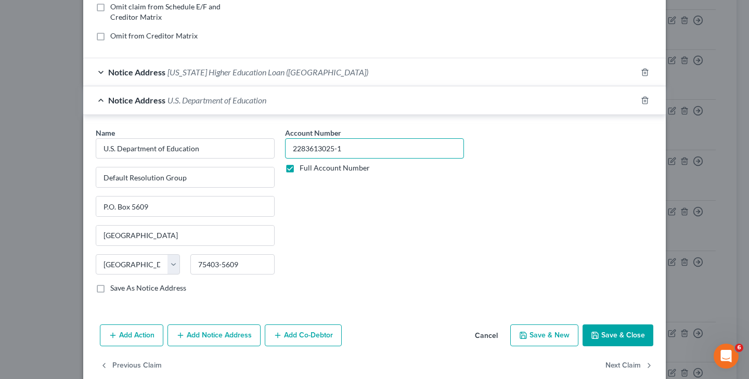
scroll to position [228, 0]
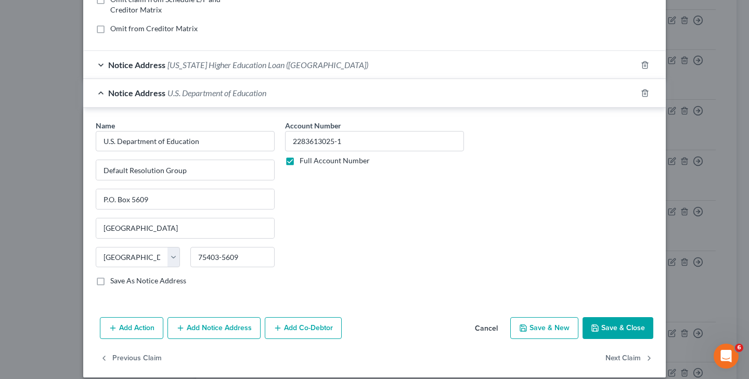
click at [626, 328] on button "Save & Close" at bounding box center [618, 328] width 71 height 22
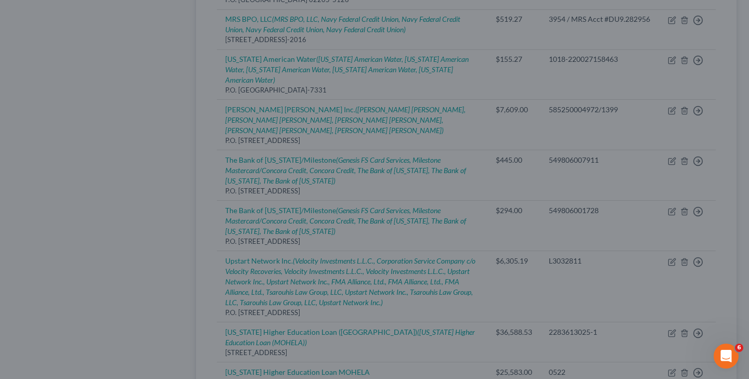
scroll to position [0, 0]
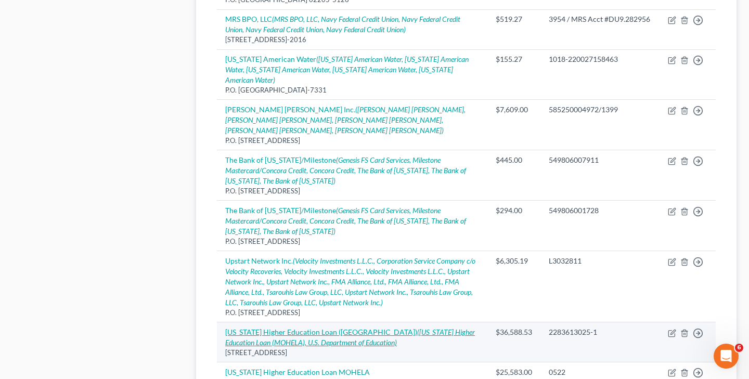
click at [379, 328] on icon "([US_STATE] Higher Education Loan (MOHELA), U.S. Department of Education)" at bounding box center [350, 337] width 250 height 19
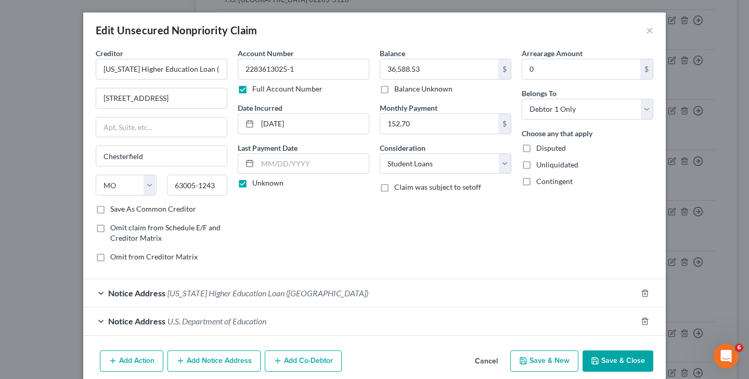
click at [110, 211] on label "Save As Common Creditor" at bounding box center [153, 209] width 86 height 10
click at [114, 211] on input "Save As Common Creditor" at bounding box center [117, 207] width 7 height 7
click at [617, 363] on button "Save & Close" at bounding box center [618, 362] width 71 height 22
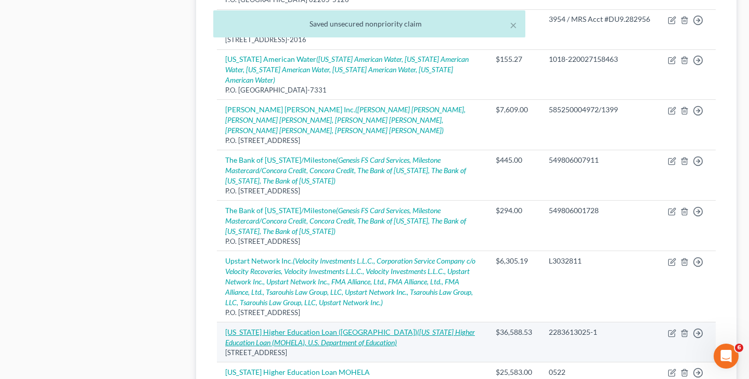
click at [349, 328] on link "[US_STATE] Higher Education Loan ([GEOGRAPHIC_DATA]) ([US_STATE] Higher Educati…" at bounding box center [350, 337] width 250 height 19
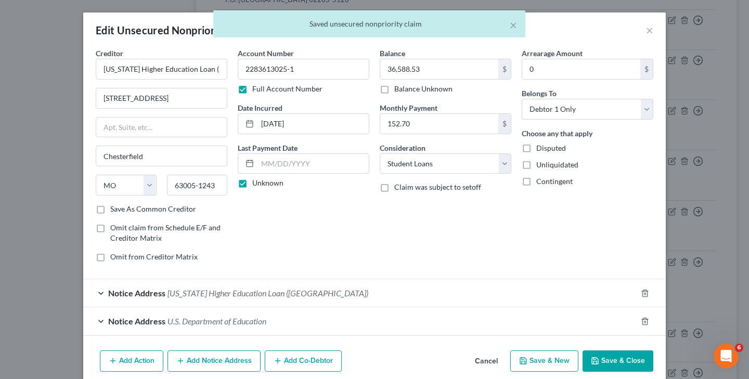
scroll to position [1, 0]
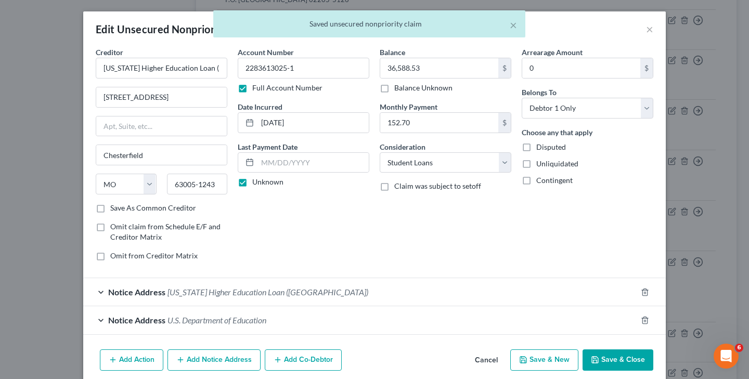
click at [259, 293] on span "[US_STATE] Higher Education Loan ([GEOGRAPHIC_DATA])" at bounding box center [267, 292] width 201 height 10
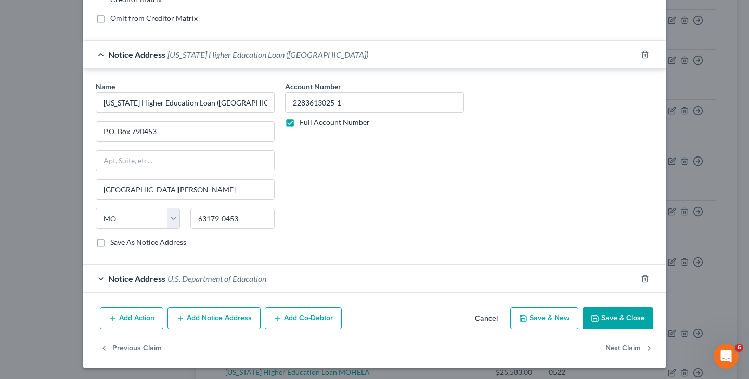
scroll to position [239, 0]
click at [222, 279] on span "U.S. Department of Education" at bounding box center [216, 279] width 99 height 10
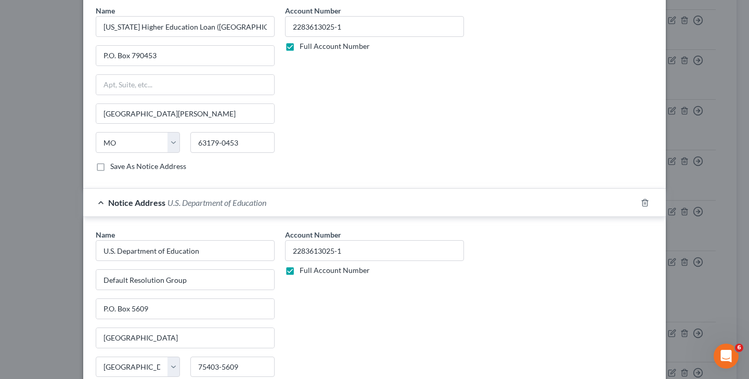
scroll to position [309, 0]
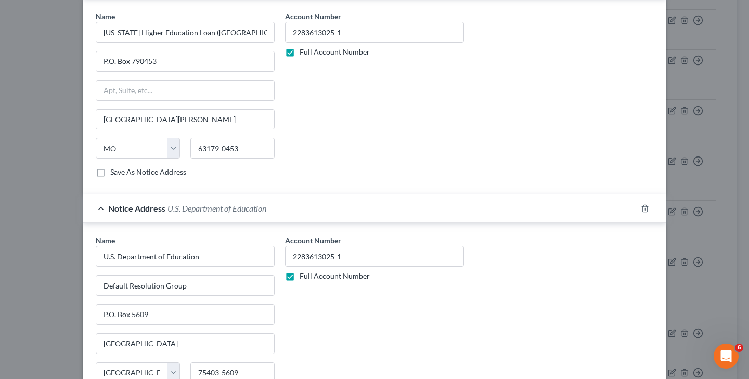
click at [110, 174] on label "Save As Notice Address" at bounding box center [148, 172] width 76 height 10
click at [114, 174] on input "Save As Notice Address" at bounding box center [117, 170] width 7 height 7
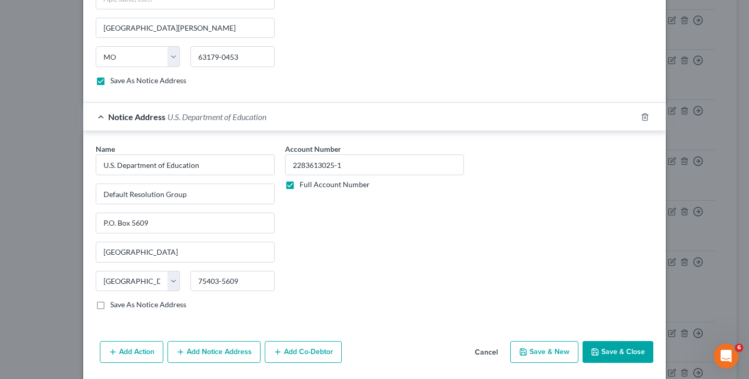
scroll to position [435, 0]
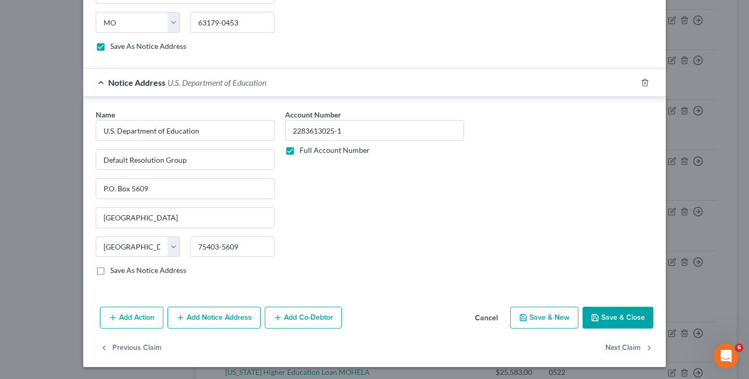
click at [110, 271] on label "Save As Notice Address" at bounding box center [148, 270] width 76 height 10
click at [114, 271] on input "Save As Notice Address" at bounding box center [117, 268] width 7 height 7
click at [609, 321] on button "Save & Close" at bounding box center [618, 318] width 71 height 22
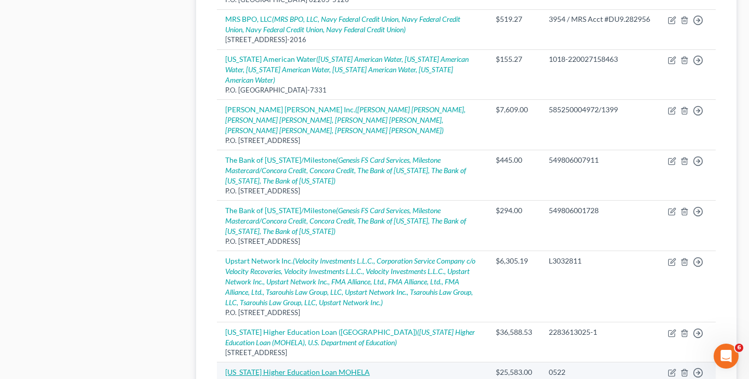
click at [323, 368] on link "[US_STATE] Higher Education Loan MOHELA" at bounding box center [297, 372] width 145 height 9
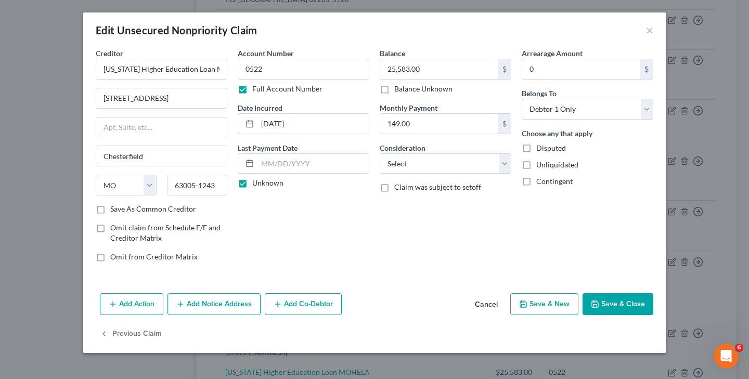
click at [213, 305] on button "Add Notice Address" at bounding box center [213, 304] width 93 height 22
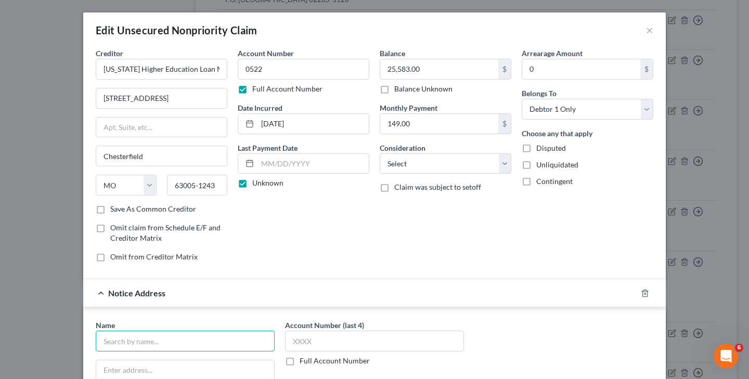
click at [213, 340] on input "text" at bounding box center [185, 341] width 179 height 21
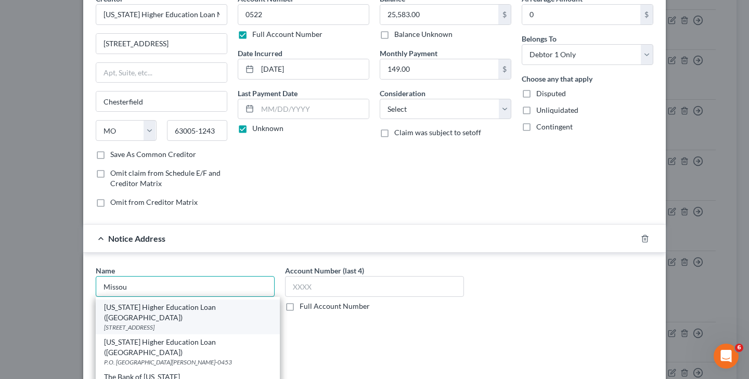
scroll to position [55, 0]
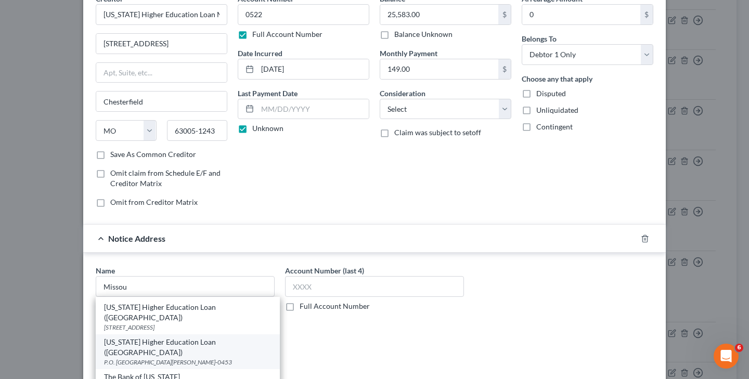
click at [165, 337] on div "[US_STATE] Higher Education Loan ([GEOGRAPHIC_DATA])" at bounding box center [187, 347] width 167 height 21
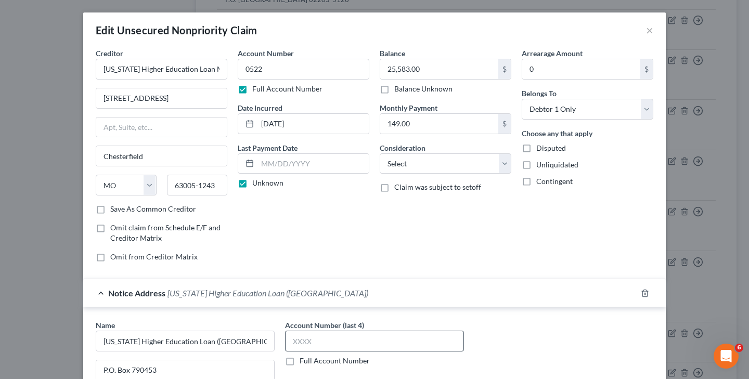
scroll to position [0, 0]
click at [300, 361] on label "Full Account Number" at bounding box center [335, 361] width 70 height 10
click at [304, 361] on input "Full Account Number" at bounding box center [307, 359] width 7 height 7
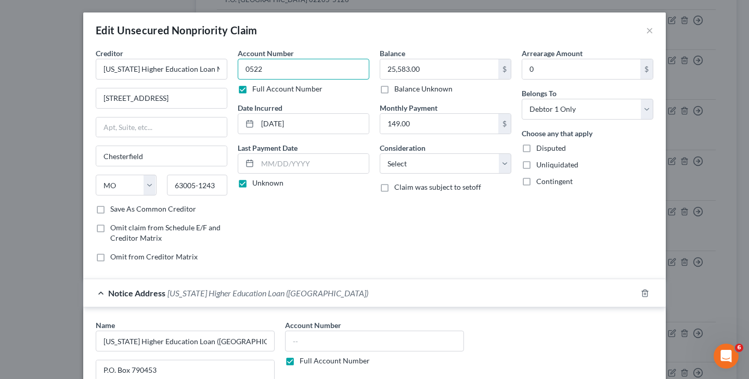
drag, startPoint x: 246, startPoint y: 68, endPoint x: 291, endPoint y: 71, distance: 45.4
click at [291, 71] on input "0522" at bounding box center [304, 69] width 132 height 21
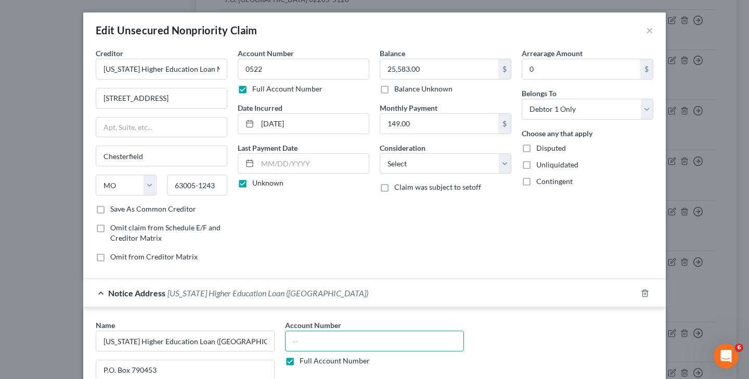
click at [326, 343] on input "text" at bounding box center [374, 341] width 179 height 21
paste input "0522"
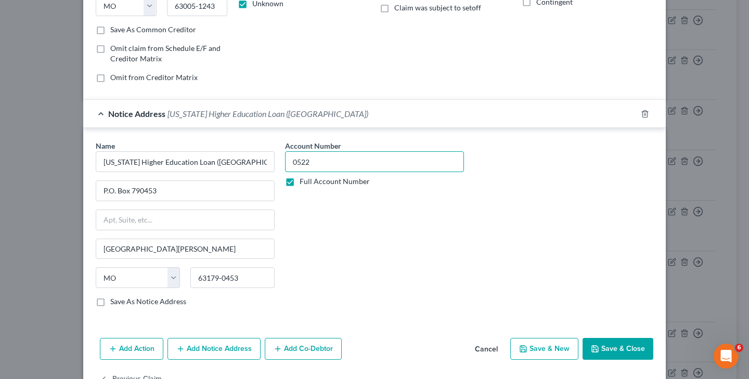
scroll to position [194, 0]
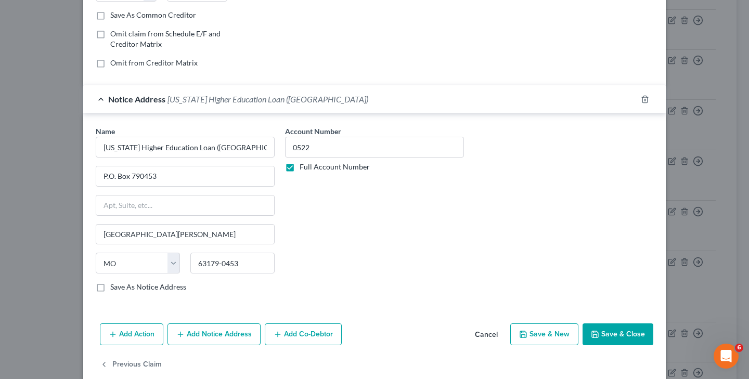
click at [239, 334] on button "Add Notice Address" at bounding box center [213, 335] width 93 height 22
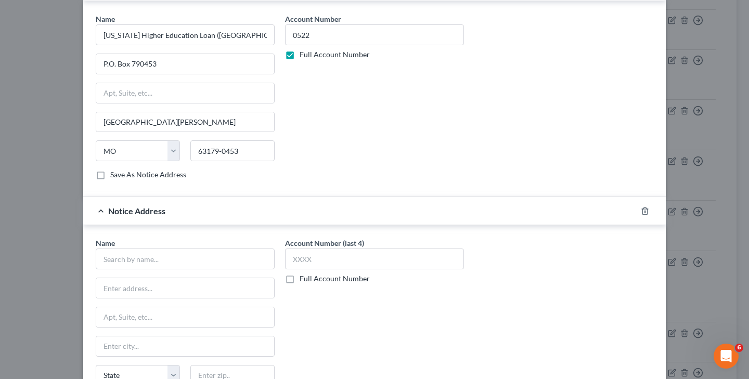
scroll to position [326, 0]
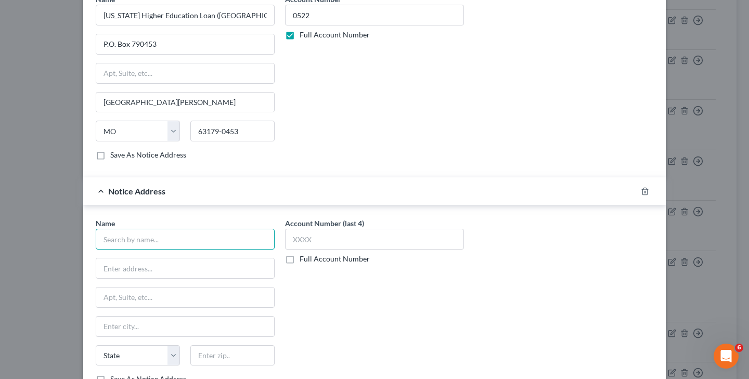
click at [214, 240] on input "text" at bounding box center [185, 239] width 179 height 21
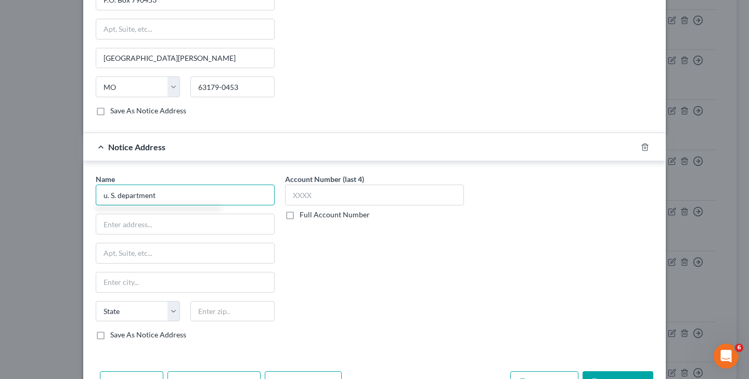
scroll to position [371, 0]
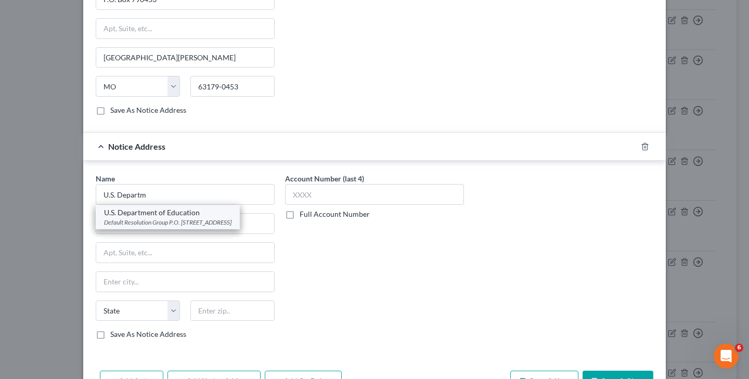
click at [221, 227] on div "Default Resolution Group P.O. [STREET_ADDRESS]" at bounding box center [167, 222] width 127 height 9
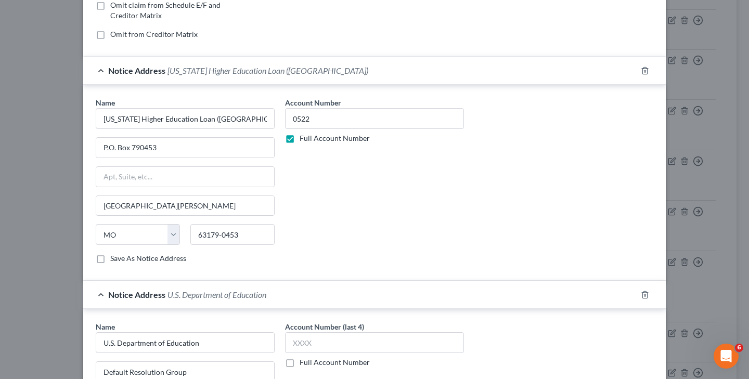
scroll to position [217, 0]
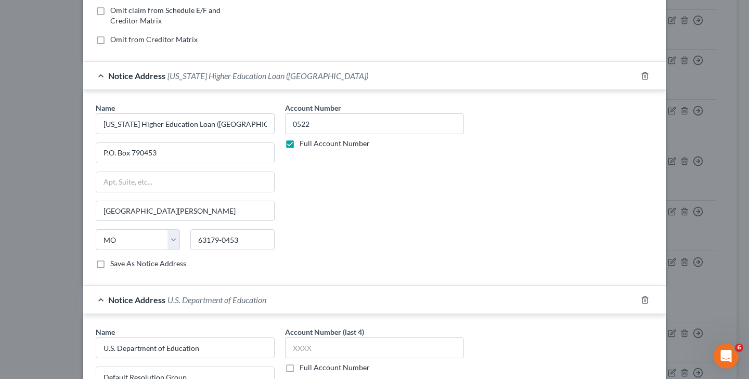
click at [300, 369] on label "Full Account Number" at bounding box center [335, 368] width 70 height 10
click at [304, 369] on input "Full Account Number" at bounding box center [307, 366] width 7 height 7
click at [305, 354] on input "text" at bounding box center [374, 348] width 179 height 21
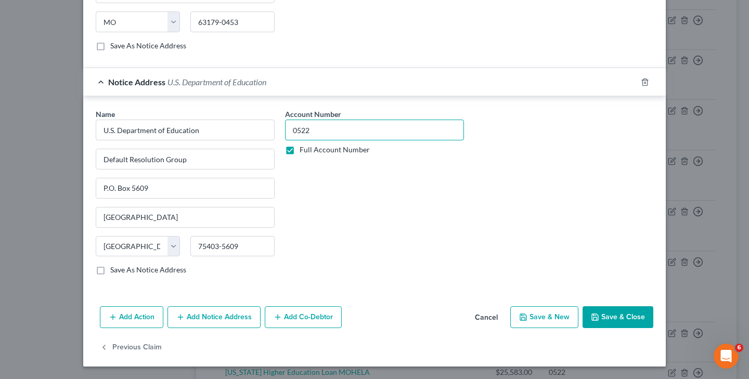
scroll to position [435, 0]
click at [612, 319] on button "Save & Close" at bounding box center [618, 318] width 71 height 22
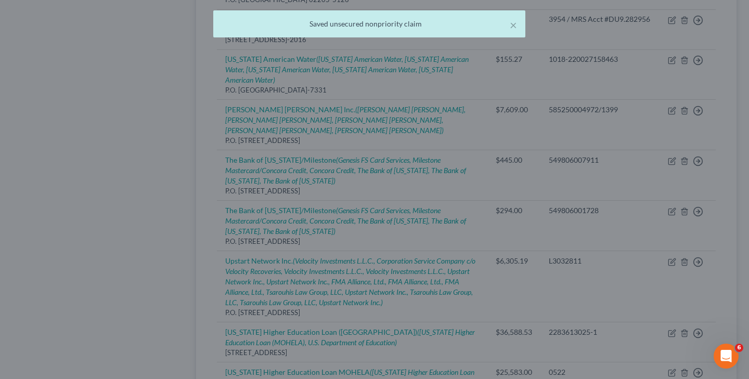
scroll to position [0, 0]
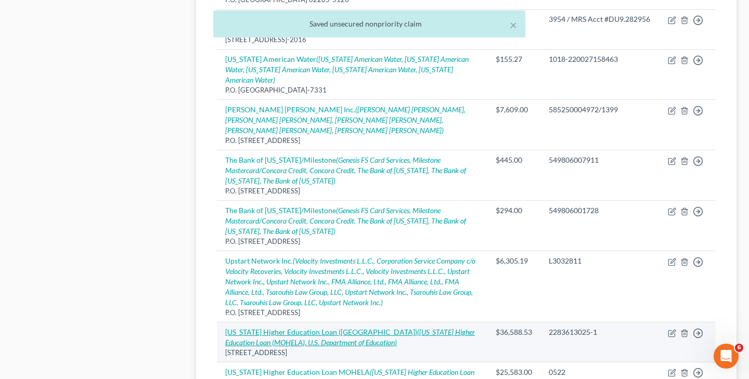
click at [335, 328] on link "[US_STATE] Higher Education Loan ([GEOGRAPHIC_DATA]) ([US_STATE] Higher Educati…" at bounding box center [350, 337] width 250 height 19
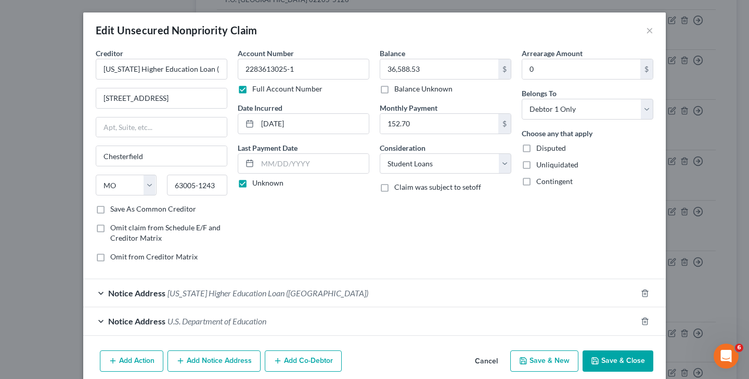
click at [604, 358] on button "Save & Close" at bounding box center [618, 362] width 71 height 22
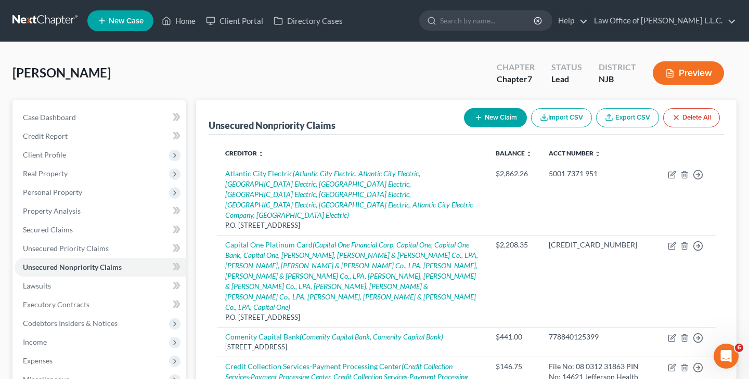
click at [494, 117] on button "New Claim" at bounding box center [495, 117] width 63 height 19
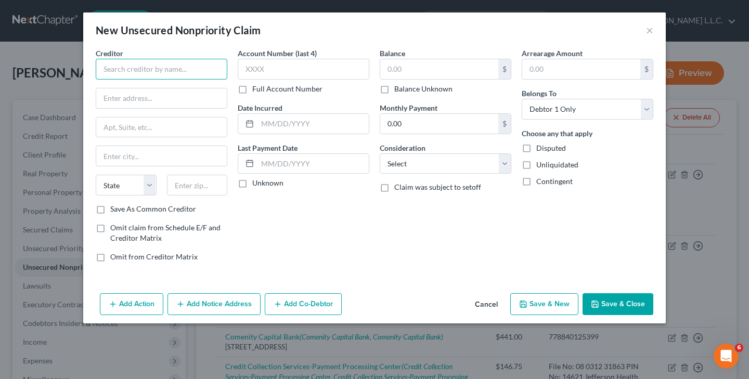
click at [210, 72] on input "text" at bounding box center [162, 69] width 132 height 21
click at [127, 71] on input "Nelnet oan Servicing" at bounding box center [162, 69] width 132 height 21
click at [252, 87] on label "Full Account Number" at bounding box center [287, 89] width 70 height 10
click at [256, 87] on input "Full Account Number" at bounding box center [259, 87] width 7 height 7
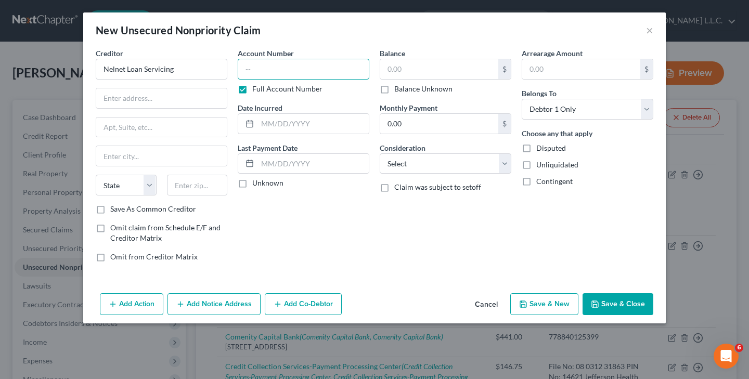
click at [294, 69] on input "text" at bounding box center [304, 69] width 132 height 21
click at [427, 72] on input "text" at bounding box center [439, 69] width 118 height 20
click at [252, 185] on label "Unknown" at bounding box center [267, 183] width 31 height 10
click at [256, 185] on input "Unknown" at bounding box center [259, 181] width 7 height 7
click at [263, 126] on input "text" at bounding box center [312, 124] width 111 height 20
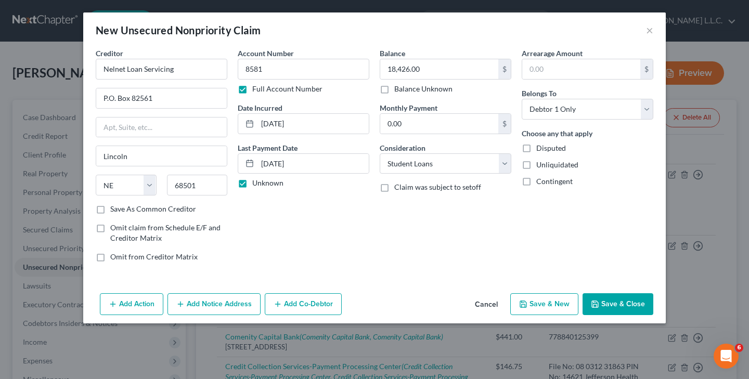
click at [608, 303] on button "Save & Close" at bounding box center [618, 304] width 71 height 22
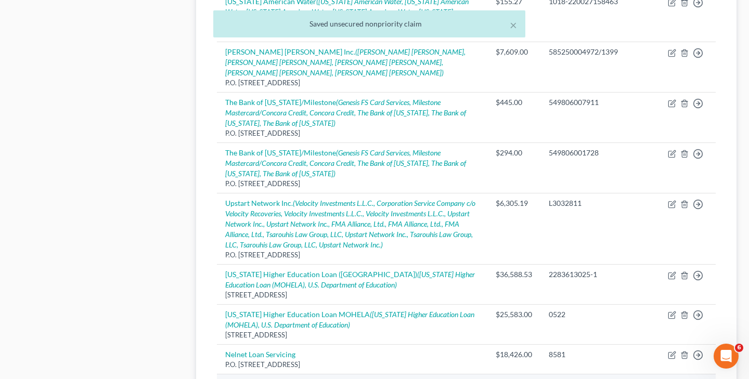
scroll to position [607, 0]
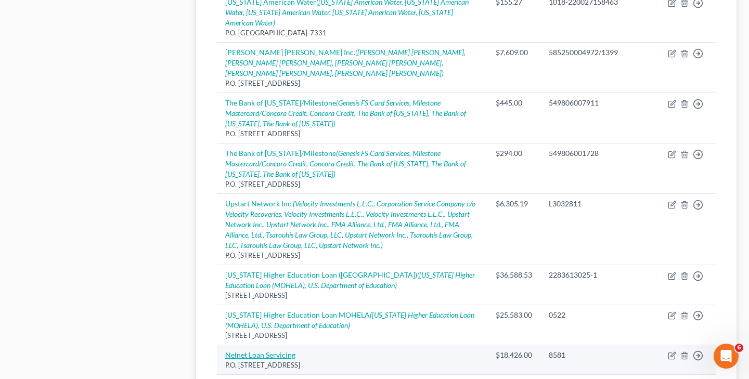
click at [291, 351] on link "Nelnet Loan Servicing" at bounding box center [260, 355] width 70 height 9
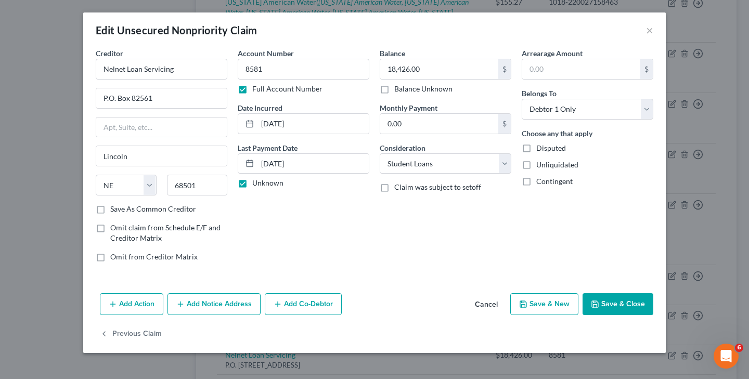
click at [233, 306] on button "Add Notice Address" at bounding box center [213, 304] width 93 height 22
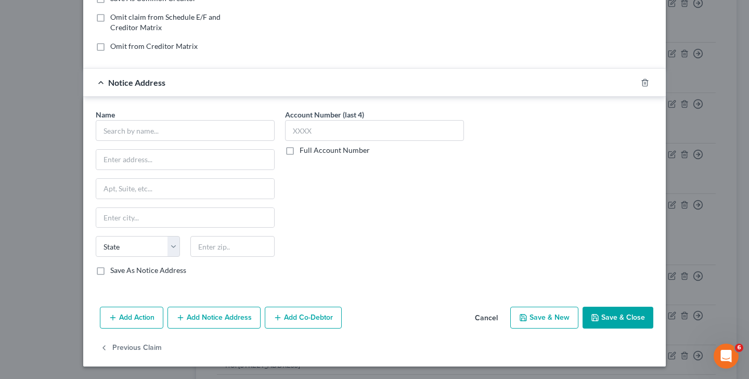
scroll to position [211, 0]
click at [244, 319] on button "Add Notice Address" at bounding box center [213, 318] width 93 height 22
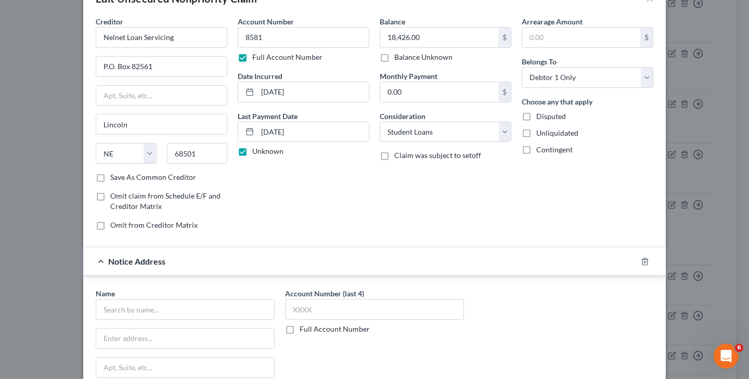
scroll to position [39, 0]
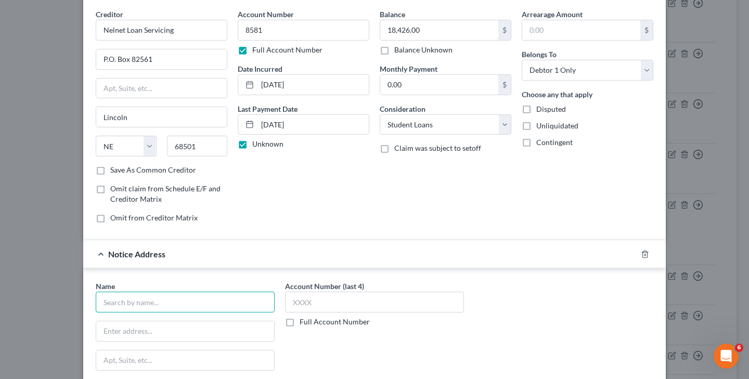
click at [232, 303] on input "text" at bounding box center [185, 302] width 179 height 21
click at [300, 325] on label "Full Account Number" at bounding box center [335, 322] width 70 height 10
click at [304, 324] on input "Full Account Number" at bounding box center [307, 320] width 7 height 7
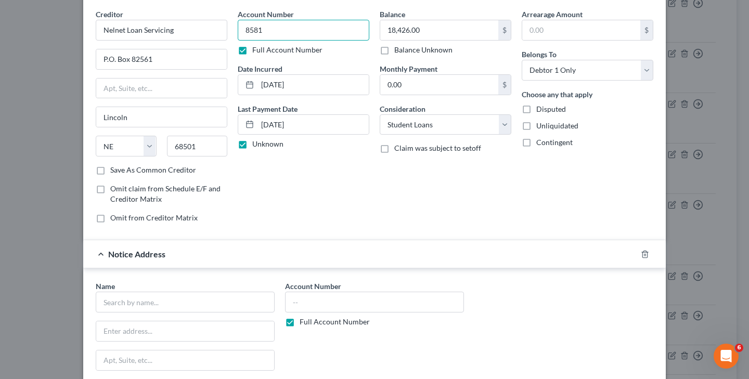
drag, startPoint x: 246, startPoint y: 30, endPoint x: 314, endPoint y: 36, distance: 69.0
click at [314, 36] on input "8581" at bounding box center [304, 30] width 132 height 21
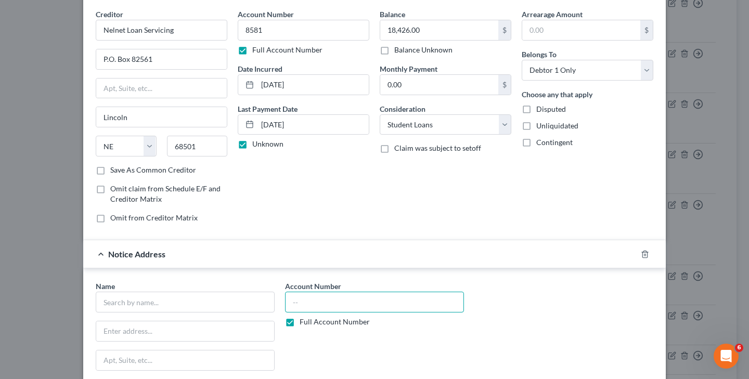
click at [329, 303] on input "text" at bounding box center [374, 302] width 179 height 21
paste input "8581"
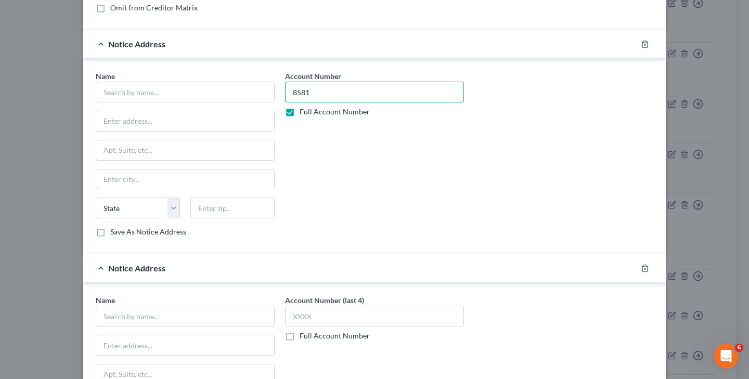
scroll to position [252, 0]
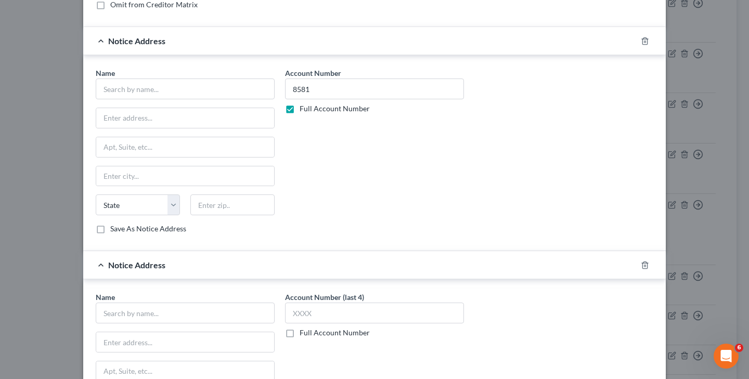
click at [300, 334] on label "Full Account Number" at bounding box center [335, 333] width 70 height 10
click at [304, 334] on input "Full Account Number" at bounding box center [307, 331] width 7 height 7
click at [302, 313] on input "text" at bounding box center [374, 313] width 179 height 21
paste input "8581"
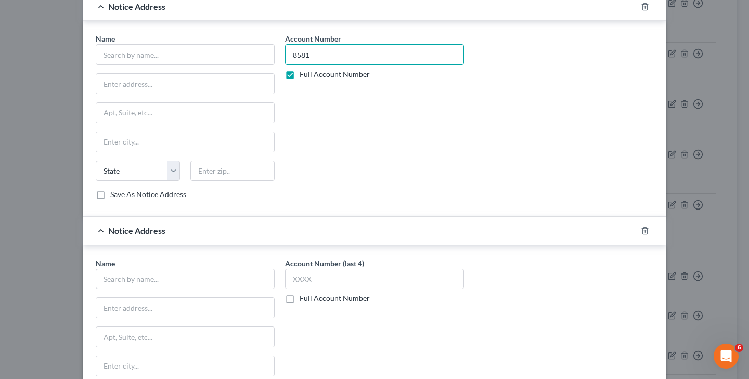
scroll to position [512, 0]
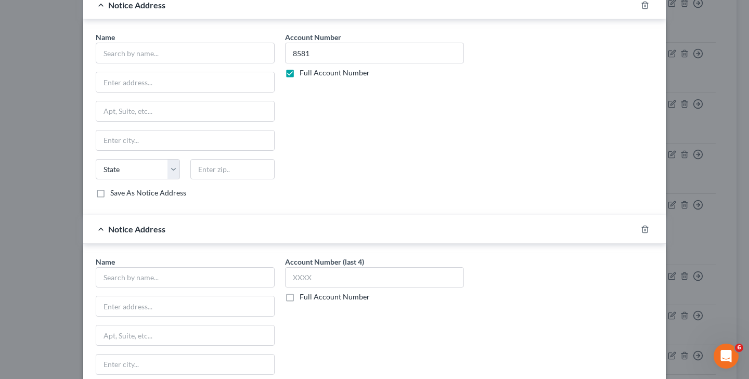
click at [300, 298] on label "Full Account Number" at bounding box center [335, 297] width 70 height 10
click at [304, 298] on input "Full Account Number" at bounding box center [307, 295] width 7 height 7
click at [313, 281] on input "text" at bounding box center [374, 277] width 179 height 21
paste input "8581"
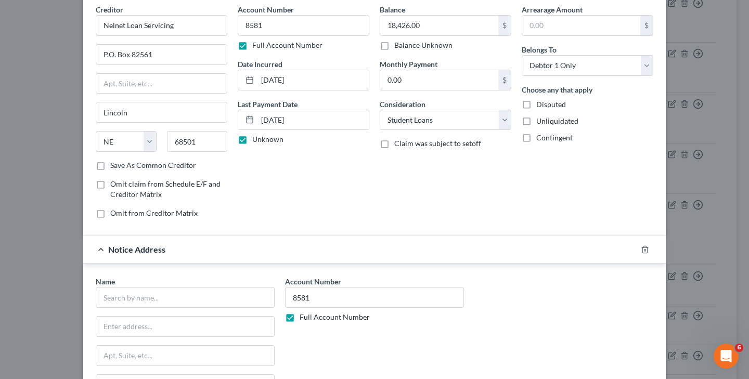
scroll to position [50, 0]
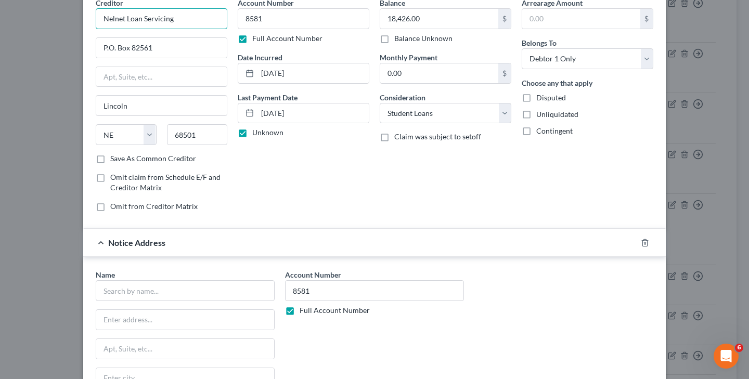
drag, startPoint x: 102, startPoint y: 18, endPoint x: 200, endPoint y: 25, distance: 98.1
click at [200, 25] on input "Nelnet Loan Servicing" at bounding box center [162, 18] width 132 height 21
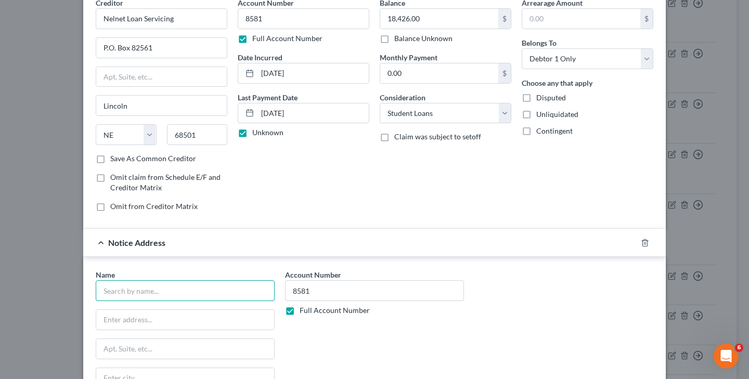
click at [202, 290] on input "text" at bounding box center [185, 290] width 179 height 21
paste input "Nelnet Loan Servicing"
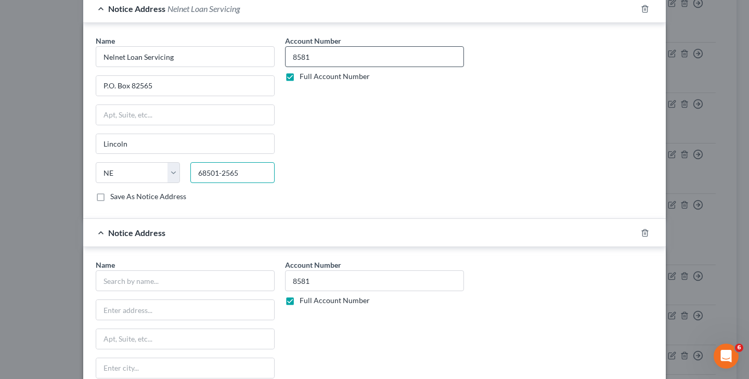
scroll to position [289, 0]
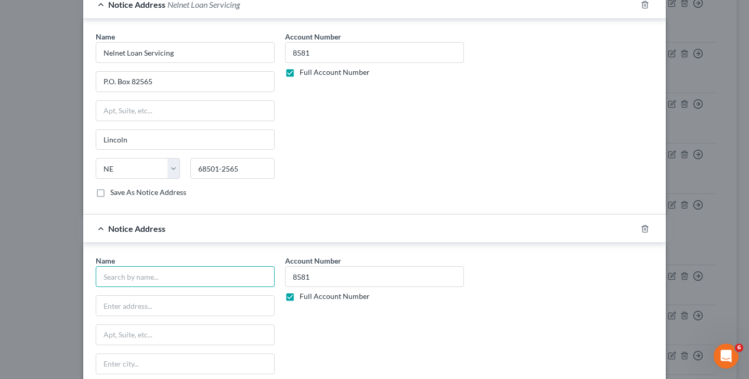
click at [227, 281] on input "text" at bounding box center [185, 276] width 179 height 21
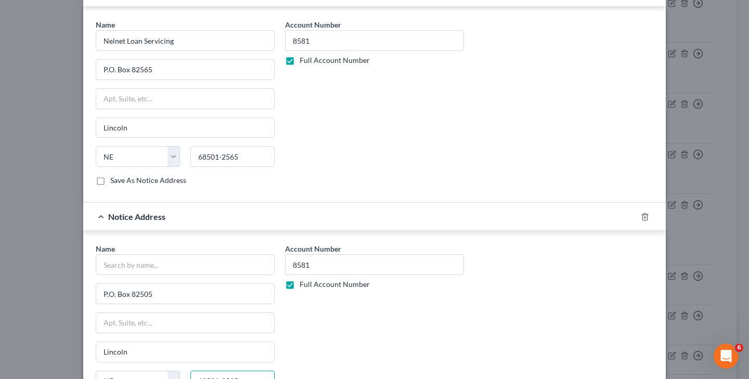
scroll to position [299, 0]
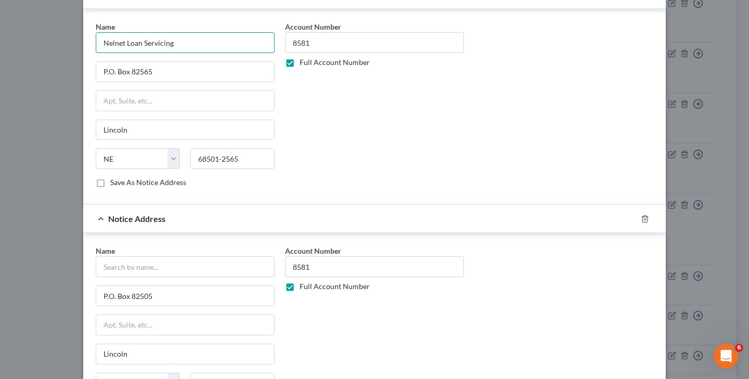
drag, startPoint x: 104, startPoint y: 44, endPoint x: 225, endPoint y: 40, distance: 121.3
click at [173, 272] on input "text" at bounding box center [185, 266] width 179 height 21
paste input "Nelnet Loan Servicing"
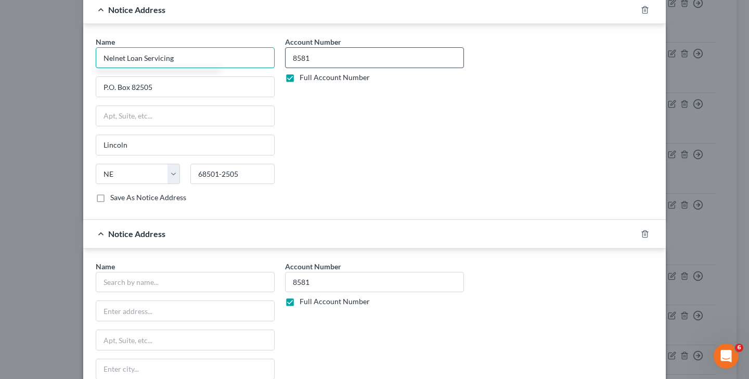
scroll to position [511, 0]
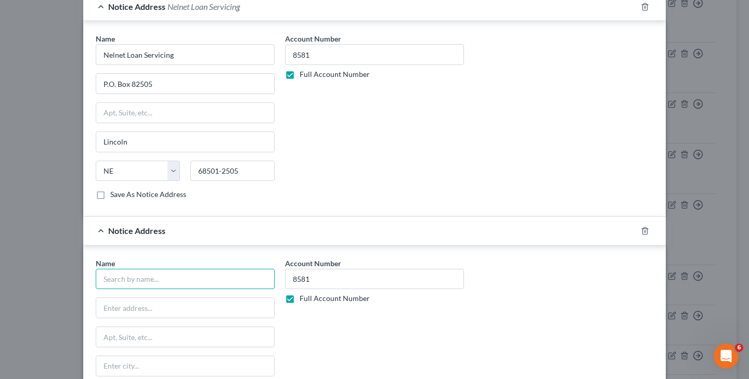
click at [260, 278] on input "text" at bounding box center [185, 279] width 179 height 21
paste input "Nelnet Loan Servicing"
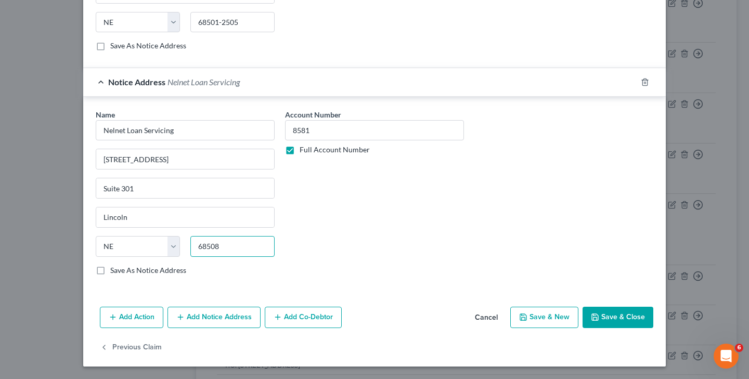
scroll to position [659, 0]
click at [605, 325] on button "Save & Close" at bounding box center [618, 318] width 71 height 22
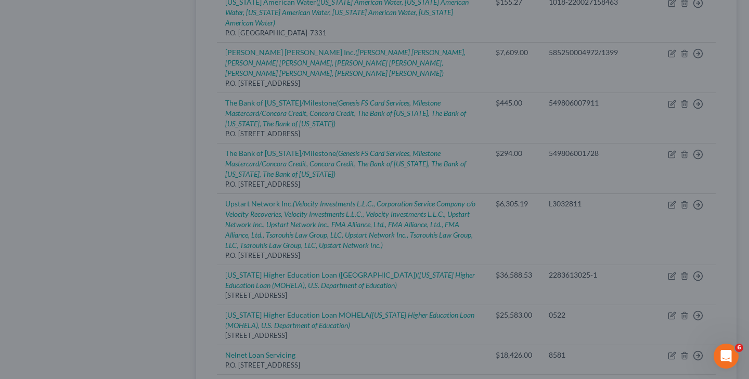
scroll to position [0, 0]
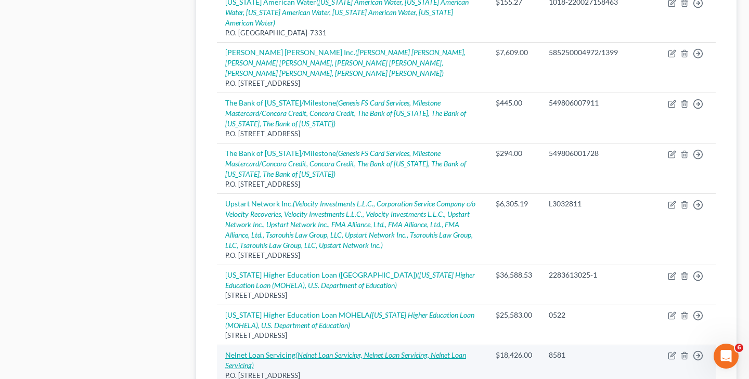
click at [443, 351] on icon "(Nelnet Loan Servicing, Nelnet Loan Servicing, Nelnet Loan Servicing)" at bounding box center [345, 360] width 241 height 19
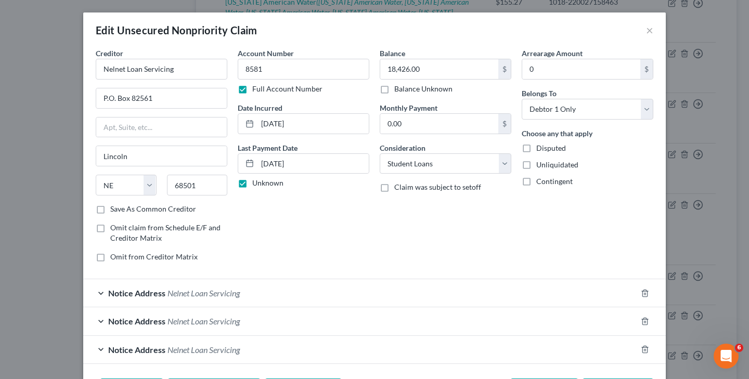
click at [218, 295] on span "Nelnet Loan Servicing" at bounding box center [203, 293] width 72 height 10
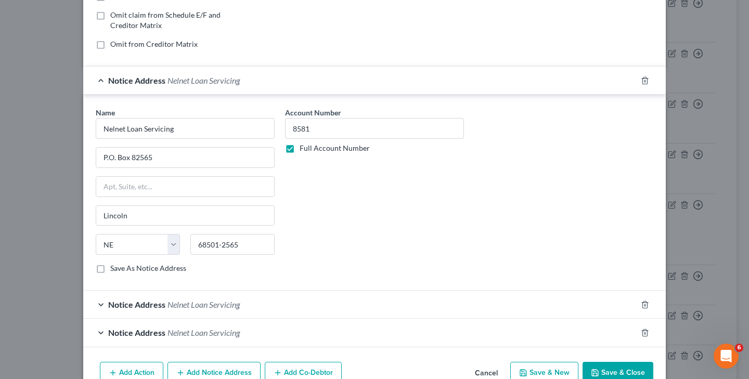
scroll to position [226, 0]
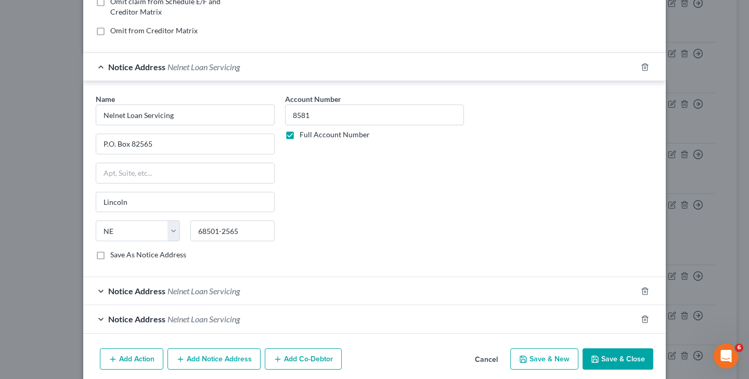
click at [230, 295] on span "Nelnet Loan Servicing" at bounding box center [203, 291] width 72 height 10
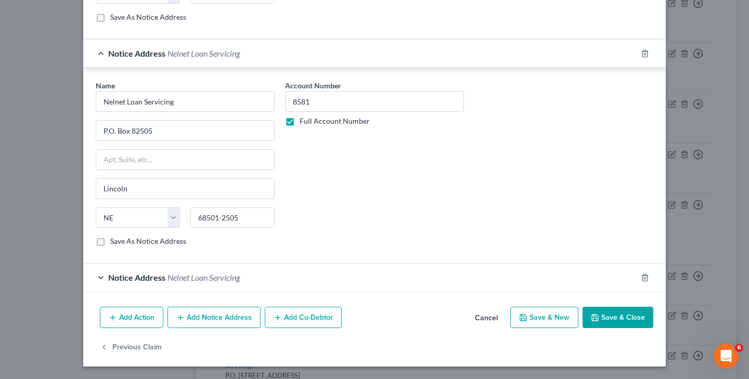
scroll to position [463, 0]
click at [241, 279] on div "Notice Address Nelnet Loan Servicing" at bounding box center [359, 278] width 553 height 28
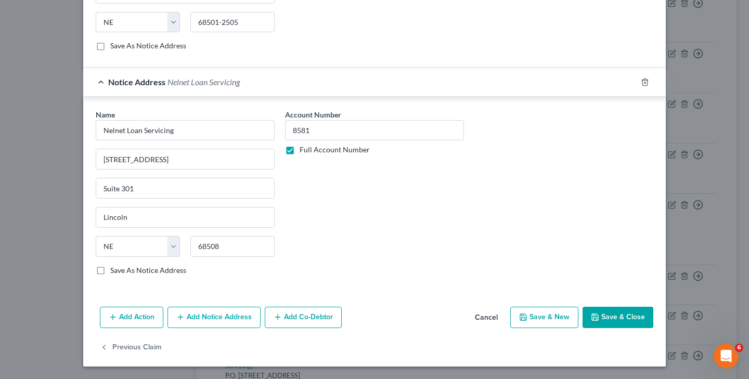
scroll to position [659, 0]
click at [252, 320] on button "Add Notice Address" at bounding box center [213, 318] width 93 height 22
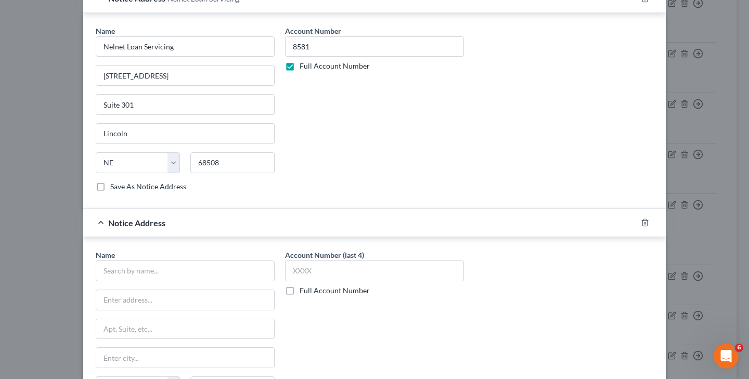
scroll to position [739, 0]
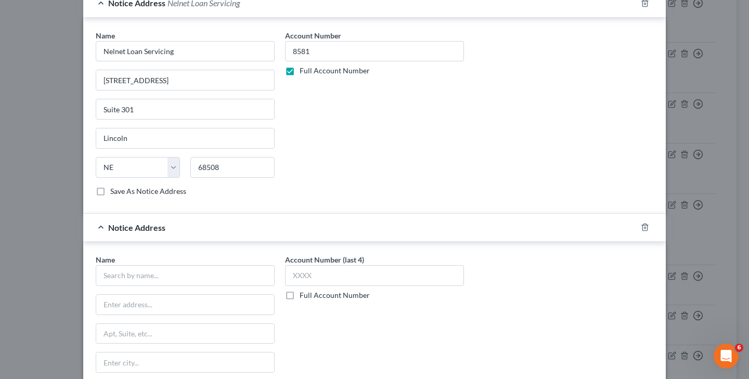
click at [300, 293] on label "Full Account Number" at bounding box center [335, 295] width 70 height 10
click at [304, 293] on input "Full Account Number" at bounding box center [307, 293] width 7 height 7
click at [304, 278] on input "text" at bounding box center [374, 275] width 179 height 21
drag, startPoint x: 103, startPoint y: 50, endPoint x: 205, endPoint y: 53, distance: 102.0
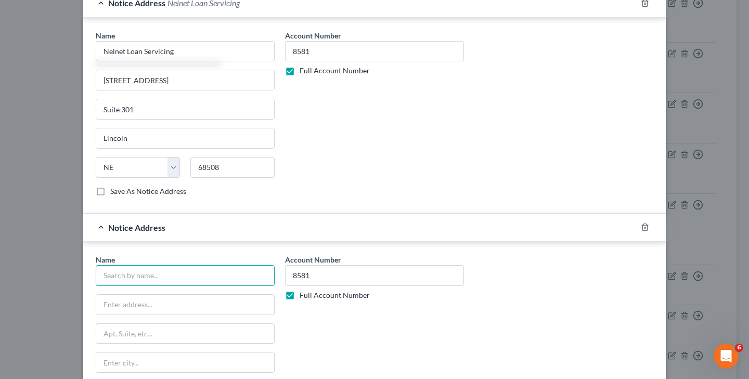
click at [188, 269] on input "text" at bounding box center [185, 275] width 179 height 21
paste input "Nelnet Loan Servicing"
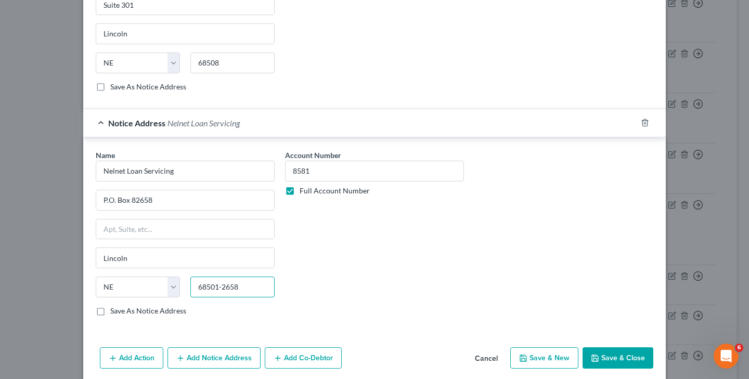
scroll to position [859, 0]
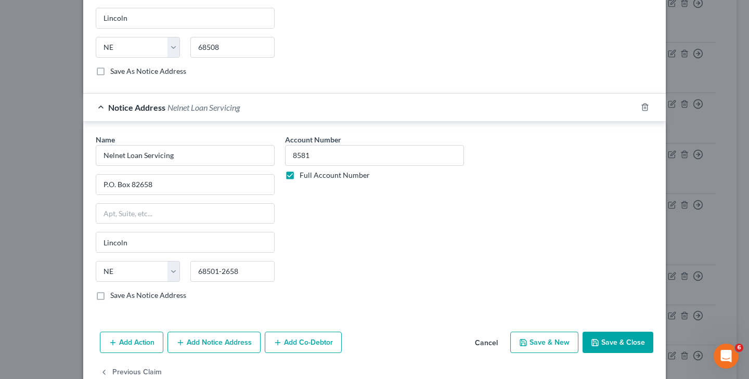
click at [603, 344] on button "Save & Close" at bounding box center [618, 343] width 71 height 22
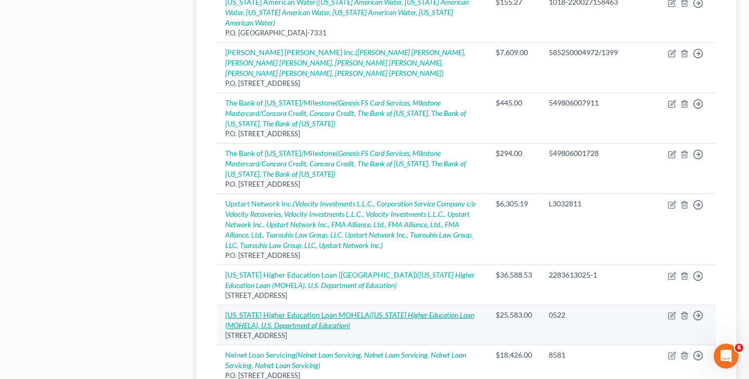
click at [474, 311] on icon "([US_STATE] Higher Education Loan (MOHELA), U.S. Department of Education)" at bounding box center [349, 320] width 249 height 19
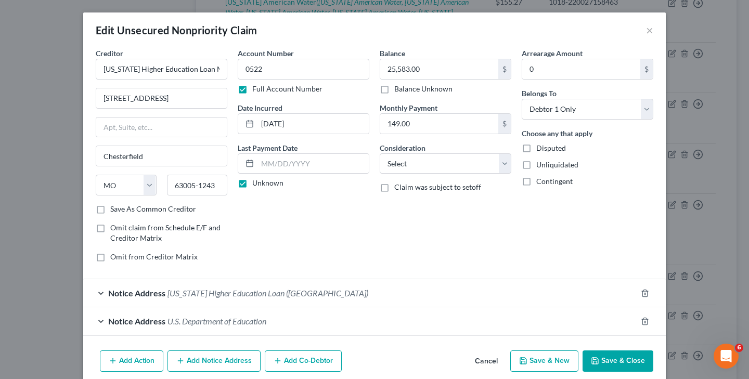
drag, startPoint x: 486, startPoint y: 212, endPoint x: 455, endPoint y: 181, distance: 43.8
click at [486, 212] on div "Balance 25,583.00 $ Balance Unknown Balance Undetermined 25,583.00 $ Balance Un…" at bounding box center [446, 159] width 142 height 223
click at [395, 68] on input "25,583.00" at bounding box center [439, 69] width 118 height 20
click at [606, 360] on button "Save & Close" at bounding box center [618, 362] width 71 height 22
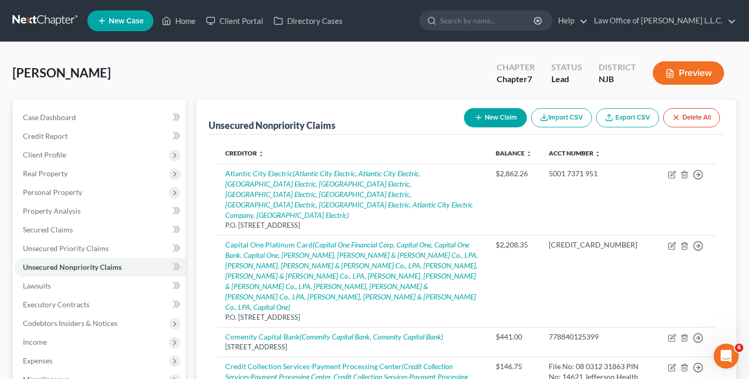
scroll to position [0, 0]
